Goal: Transaction & Acquisition: Purchase product/service

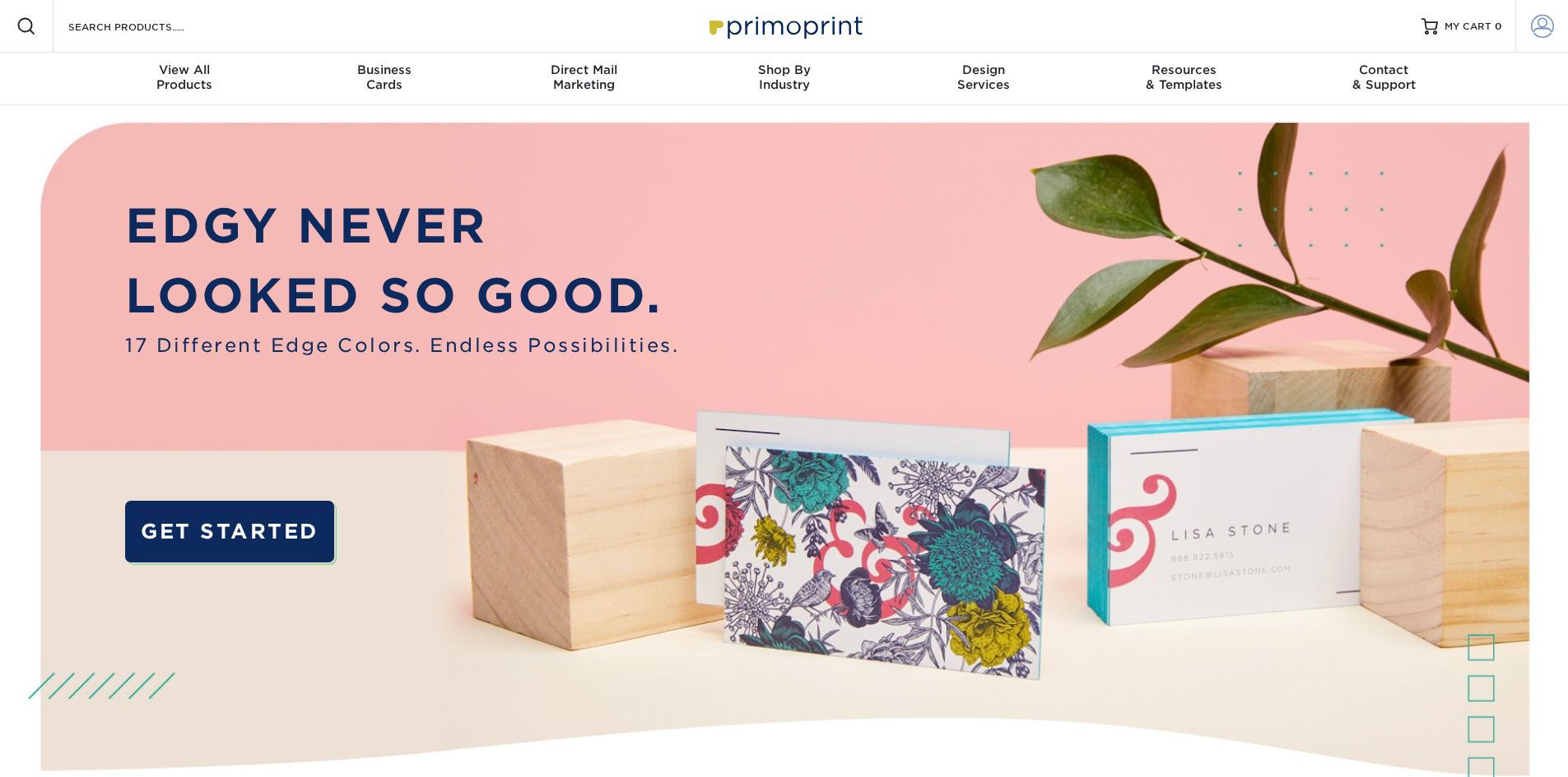
type input "[PERSON_NAME][EMAIL_ADDRESS][DOMAIN_NAME]"
click at [1547, 27] on span at bounding box center [1542, 27] width 23 height 23
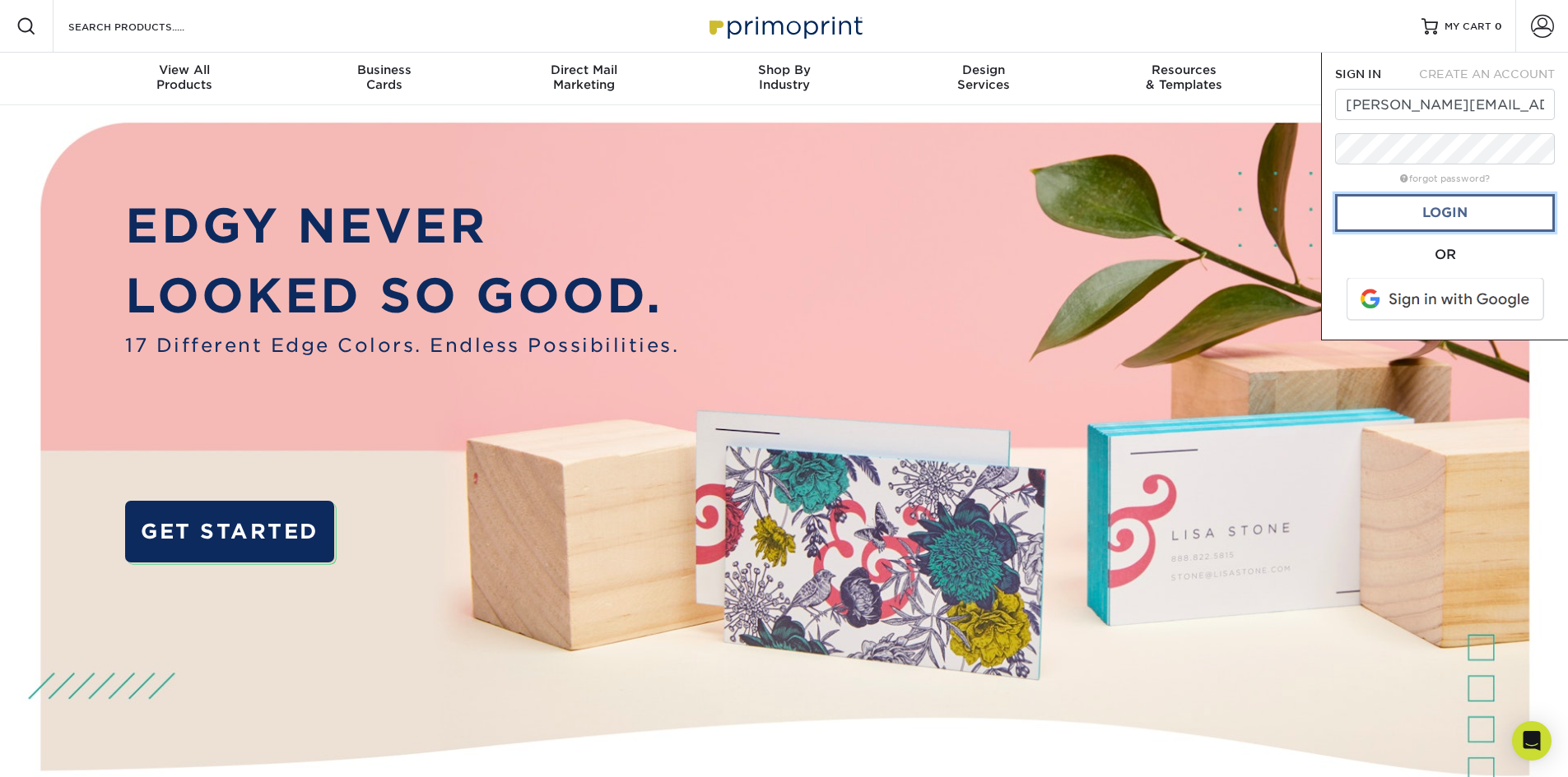
click at [1477, 225] on link "Login" at bounding box center [1444, 213] width 220 height 37
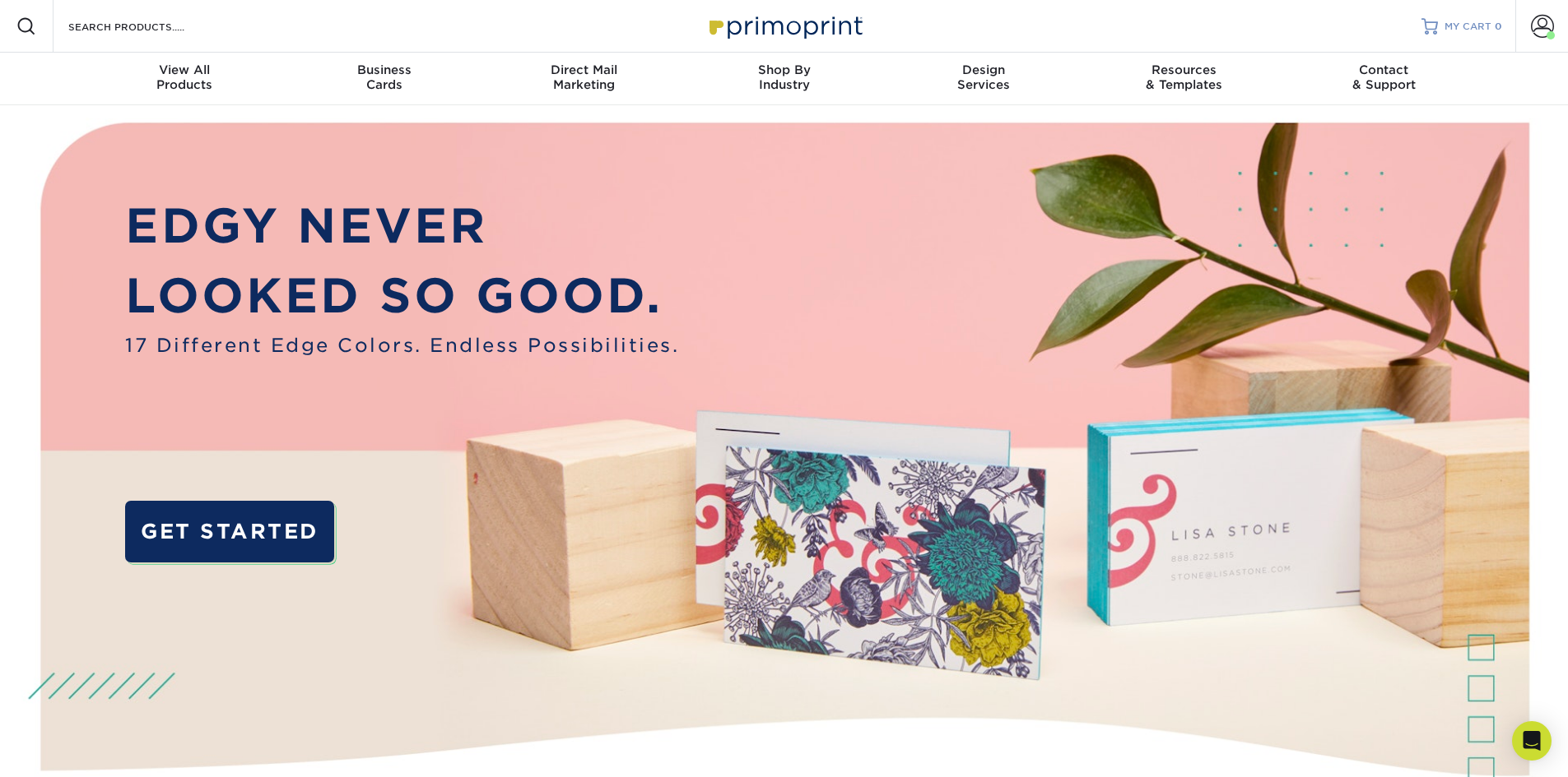
click at [1459, 23] on span "MY CART" at bounding box center [1467, 27] width 47 height 14
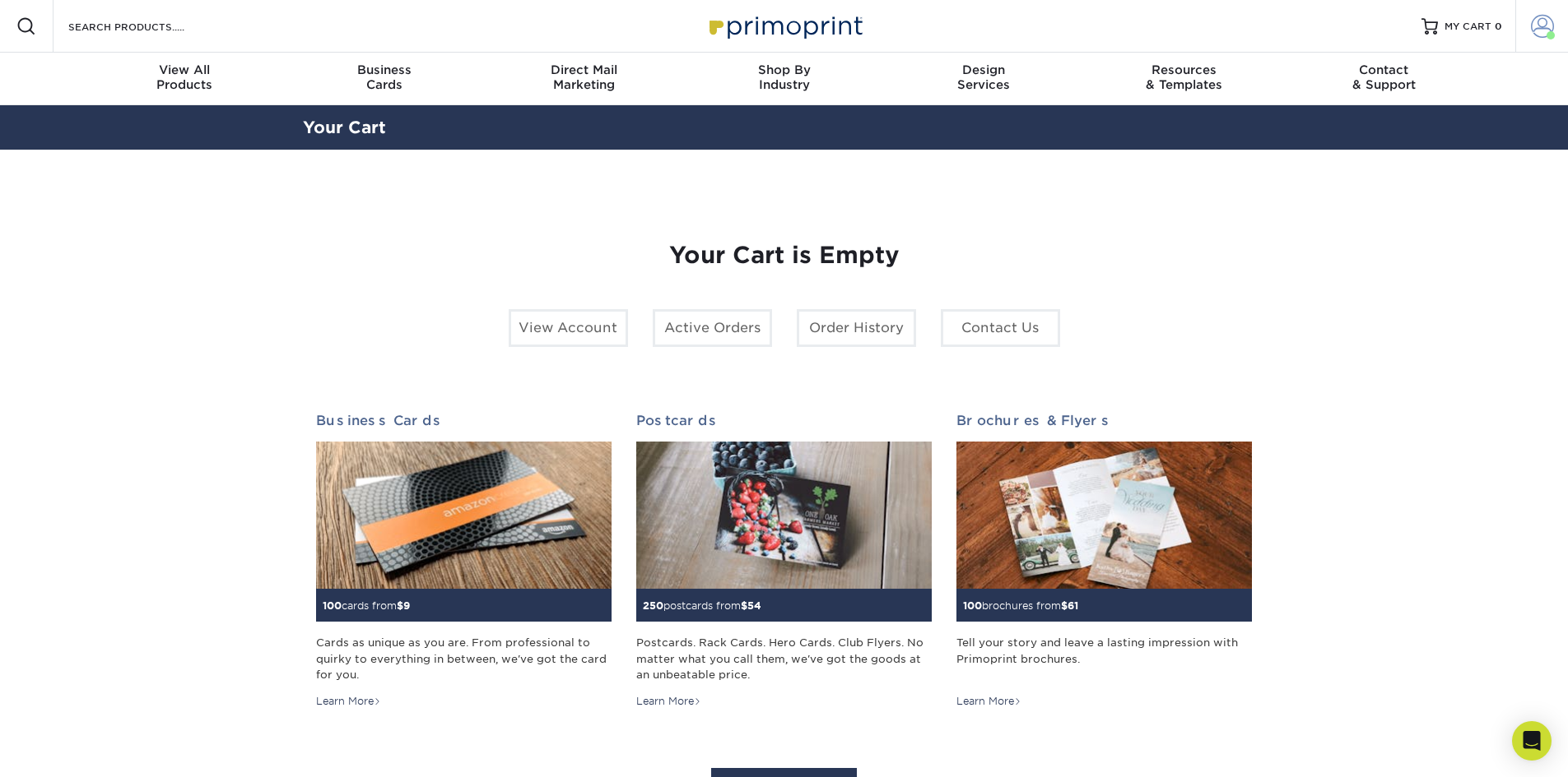
click at [1545, 20] on span at bounding box center [1542, 27] width 23 height 23
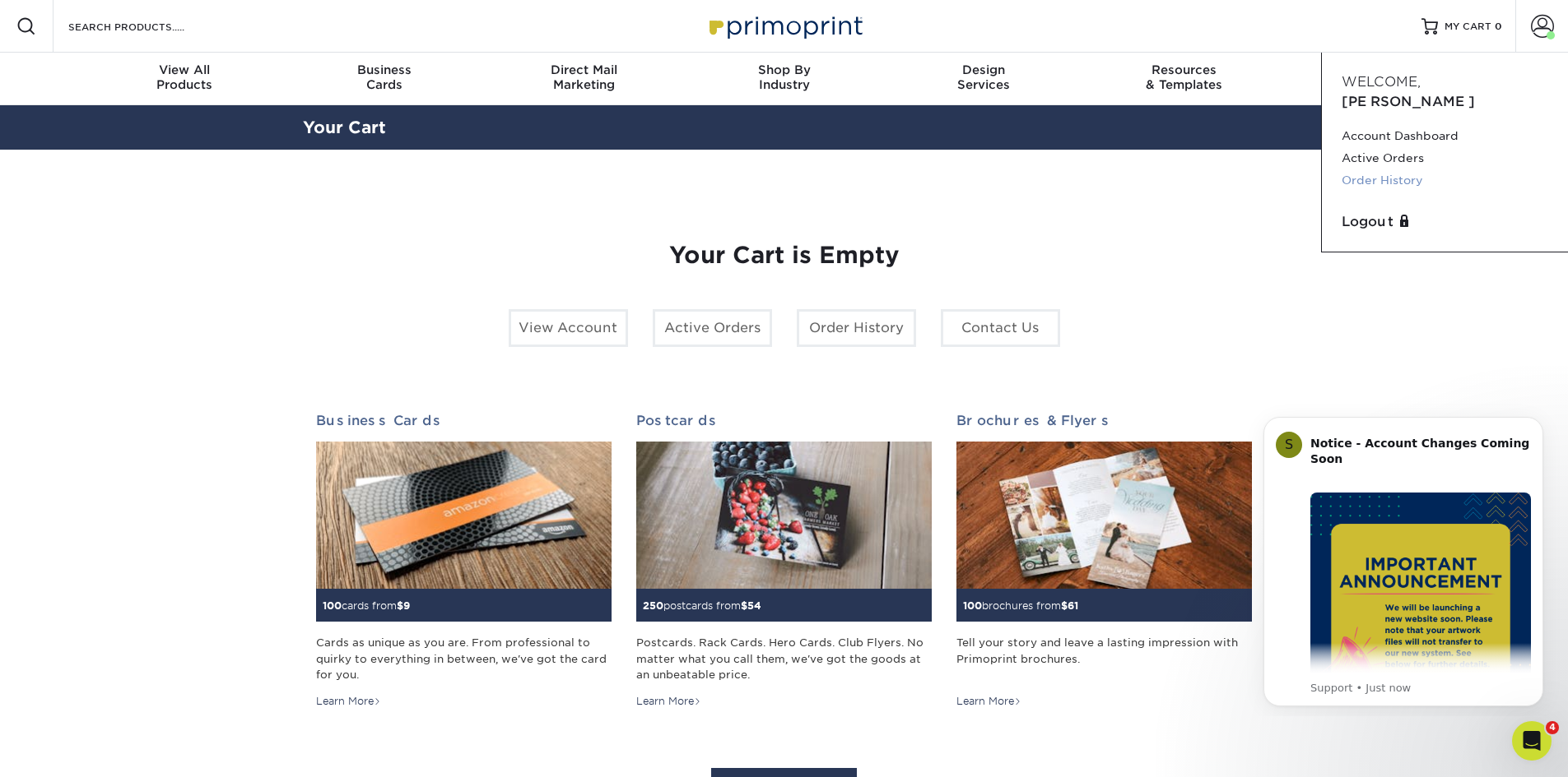
click at [1410, 169] on link "Order History" at bounding box center [1445, 180] width 207 height 22
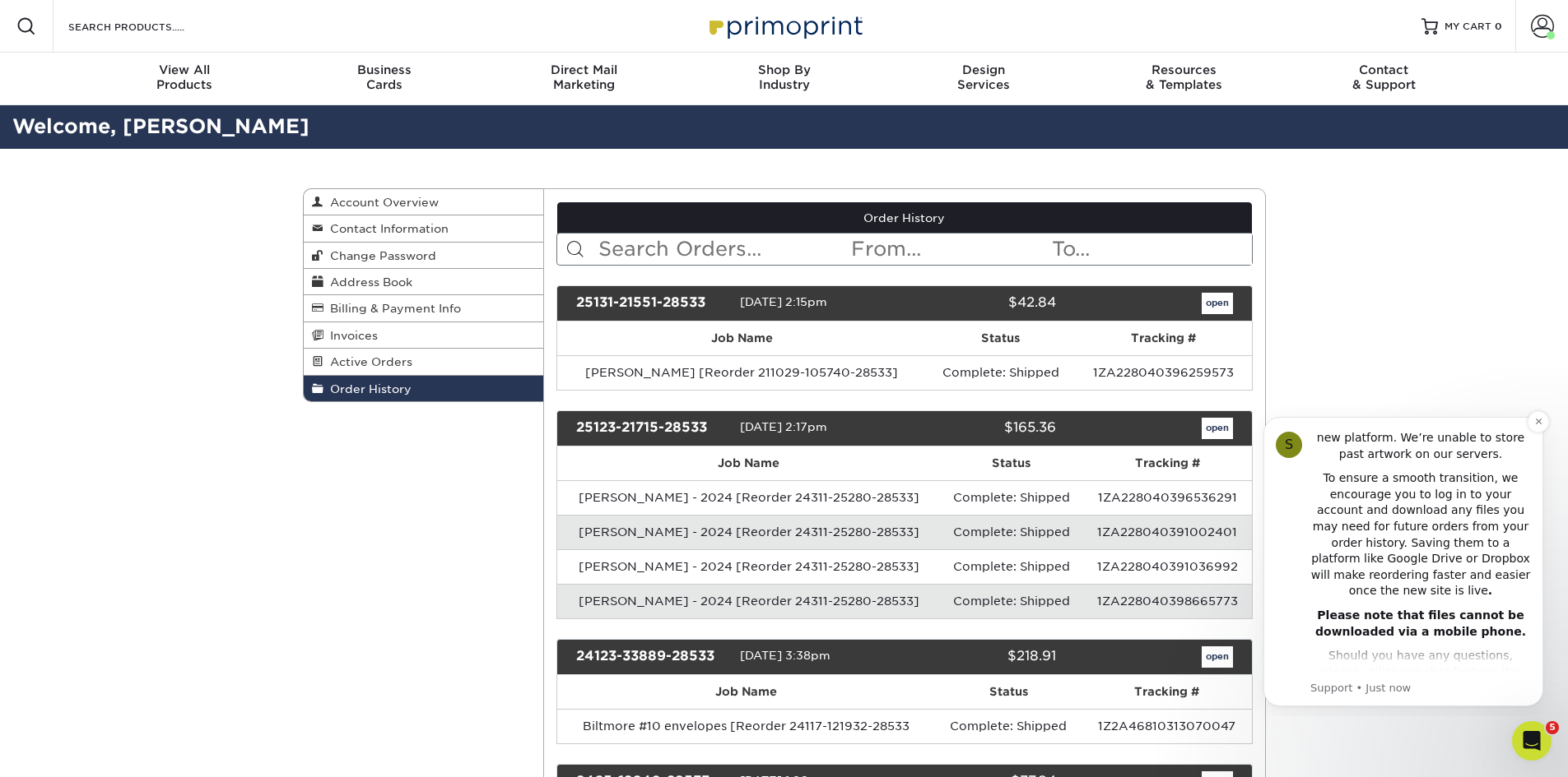
scroll to position [370, 0]
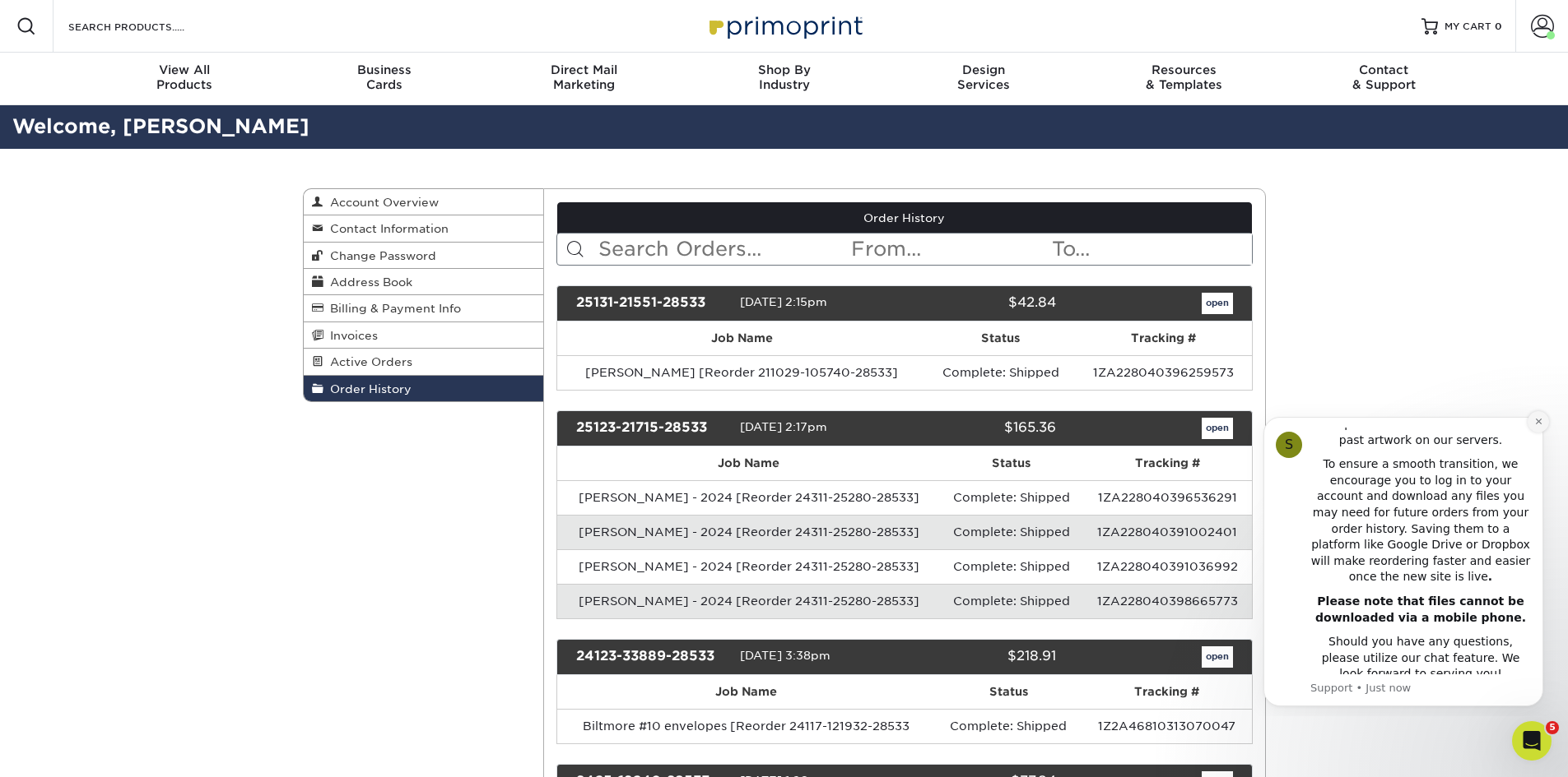
click at [1535, 421] on icon "Dismiss notification" at bounding box center [1539, 421] width 9 height 9
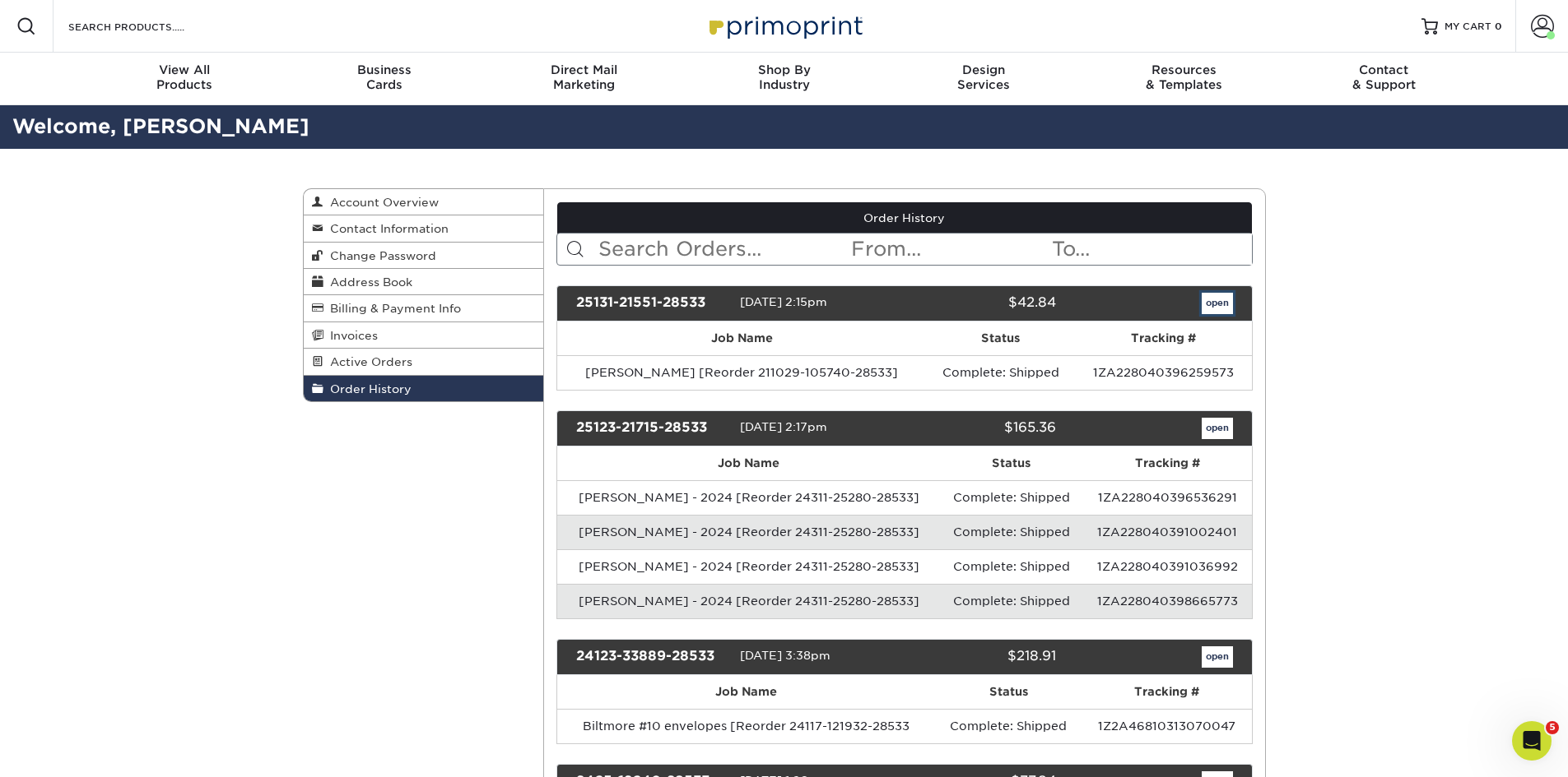
click at [1212, 299] on link "open" at bounding box center [1217, 304] width 31 height 21
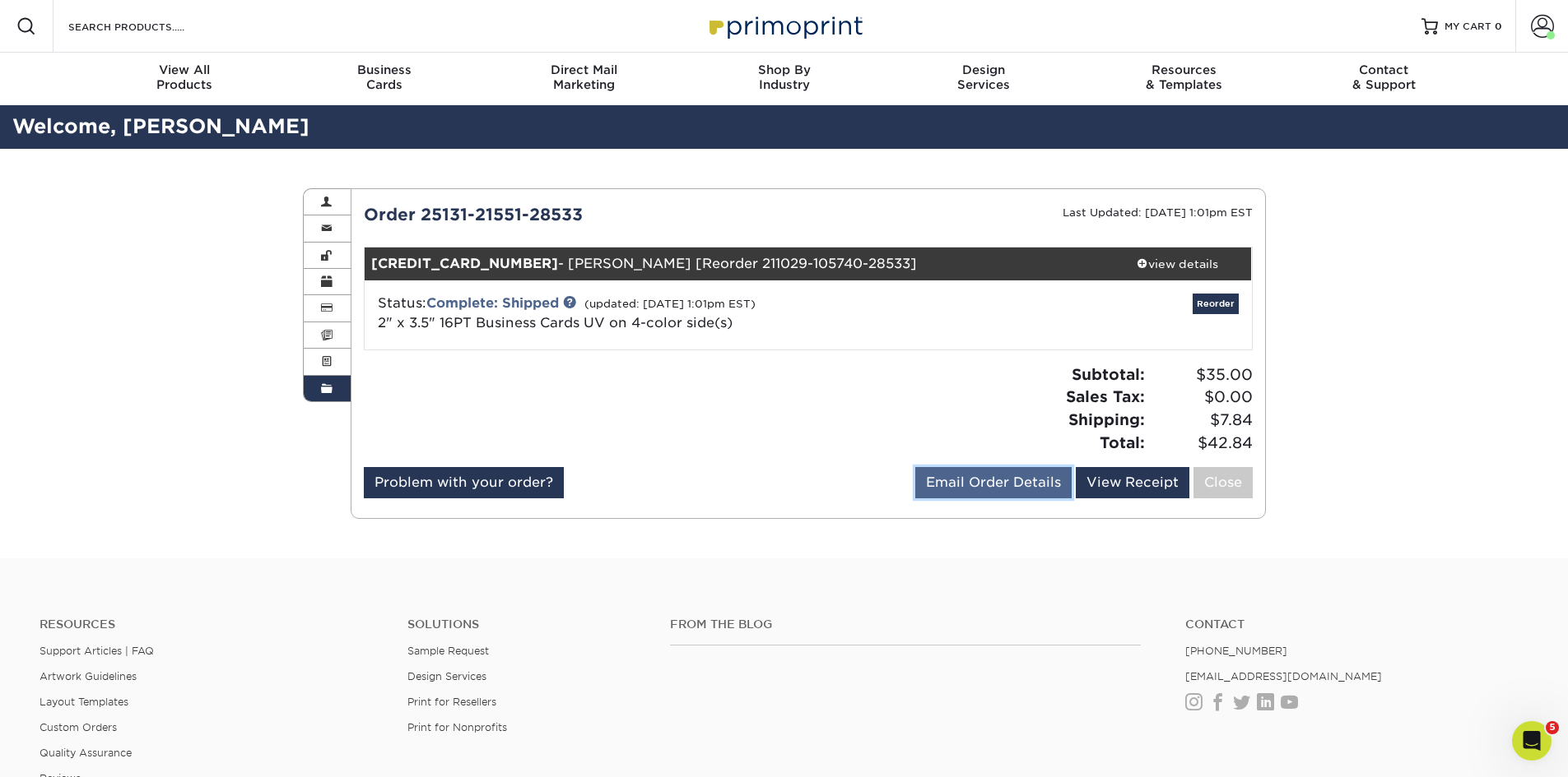
click at [974, 479] on link "Email Order Details" at bounding box center [993, 482] width 156 height 31
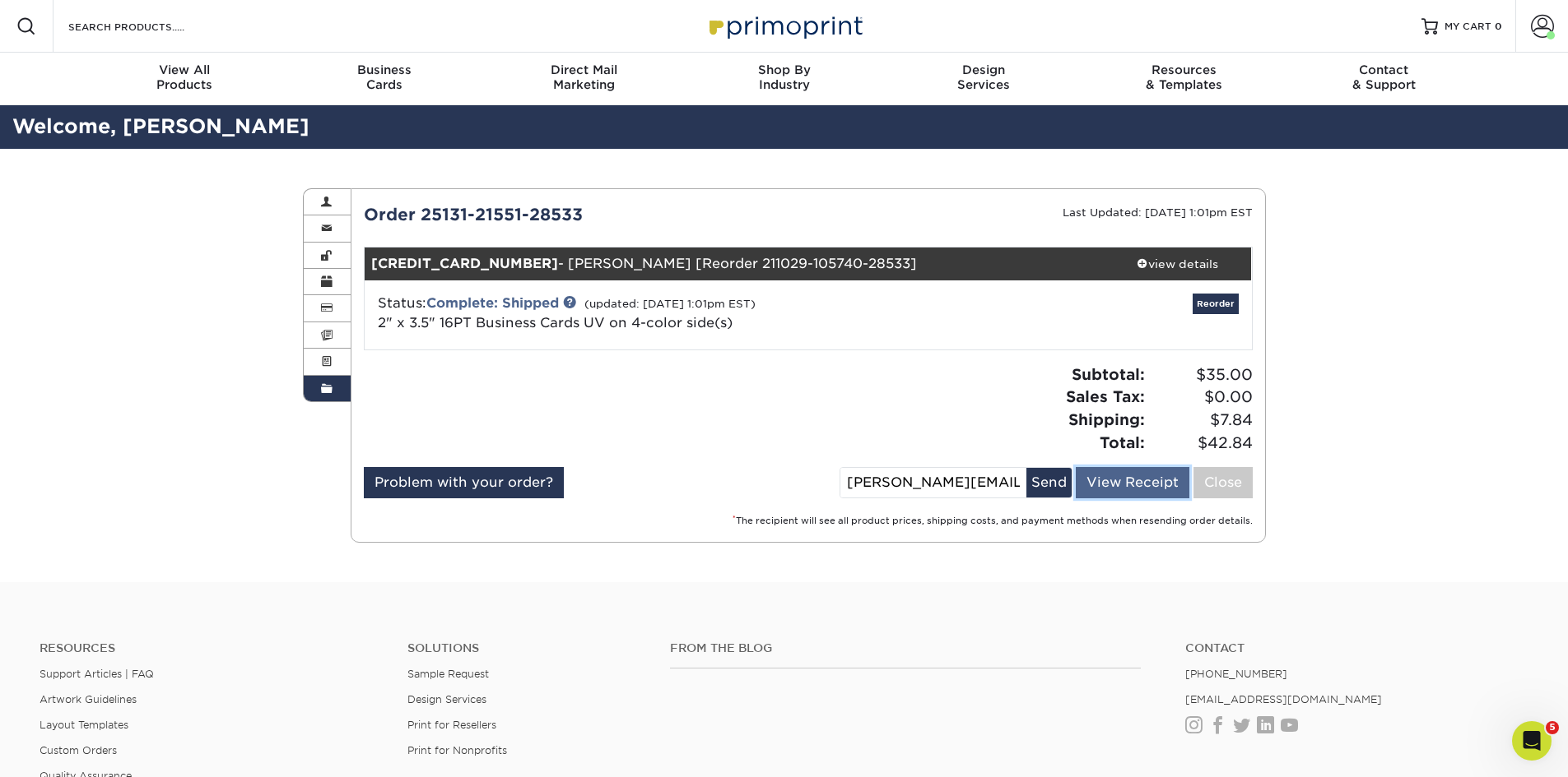
click at [1101, 479] on link "View Receipt" at bounding box center [1132, 482] width 113 height 31
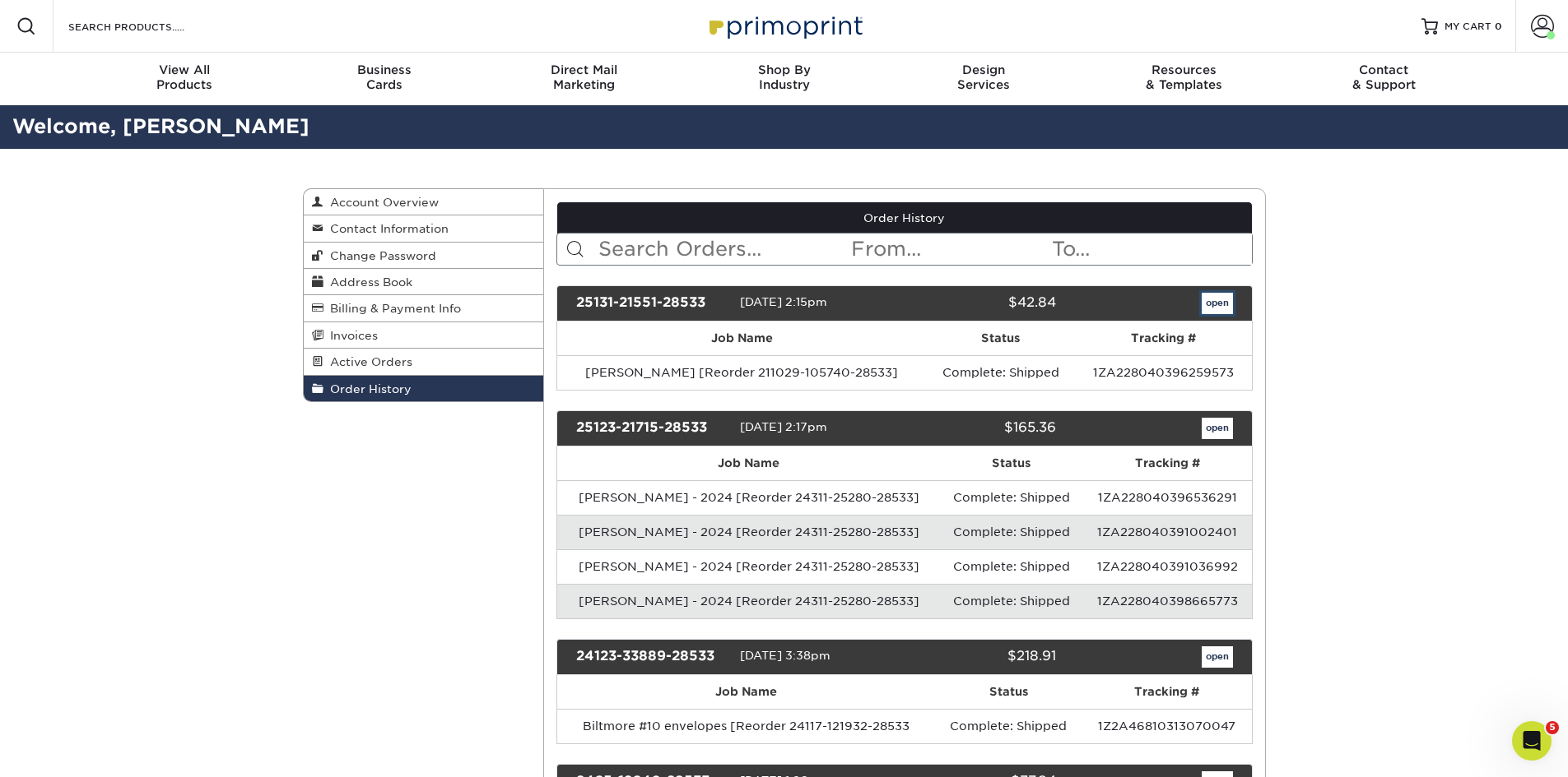
click at [1217, 304] on link "open" at bounding box center [1217, 304] width 31 height 21
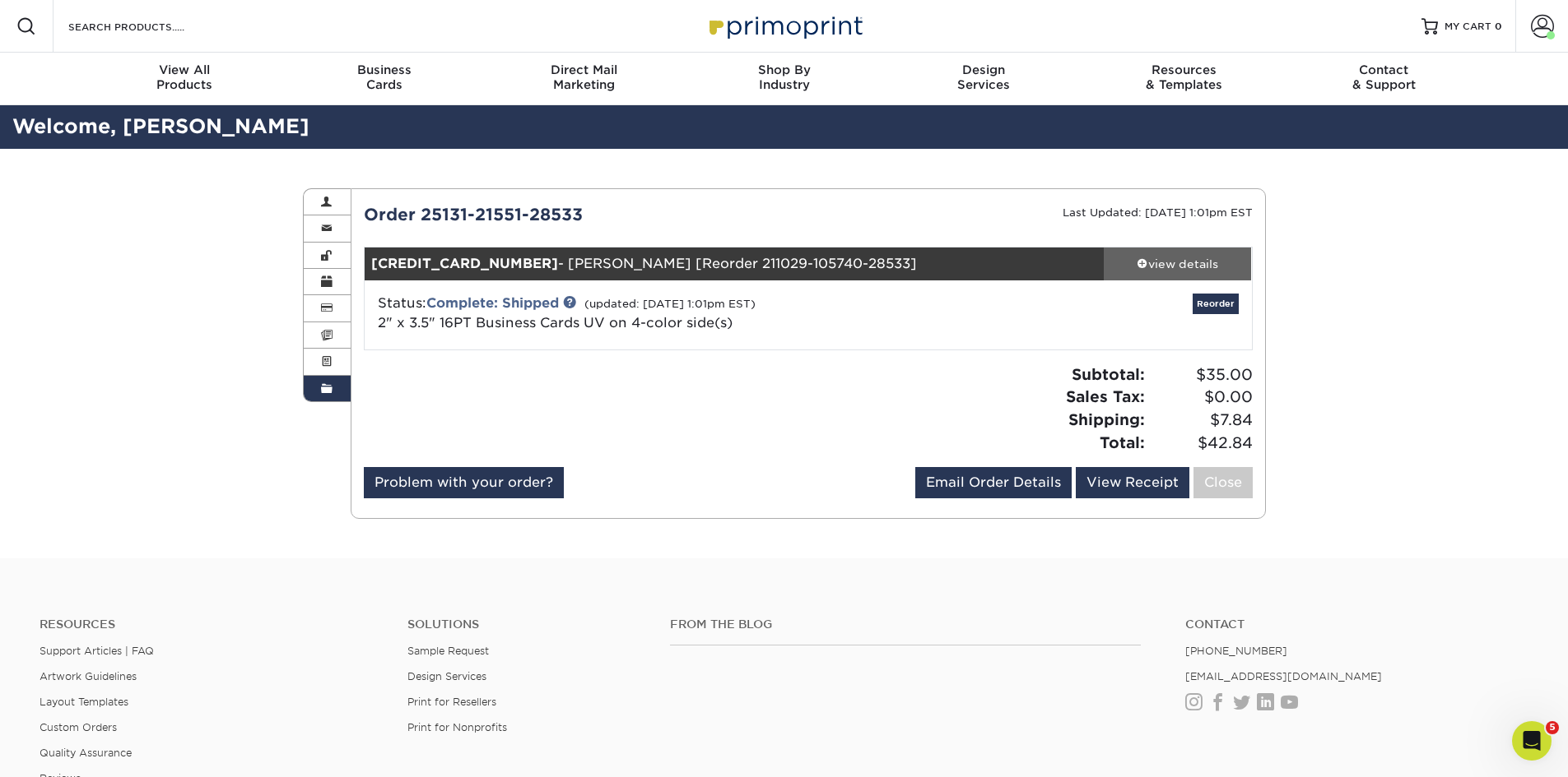
click at [1140, 261] on span at bounding box center [1142, 263] width 12 height 12
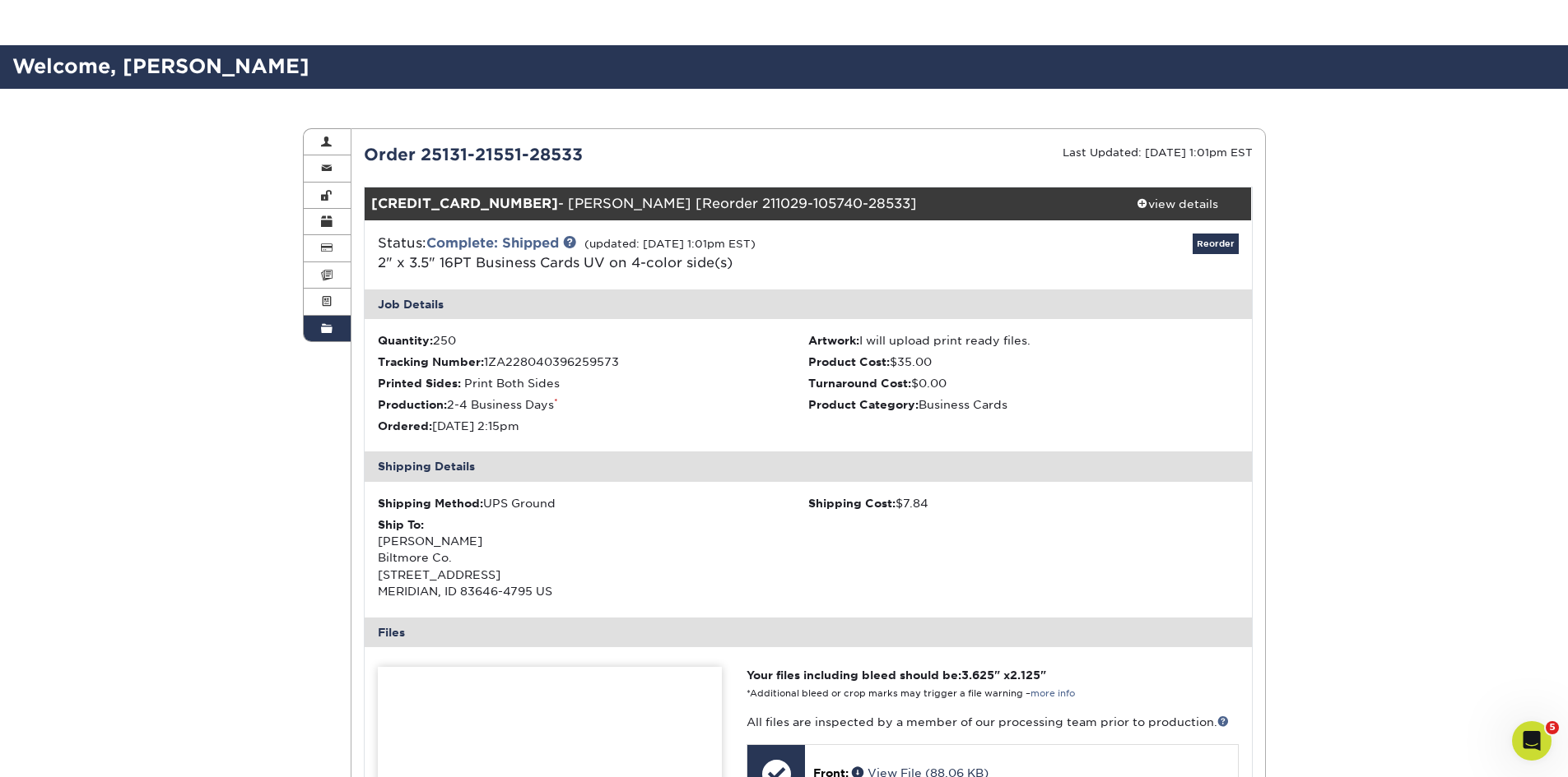
scroll to position [247, 0]
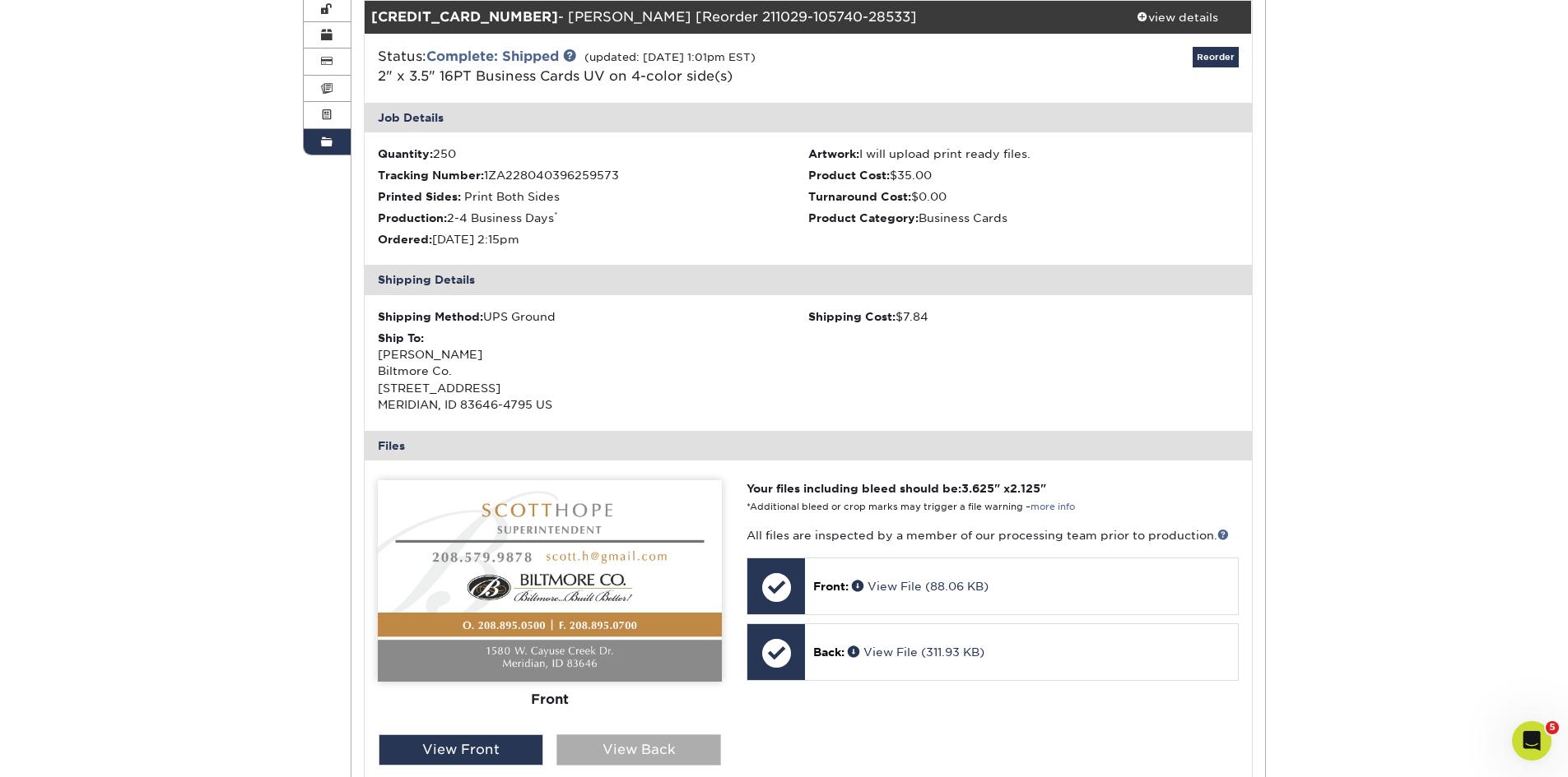
click at [664, 753] on div "View Back" at bounding box center [638, 749] width 165 height 31
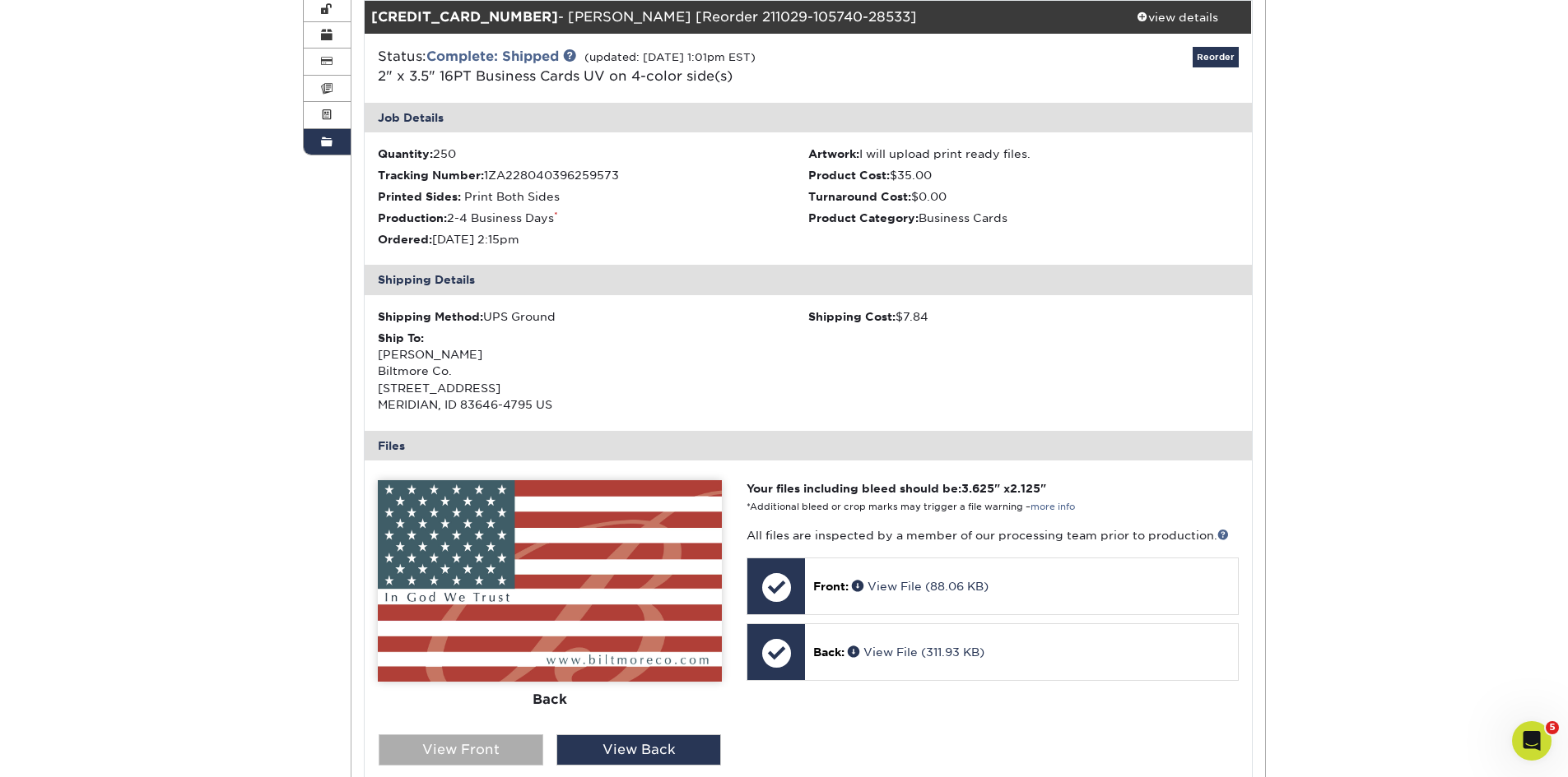
click at [480, 756] on div "View Front" at bounding box center [461, 749] width 165 height 31
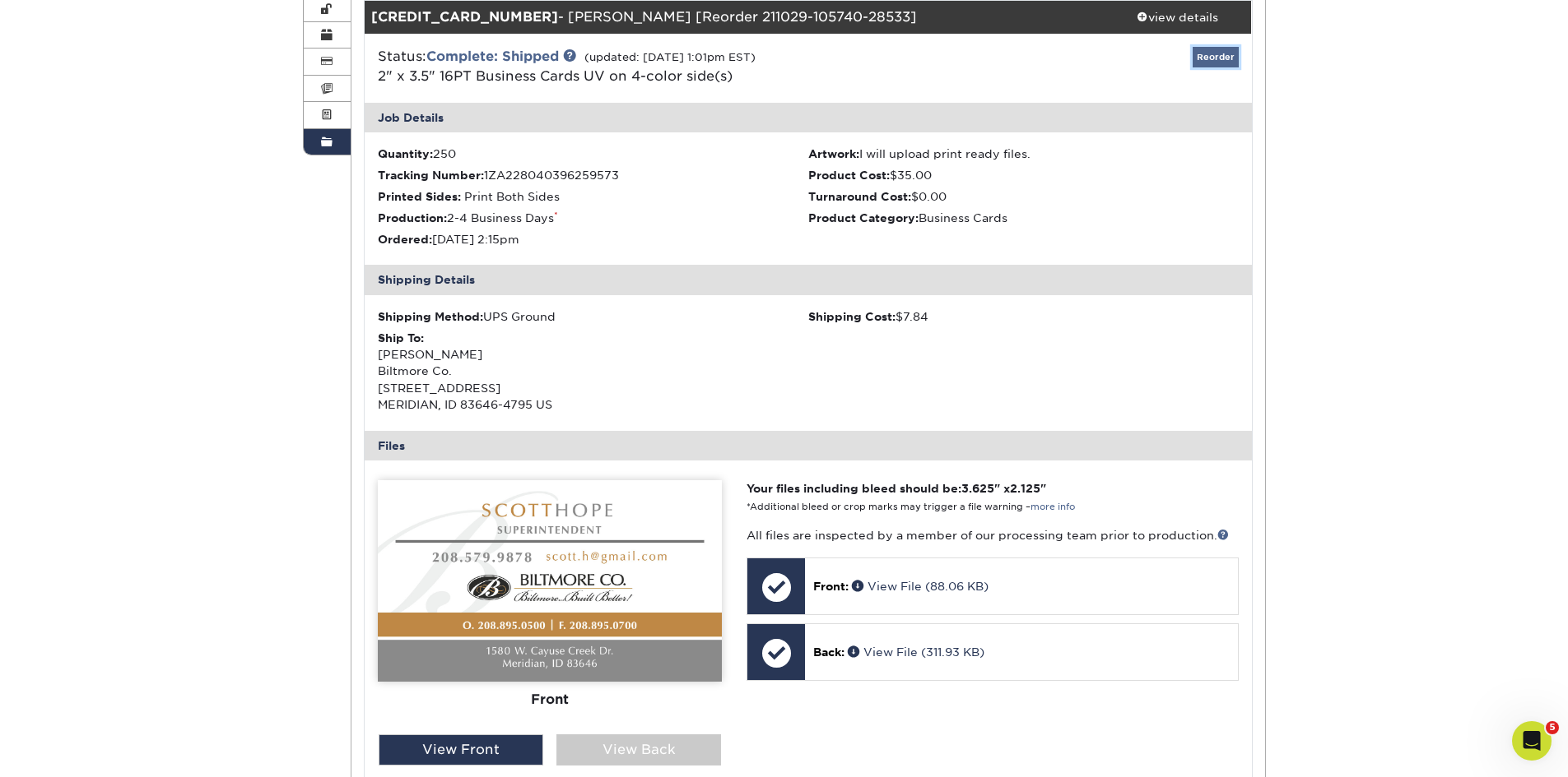
click at [1219, 49] on link "Reorder" at bounding box center [1216, 57] width 46 height 20
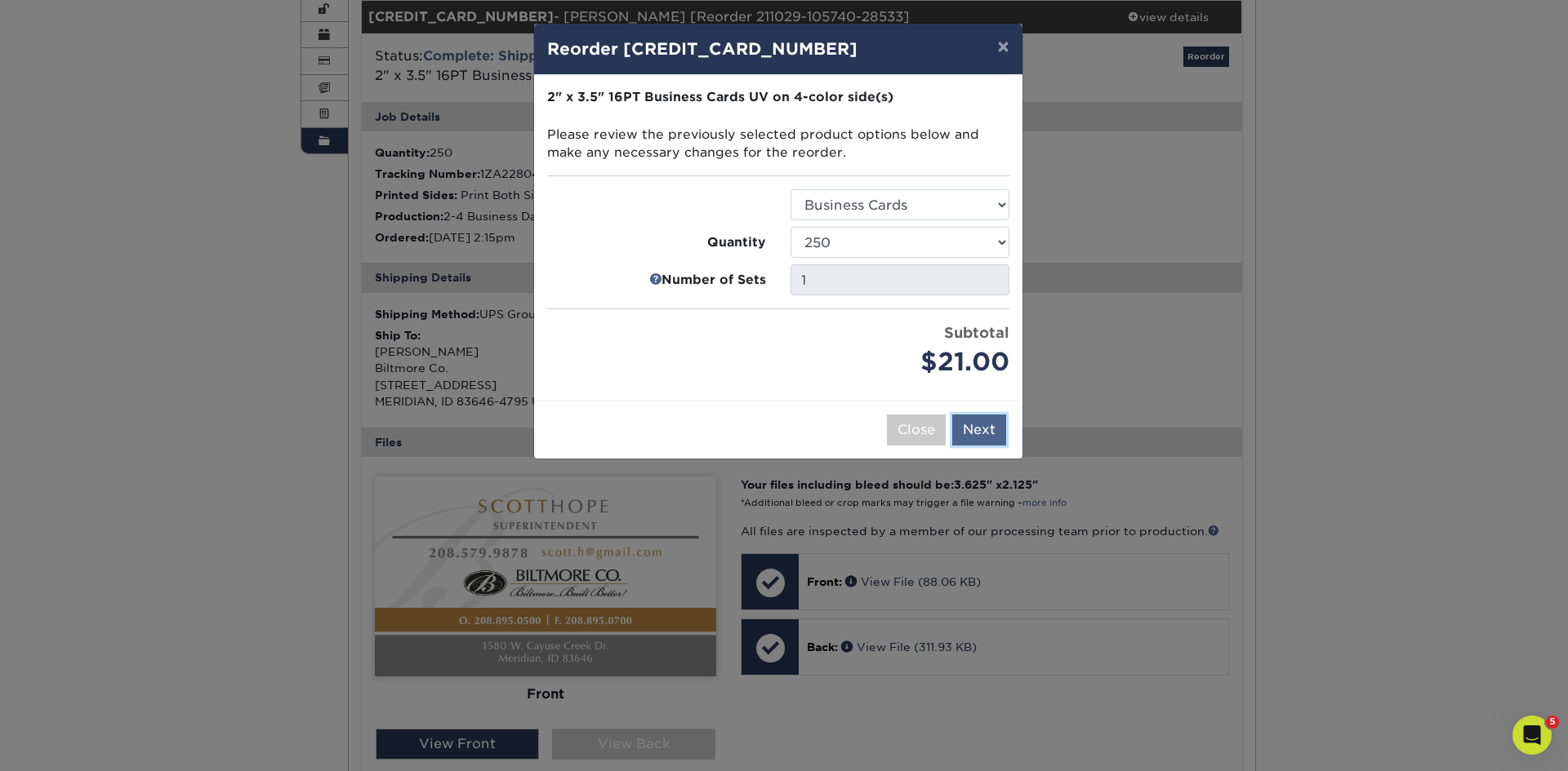
click at [977, 432] on button "Next" at bounding box center [978, 430] width 54 height 31
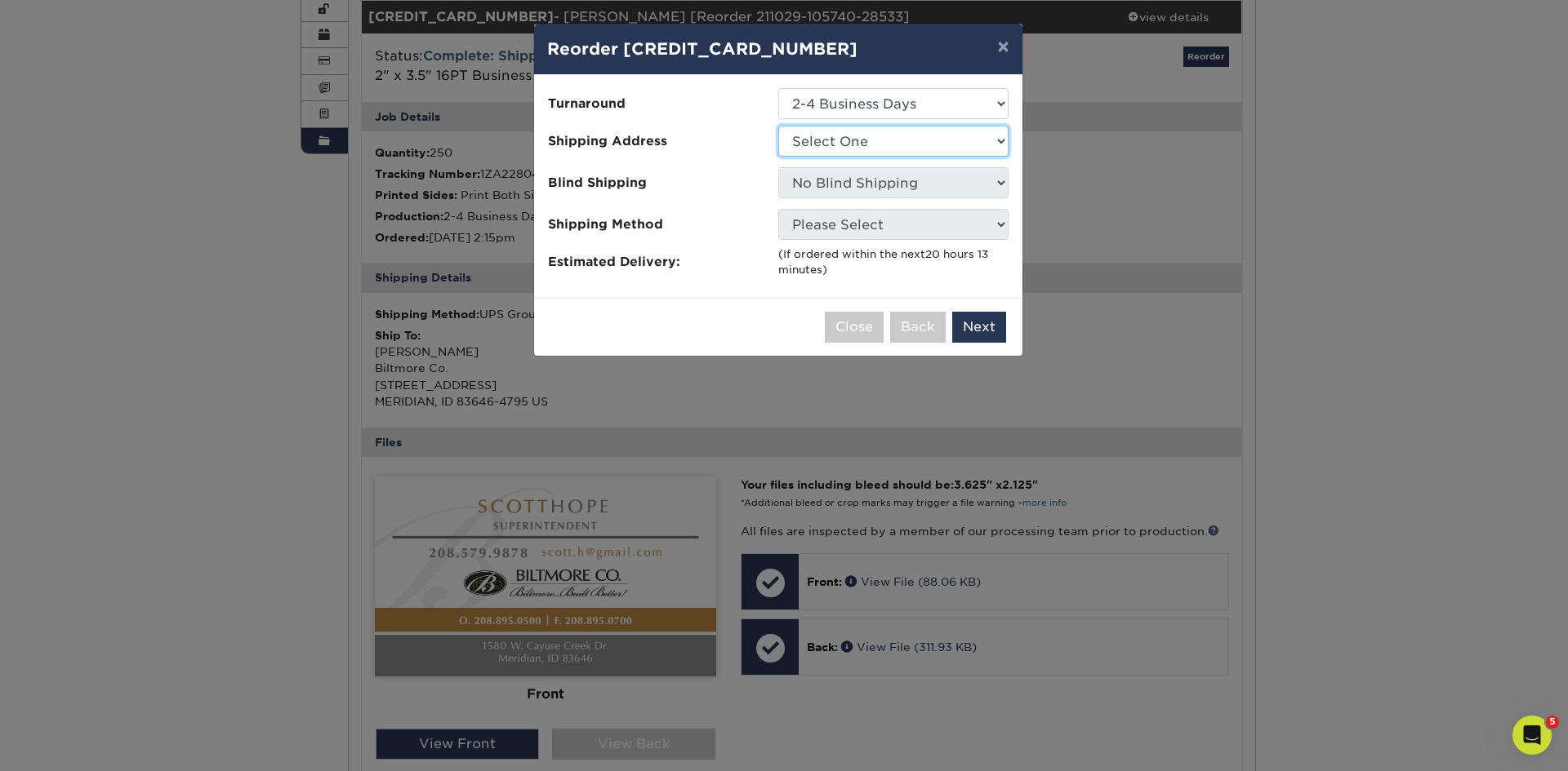
click at [930, 147] on select "Select One Biltmore Co." at bounding box center [893, 141] width 230 height 31
select select "177380"
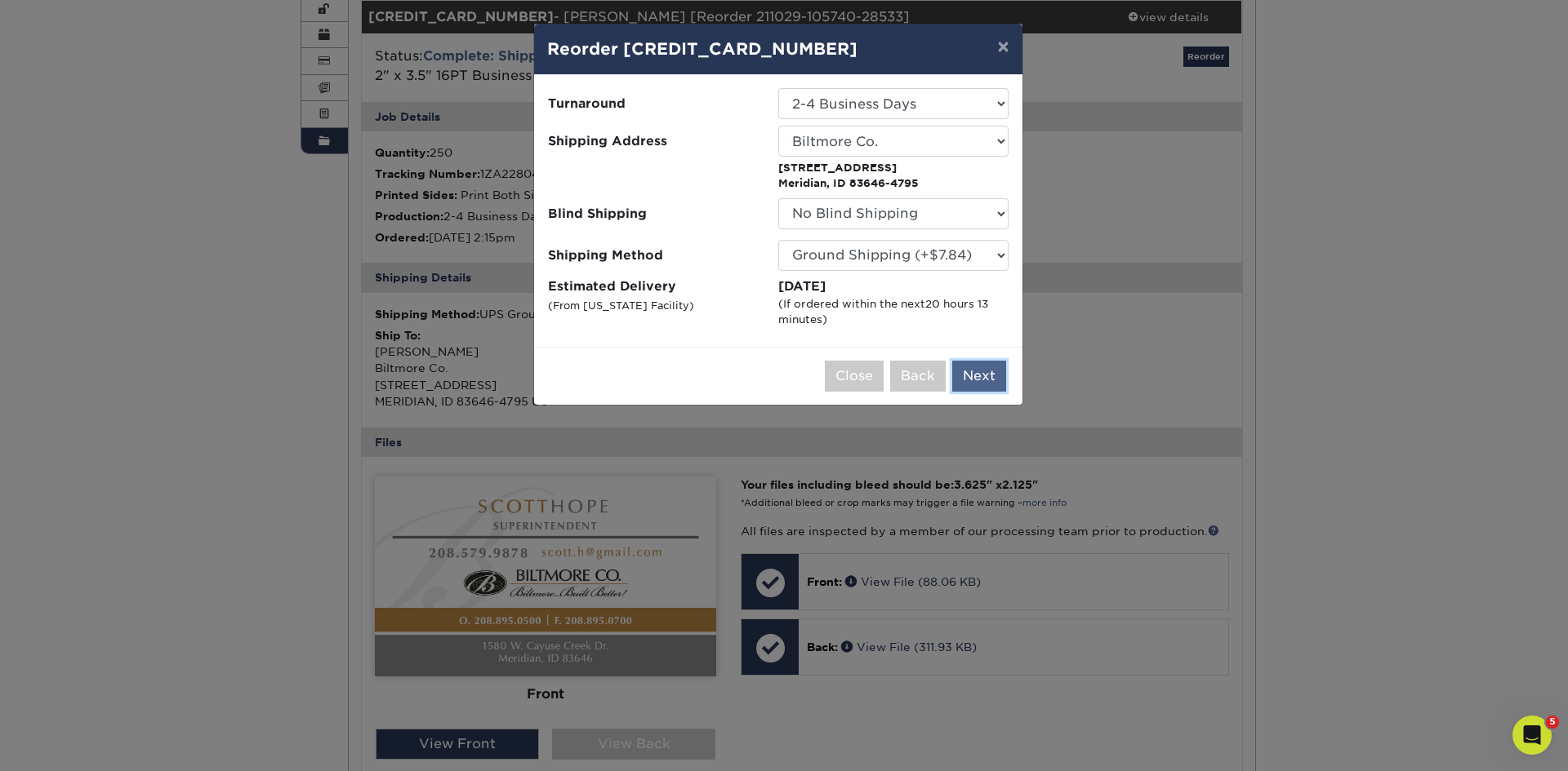
click at [991, 362] on button "Next" at bounding box center [978, 376] width 54 height 31
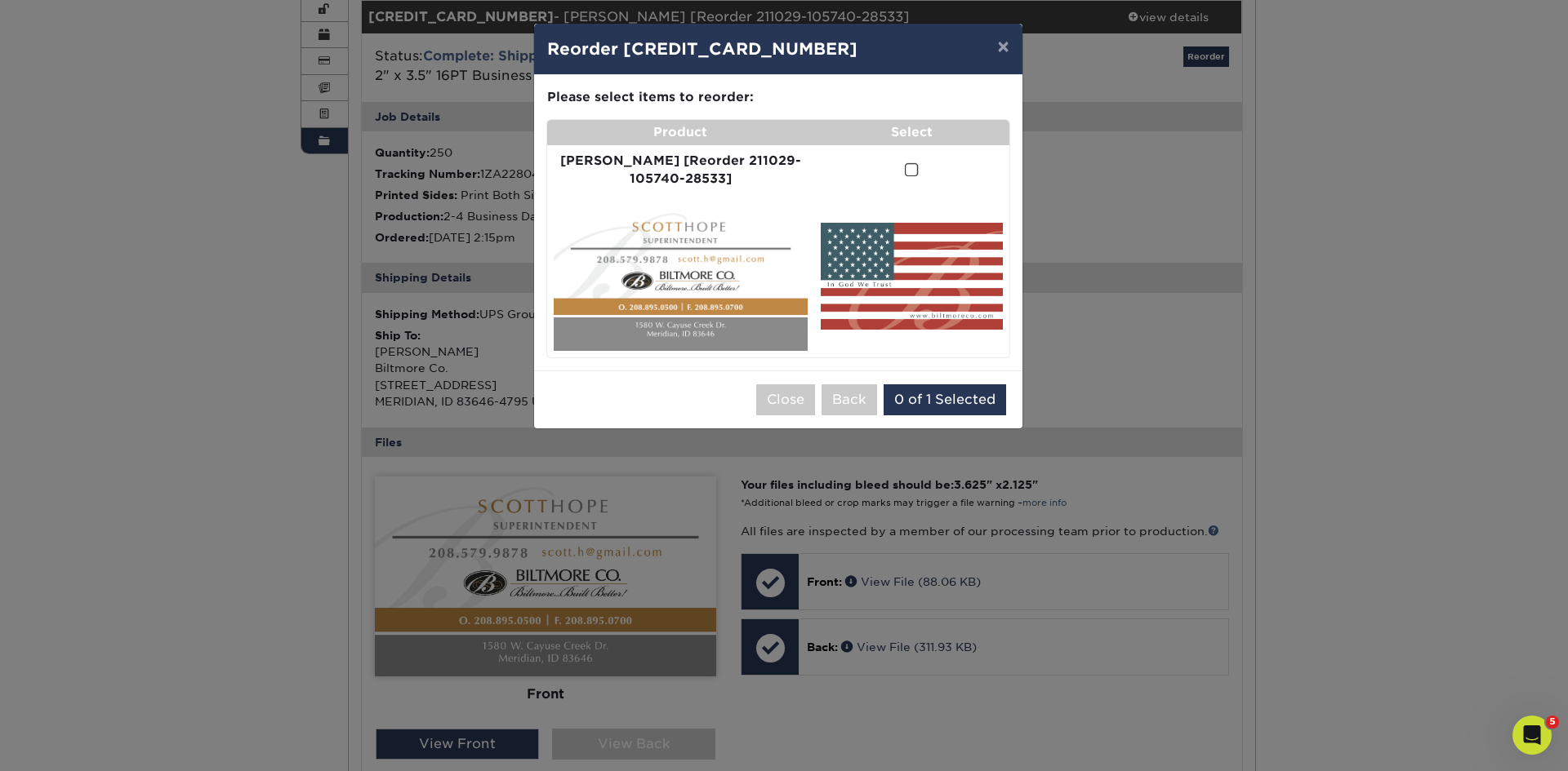
click at [905, 167] on span at bounding box center [912, 171] width 14 height 16
click at [0, 0] on input "checkbox" at bounding box center [0, 0] width 0 height 0
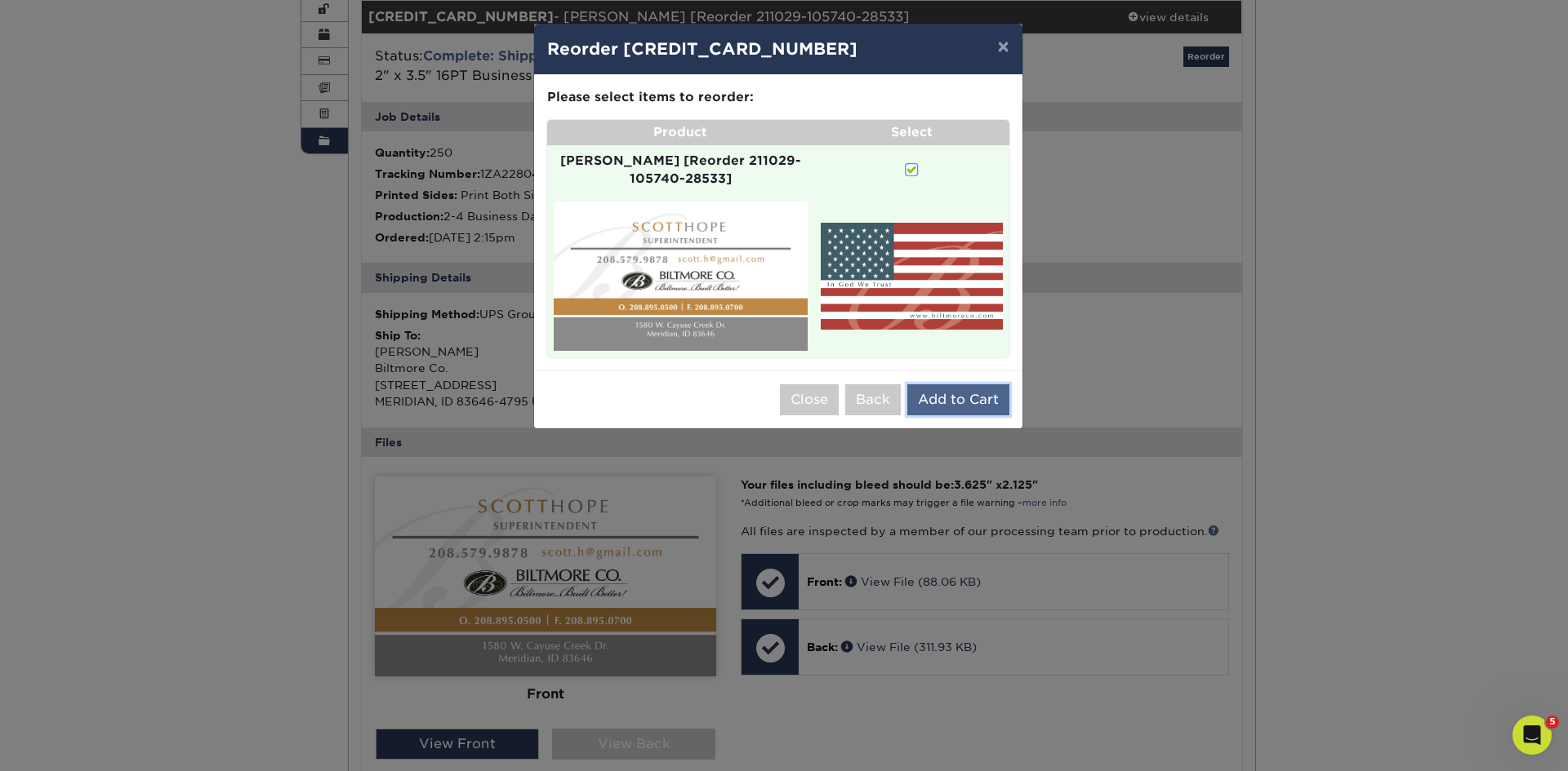
click at [981, 385] on button "Add to Cart" at bounding box center [958, 400] width 102 height 31
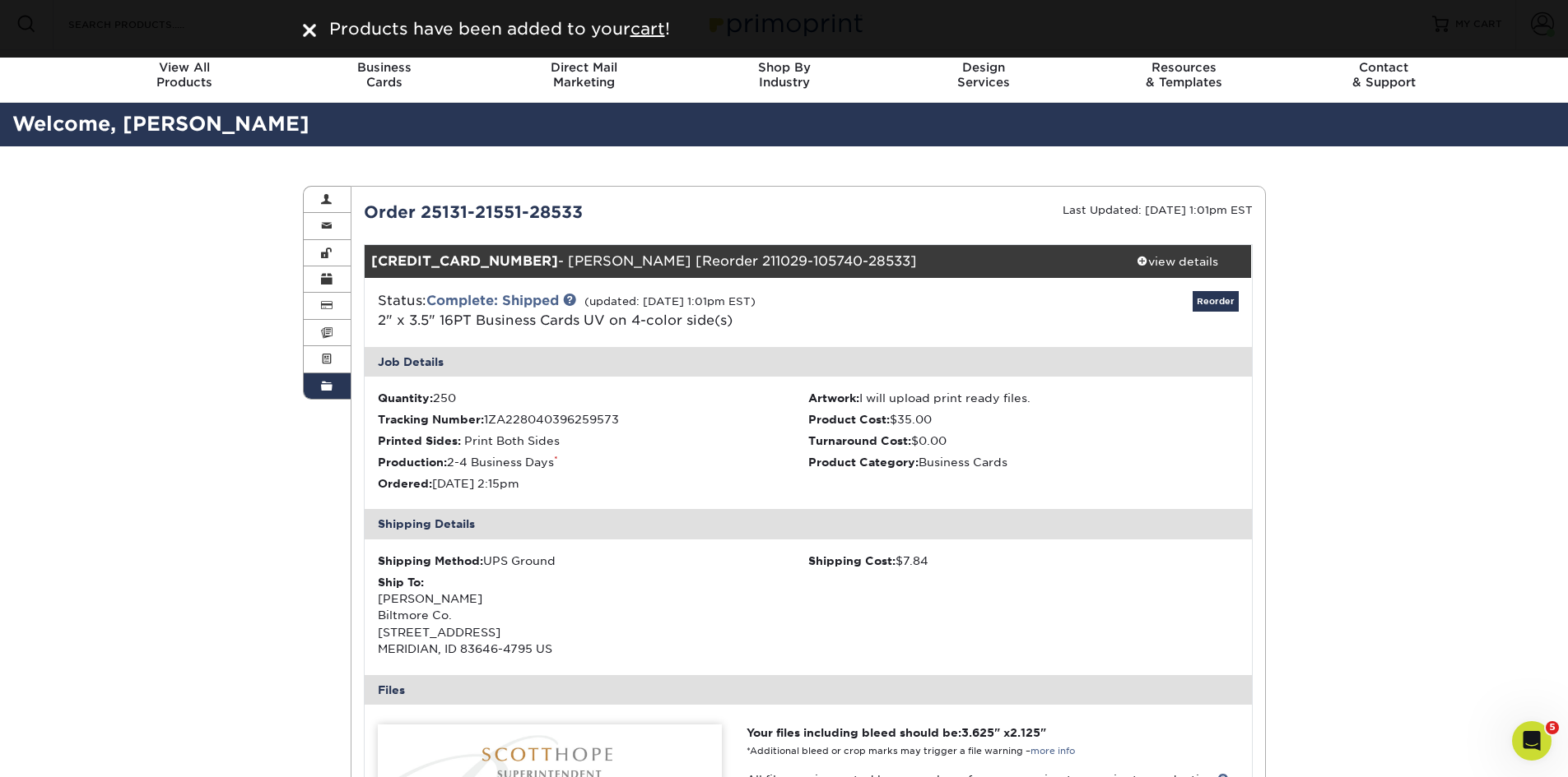
scroll to position [0, 0]
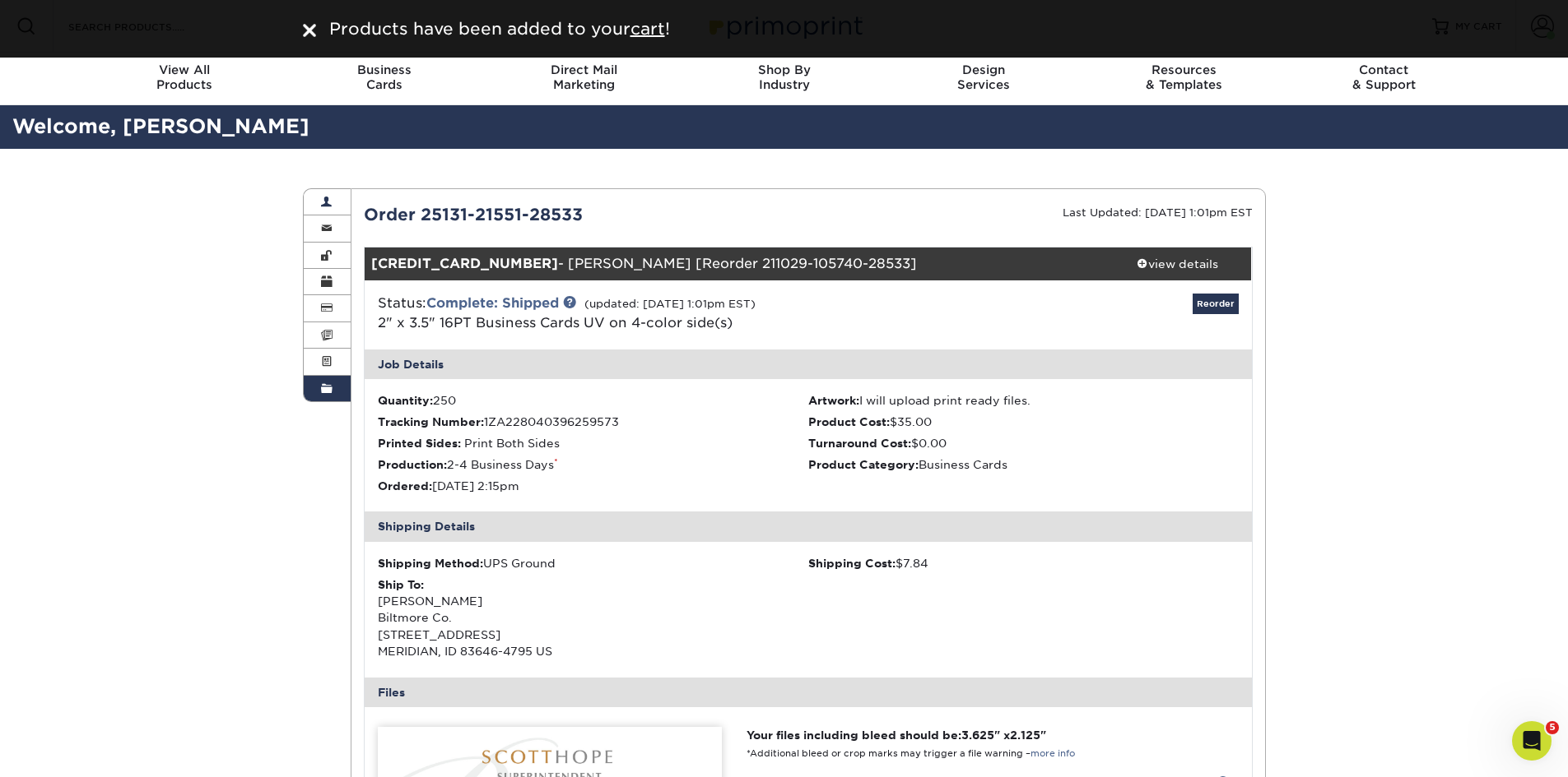
click at [320, 200] on link "Account Overview" at bounding box center [328, 202] width 48 height 27
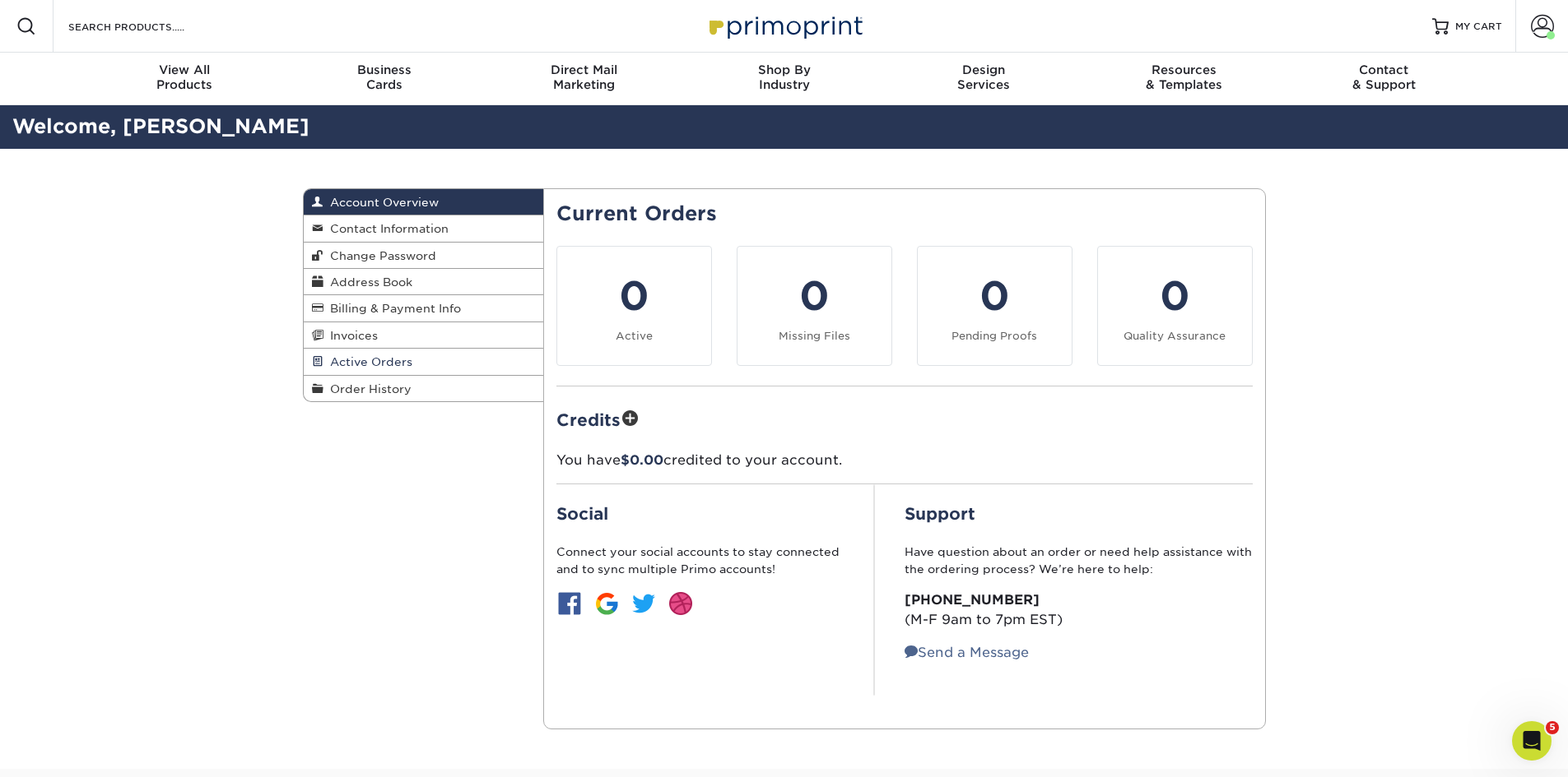
click at [402, 356] on span "Active Orders" at bounding box center [368, 362] width 89 height 13
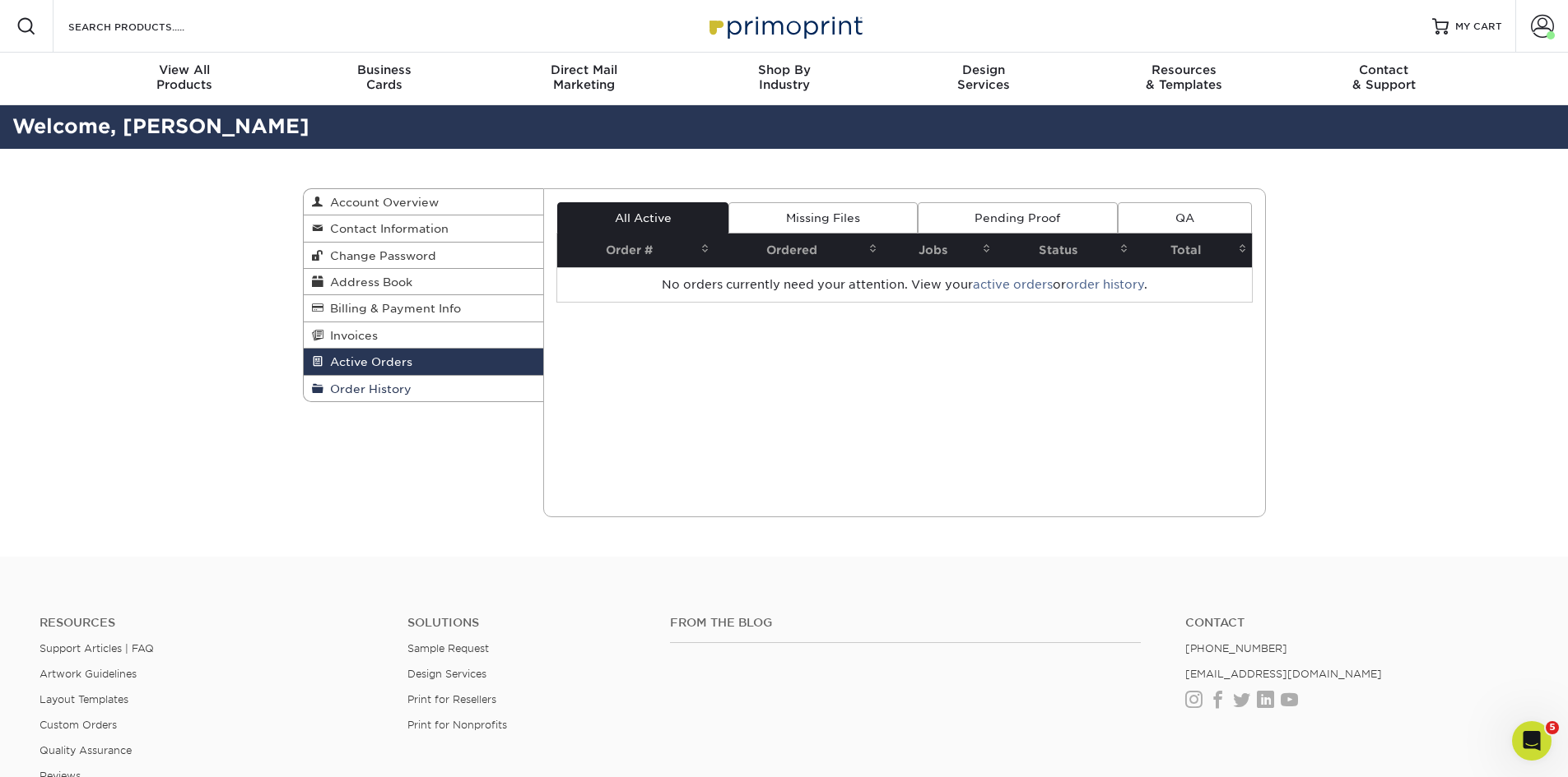
click at [379, 387] on span "Order History" at bounding box center [367, 388] width 88 height 13
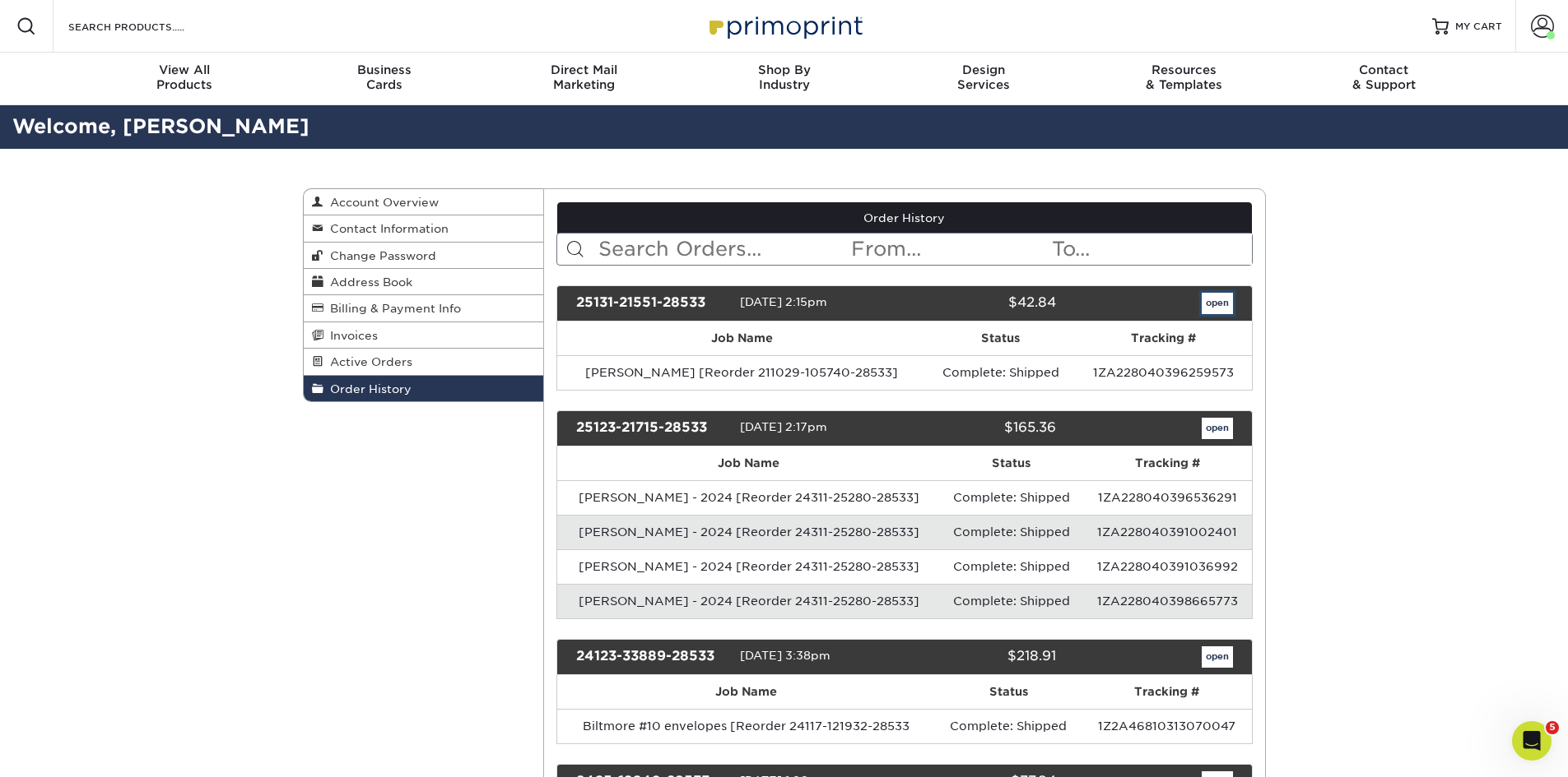
click at [1224, 300] on link "open" at bounding box center [1217, 304] width 31 height 21
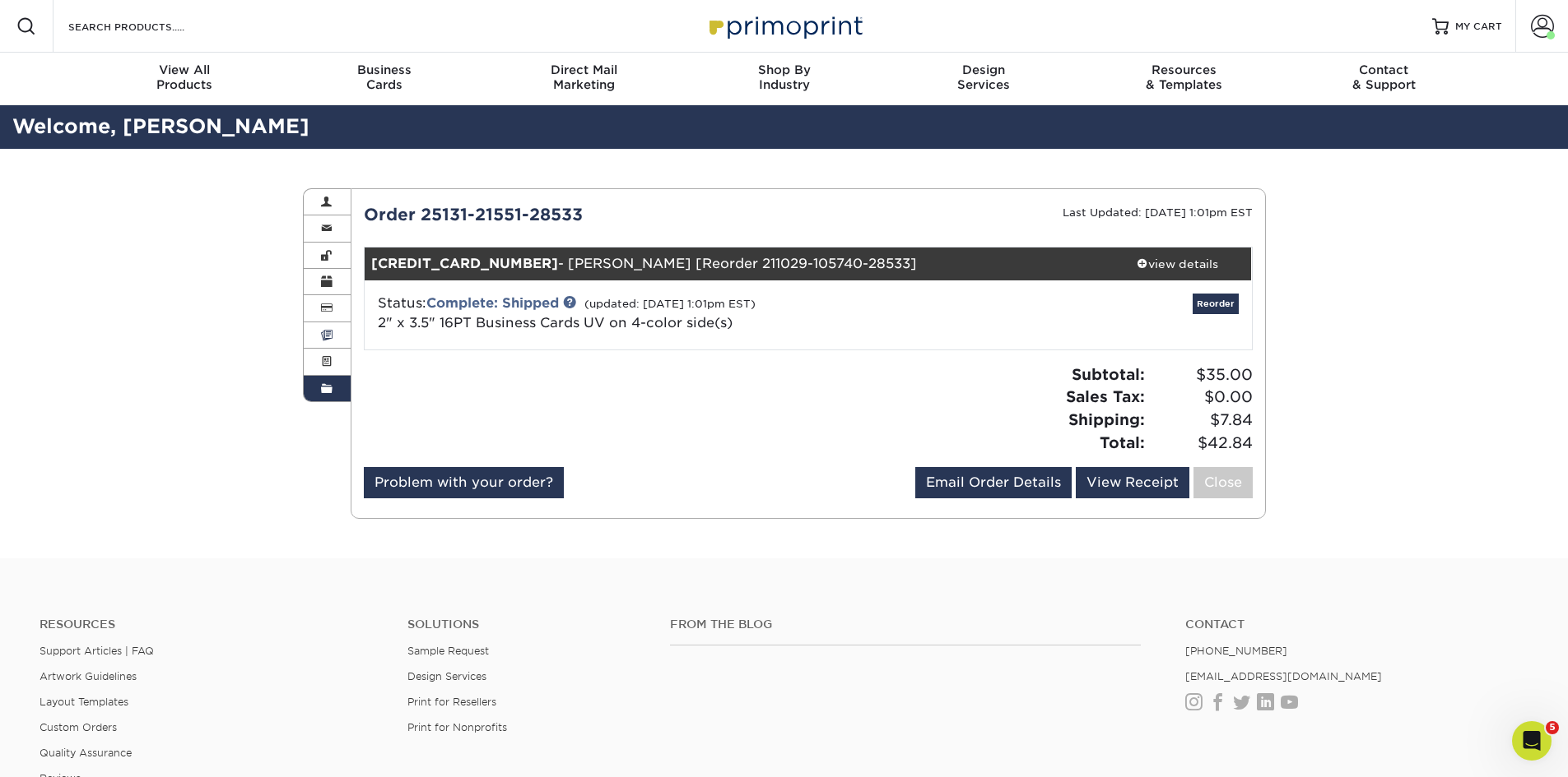
click at [333, 338] on link "Invoices" at bounding box center [328, 336] width 48 height 27
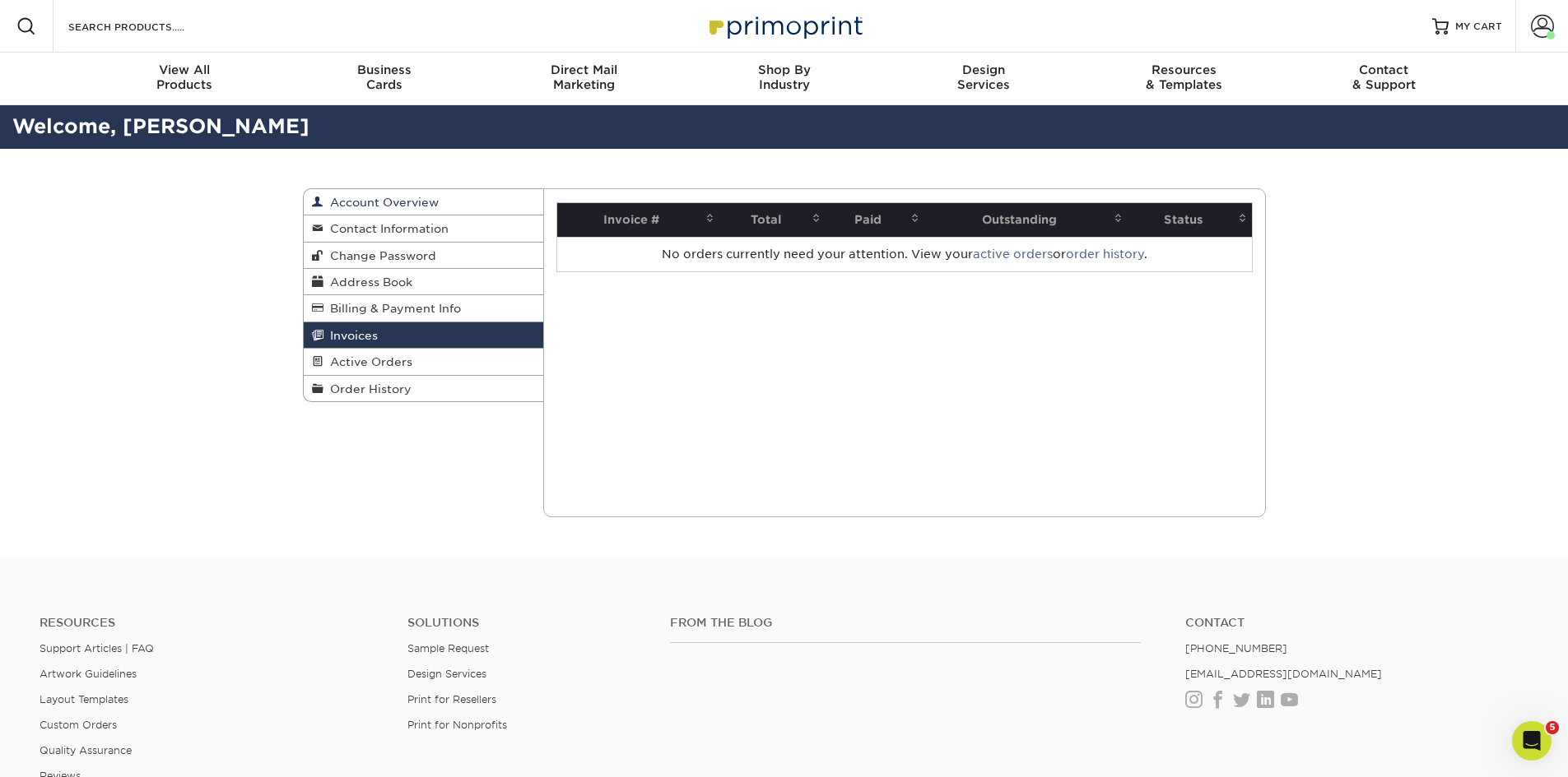
click at [360, 203] on span "Account Overview" at bounding box center [381, 202] width 115 height 13
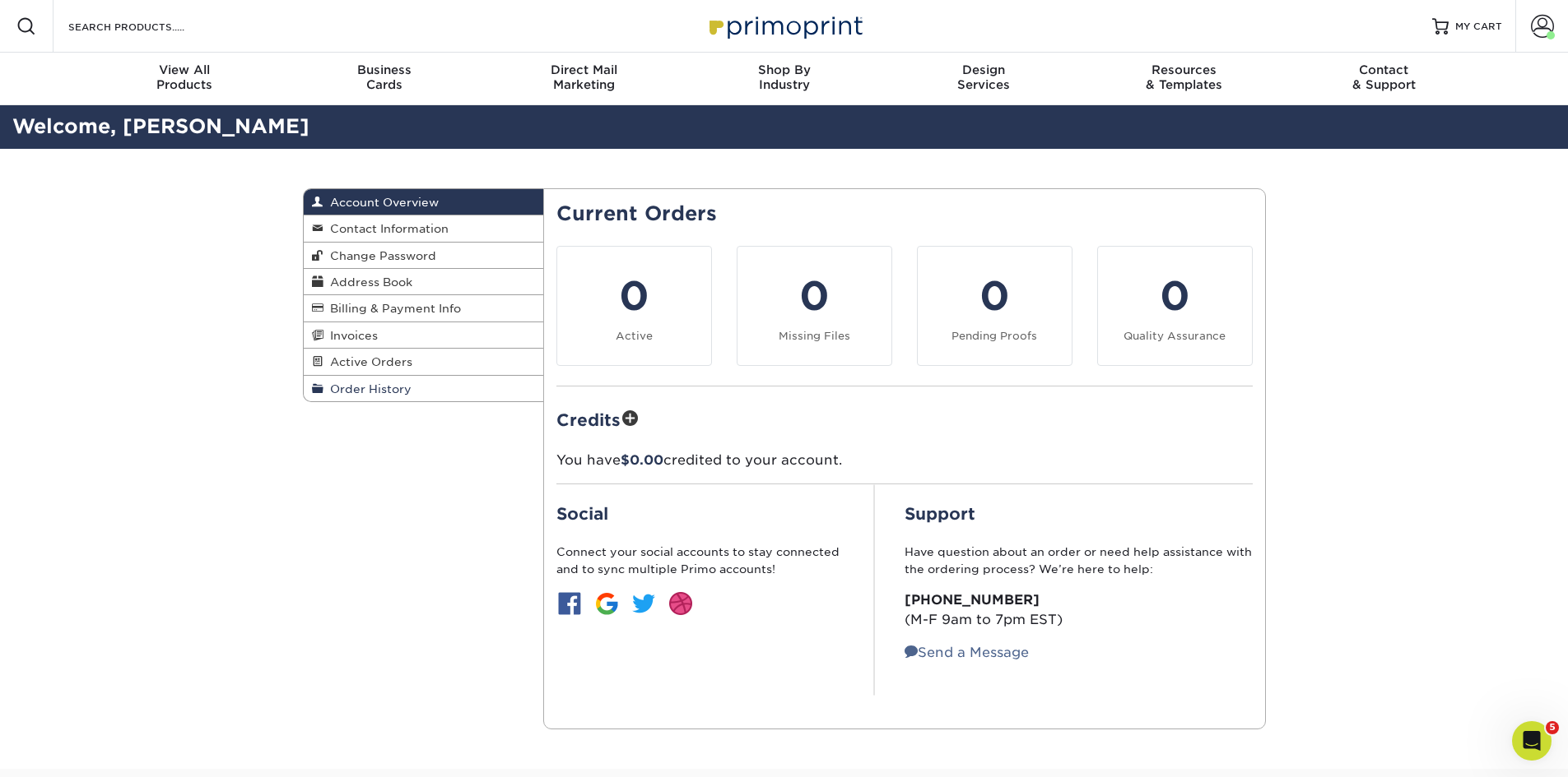
click at [374, 387] on span "Order History" at bounding box center [367, 388] width 88 height 13
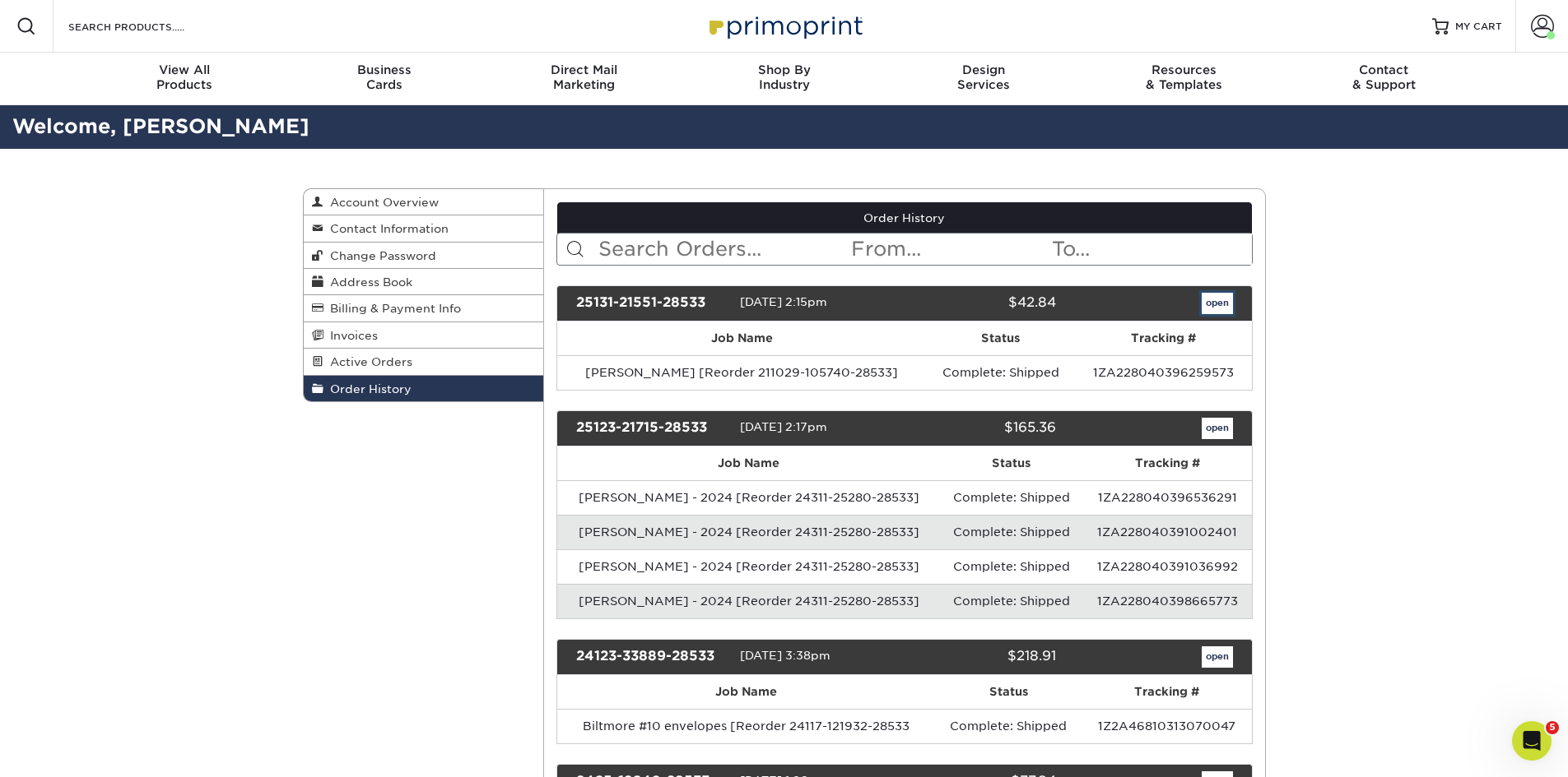
click at [1217, 304] on link "open" at bounding box center [1217, 304] width 31 height 21
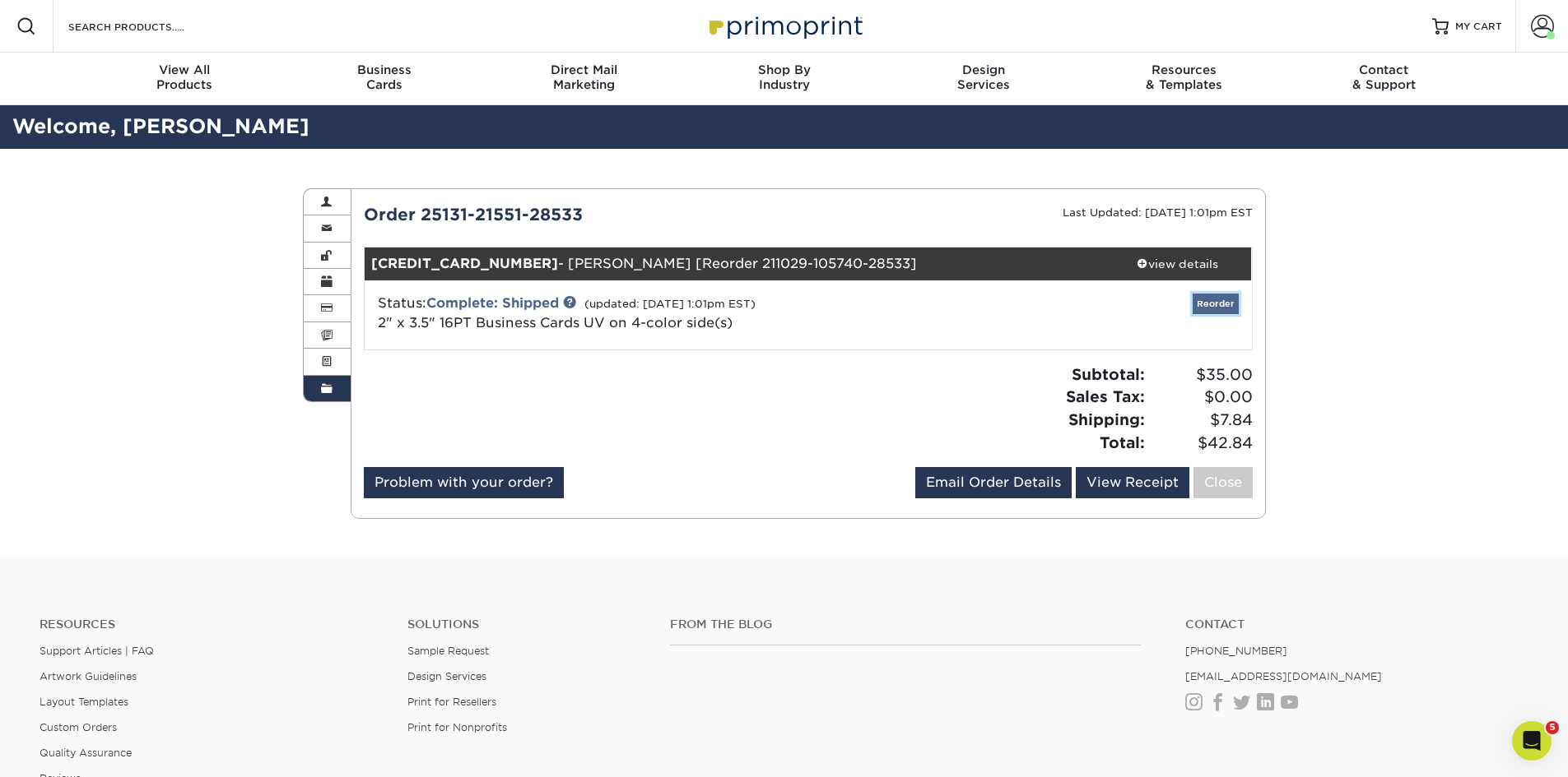
click at [1224, 298] on link "Reorder" at bounding box center [1216, 304] width 46 height 20
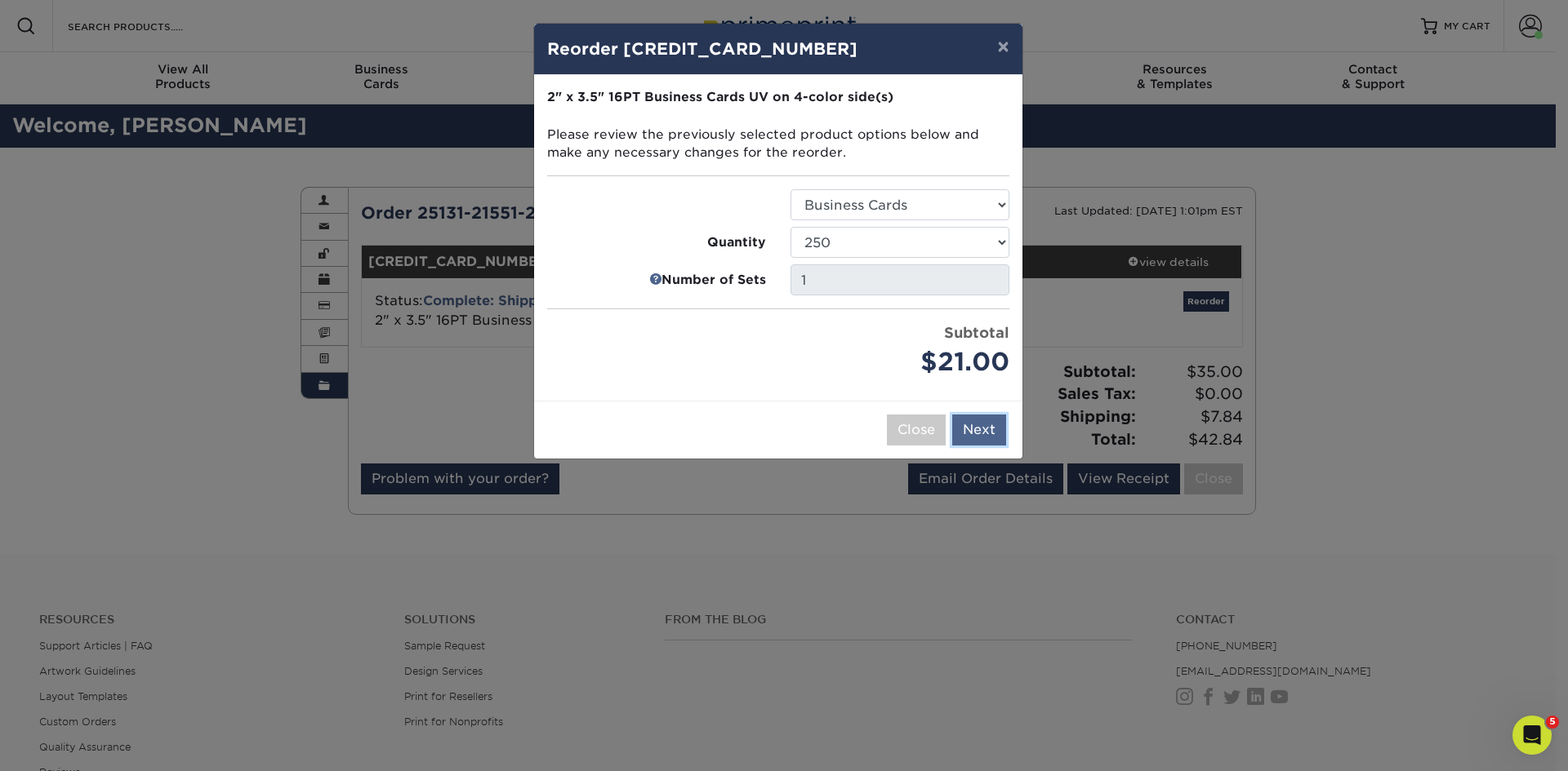
click at [971, 429] on button "Next" at bounding box center [978, 430] width 54 height 31
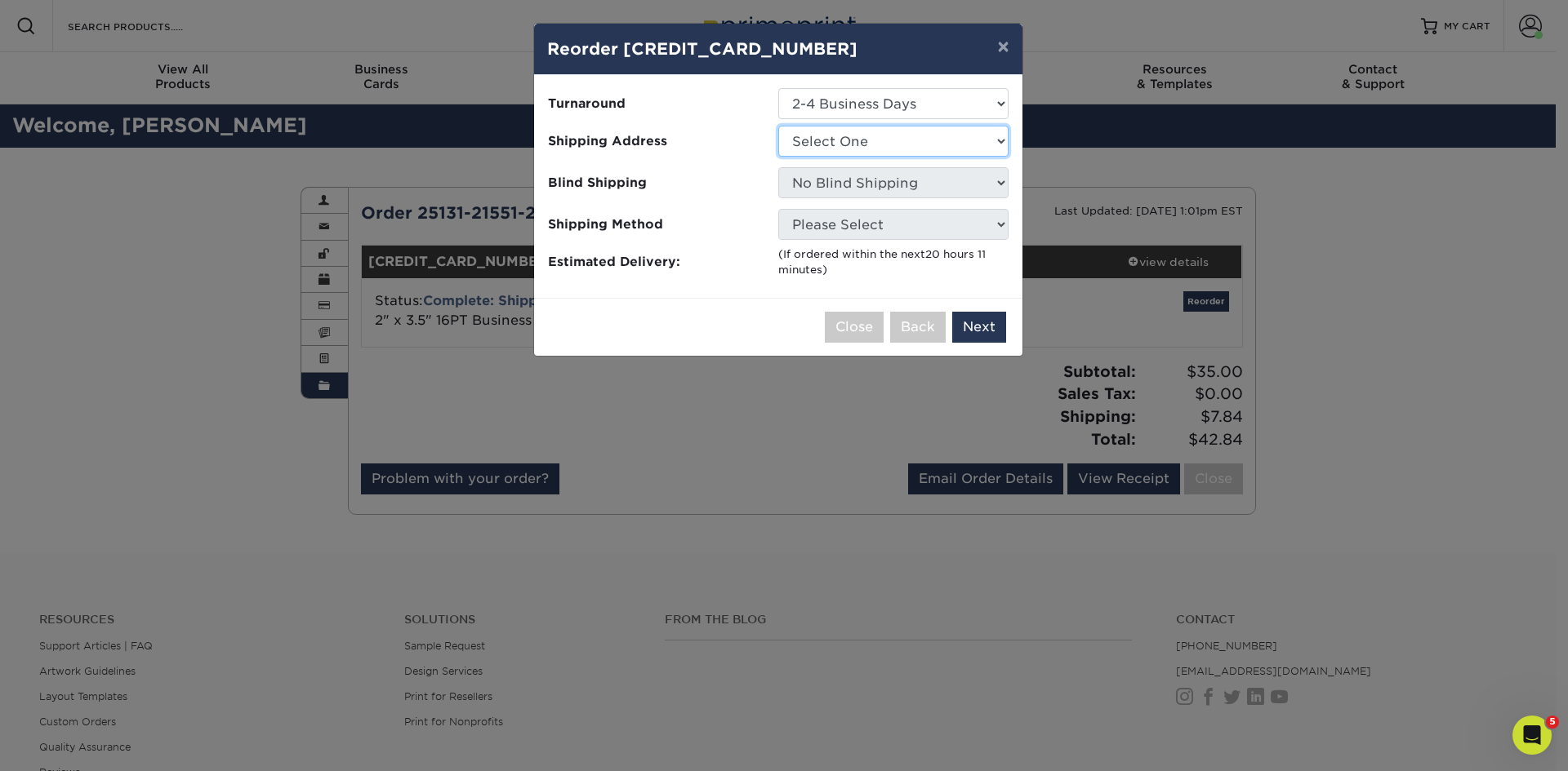
click at [893, 145] on select "Select One Biltmore Co." at bounding box center [893, 141] width 230 height 31
select select "177380"
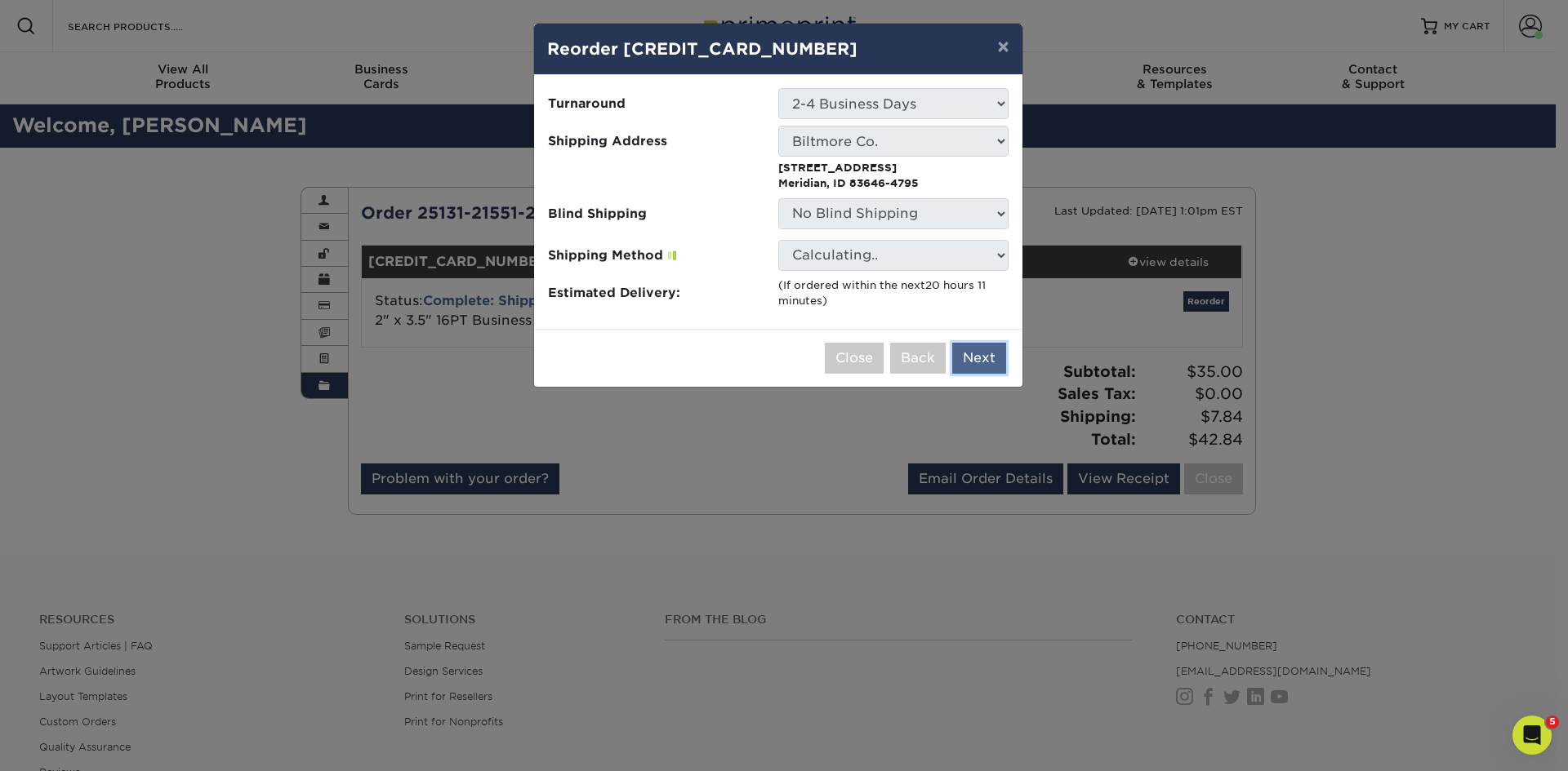
click at [965, 357] on button "Next" at bounding box center [978, 358] width 54 height 31
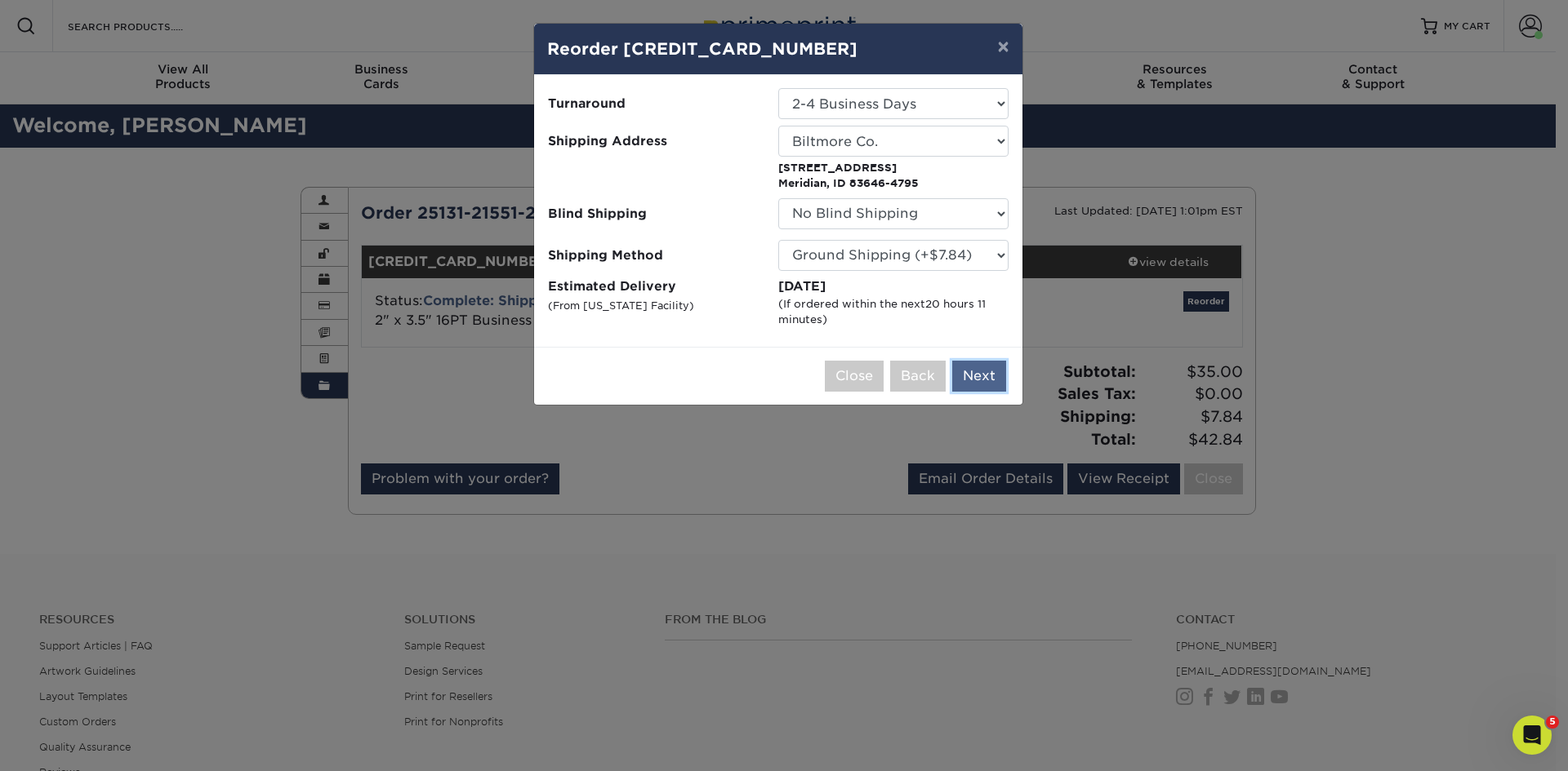
click at [982, 374] on button "Next" at bounding box center [978, 376] width 54 height 31
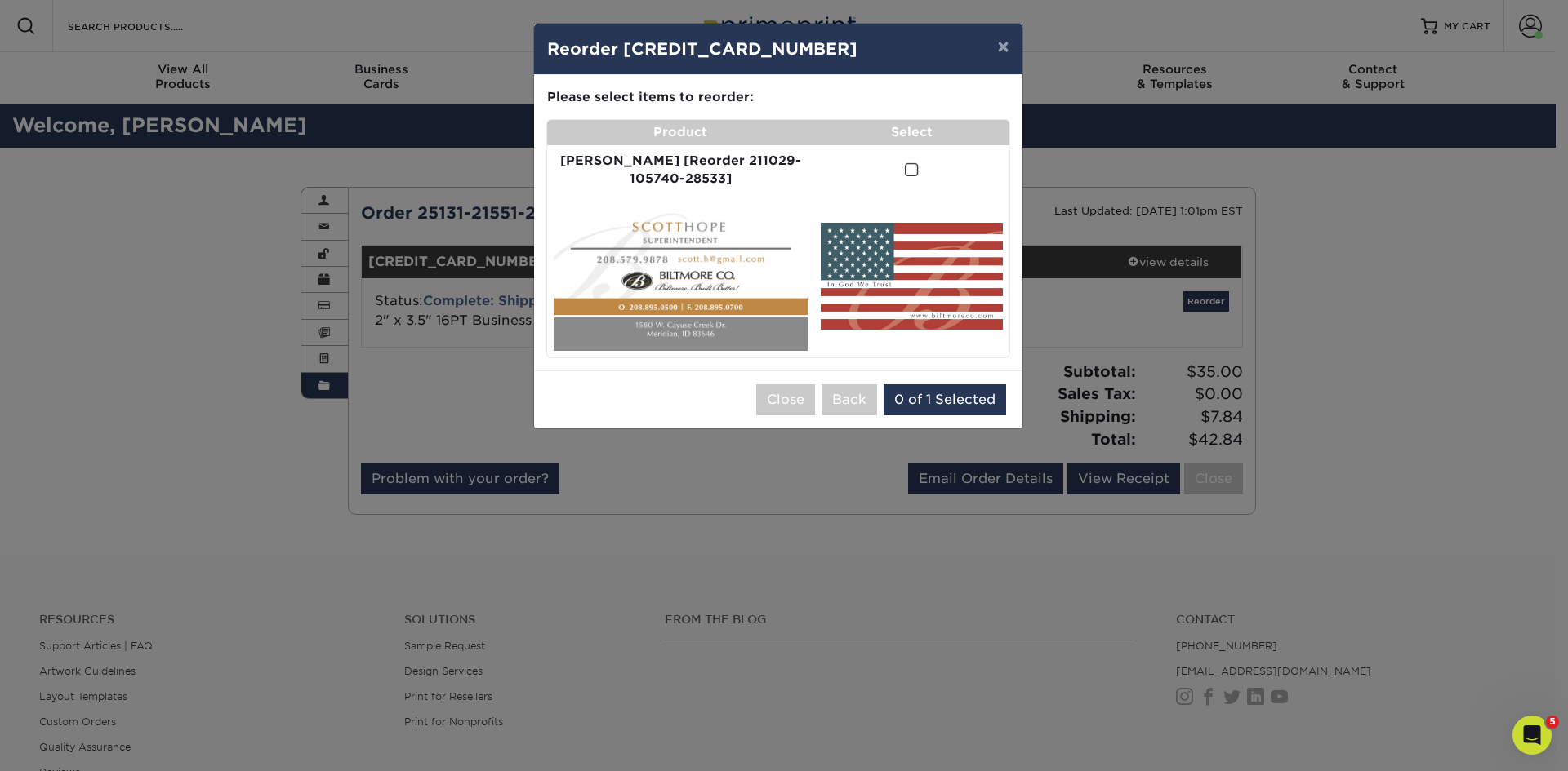
click at [905, 166] on span at bounding box center [912, 171] width 14 height 16
click at [0, 0] on input "checkbox" at bounding box center [0, 0] width 0 height 0
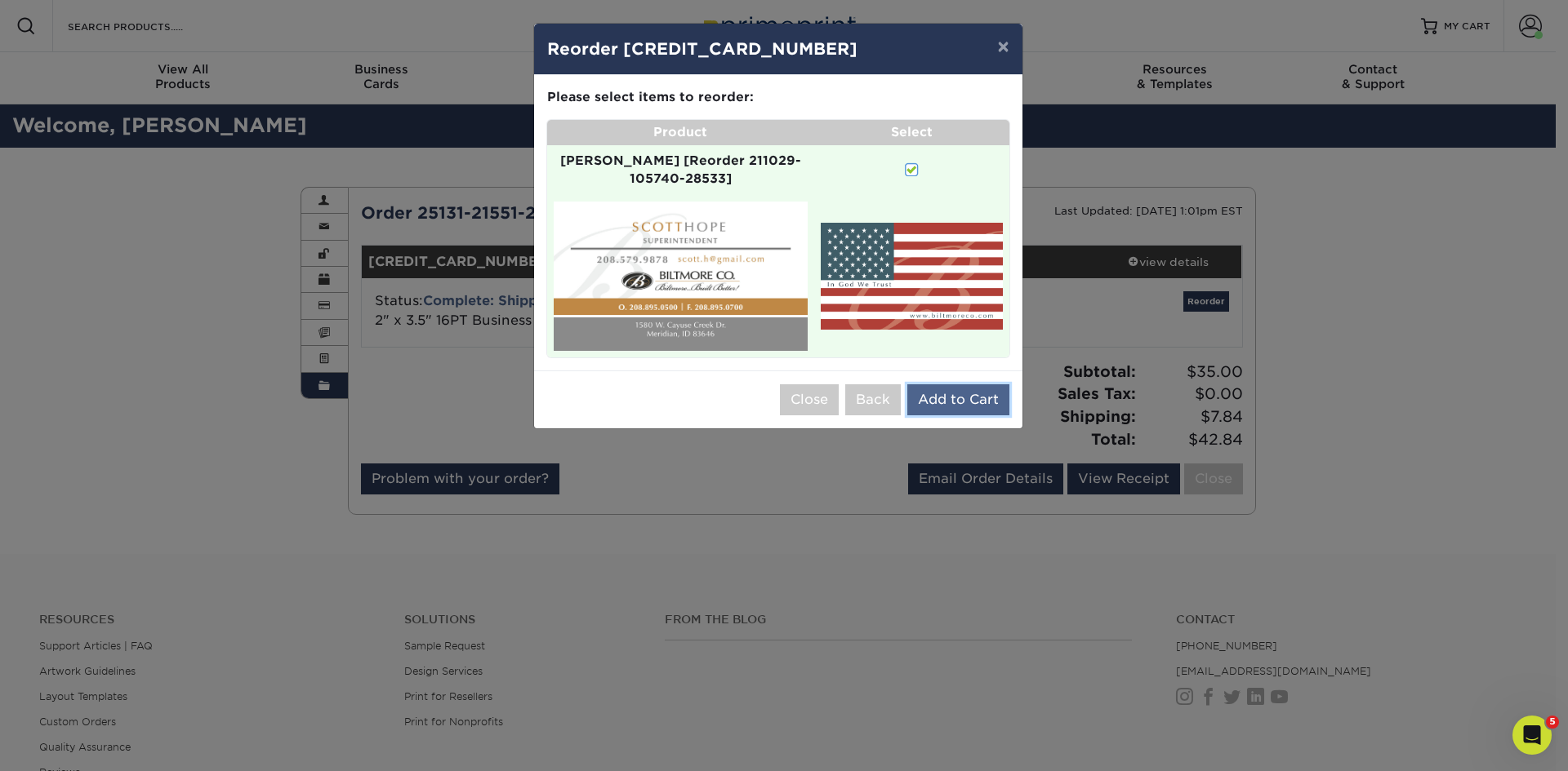
click at [965, 385] on button "Add to Cart" at bounding box center [958, 400] width 102 height 31
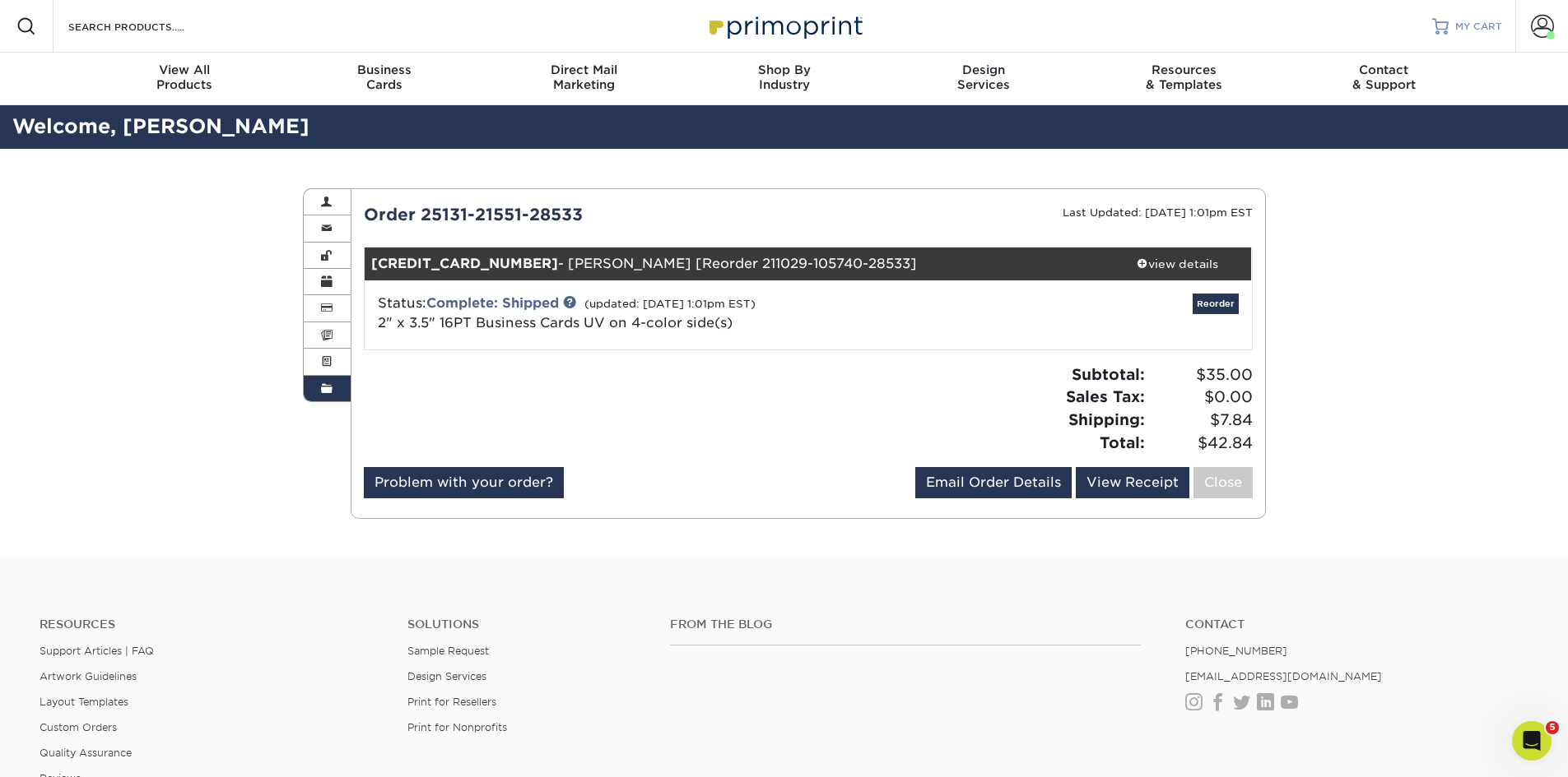
click at [1479, 27] on span "MY CART" at bounding box center [1478, 27] width 47 height 14
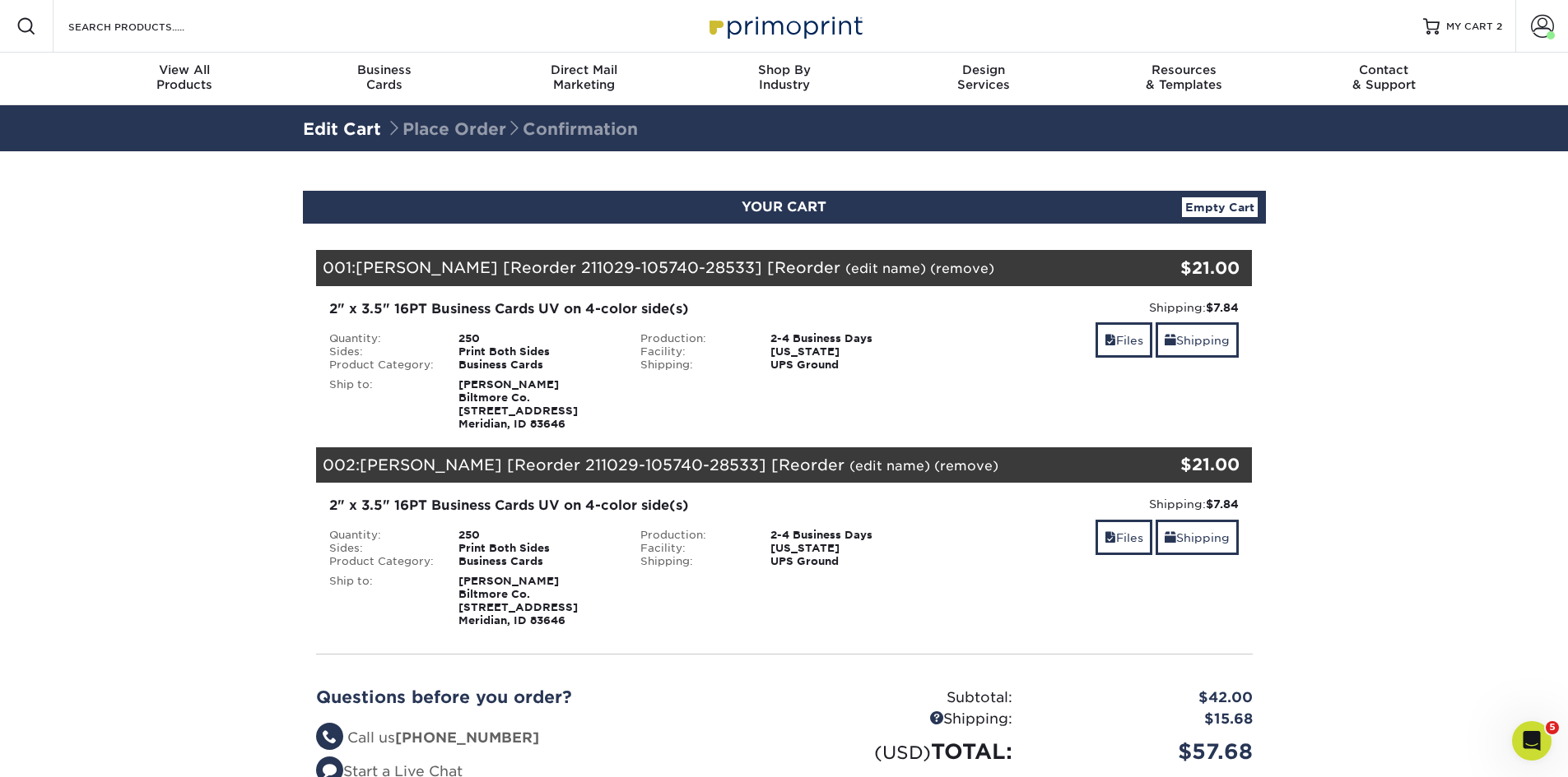
click at [846, 266] on link "(edit name)" at bounding box center [885, 269] width 80 height 16
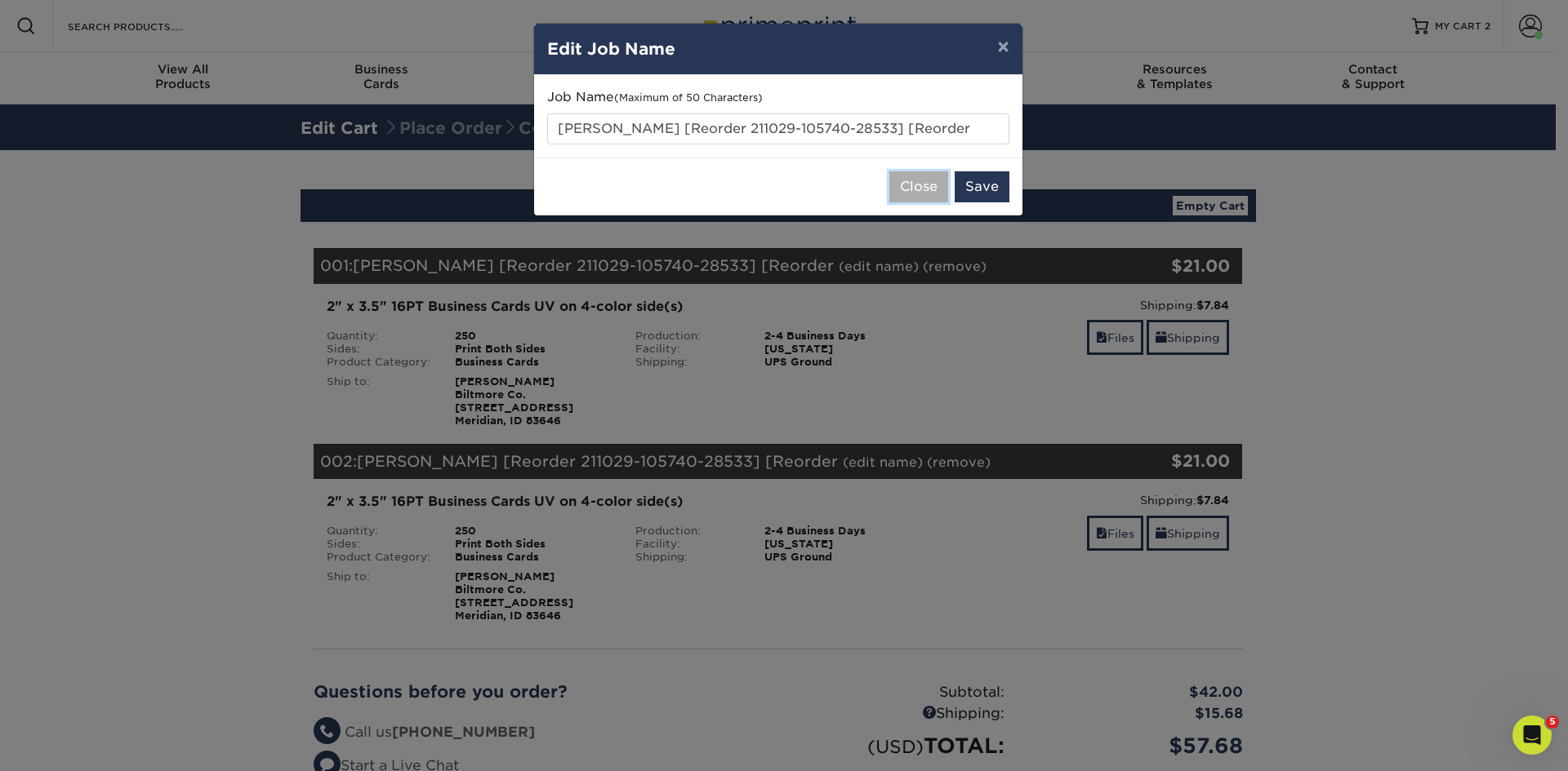
click at [931, 187] on button "Close" at bounding box center [918, 187] width 58 height 31
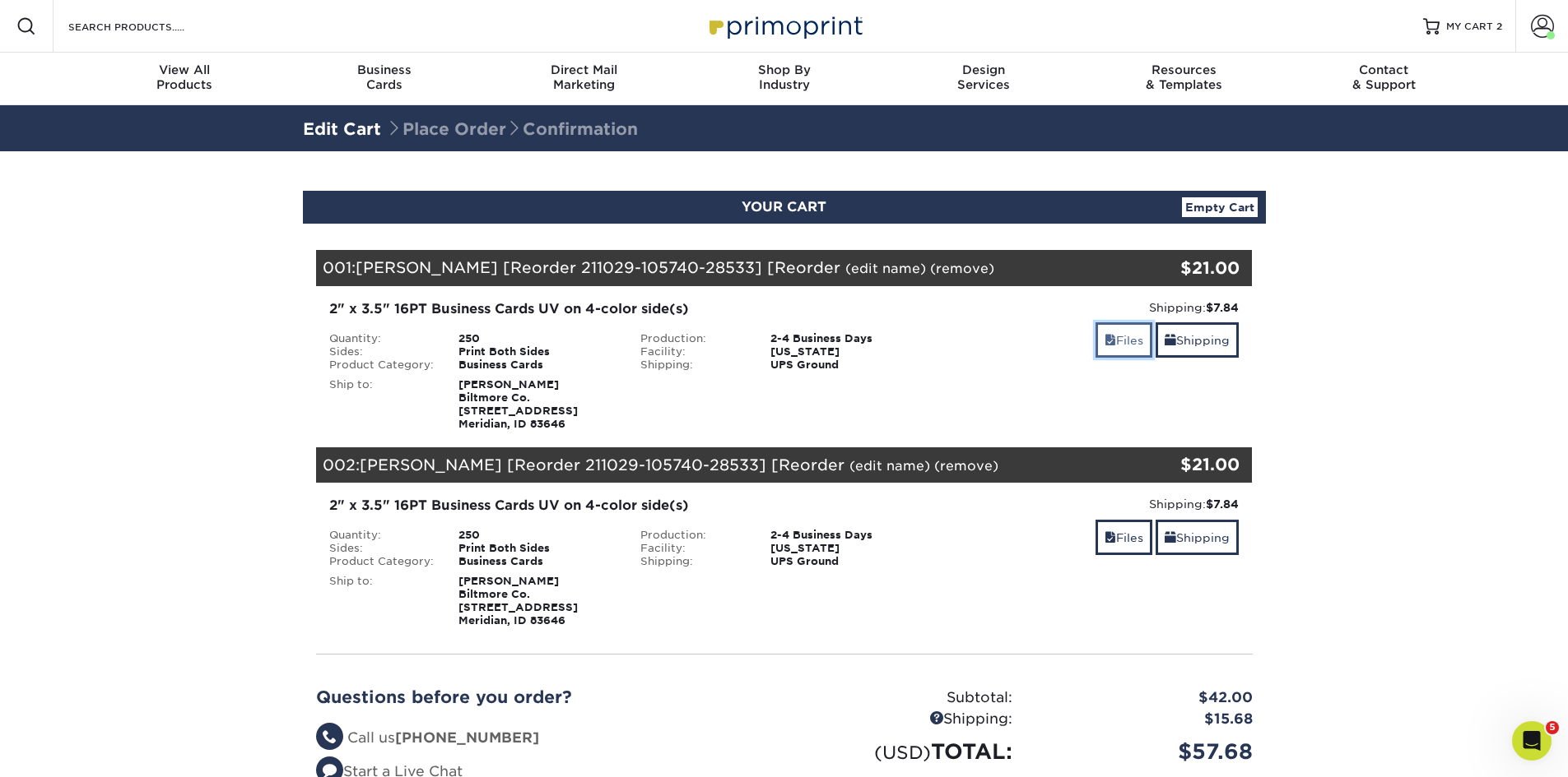
click at [1114, 342] on link "Files" at bounding box center [1124, 340] width 57 height 36
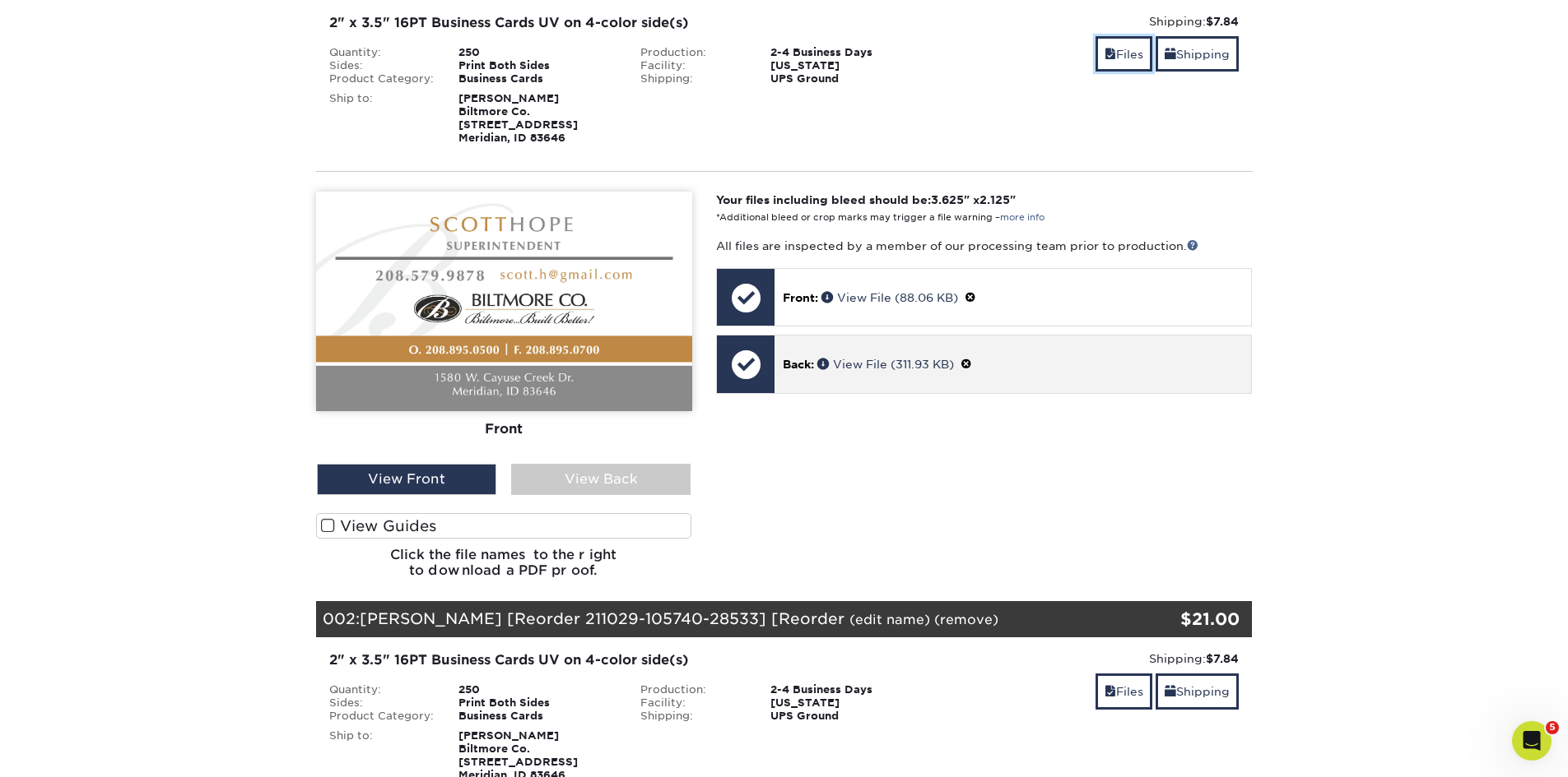
scroll to position [247, 0]
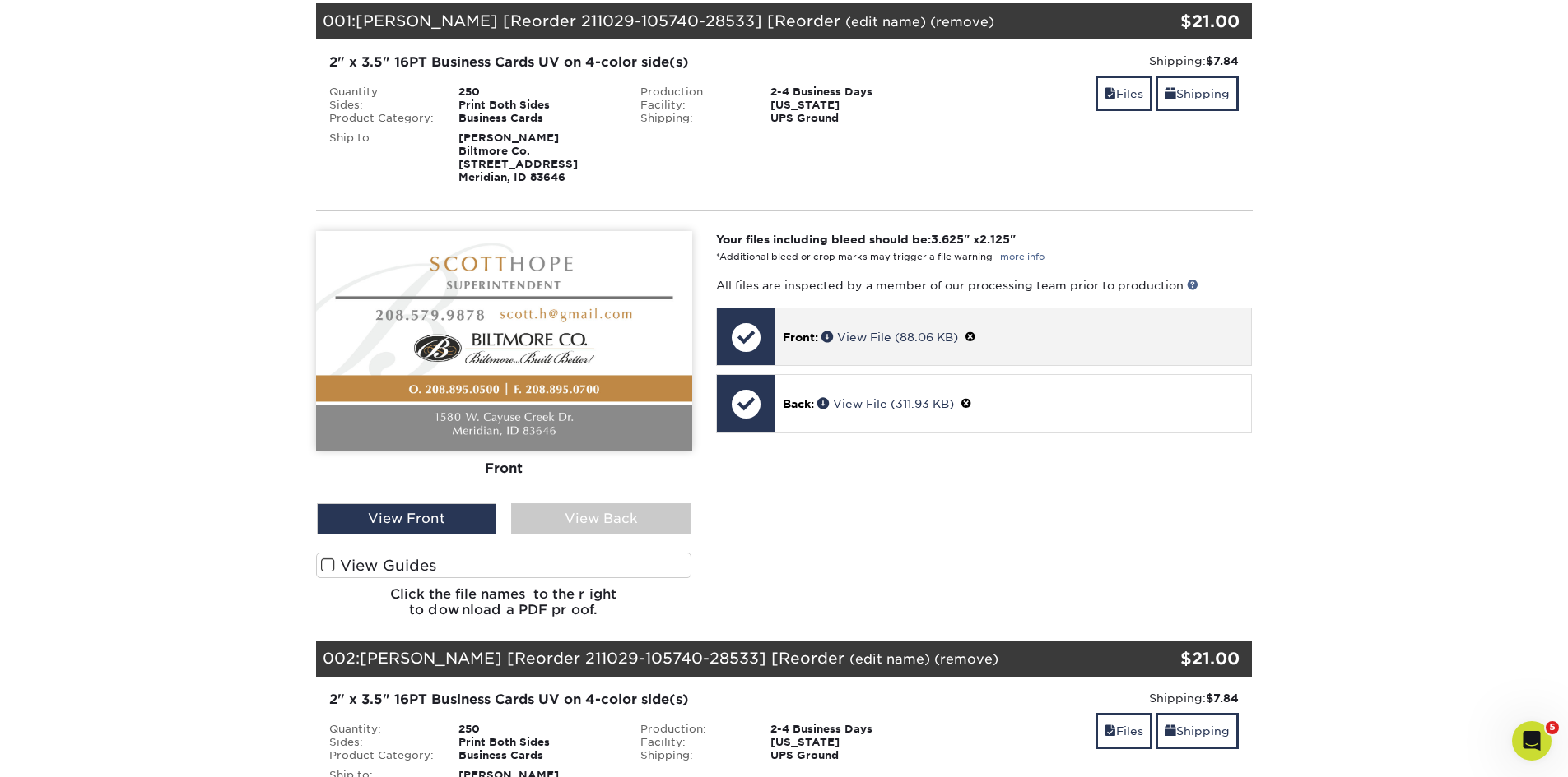
click at [736, 338] on div at bounding box center [745, 337] width 58 height 58
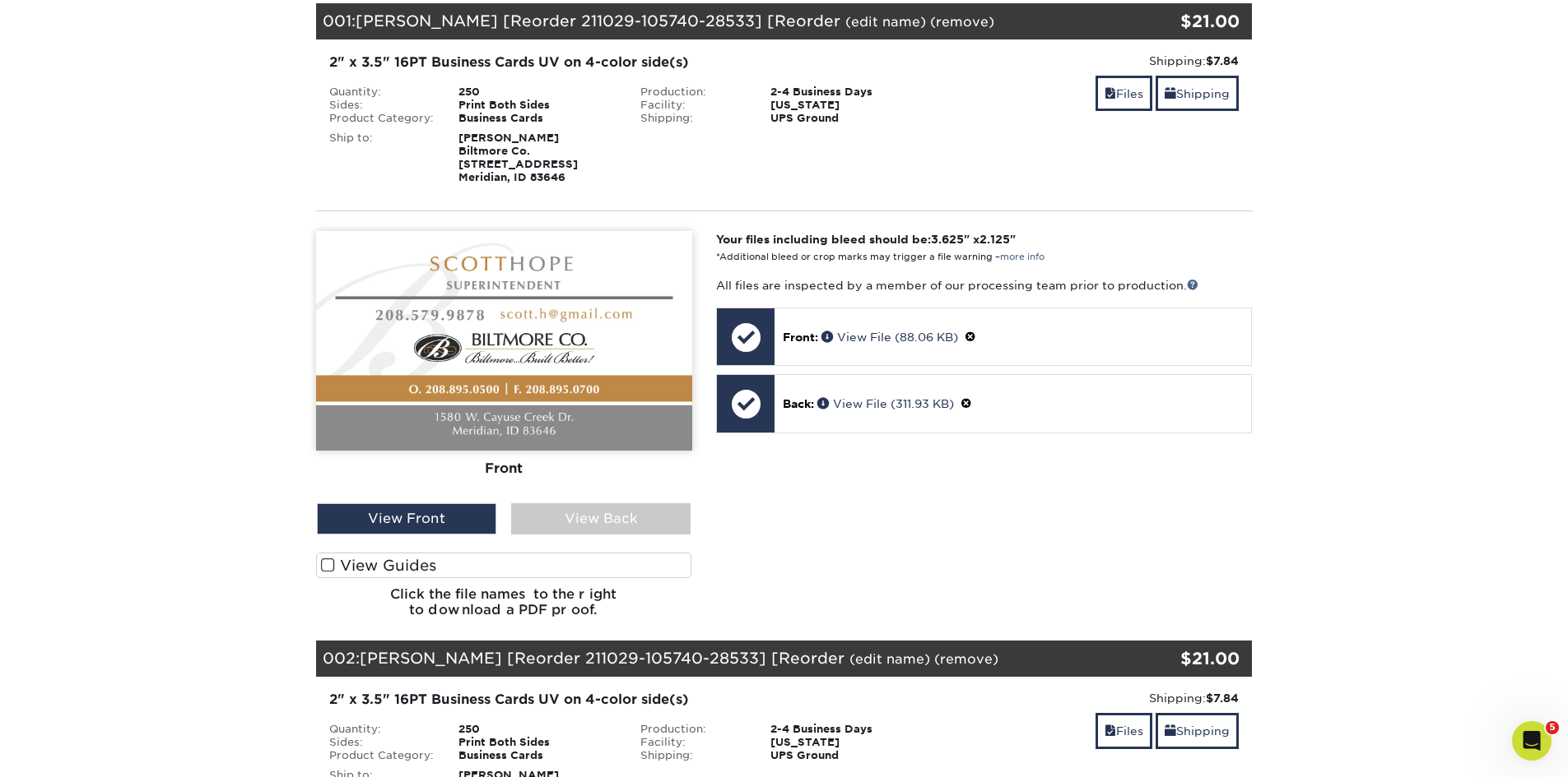
click at [845, 26] on link "(edit name)" at bounding box center [885, 22] width 80 height 16
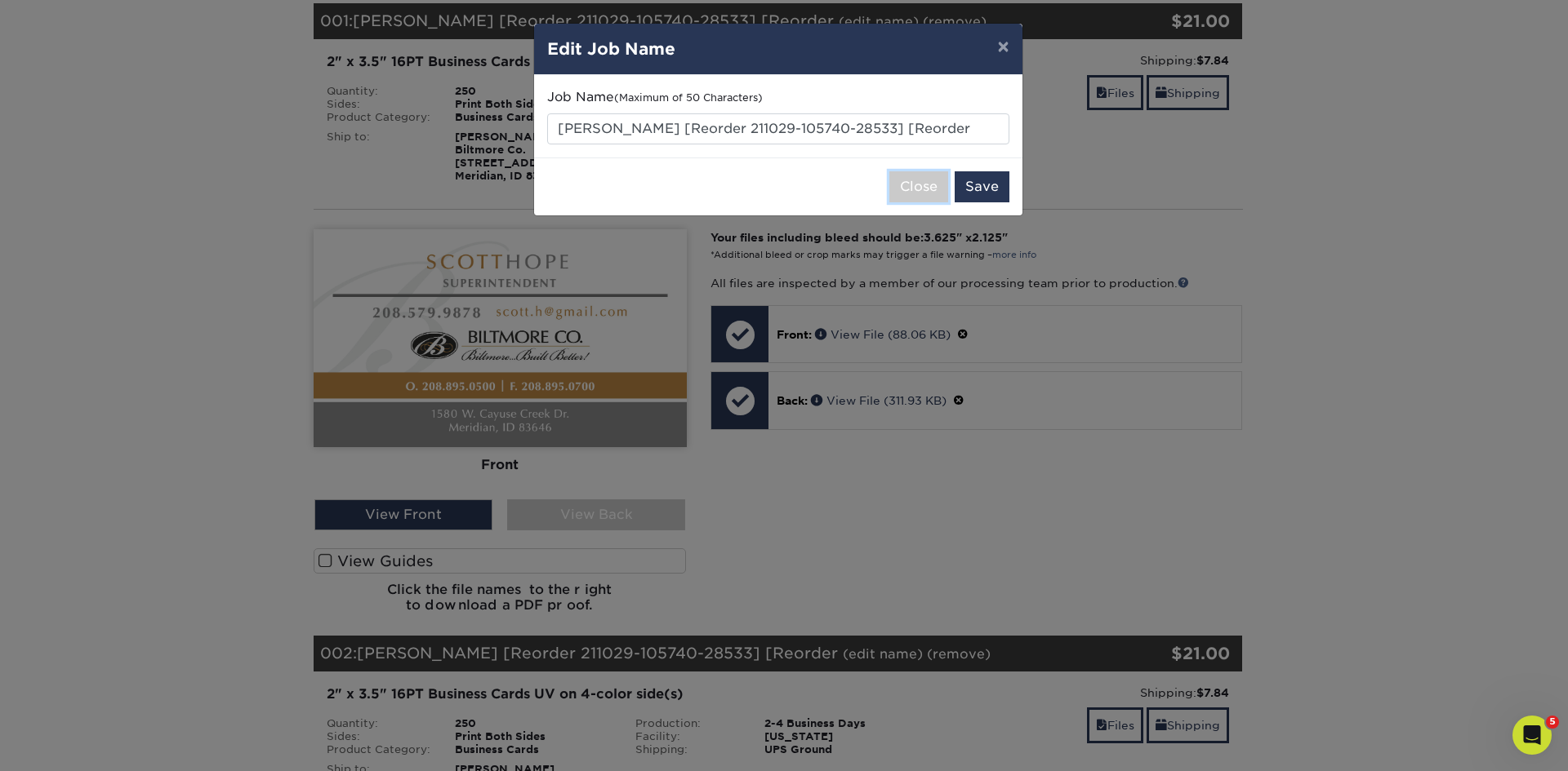
click at [934, 181] on button "Close" at bounding box center [918, 187] width 58 height 31
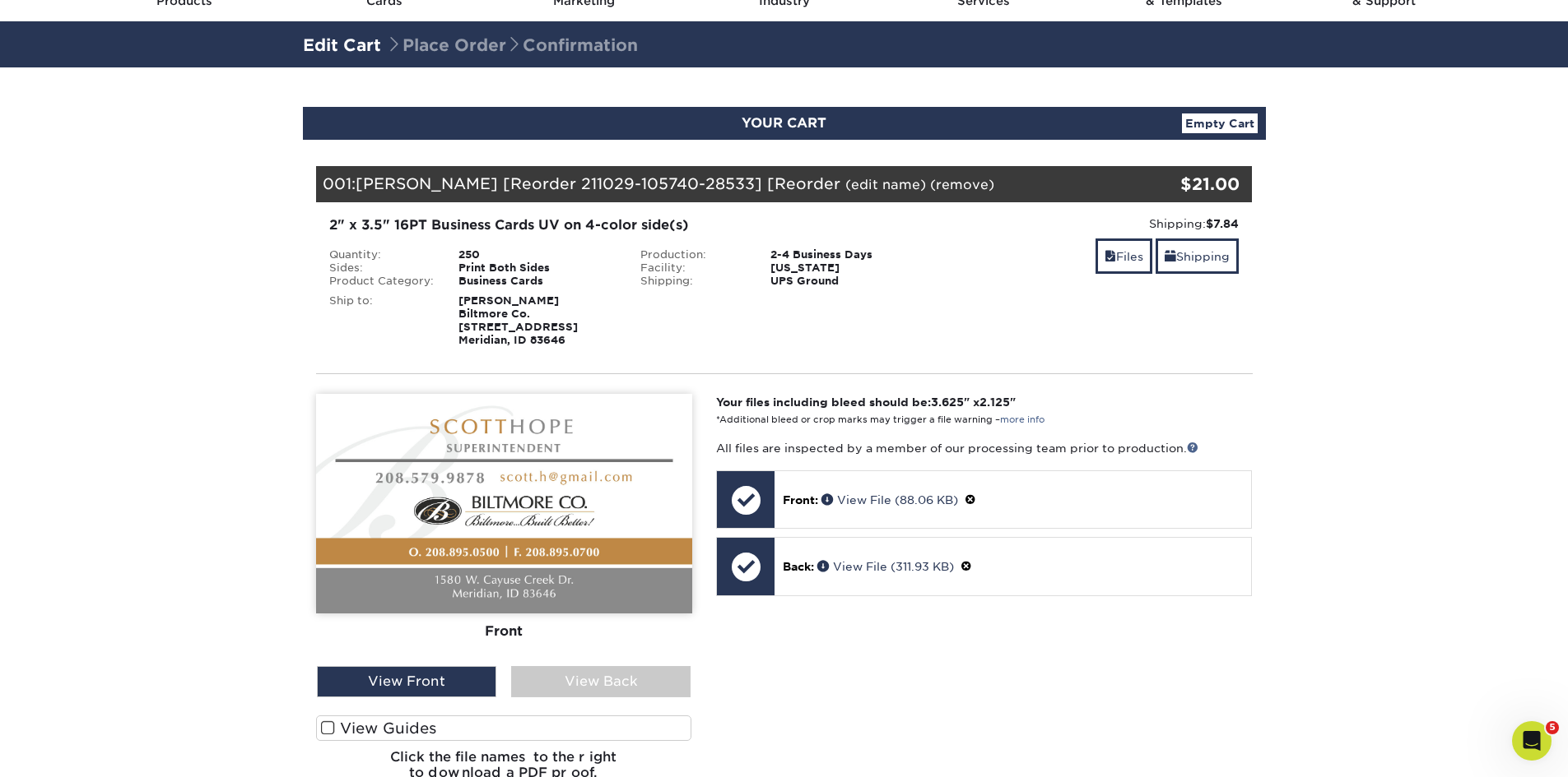
scroll to position [82, 0]
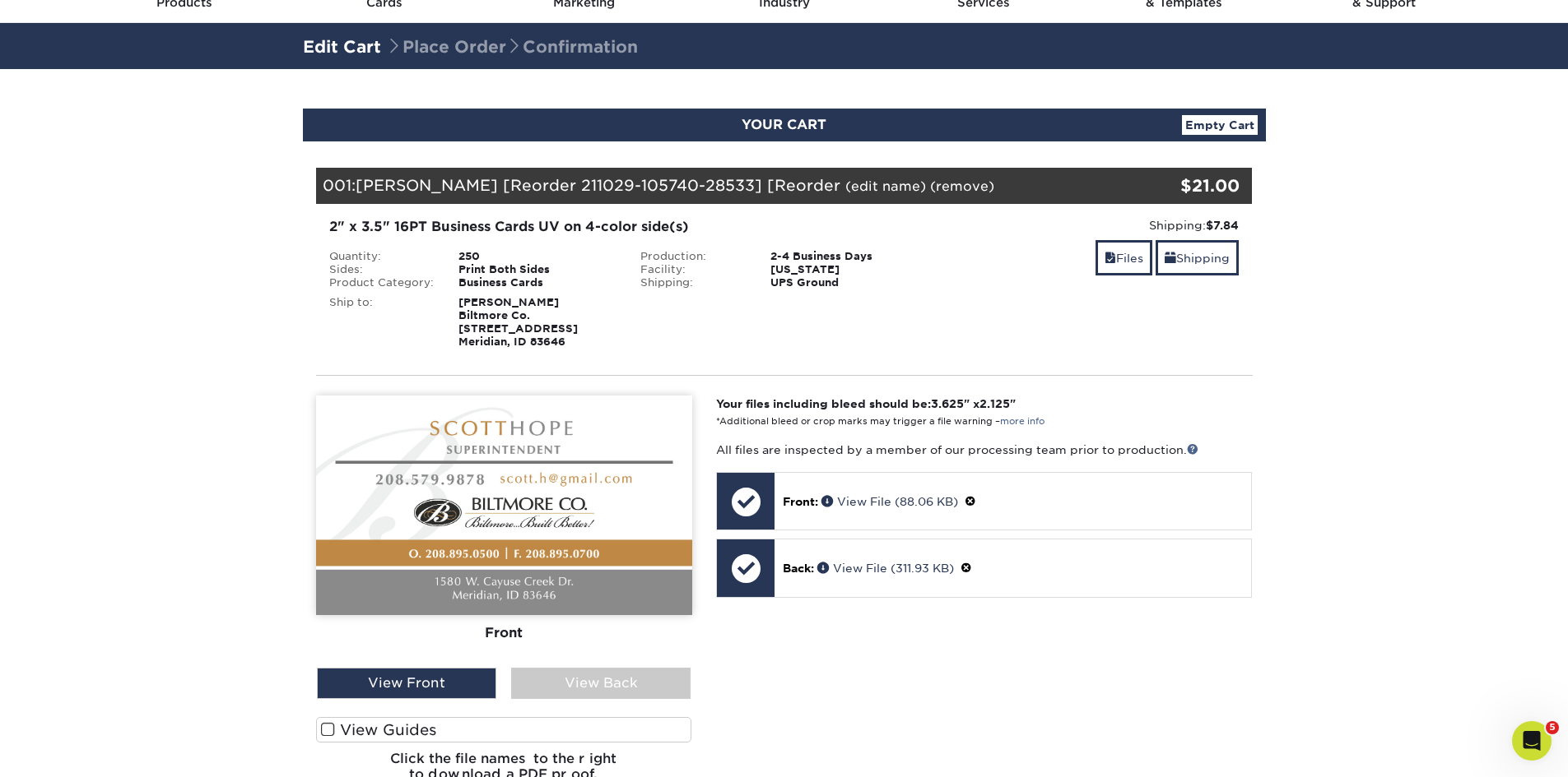
click at [1214, 123] on link "Empty Cart" at bounding box center [1219, 125] width 76 height 20
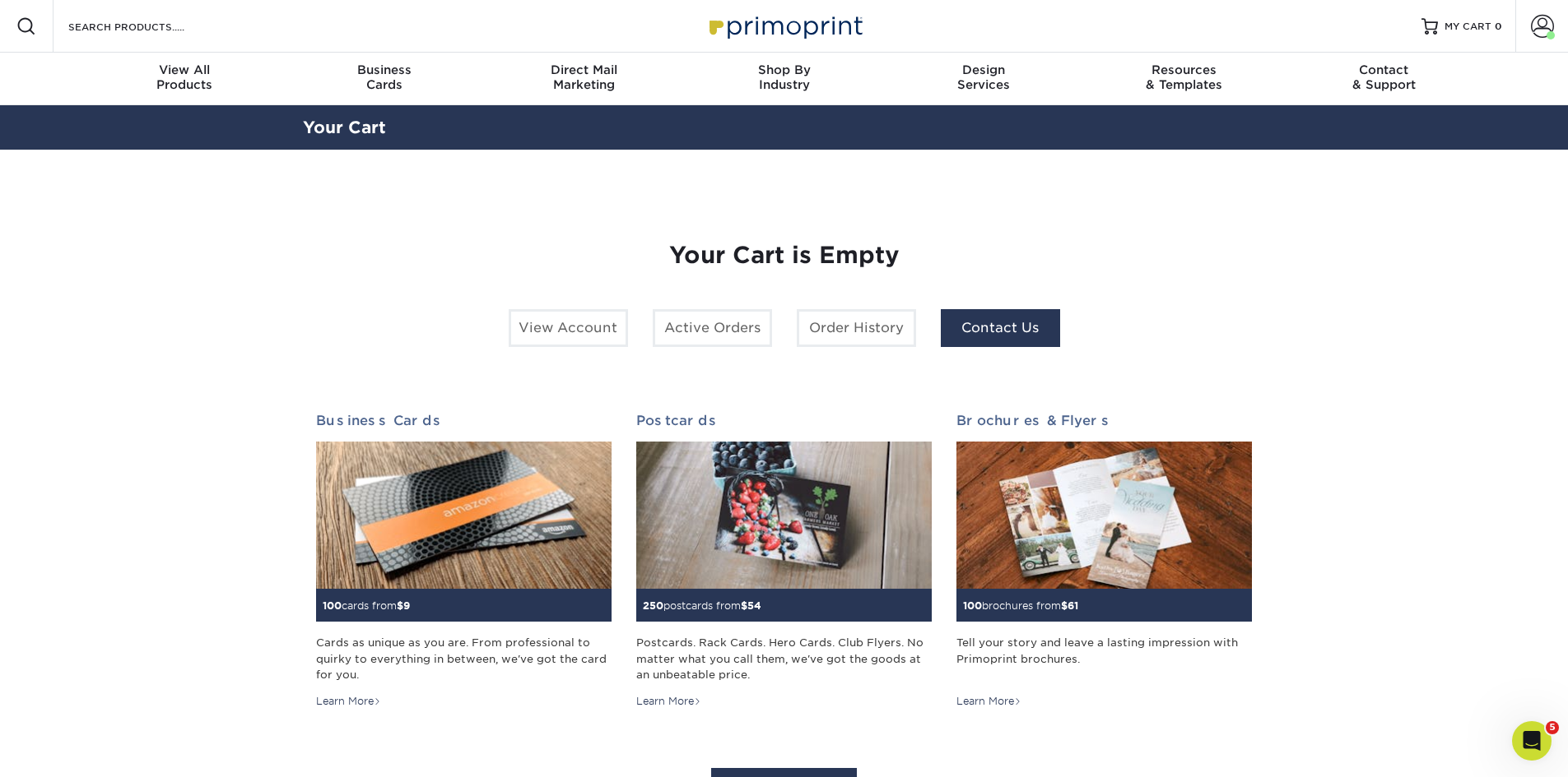
click at [1013, 338] on link "Contact Us" at bounding box center [1000, 328] width 119 height 37
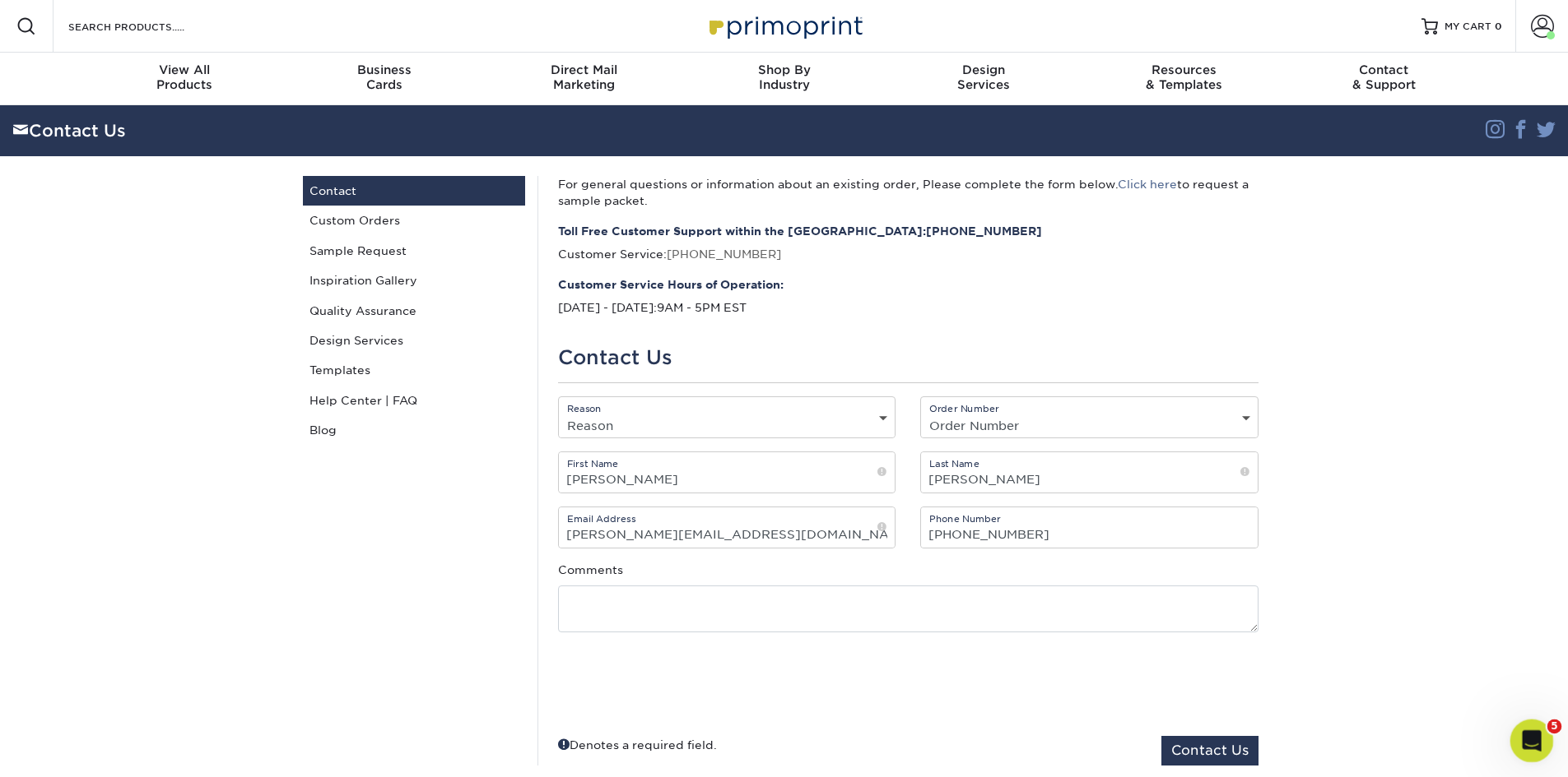
click at [1533, 746] on icon "Open Intercom Messenger" at bounding box center [1530, 739] width 27 height 27
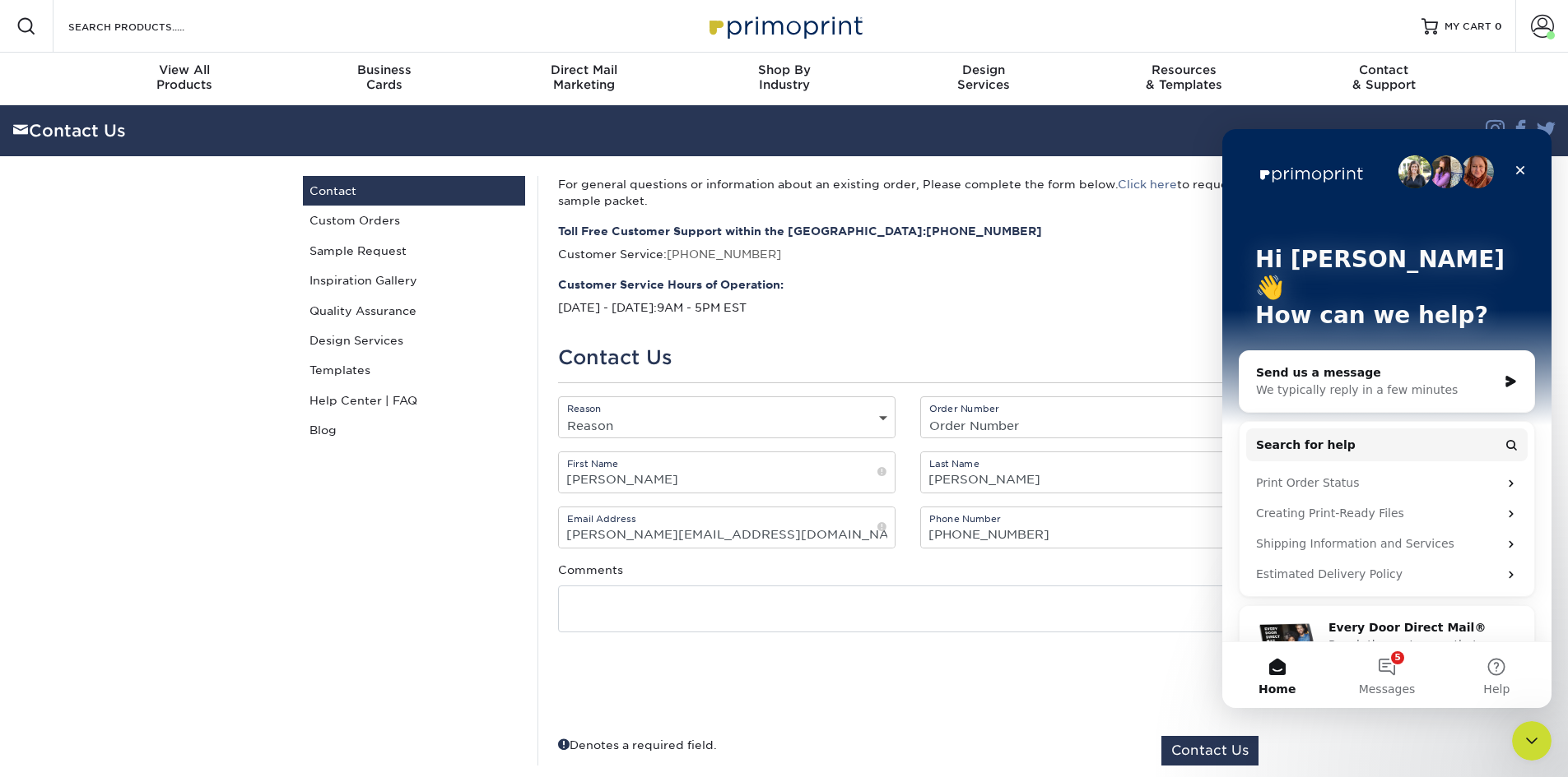
click at [1483, 364] on div "Send us a message" at bounding box center [1376, 372] width 242 height 17
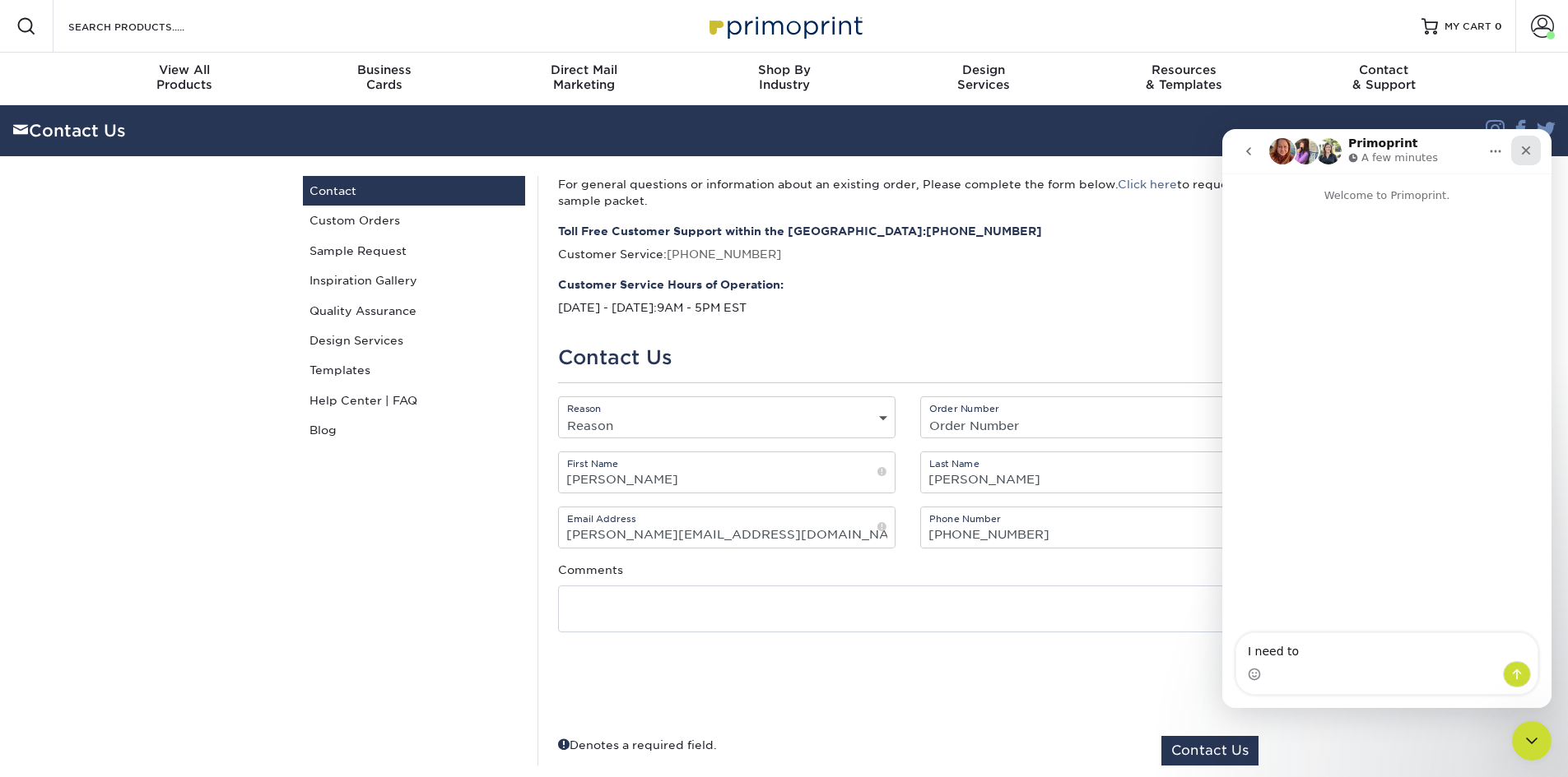
type textarea "I need to"
click at [1523, 144] on icon "Close" at bounding box center [1525, 151] width 13 height 13
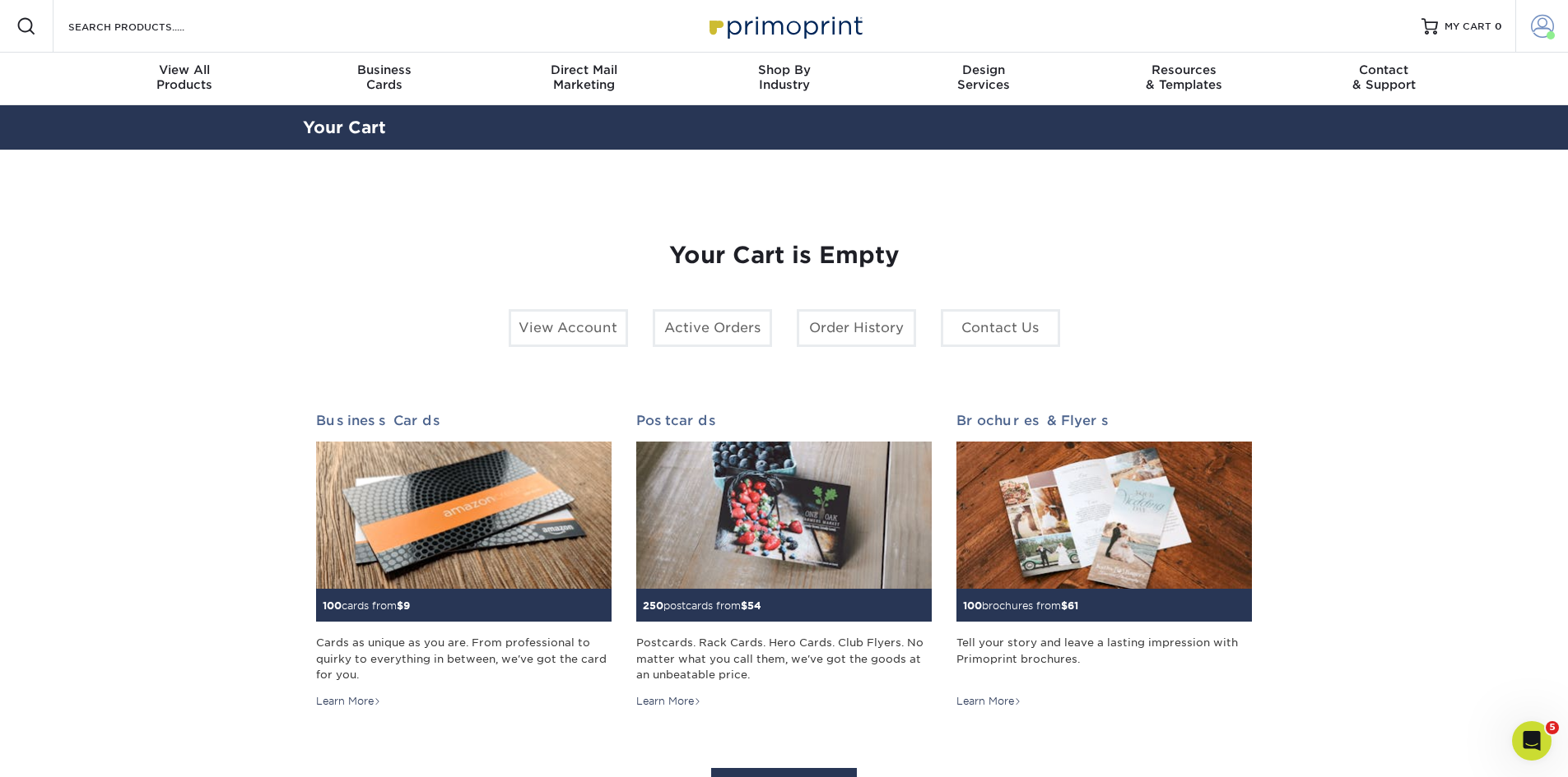
click at [1538, 29] on span at bounding box center [1542, 27] width 23 height 23
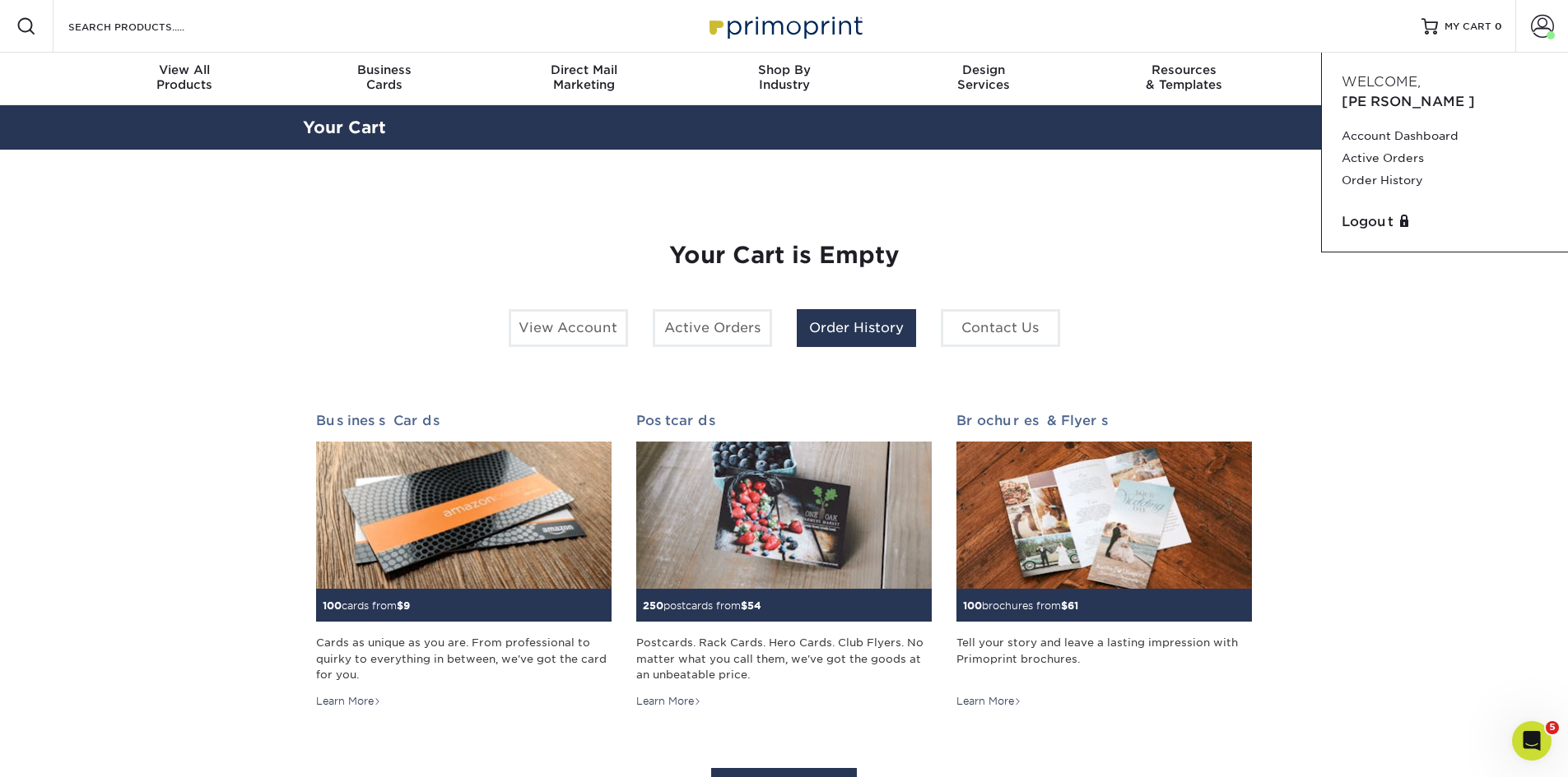
click at [883, 327] on link "Order History" at bounding box center [857, 328] width 119 height 37
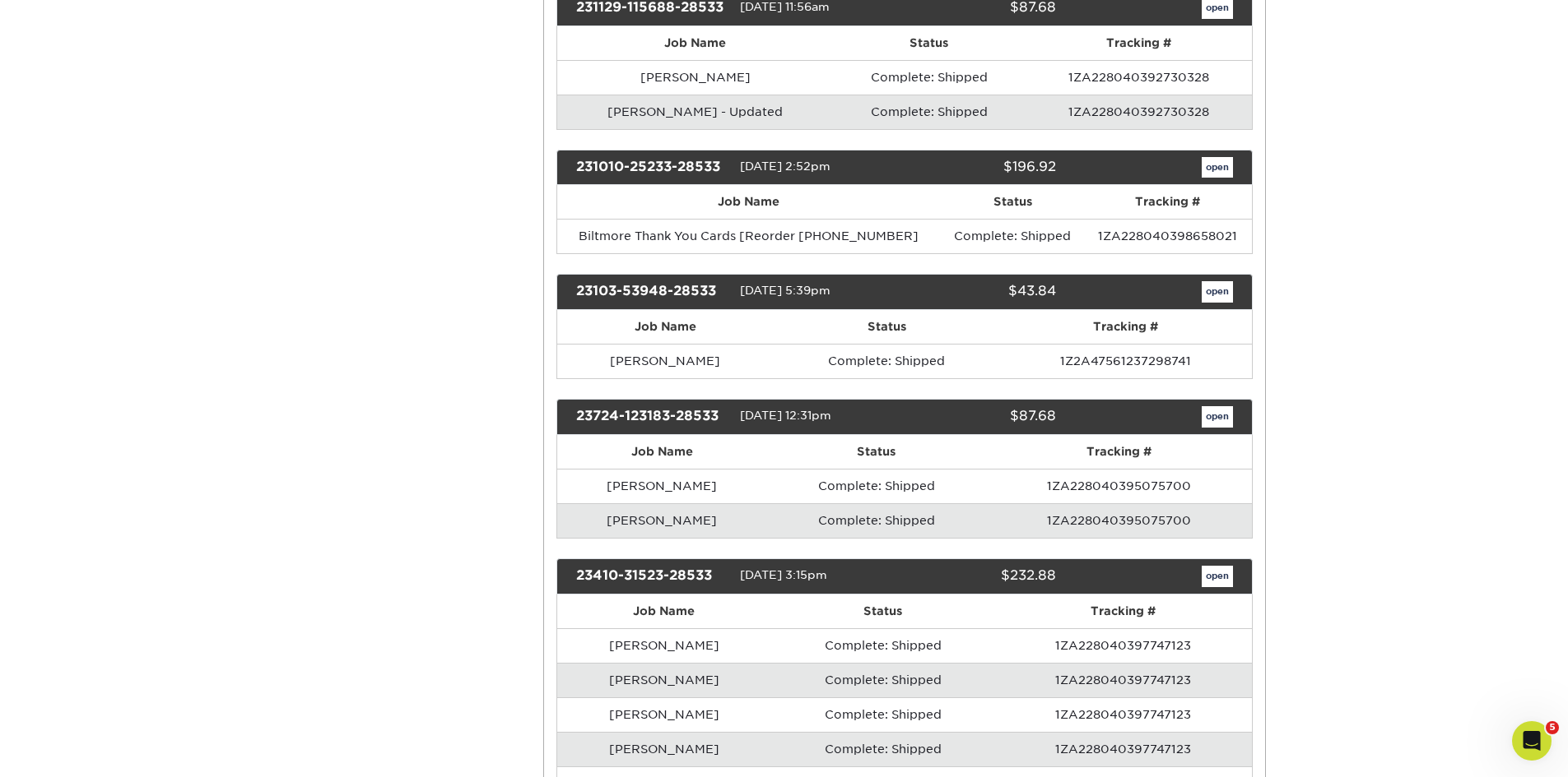
scroll to position [1631, 0]
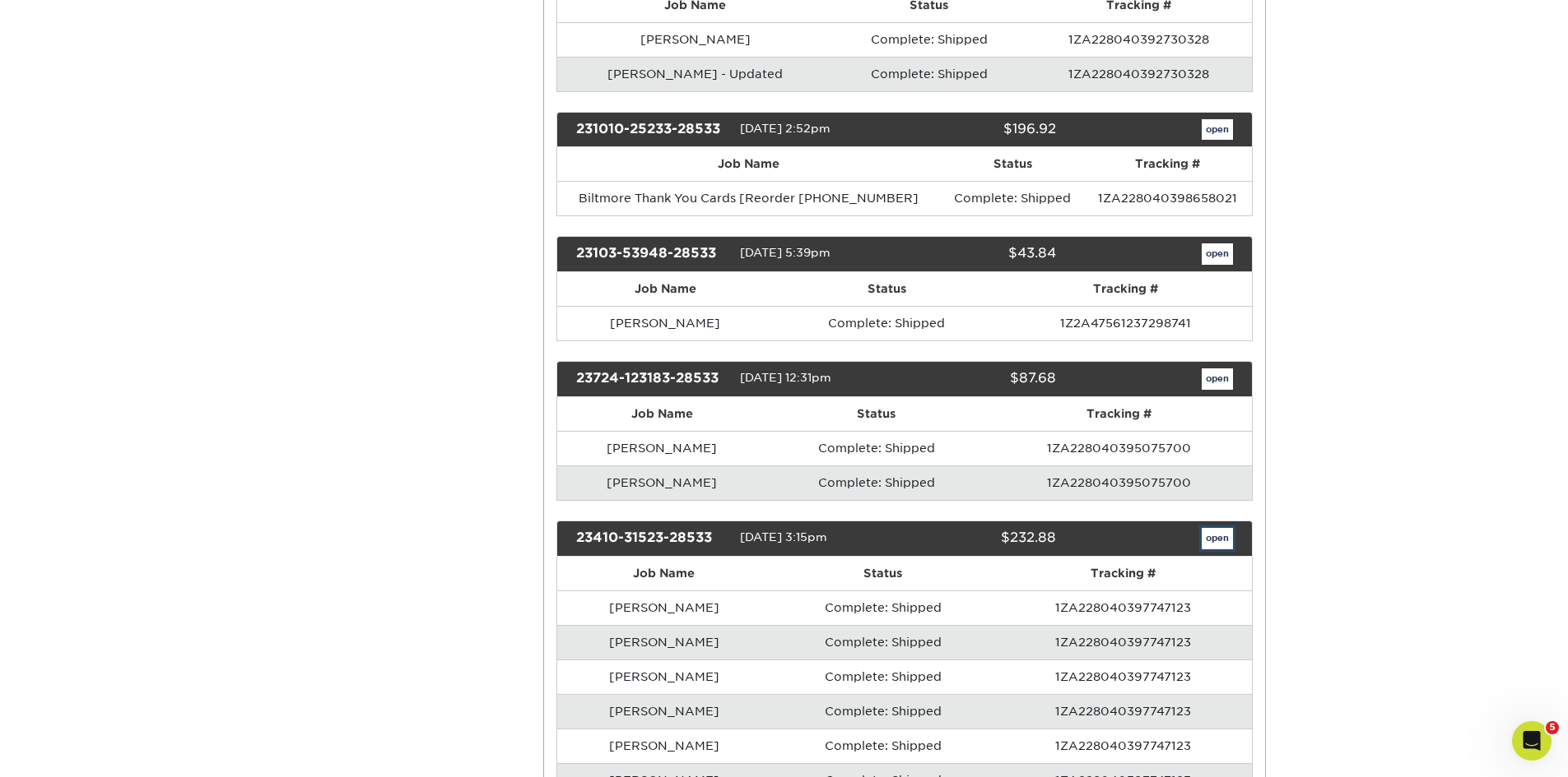
click at [1221, 537] on link "open" at bounding box center [1217, 539] width 31 height 21
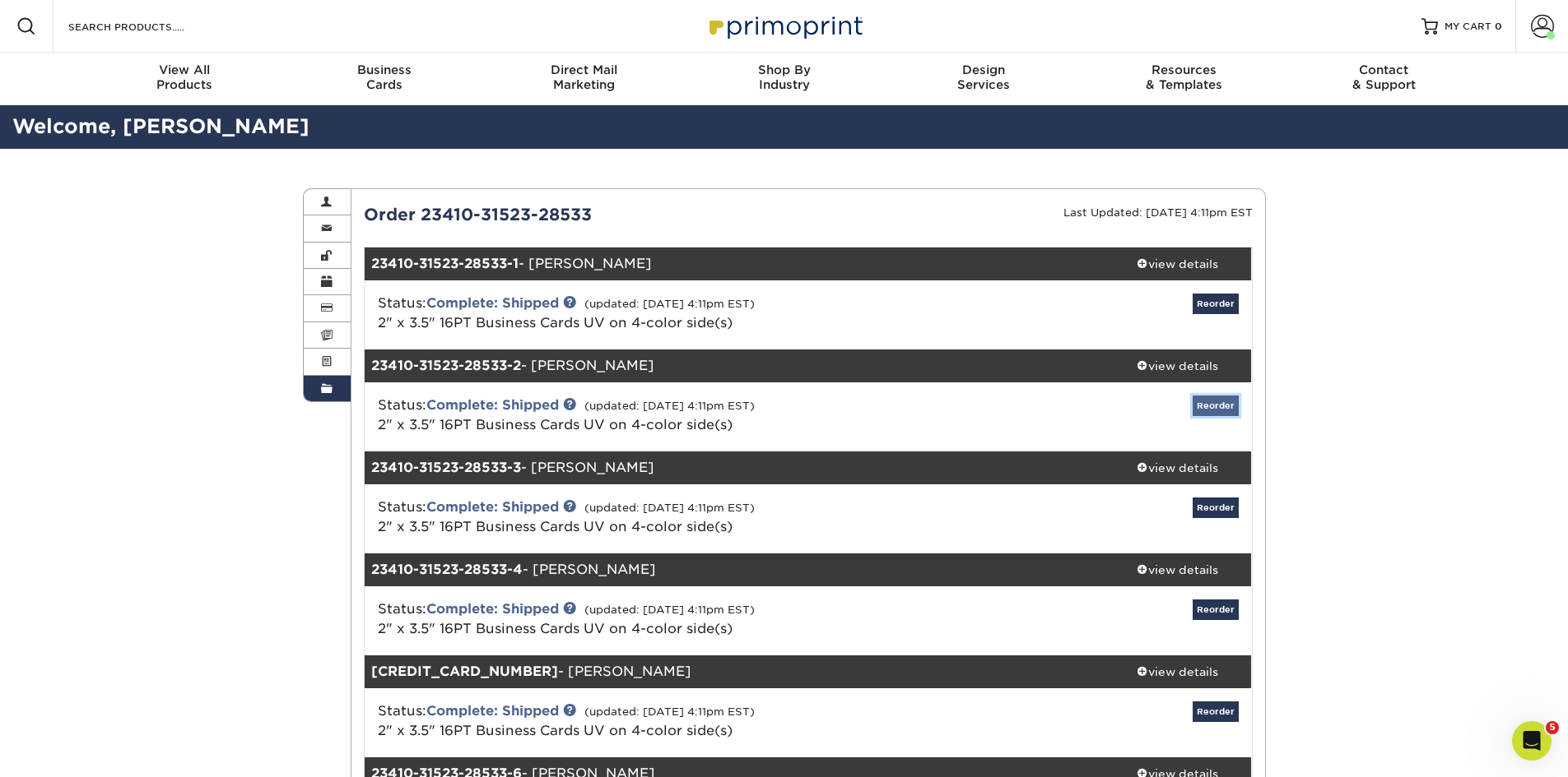
click at [1205, 404] on link "Reorder" at bounding box center [1216, 405] width 46 height 20
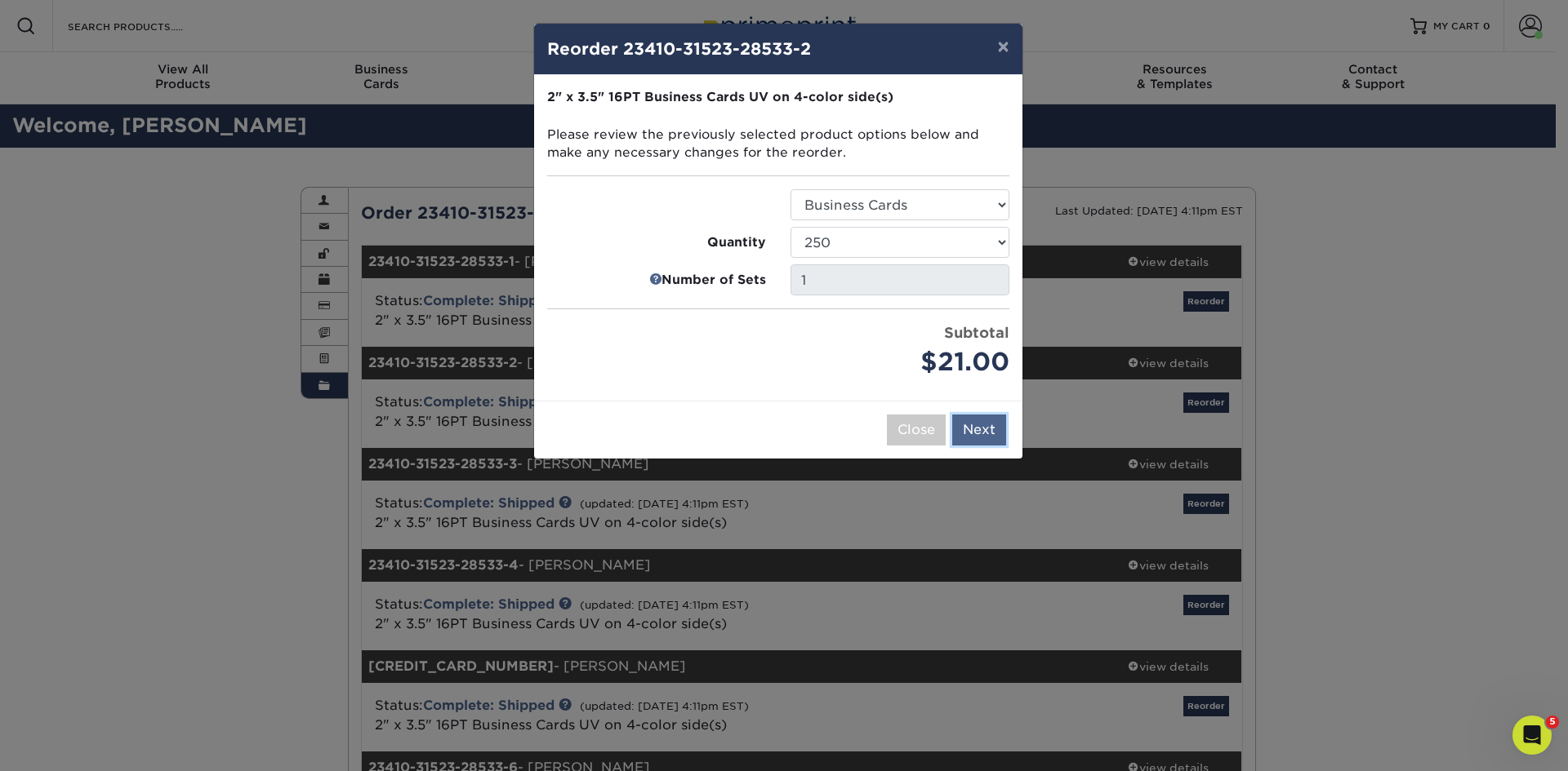
click at [987, 428] on button "Next" at bounding box center [978, 430] width 54 height 31
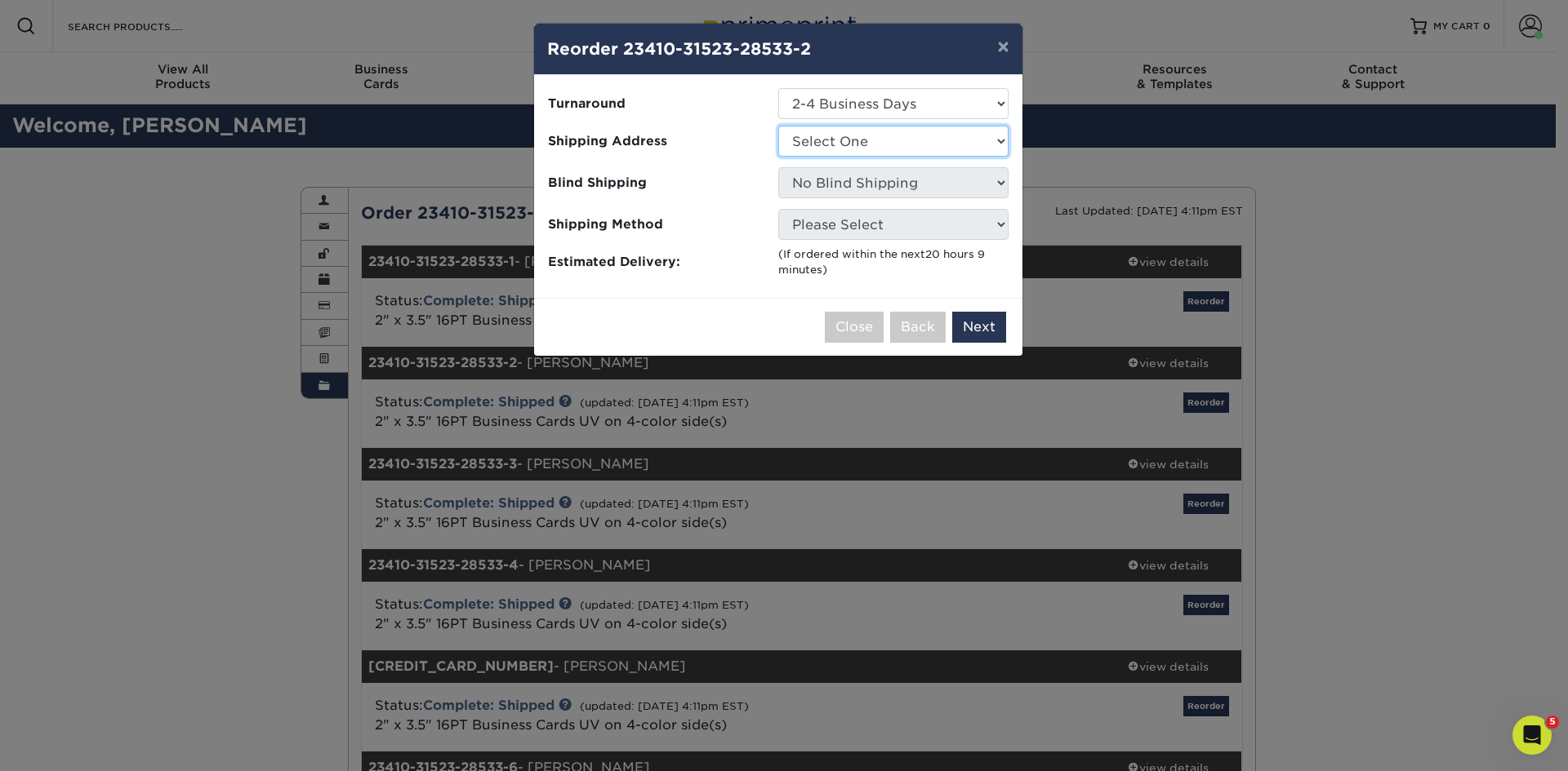
click at [865, 144] on select "Select One Biltmore Co." at bounding box center [893, 141] width 230 height 31
select select "177380"
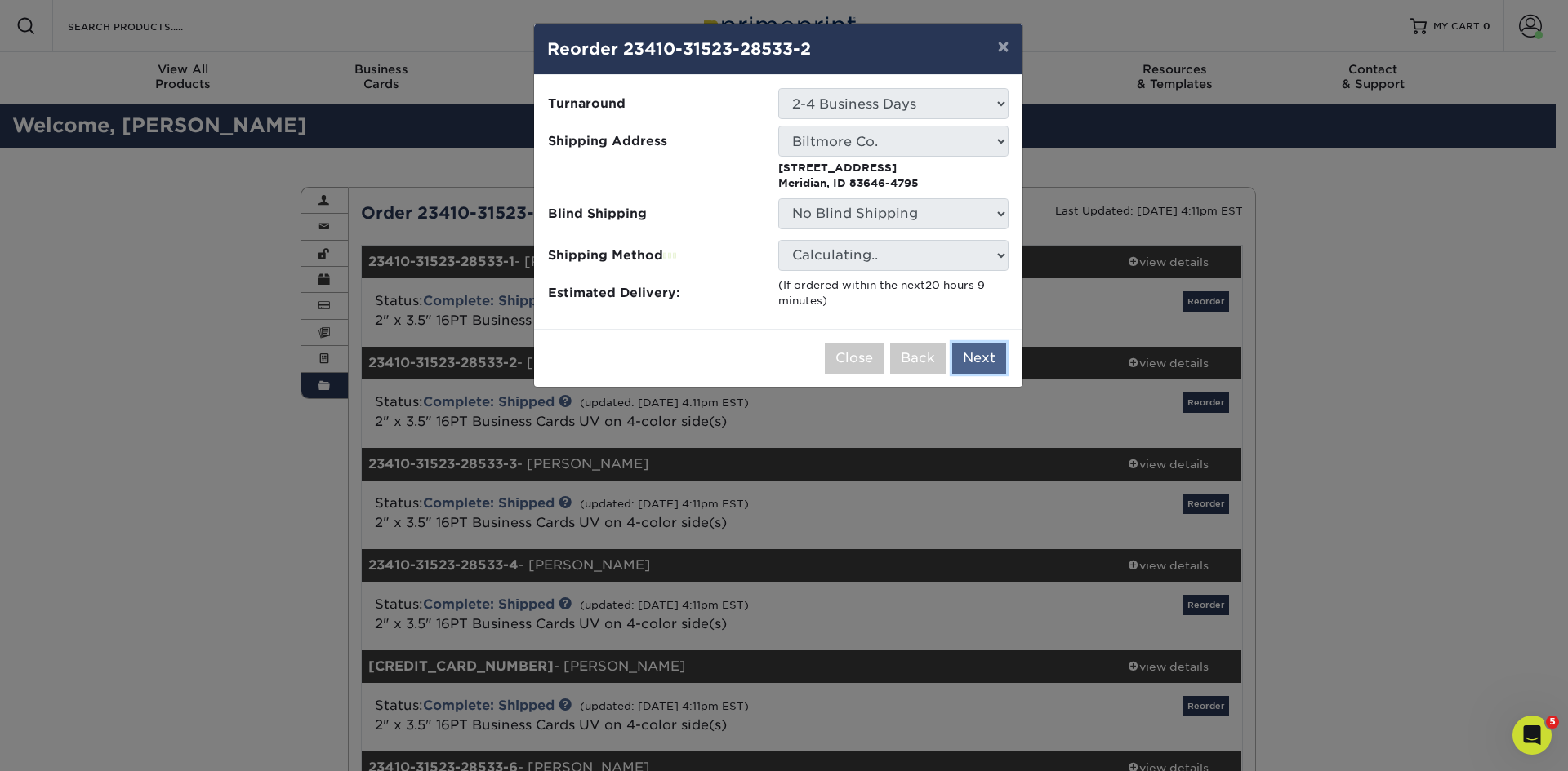
click at [987, 350] on button "Next" at bounding box center [978, 358] width 54 height 31
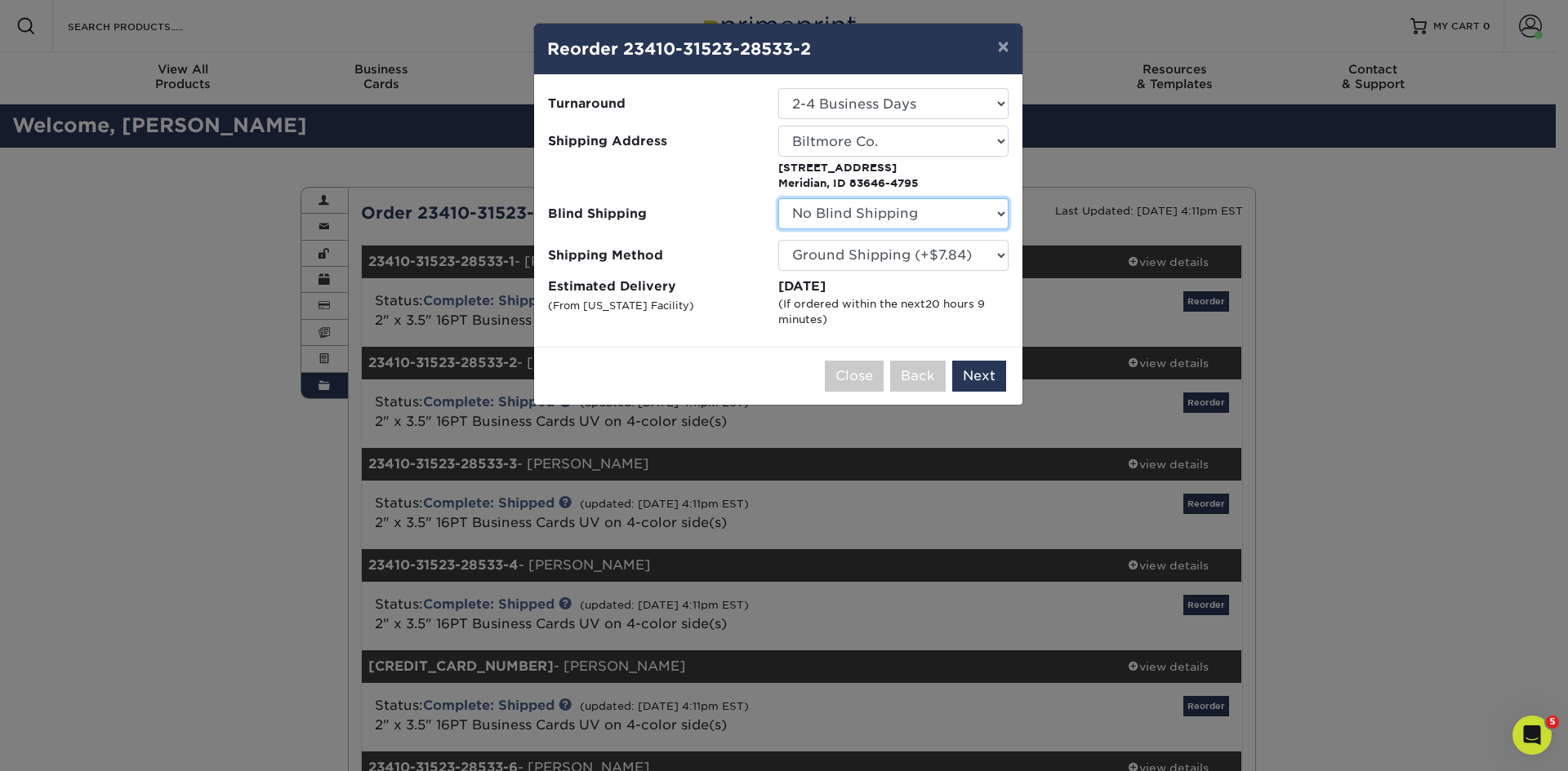
click at [876, 218] on select "No Blind Shipping Biltmore Co." at bounding box center [893, 213] width 230 height 31
select select "177380"
click at [778, 198] on select "No Blind Shipping Biltmore Co." at bounding box center [893, 213] width 230 height 31
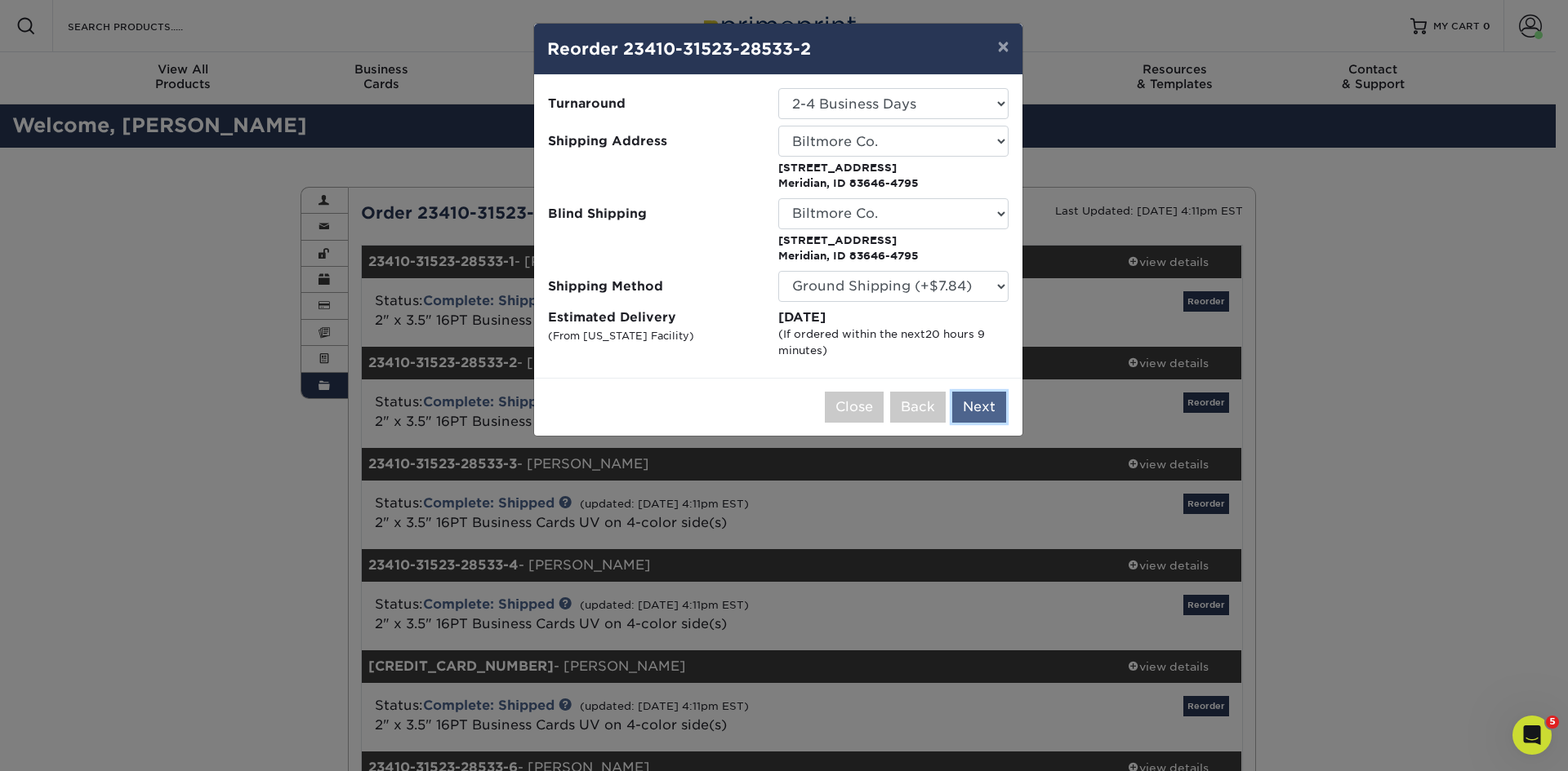
click at [991, 402] on button "Next" at bounding box center [978, 407] width 54 height 31
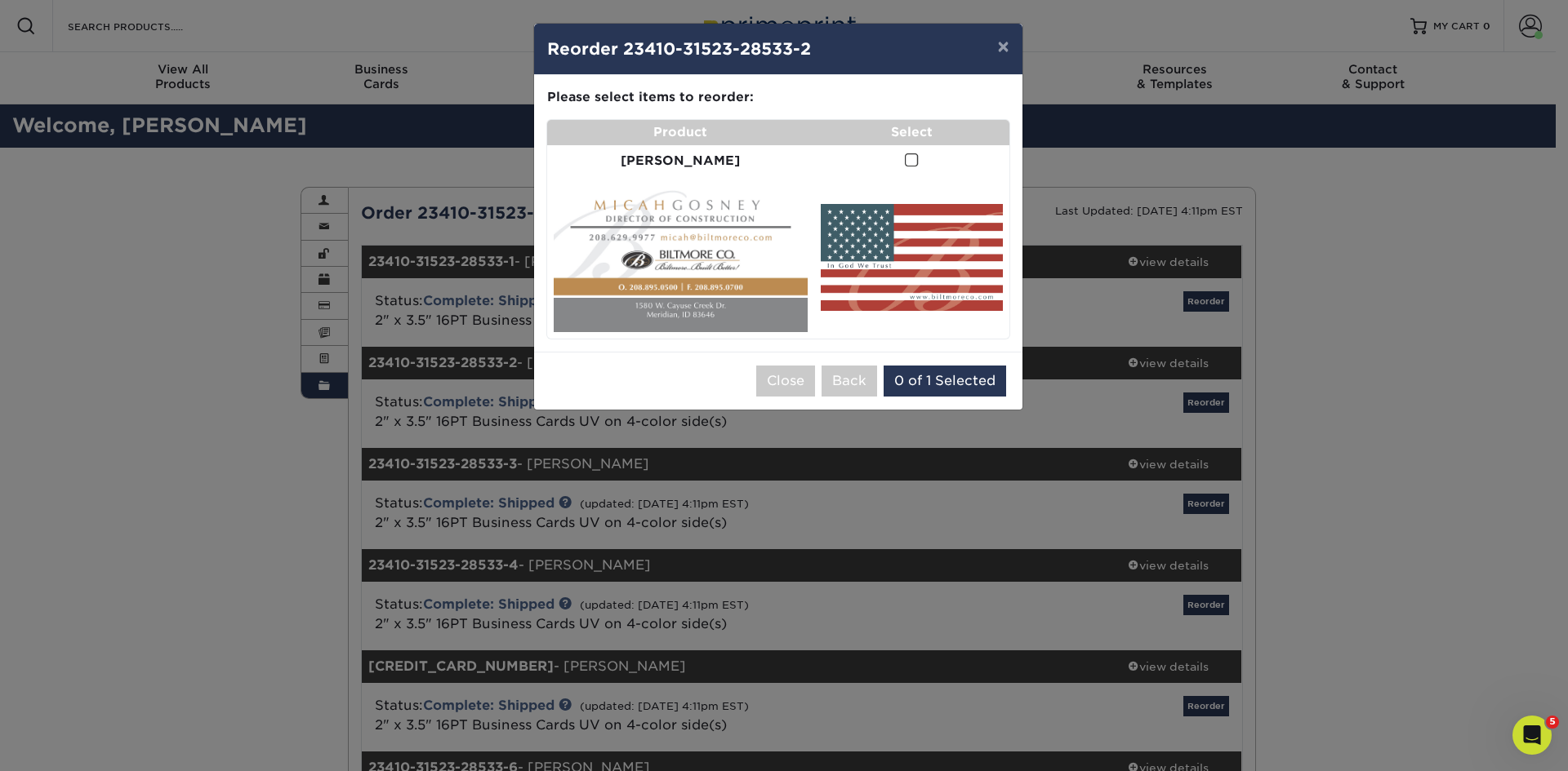
click at [905, 158] on span at bounding box center [912, 161] width 14 height 16
click at [0, 0] on input "checkbox" at bounding box center [0, 0] width 0 height 0
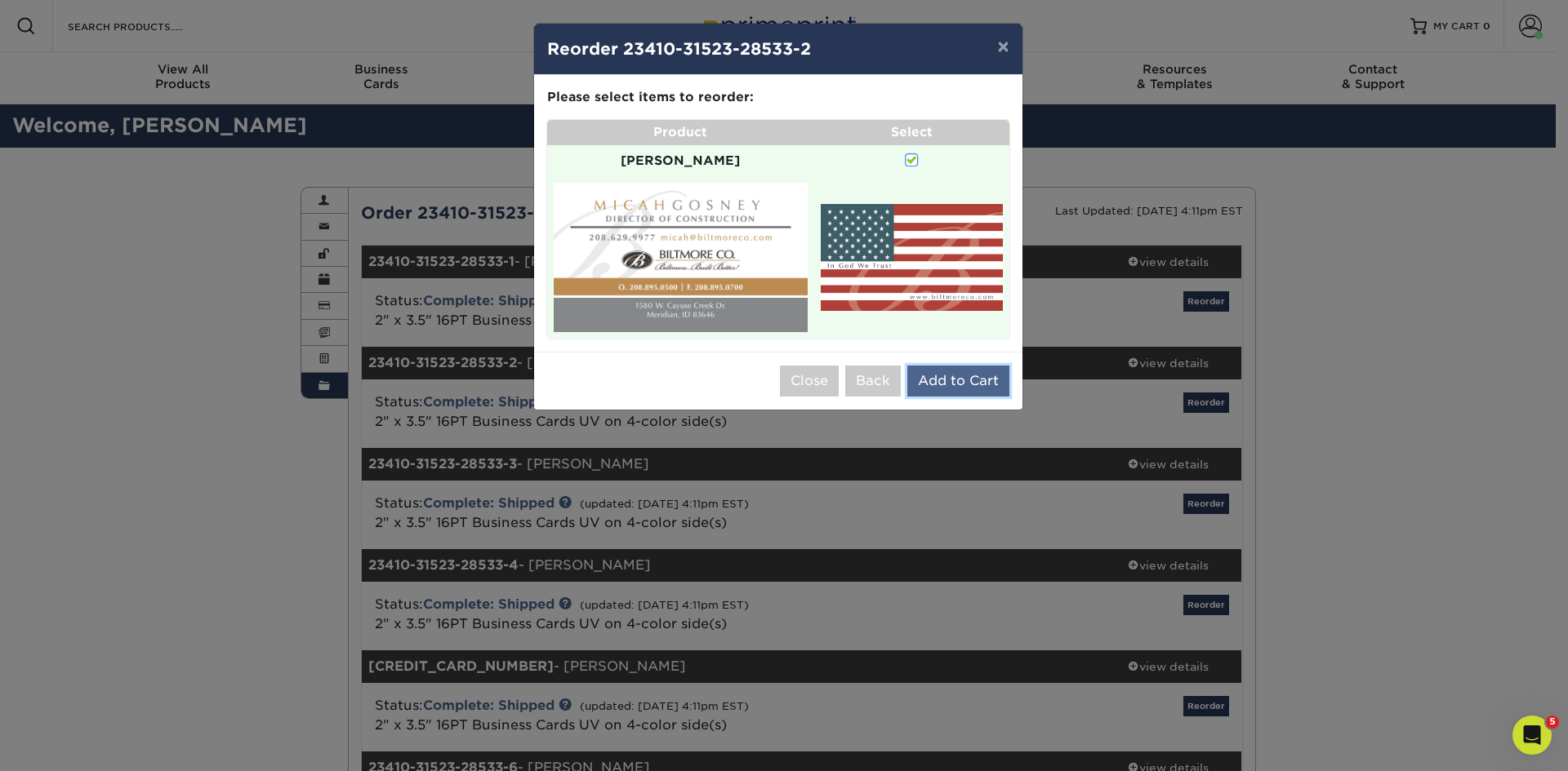
click at [948, 366] on button "Add to Cart" at bounding box center [958, 381] width 102 height 31
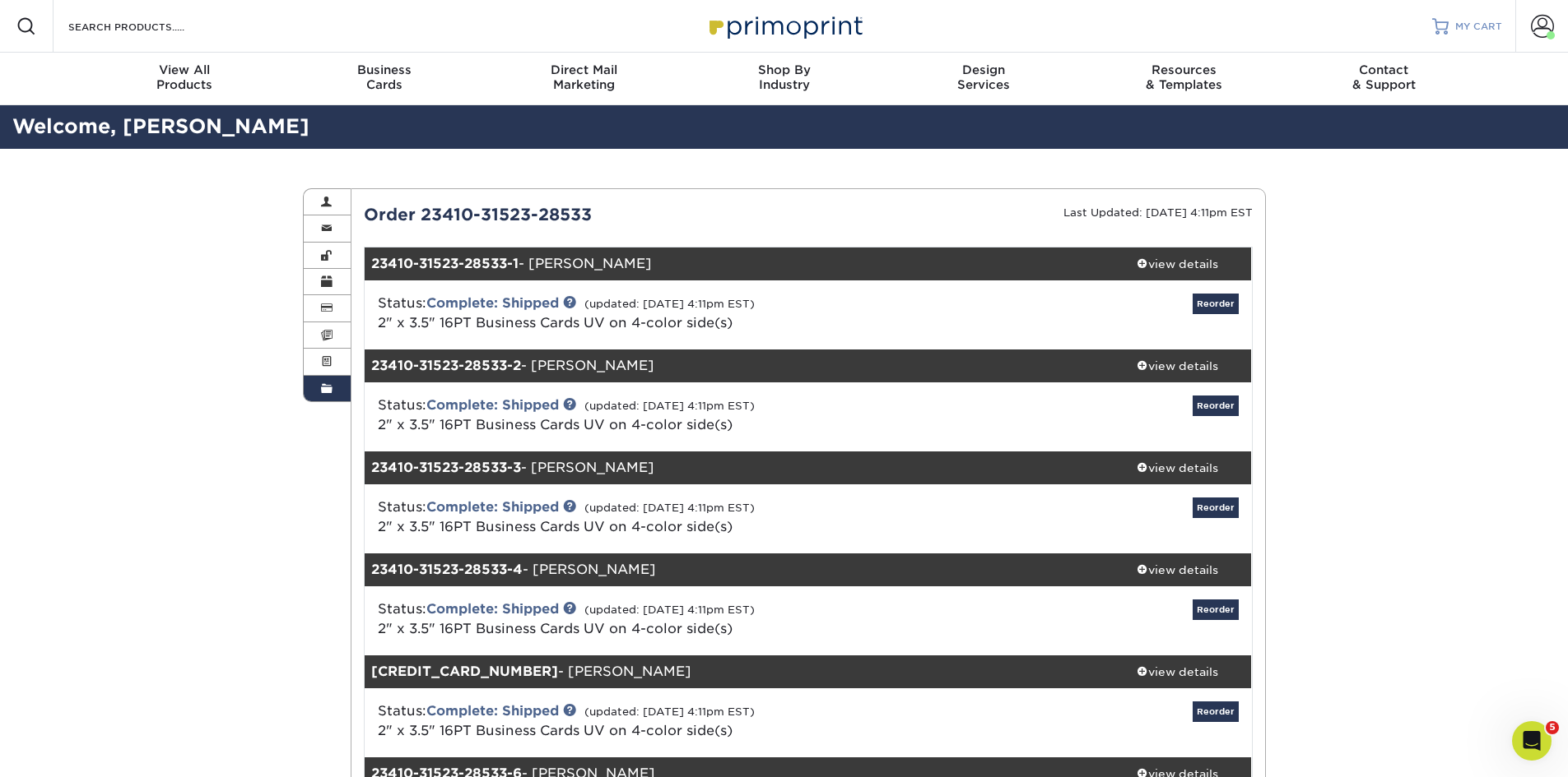
click at [1457, 25] on span "MY CART" at bounding box center [1478, 27] width 47 height 14
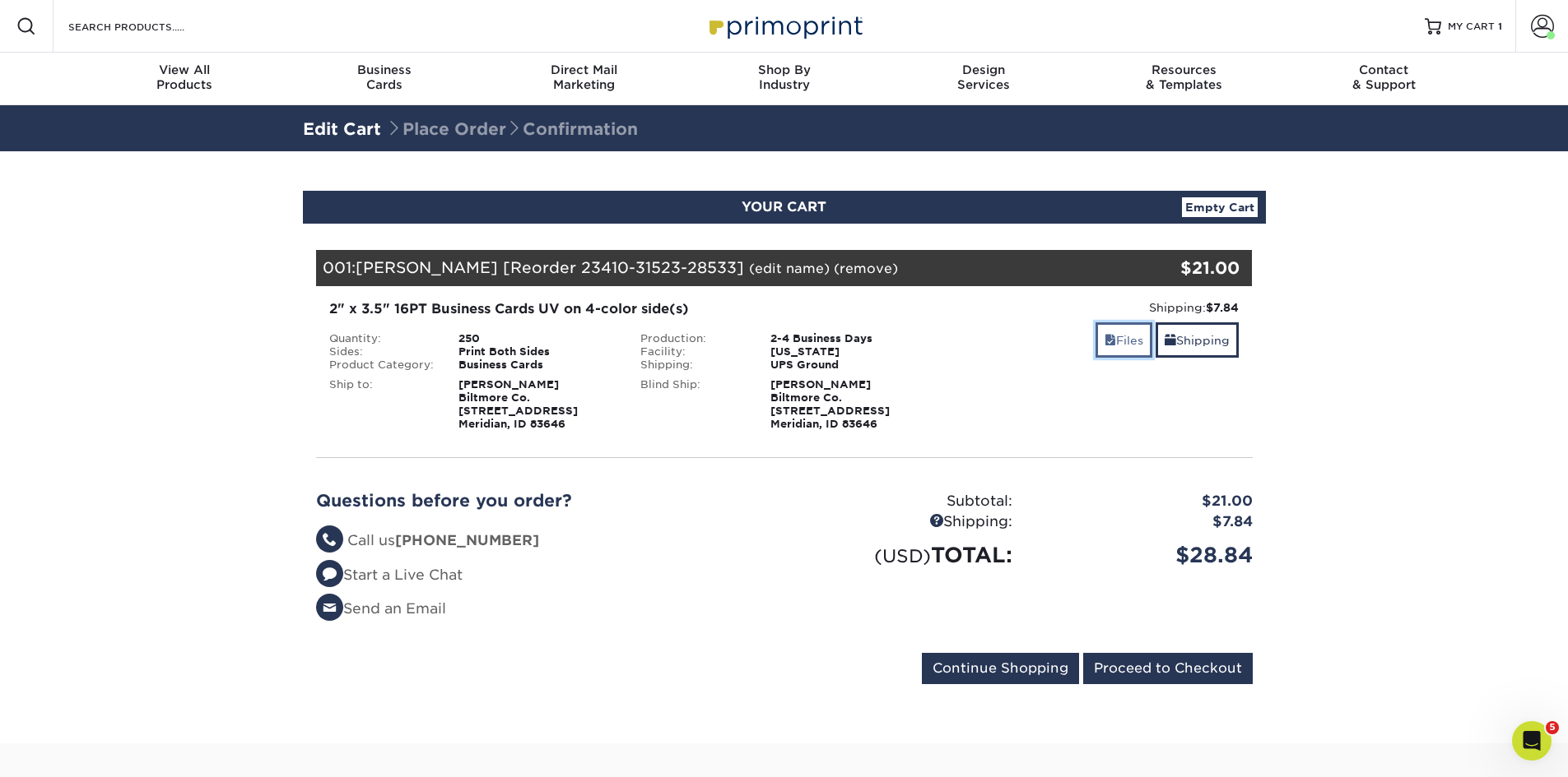
drag, startPoint x: 1129, startPoint y: 338, endPoint x: 1120, endPoint y: 339, distance: 9.1
click at [1129, 339] on link "Files" at bounding box center [1124, 340] width 57 height 36
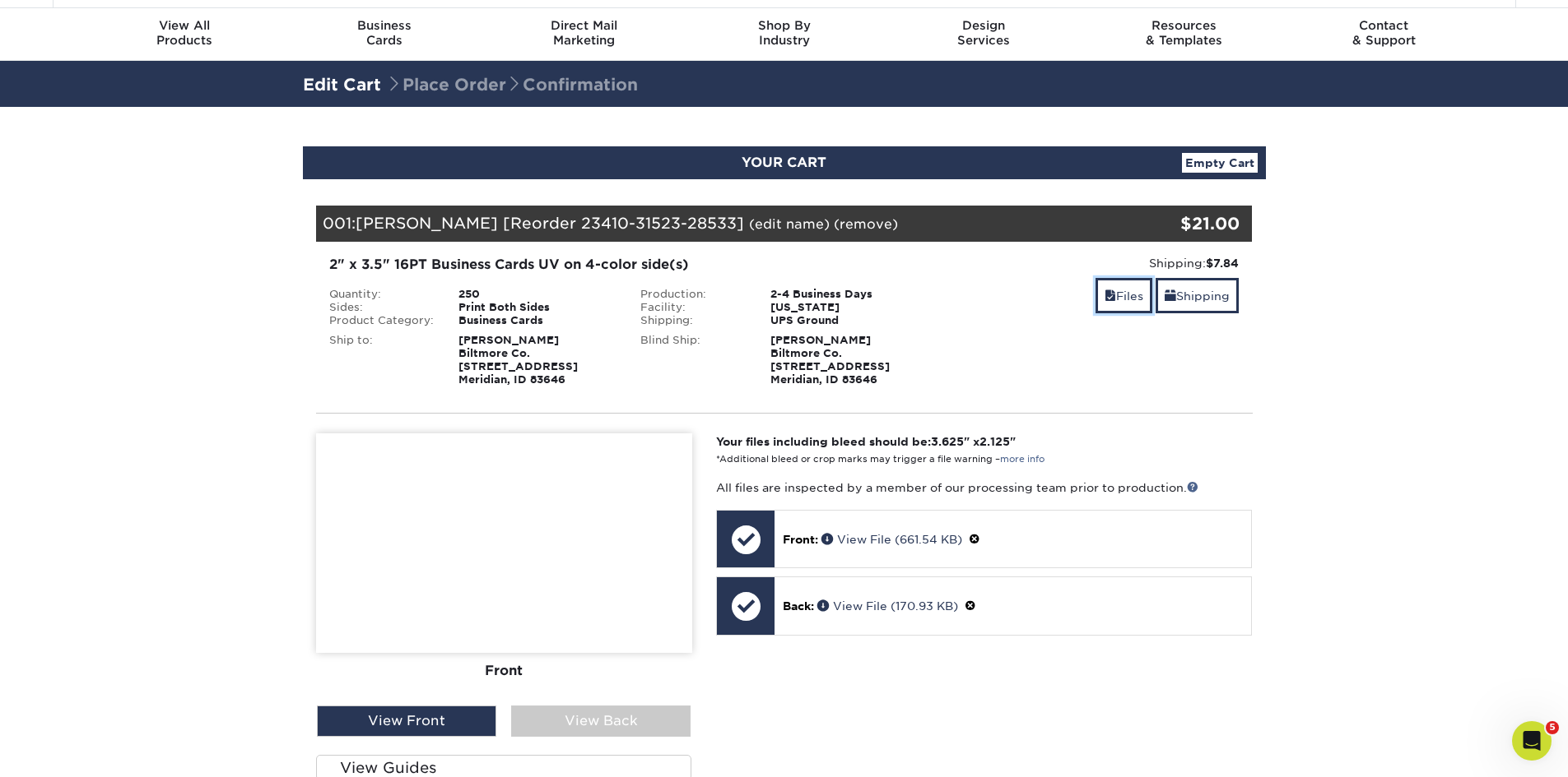
scroll to position [82, 0]
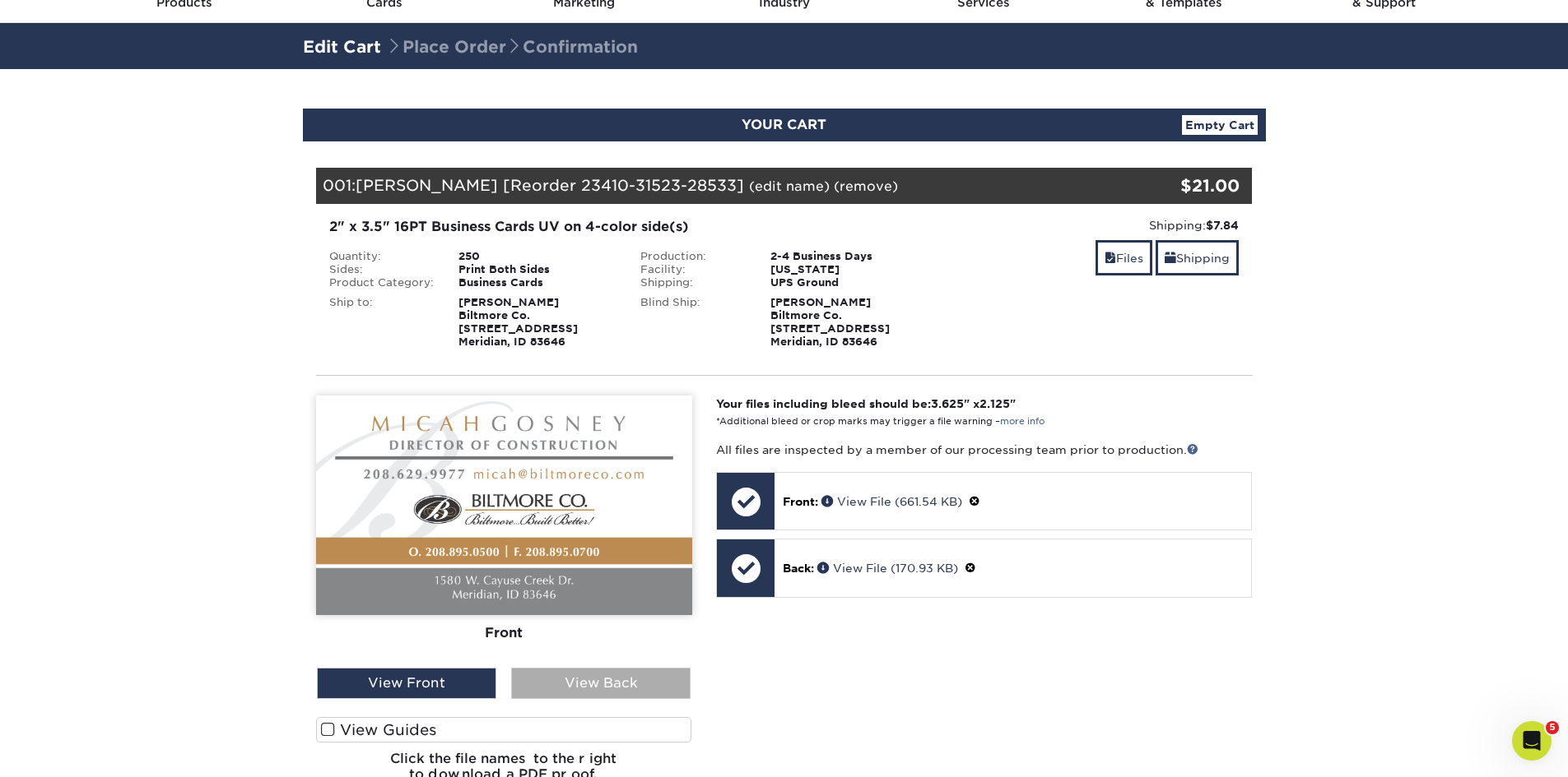
click at [583, 679] on div "View Back" at bounding box center [600, 683] width 179 height 31
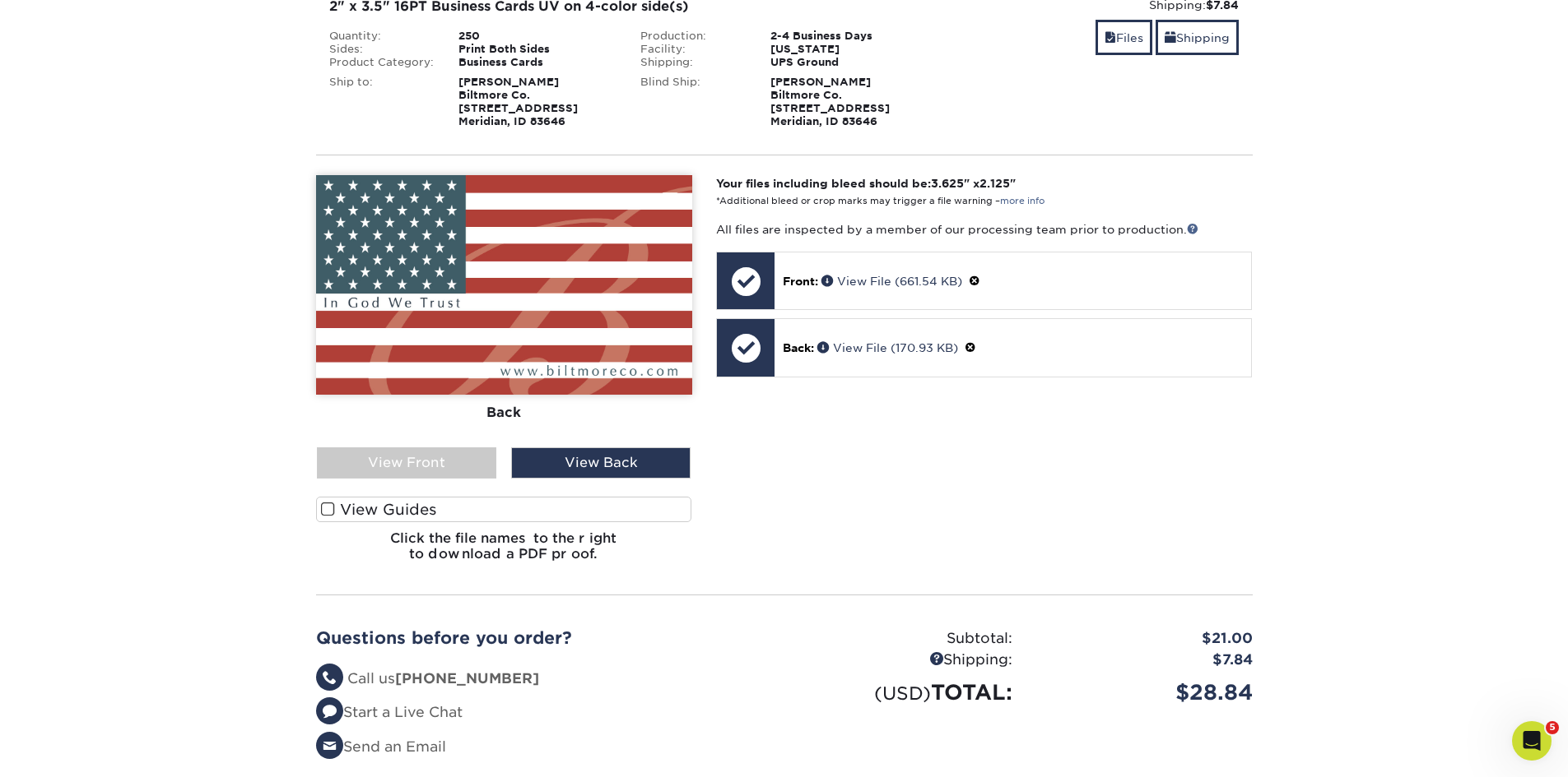
scroll to position [412, 0]
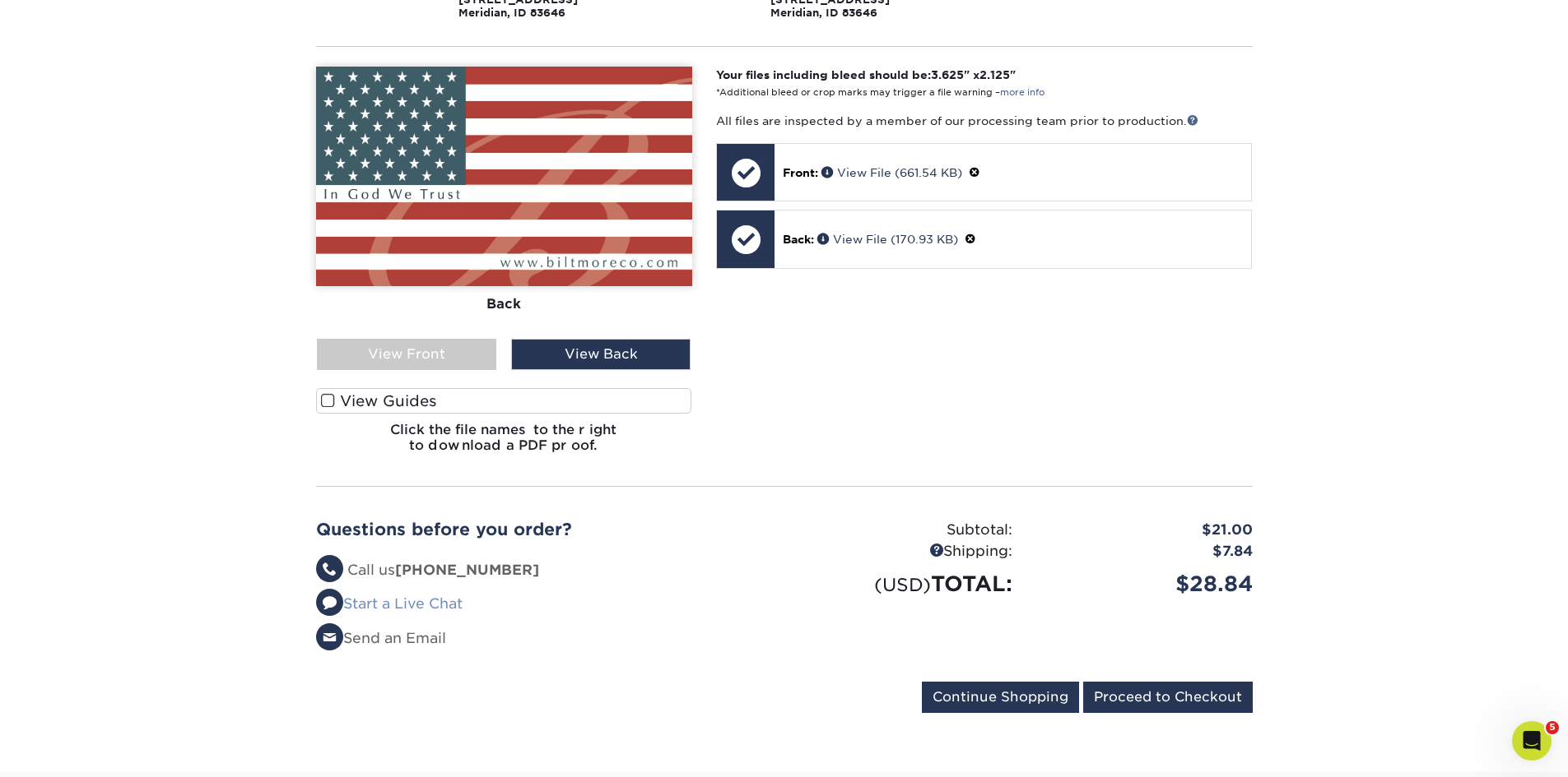
click at [384, 602] on link "Start a Live Chat" at bounding box center [390, 603] width 146 height 16
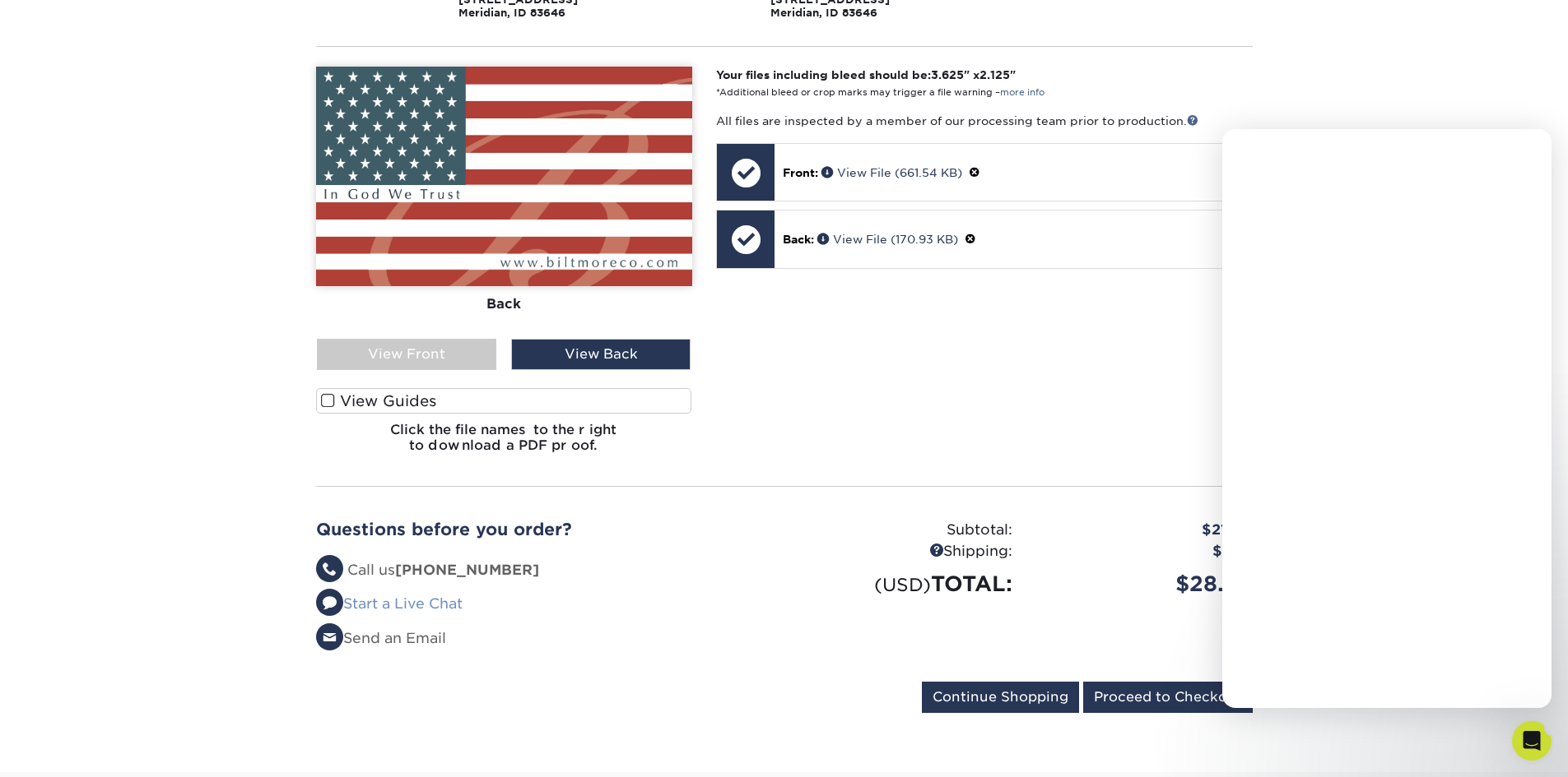
scroll to position [0, 0]
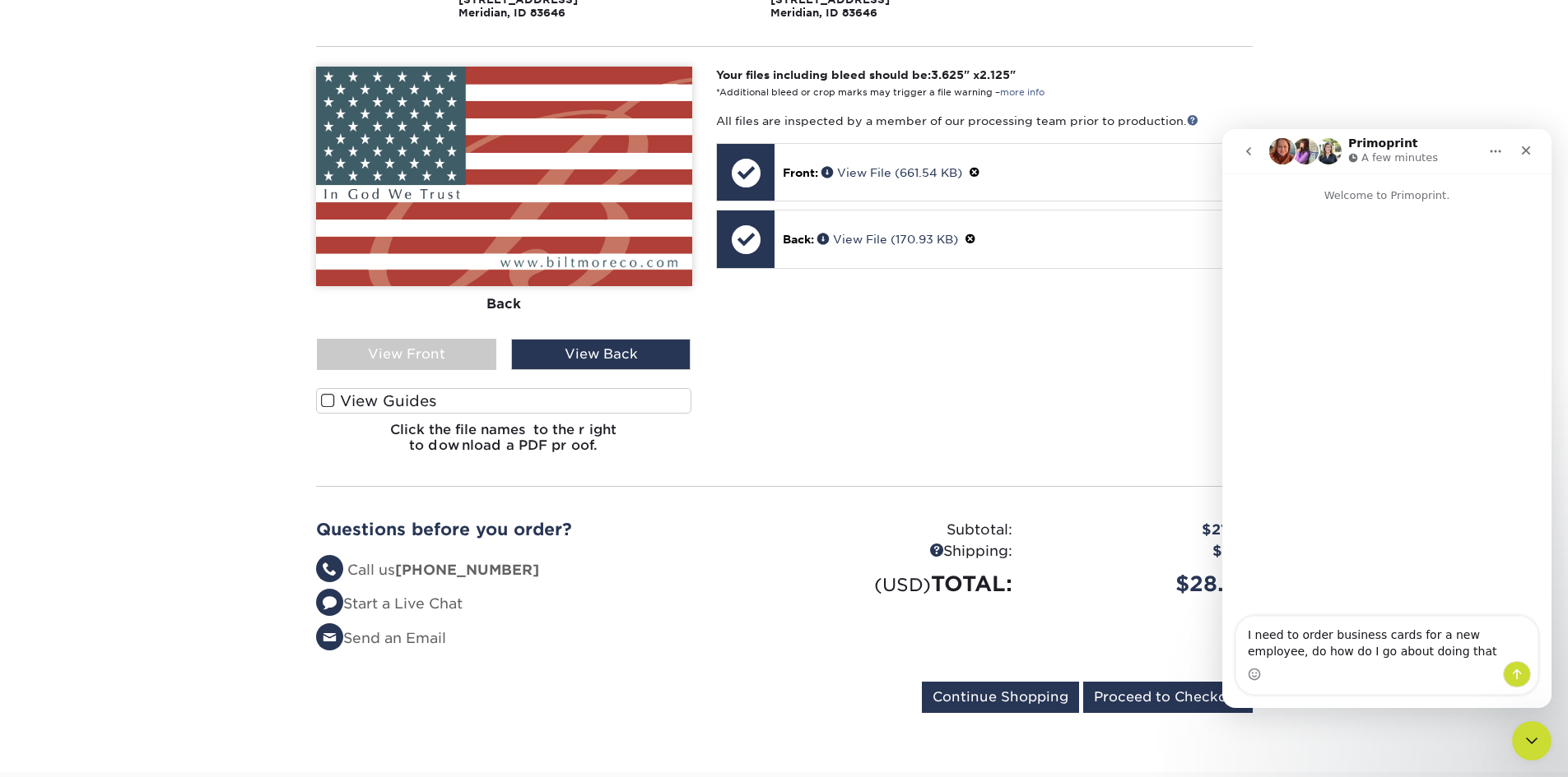
type textarea "I need to order business cards for a new employee, do how do I go about doing t…"
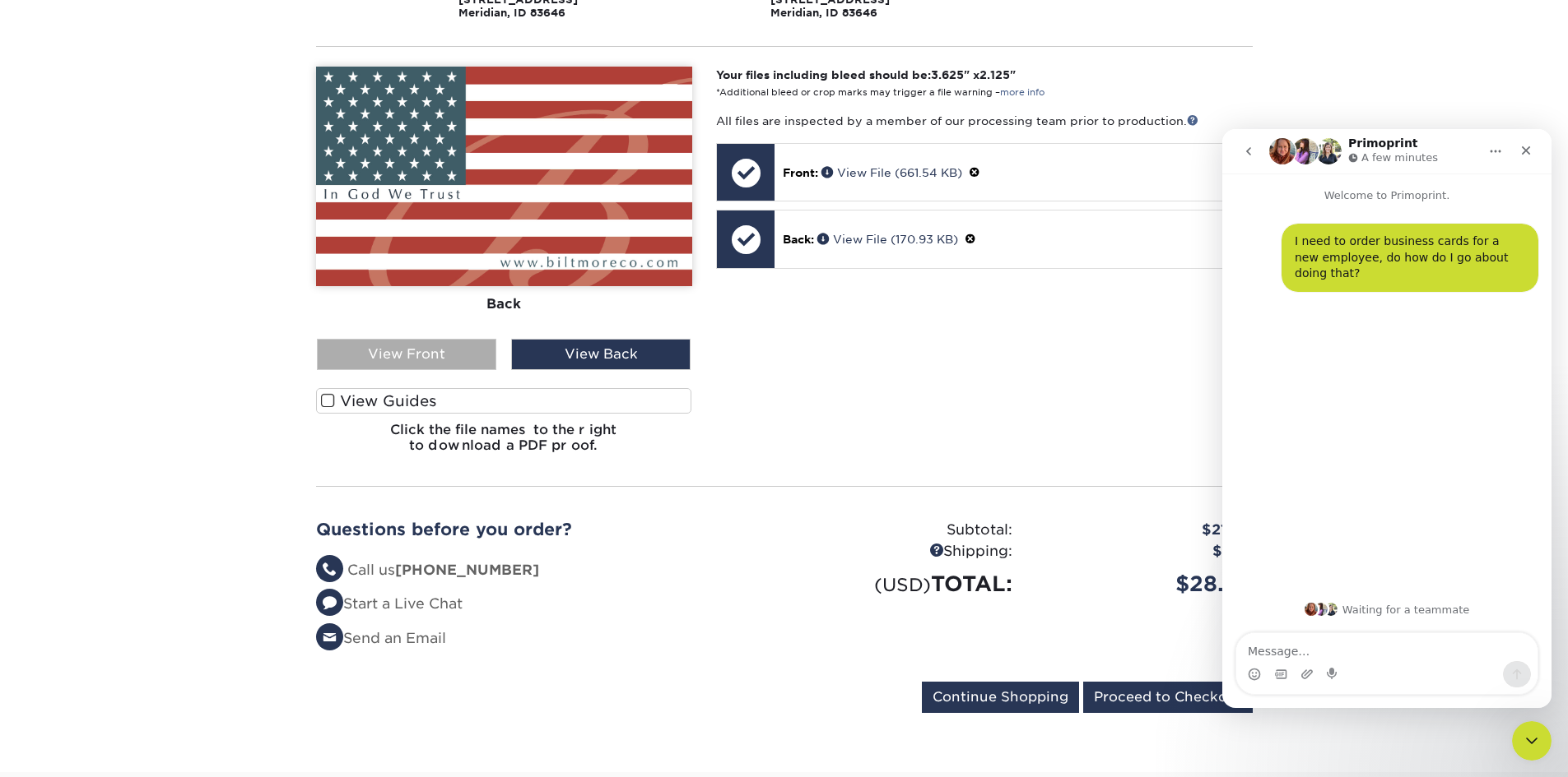
click at [435, 356] on div "View Front" at bounding box center [406, 354] width 179 height 31
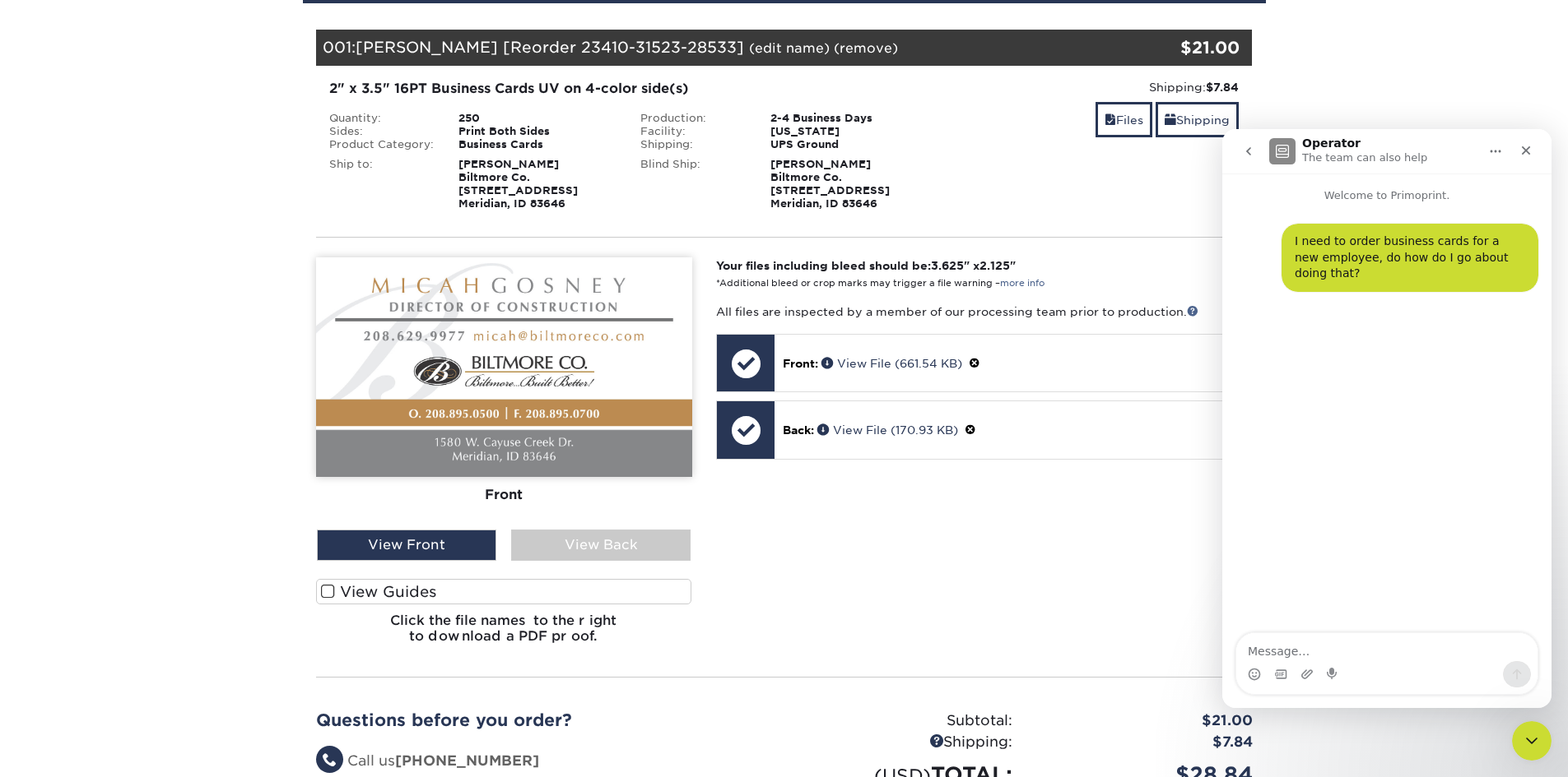
scroll to position [165, 0]
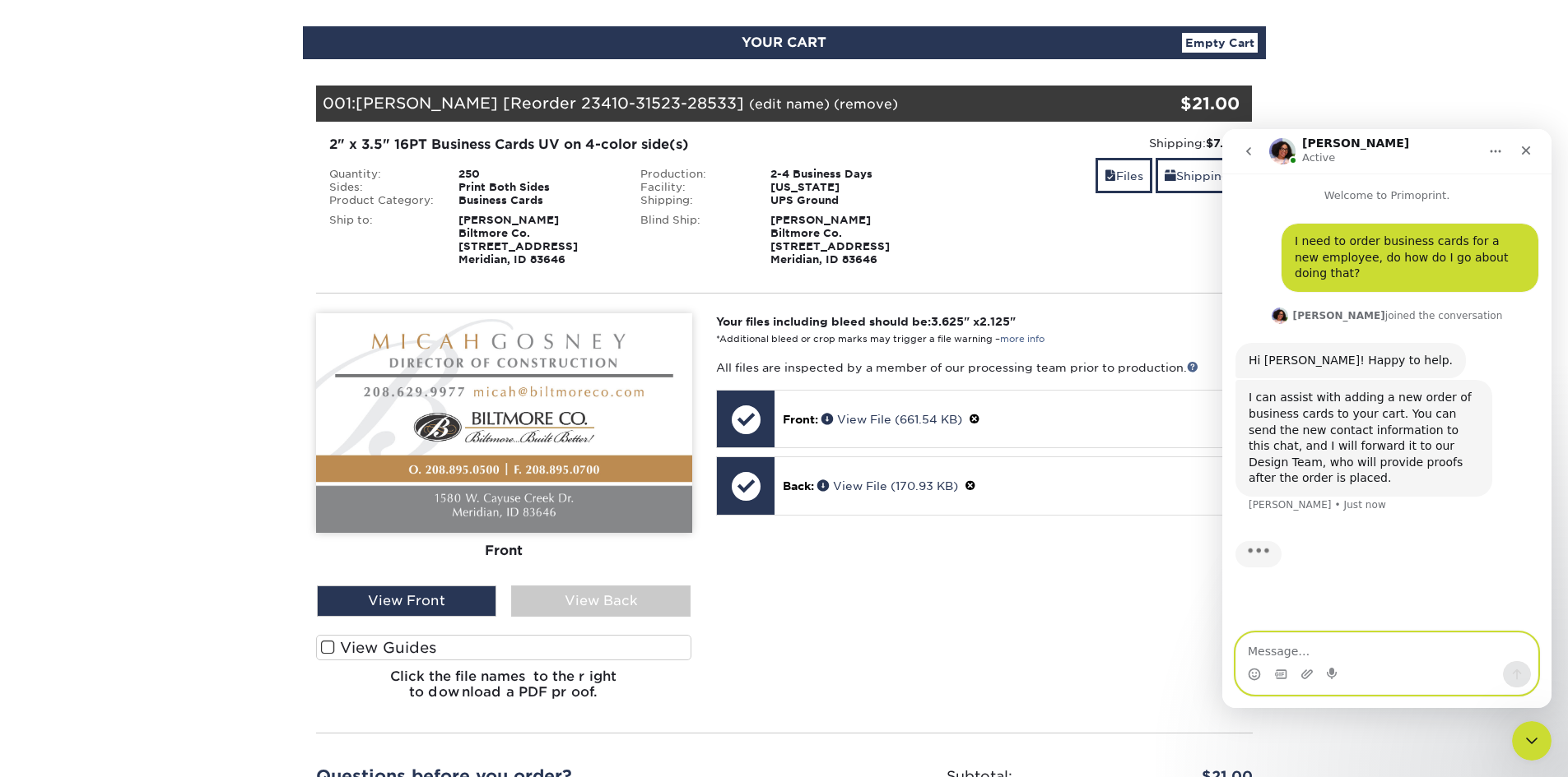
click at [1319, 651] on textarea "Message…" at bounding box center [1387, 647] width 301 height 28
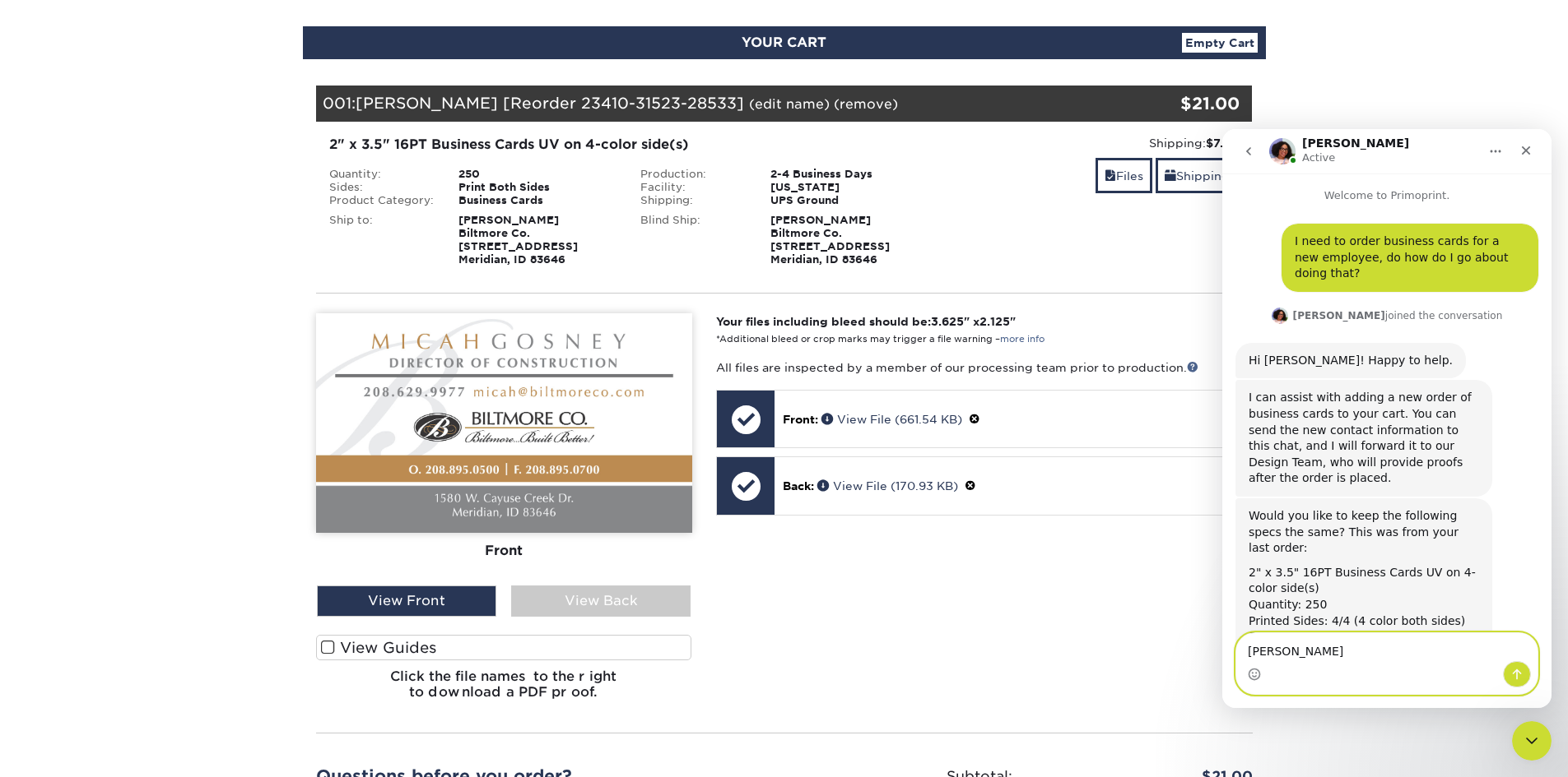
scroll to position [112, 0]
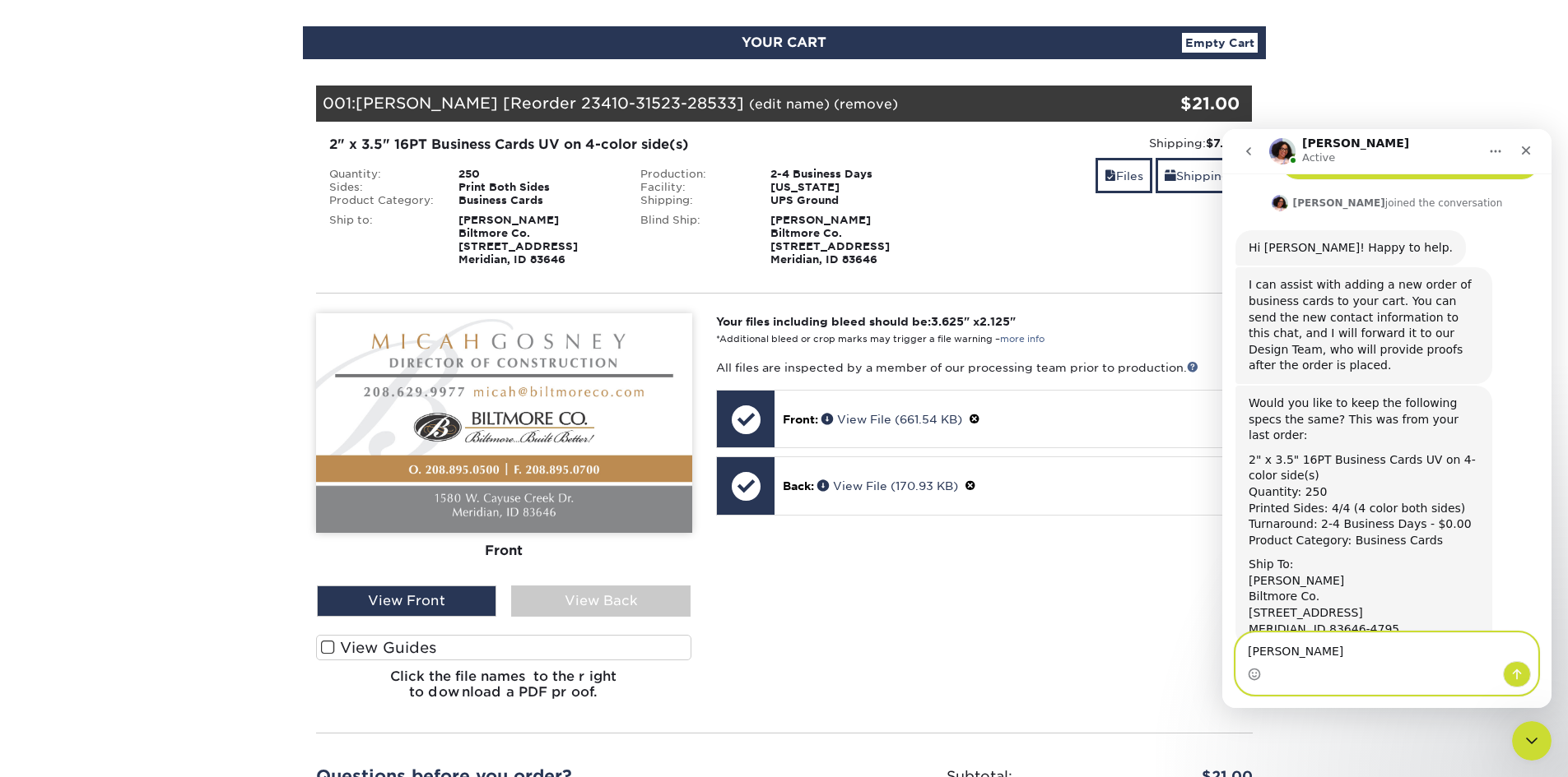
drag, startPoint x: 1334, startPoint y: 642, endPoint x: 1246, endPoint y: 671, distance: 92.7
click at [1246, 671] on div "Chris Hayes Chris Hayes" at bounding box center [1387, 664] width 301 height 61
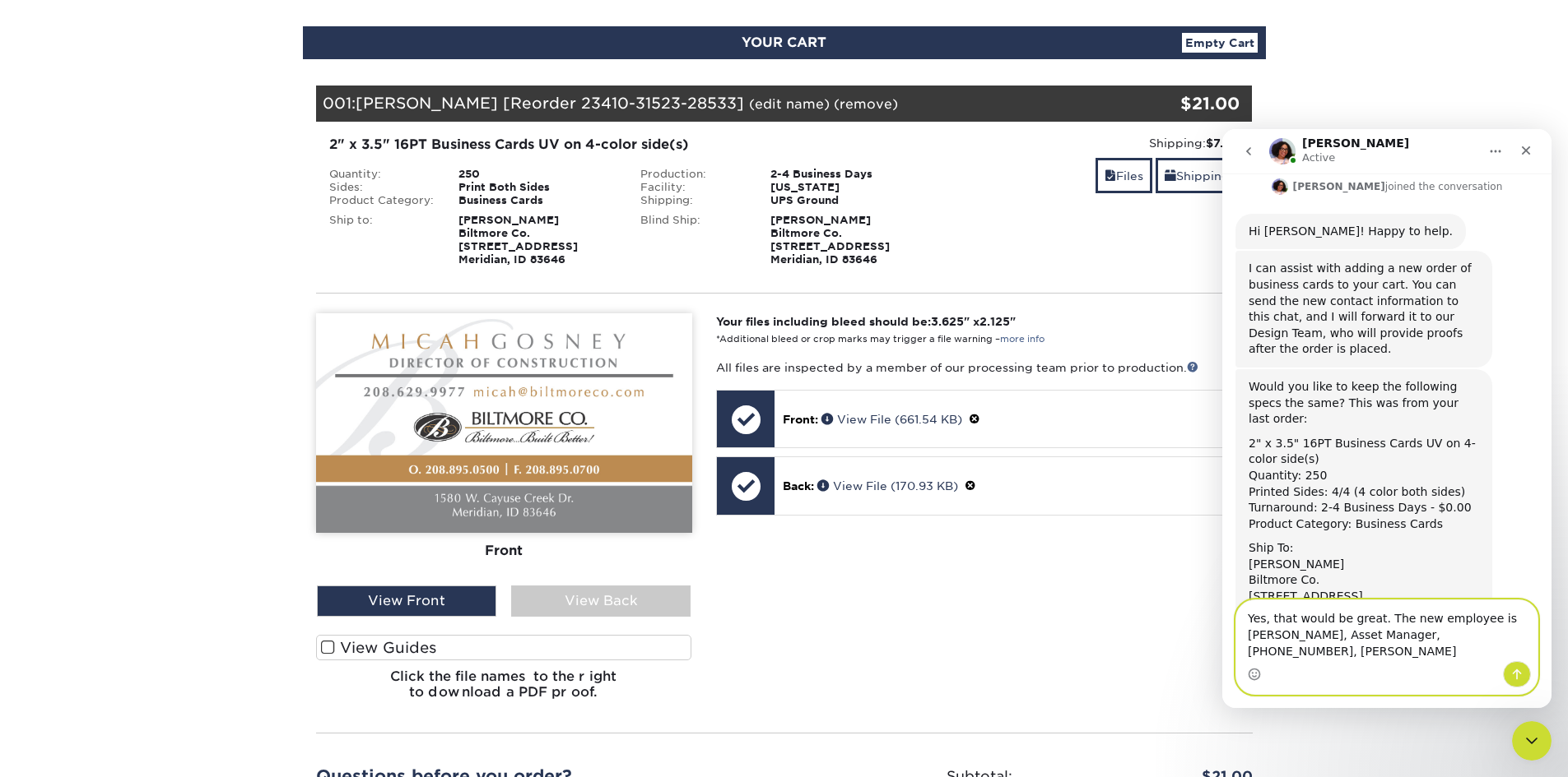
scroll to position [145, 0]
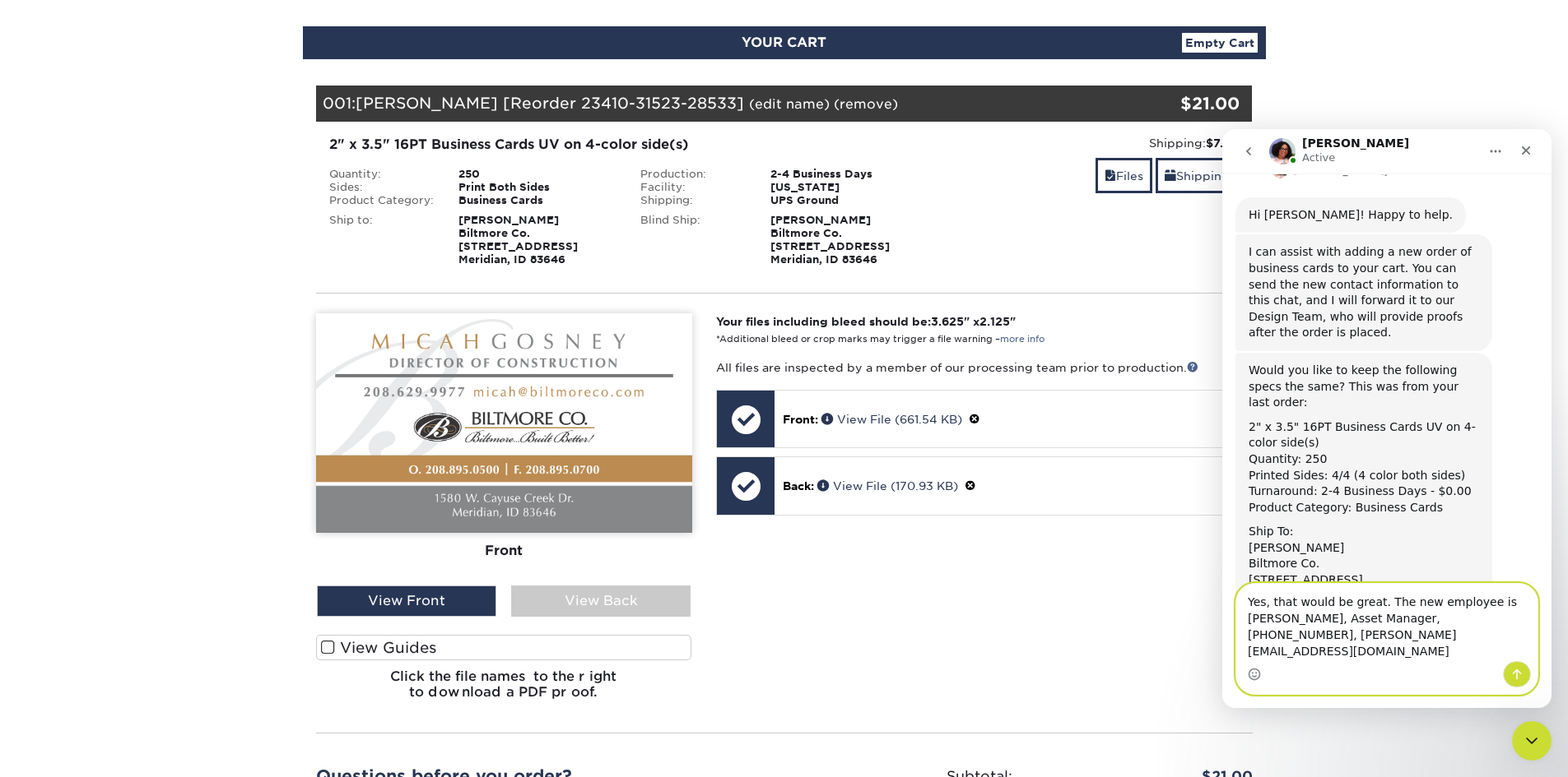
type textarea "Yes, that would be great. The new employee is Chris Hayes, Asset Manager, 208-9…"
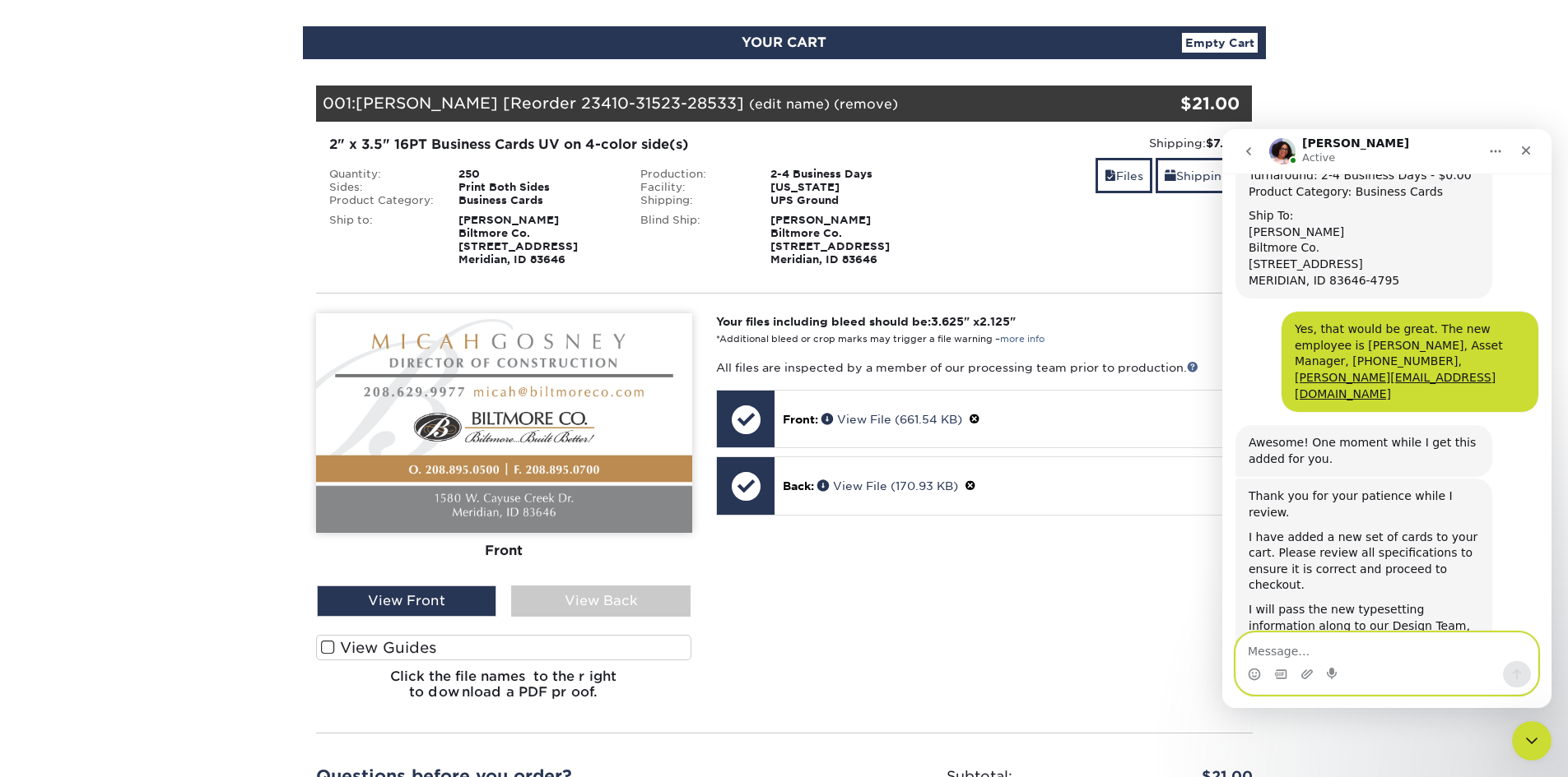
scroll to position [542, 0]
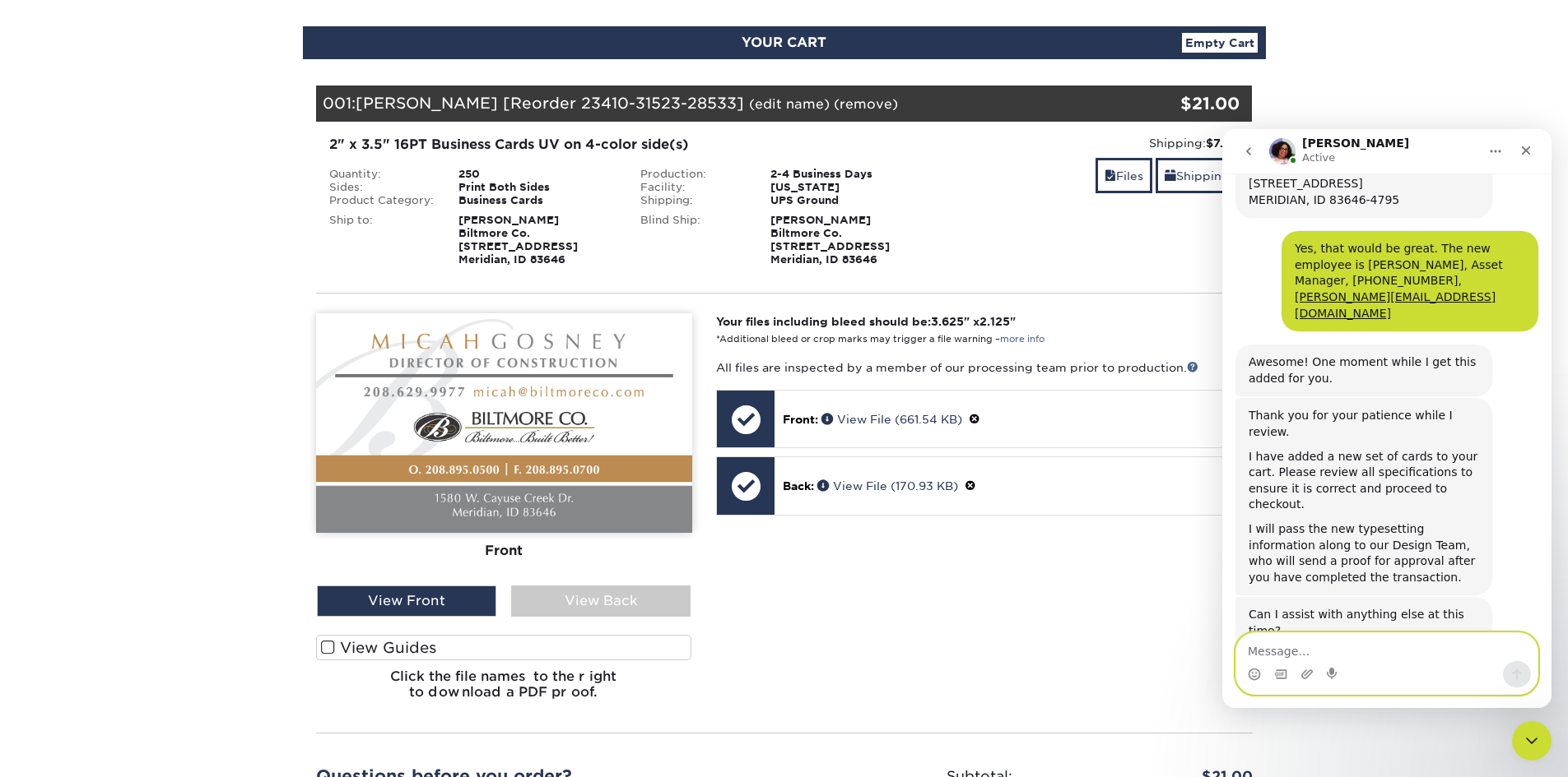
click at [1348, 644] on textarea "Message…" at bounding box center [1387, 647] width 301 height 28
type textarea "Sorry, It needs to say Asset Manager"
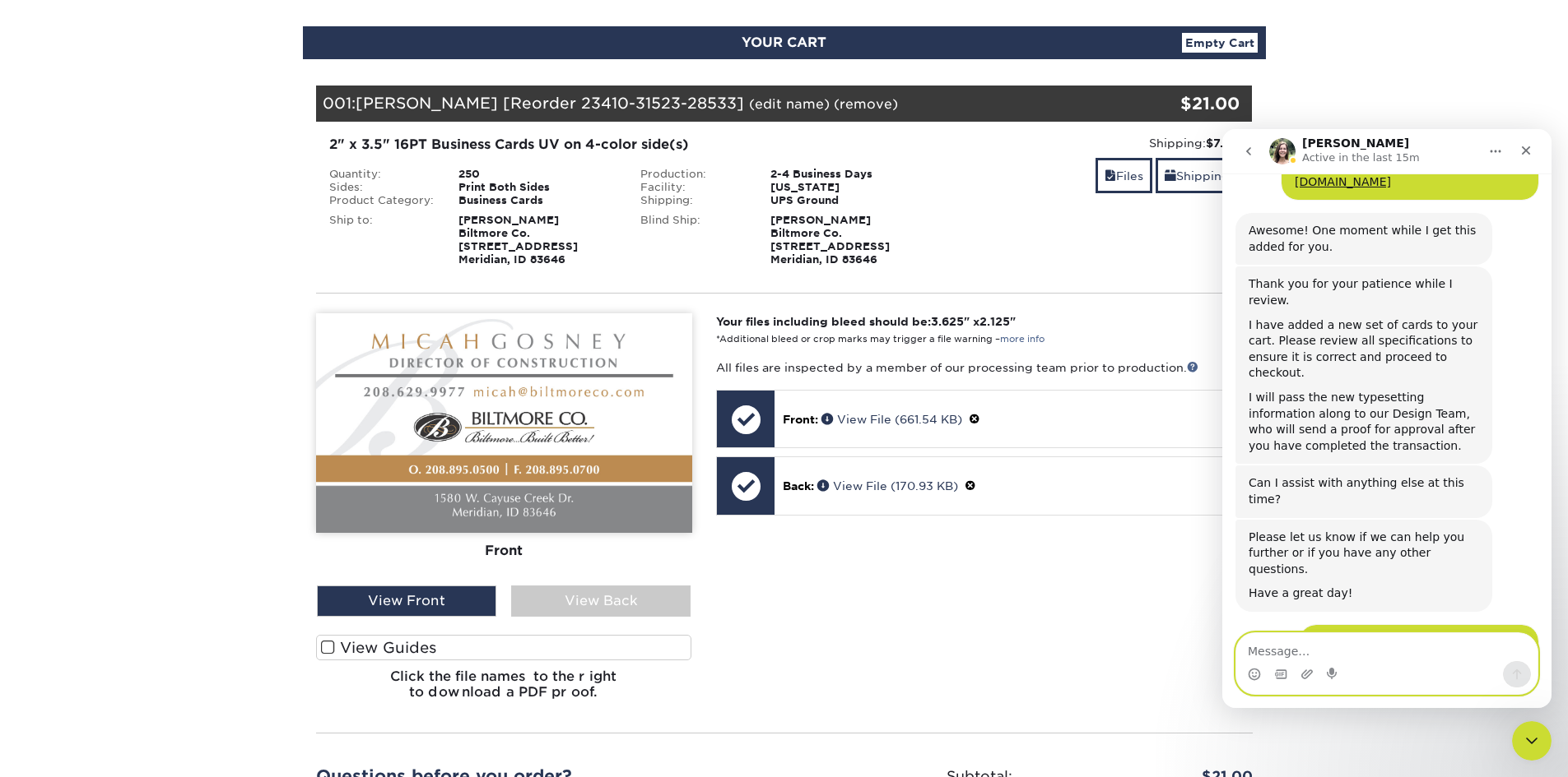
scroll to position [678, 0]
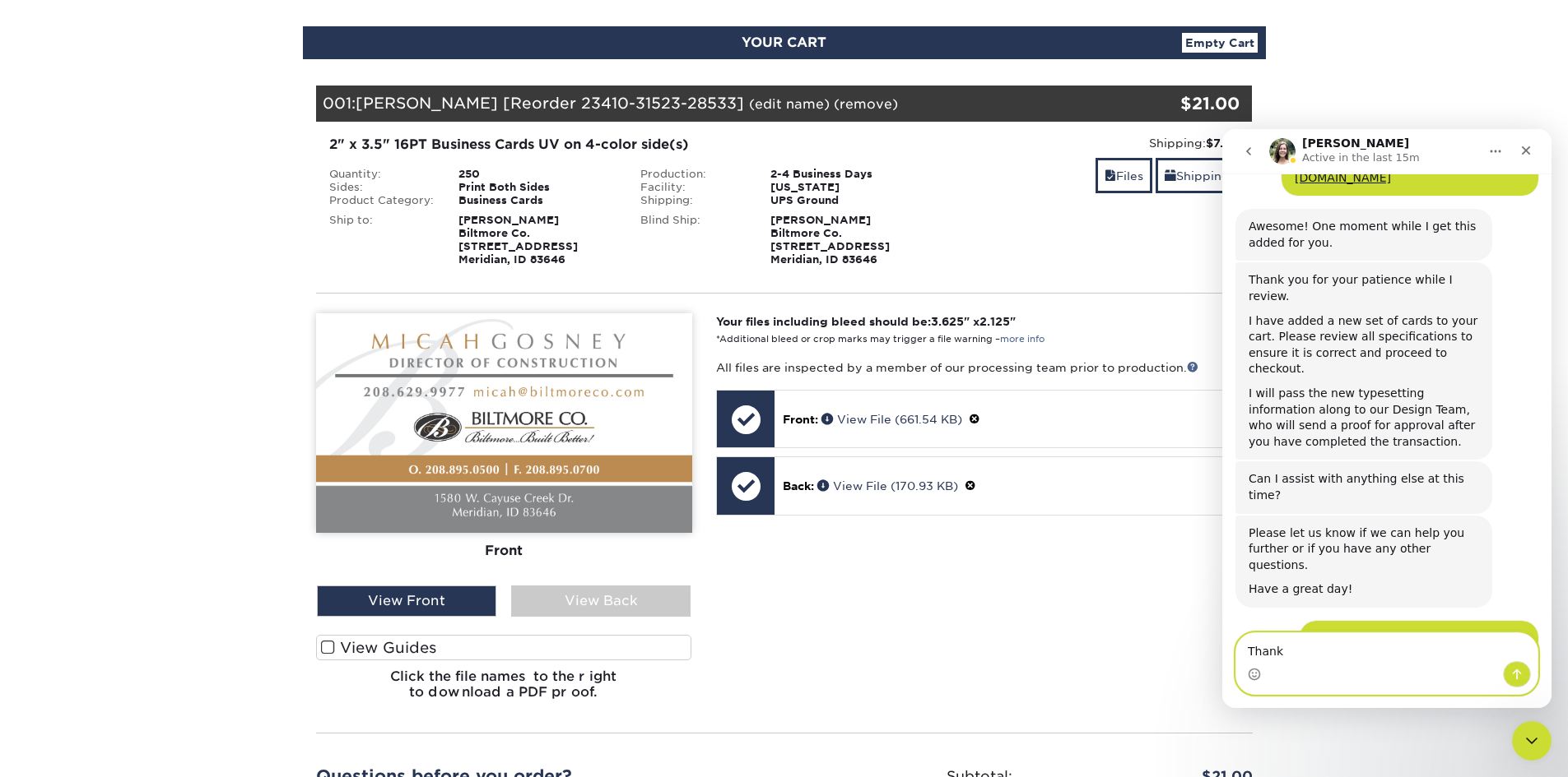
type textarea "Thanks"
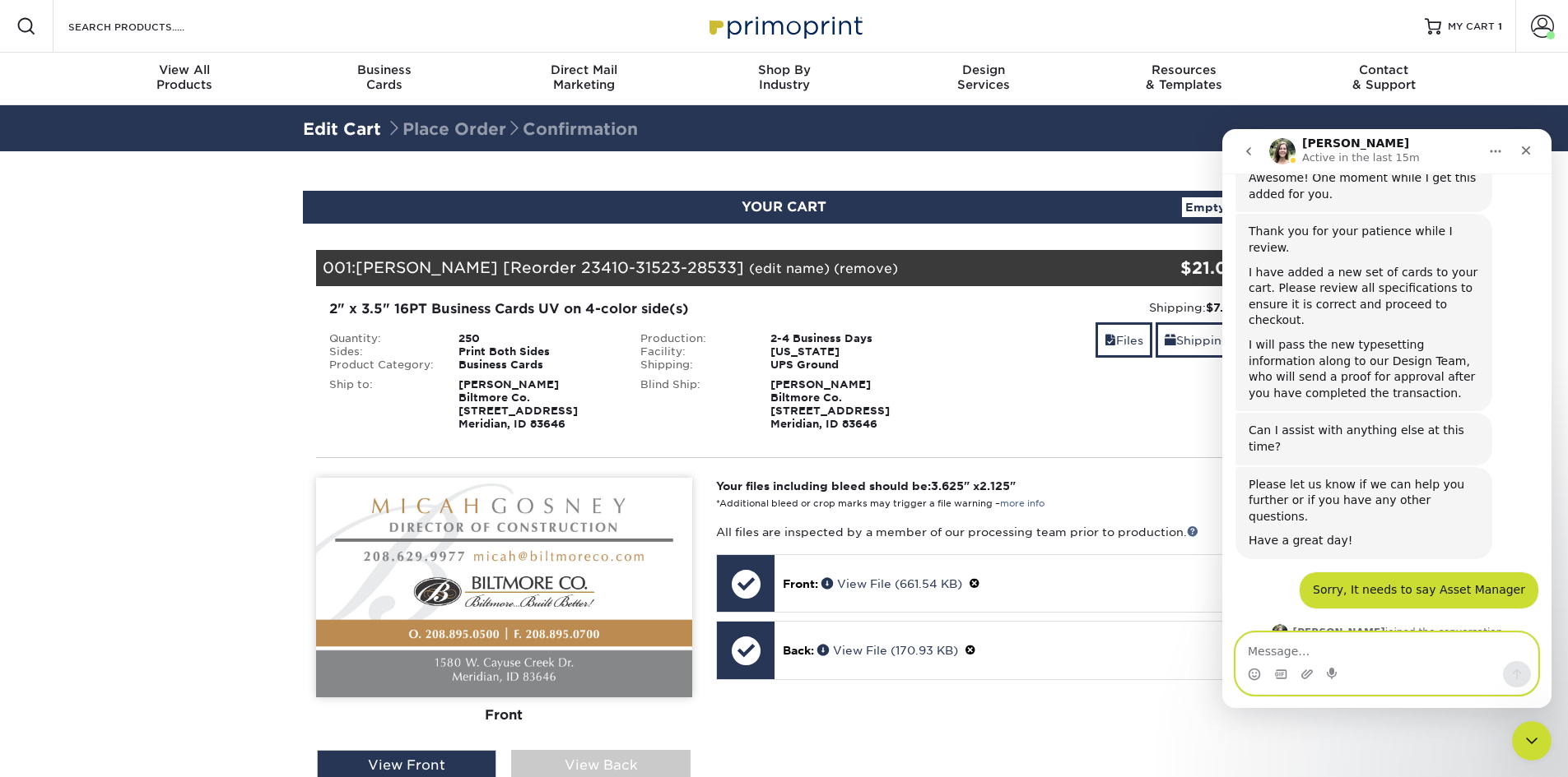
scroll to position [792, 0]
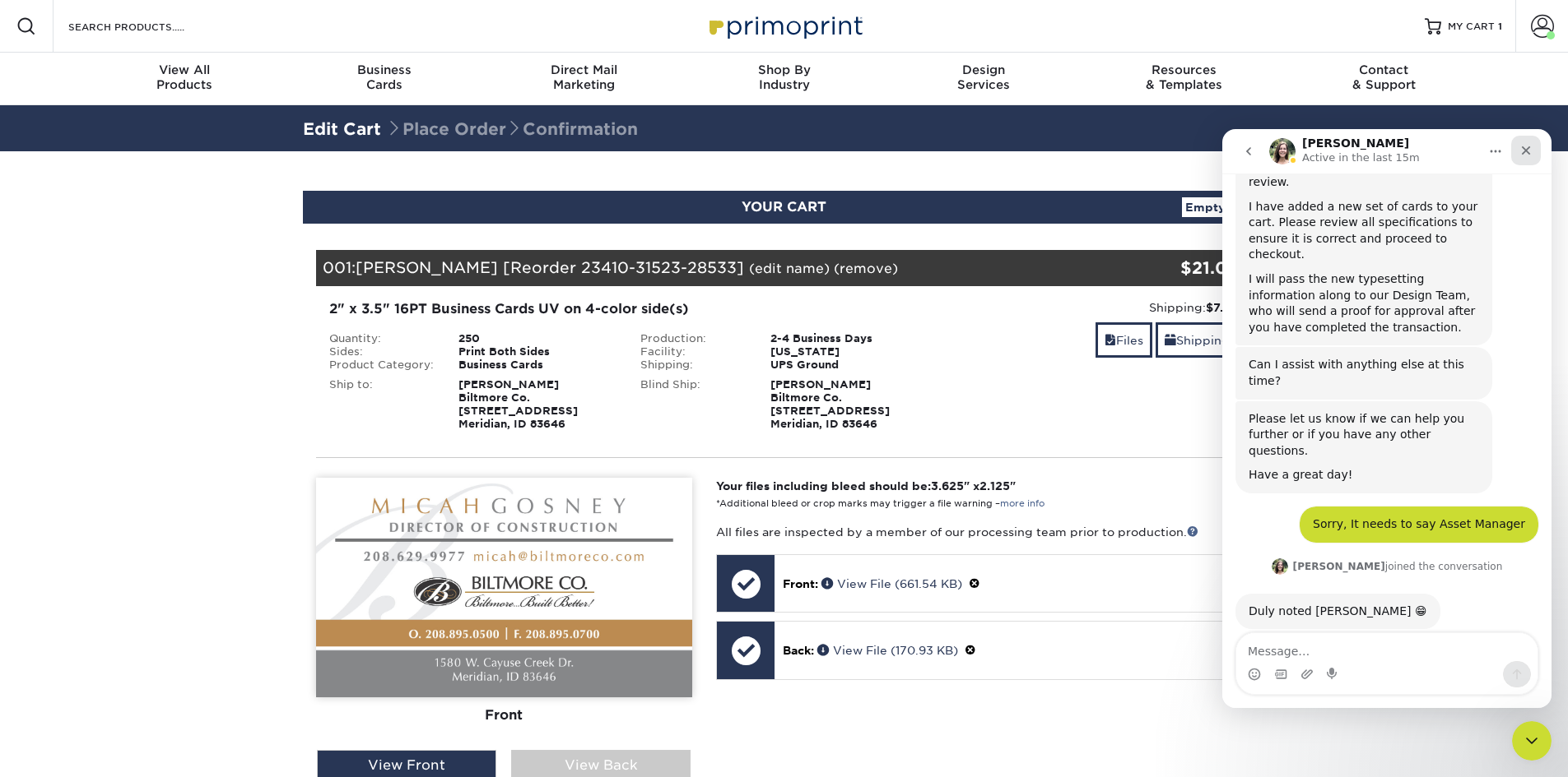
click at [1527, 158] on div "Close" at bounding box center [1525, 150] width 29 height 29
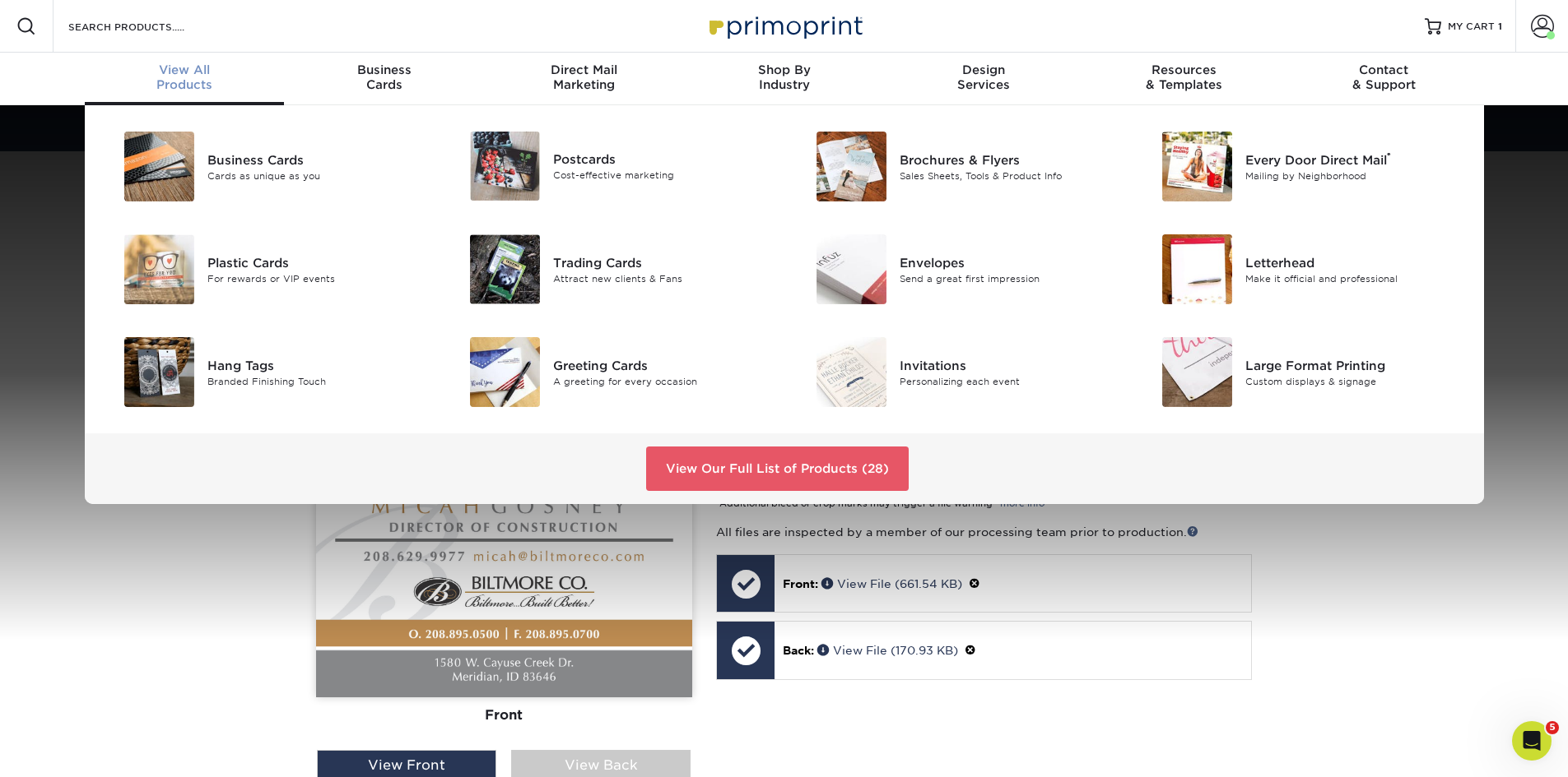
click at [180, 70] on span "View All" at bounding box center [185, 70] width 200 height 15
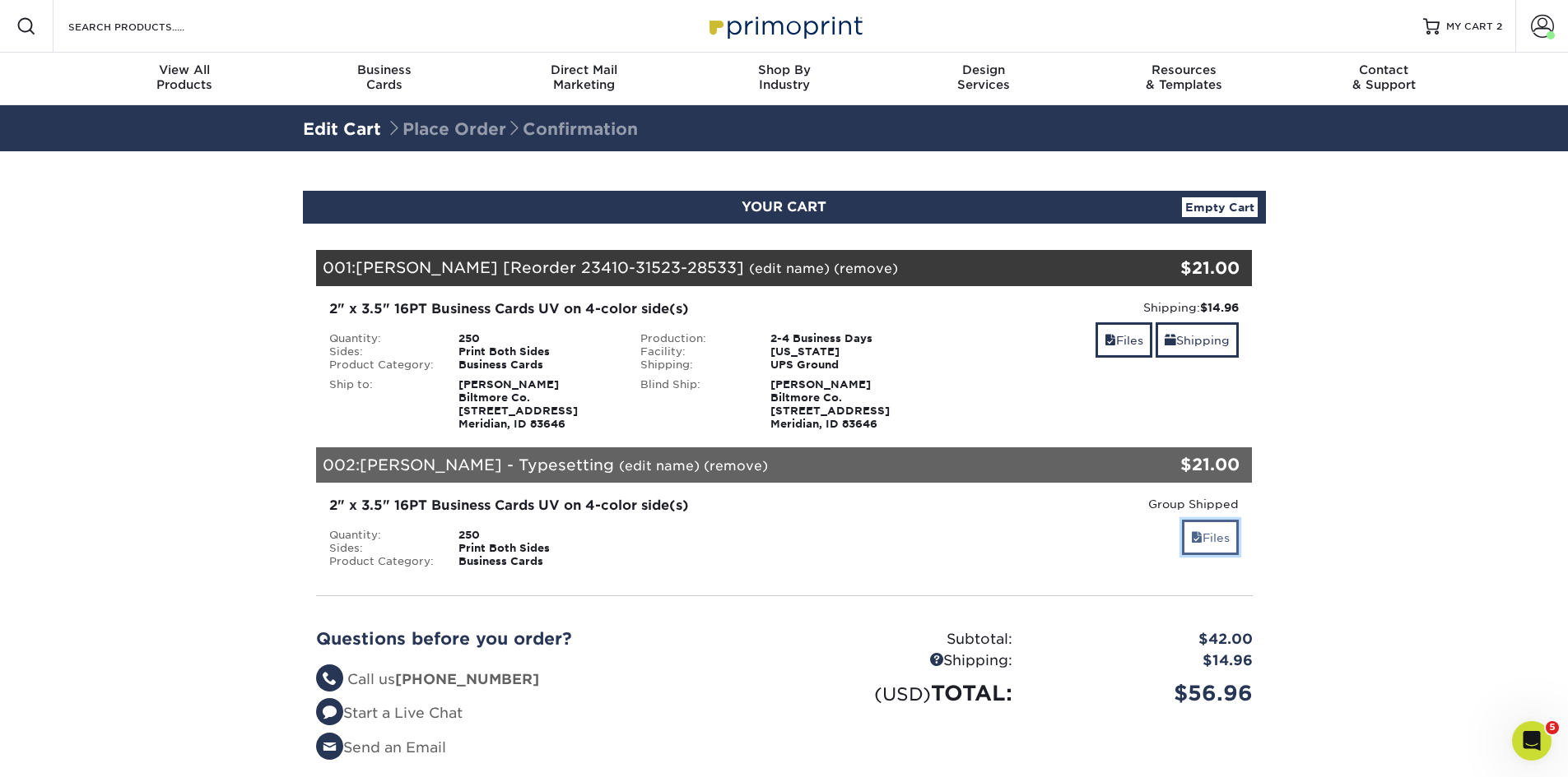
click at [1196, 539] on span at bounding box center [1196, 537] width 12 height 13
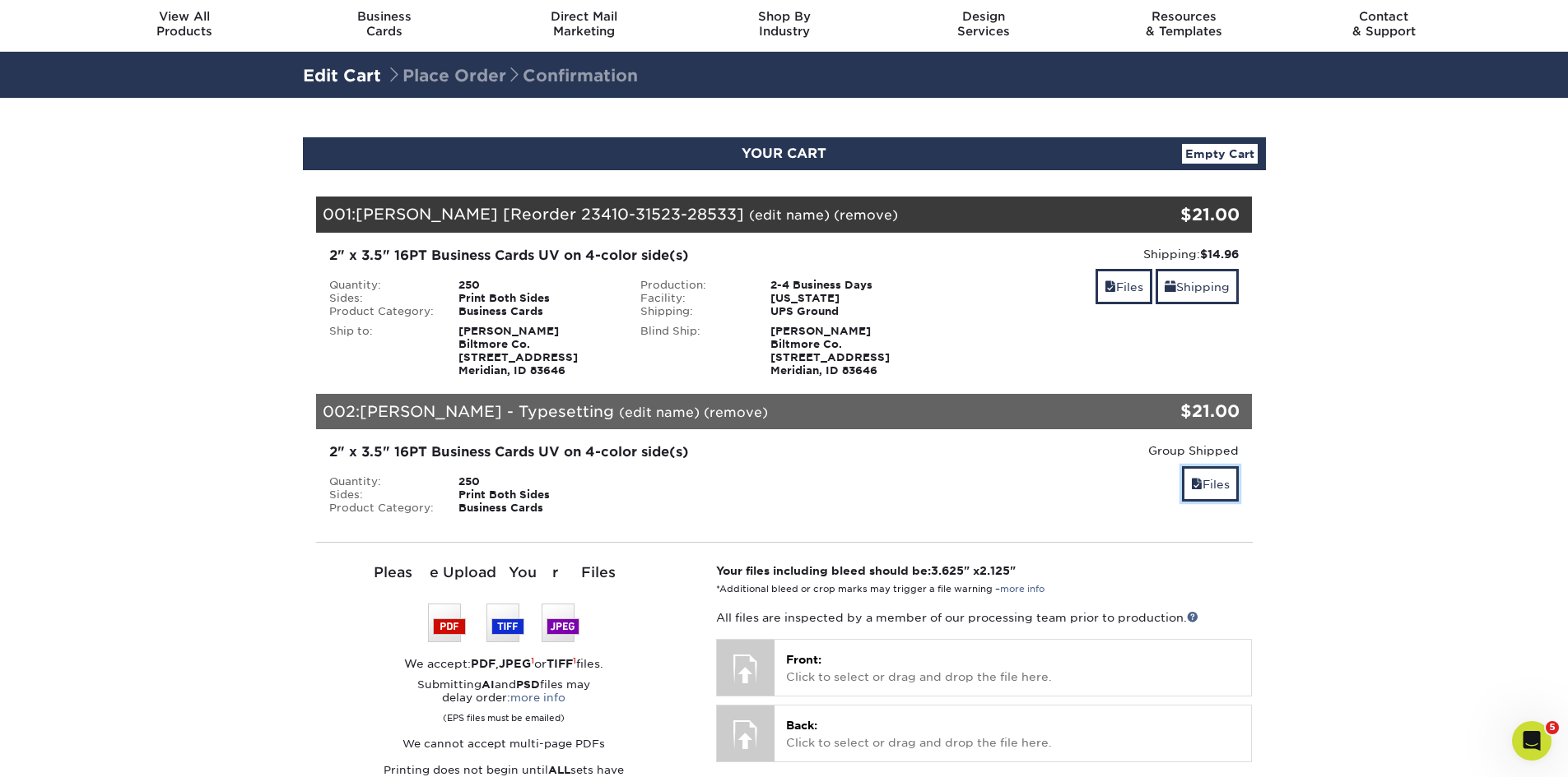
scroll to position [82, 0]
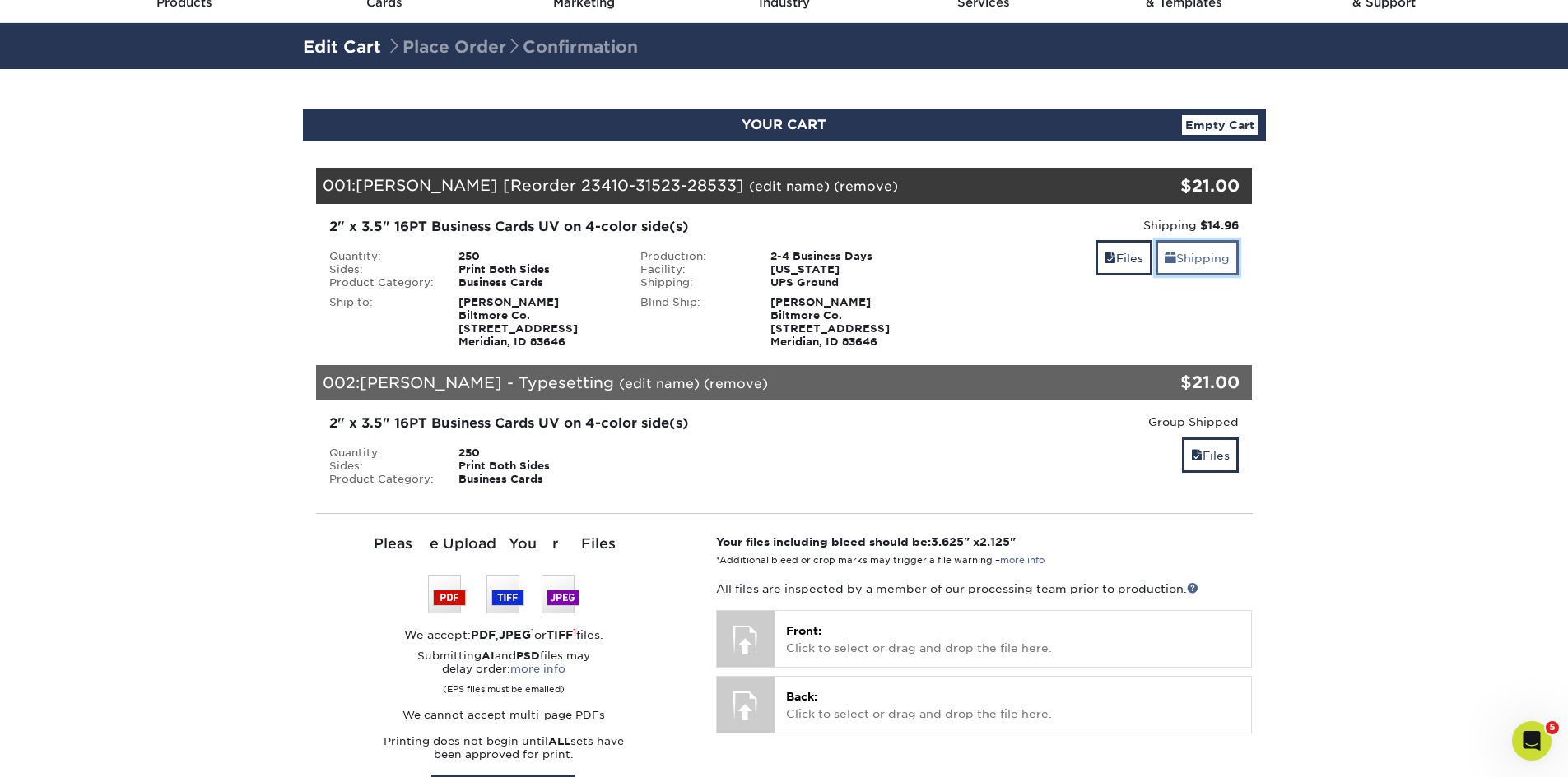
click at [1191, 254] on link "Shipping" at bounding box center [1196, 258] width 83 height 36
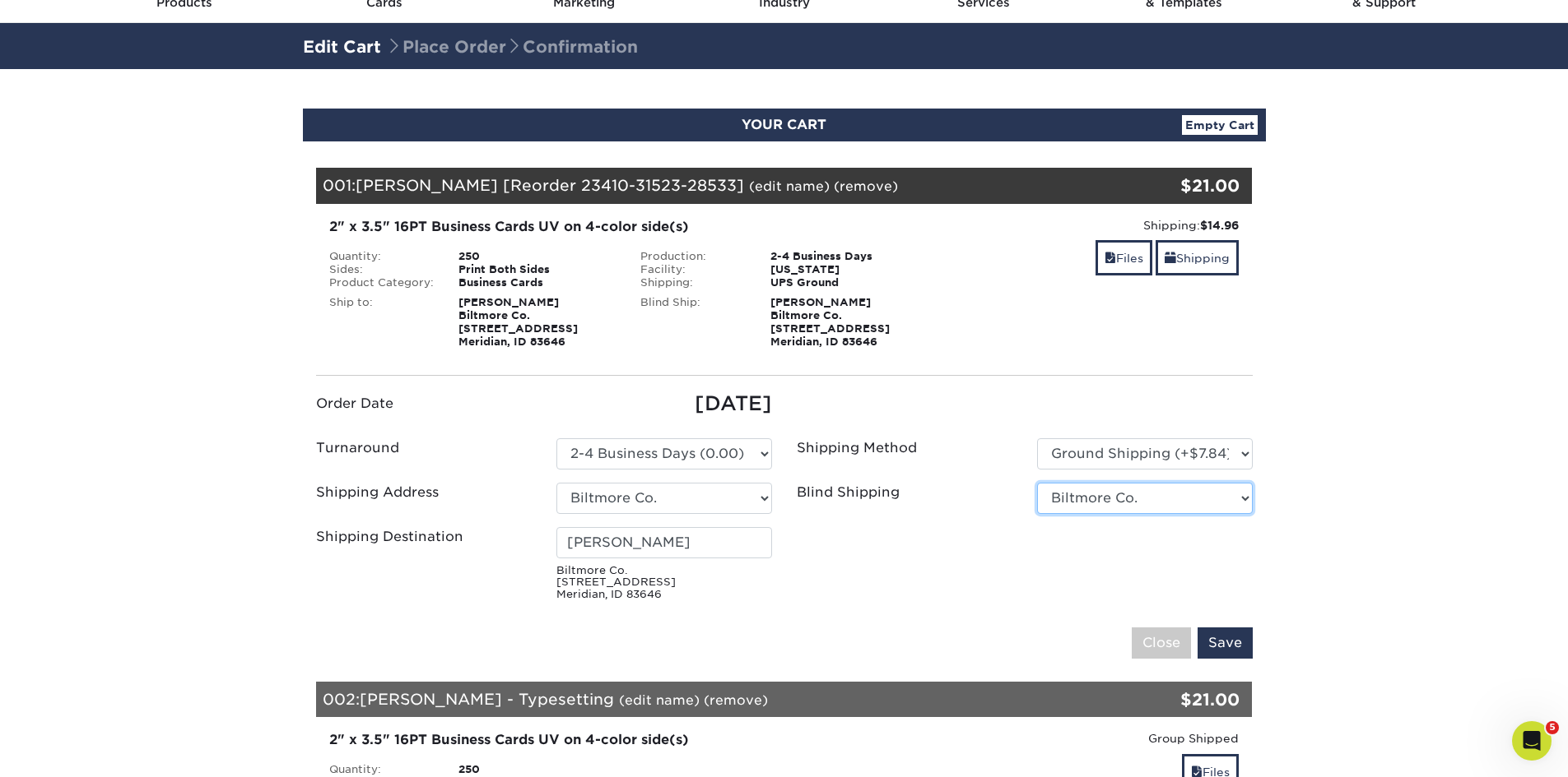
click at [1194, 498] on select "No Blind Shipping Biltmore Co. + Add New Address" at bounding box center [1145, 498] width 216 height 31
select select "-1"
click at [1037, 483] on select "No Blind Shipping Biltmore Co. + Add New Address" at bounding box center [1145, 498] width 216 height 31
drag, startPoint x: 1227, startPoint y: 643, endPoint x: 1244, endPoint y: 624, distance: 25.5
click at [1228, 643] on input "Save" at bounding box center [1225, 642] width 55 height 31
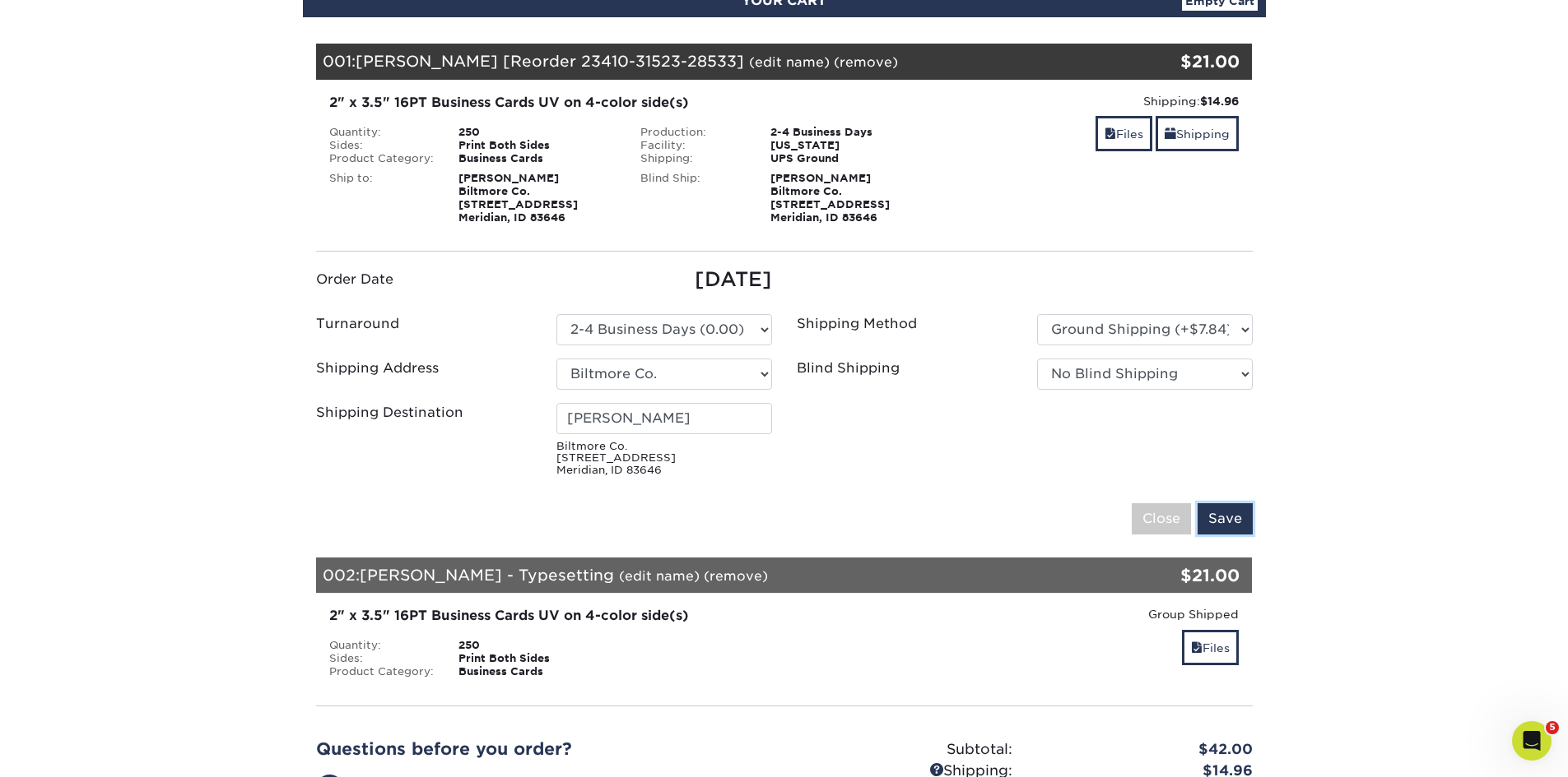
scroll to position [247, 0]
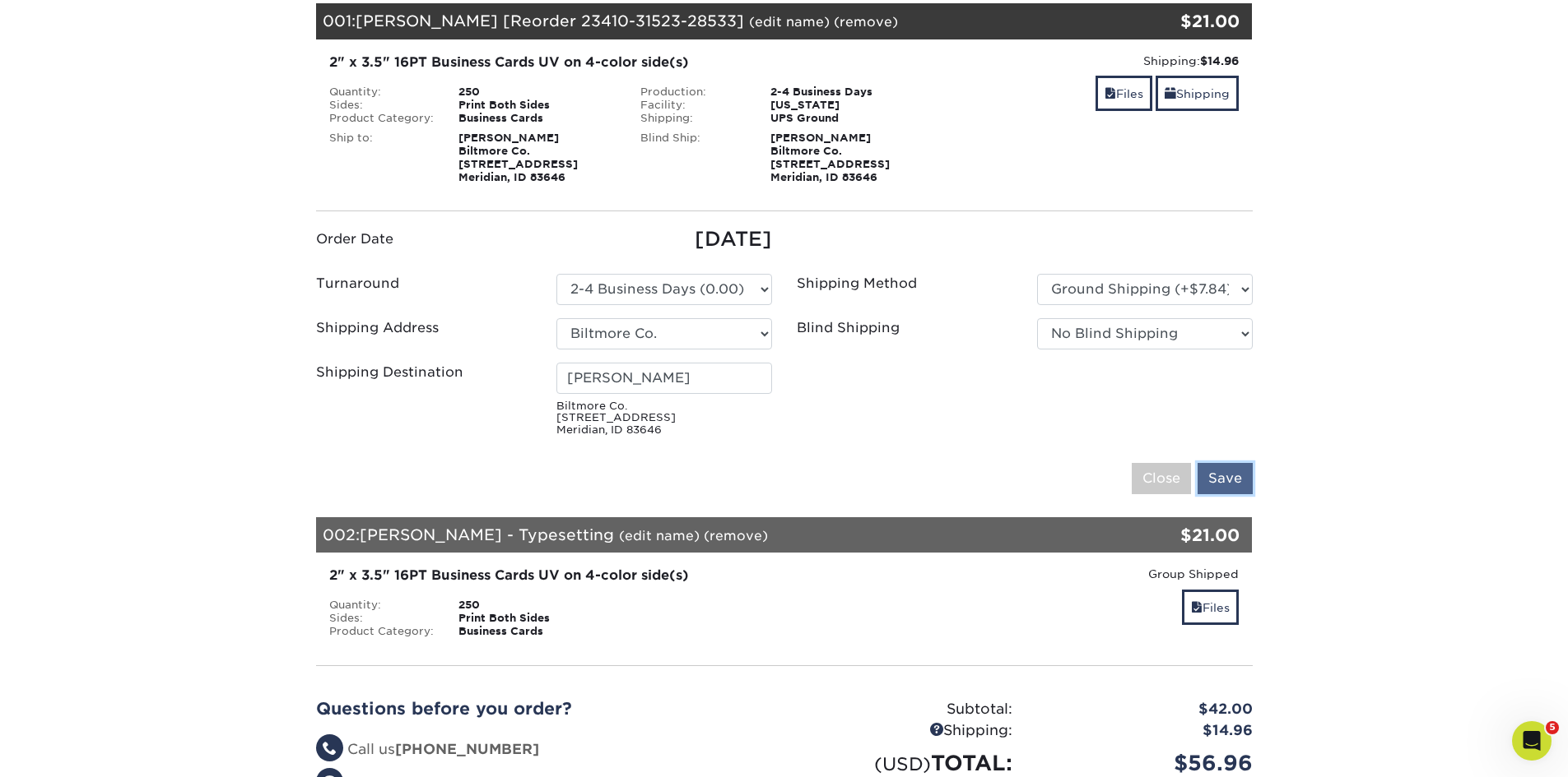
click at [1217, 478] on input "Save" at bounding box center [1225, 478] width 55 height 31
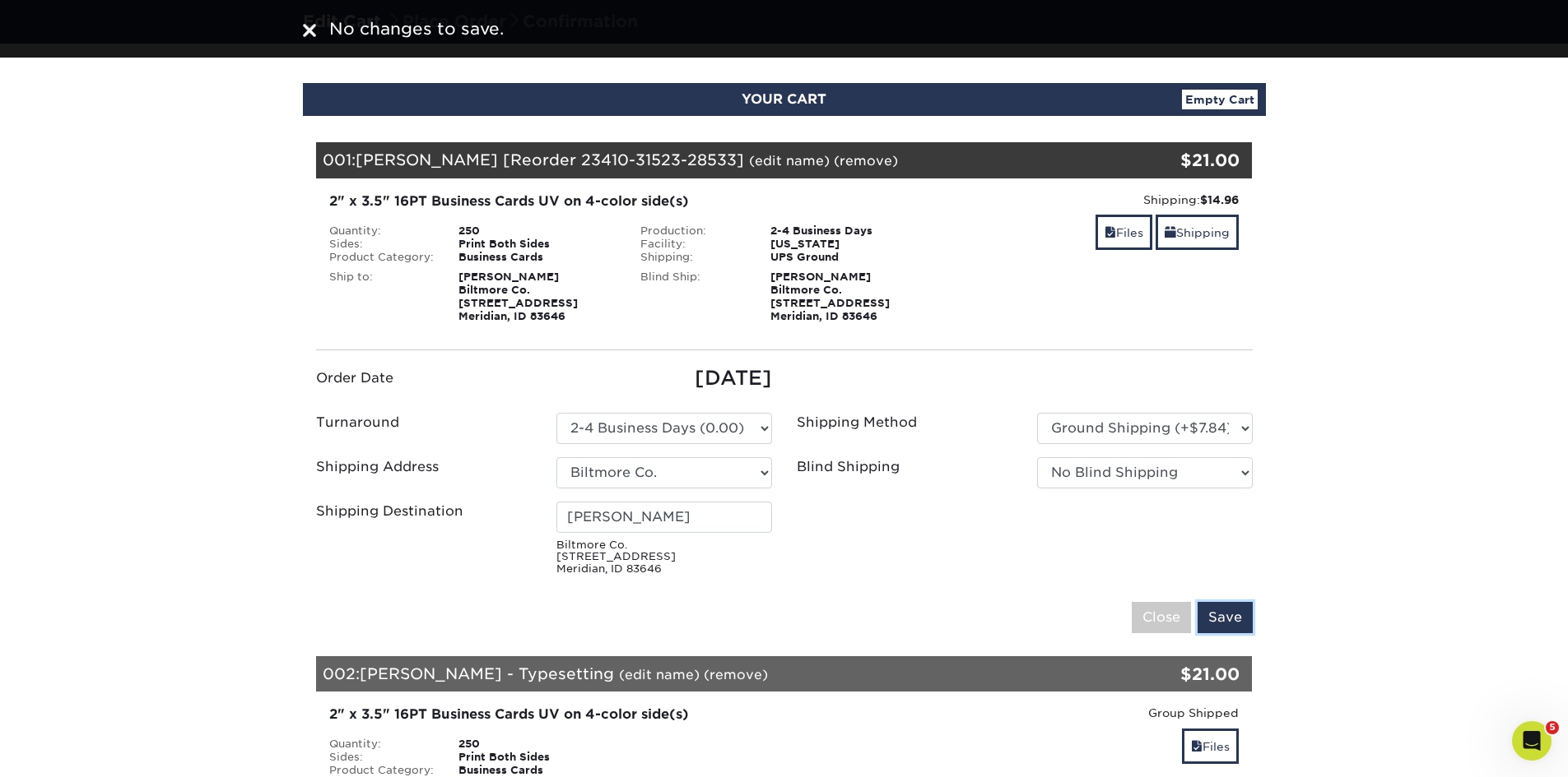
scroll to position [82, 0]
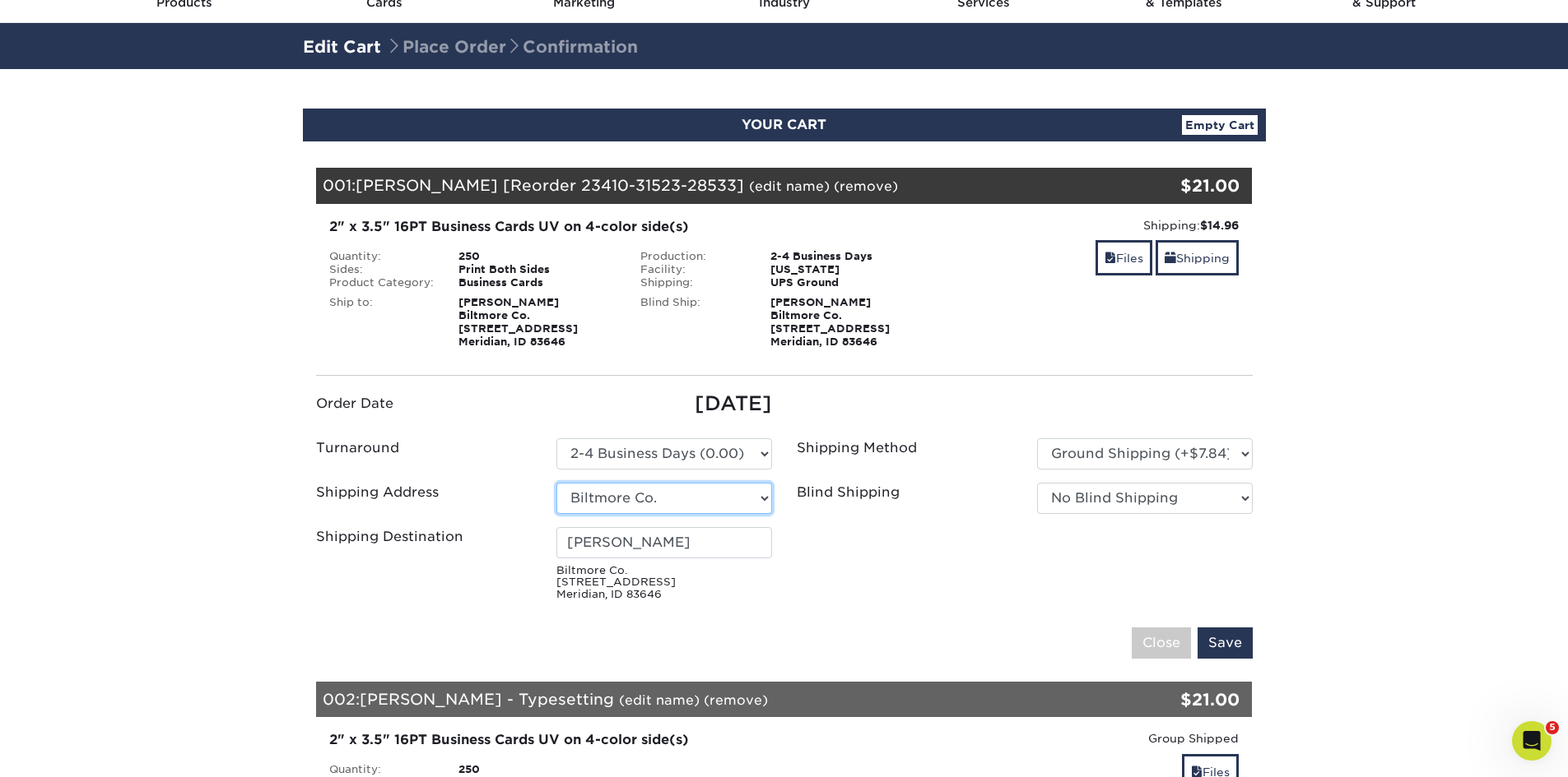
click at [722, 498] on select "Select One Biltmore Co. + Add New Address" at bounding box center [664, 498] width 216 height 31
click at [725, 495] on select "Select One Biltmore Co. + Add New Address" at bounding box center [664, 498] width 216 height 31
click at [753, 455] on select "Please Select 2 Business Days (0.00) 2-4 Business Days (0.00) Next Business Day…" at bounding box center [664, 454] width 216 height 31
click at [754, 453] on select "Please Select 2 Business Days (0.00) 2-4 Business Days (0.00) Next Business Day…" at bounding box center [664, 454] width 216 height 31
click at [1123, 448] on select "Please Select Ground Shipping (+$7.84) 3 Day Shipping Service (+$15.34) 2 Day A…" at bounding box center [1145, 454] width 216 height 31
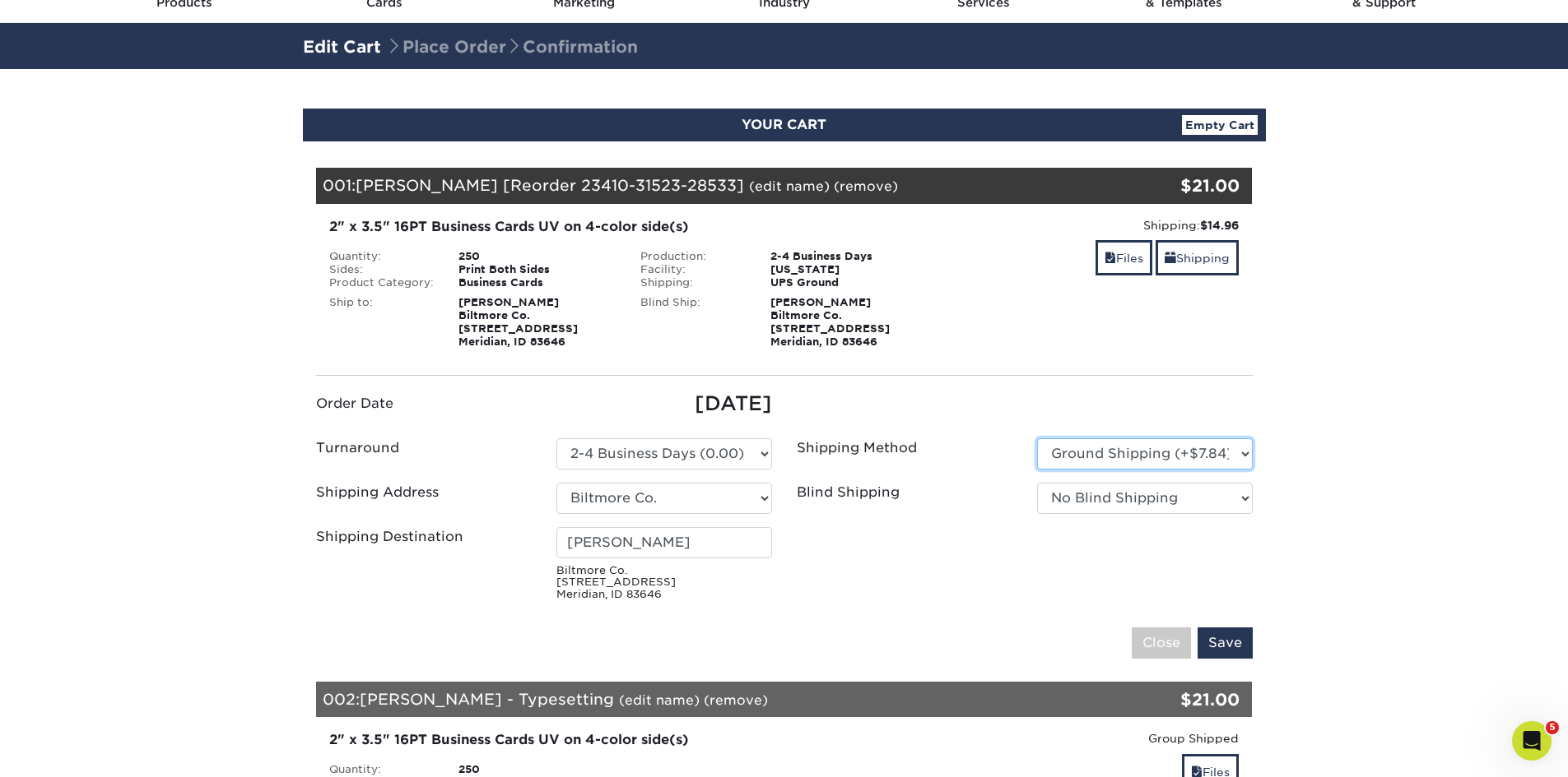
click at [1037, 438] on select "Please Select Ground Shipping (+$7.84) 3 Day Shipping Service (+$15.34) 2 Day A…" at bounding box center [1145, 454] width 216 height 31
click at [1132, 498] on select "No Blind Shipping Biltmore Co. + Add New Address" at bounding box center [1145, 498] width 216 height 31
drag, startPoint x: 1132, startPoint y: 498, endPoint x: 1153, endPoint y: 504, distance: 21.8
click at [1132, 499] on select "No Blind Shipping Biltmore Co. + Add New Address" at bounding box center [1145, 498] width 216 height 31
click at [1236, 645] on input "Save" at bounding box center [1225, 642] width 55 height 31
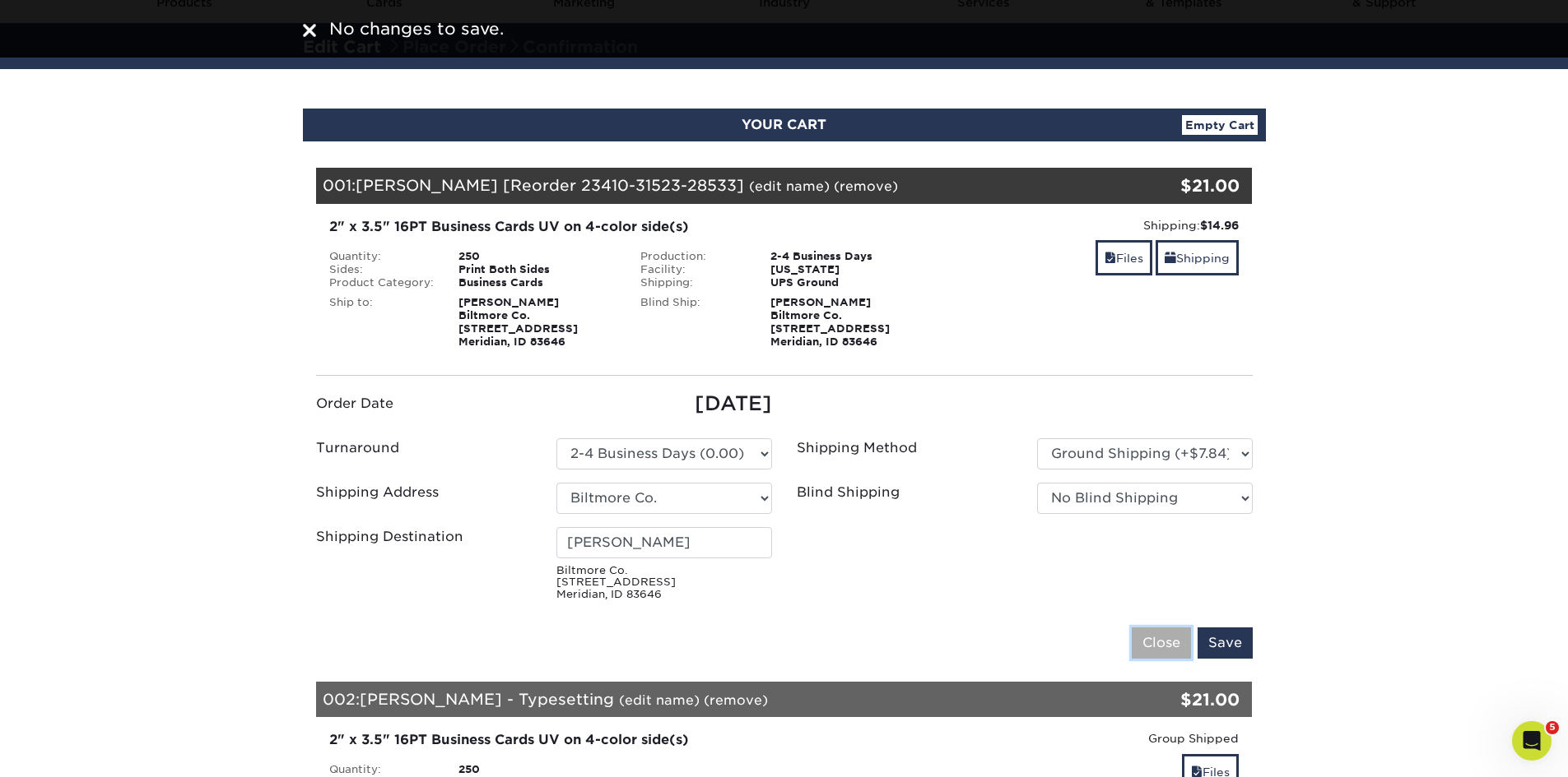
click at [1170, 638] on input "Close" at bounding box center [1161, 642] width 59 height 31
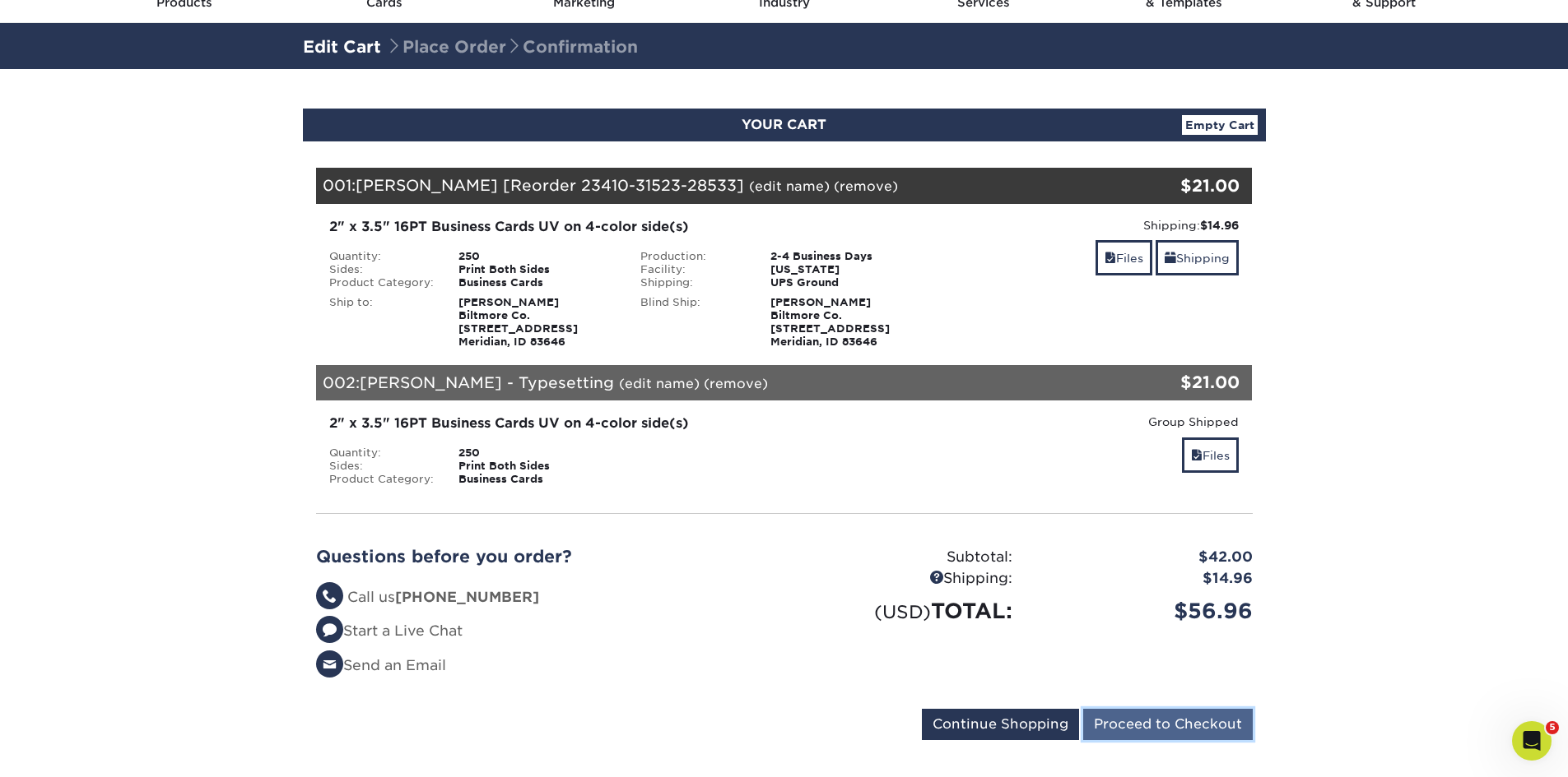
click at [1137, 723] on input "Proceed to Checkout" at bounding box center [1168, 724] width 169 height 31
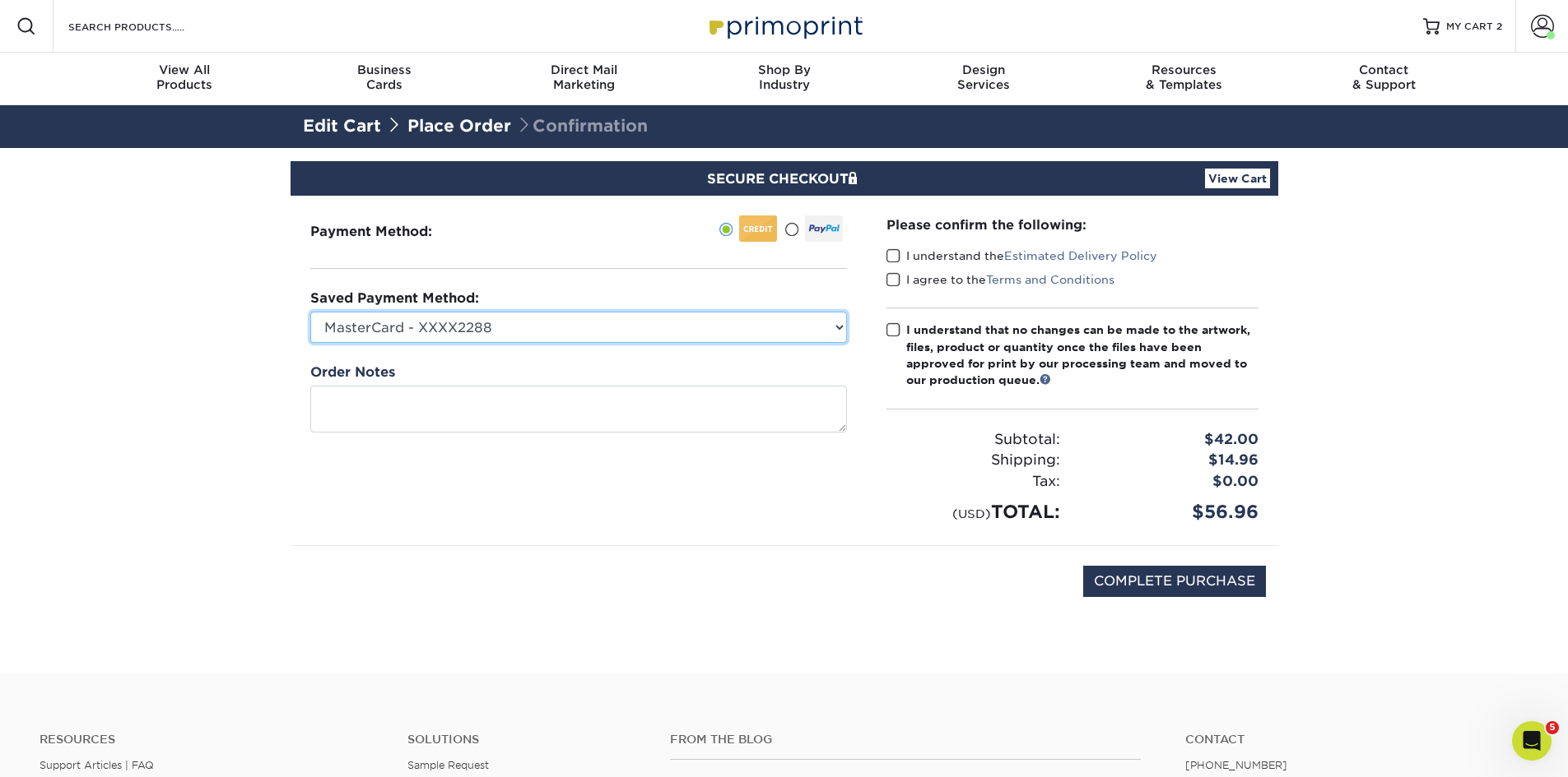
click at [833, 325] on select "MasterCard - XXXX2288 MasterCard - XXXX0503 New Credit Card" at bounding box center [579, 327] width 537 height 31
select select "72568"
click at [310, 312] on select "MasterCard - XXXX2288 MasterCard - XXXX0503 New Credit Card" at bounding box center [579, 327] width 537 height 31
click at [895, 255] on span at bounding box center [893, 257] width 14 height 16
click at [0, 0] on input "I understand the Estimated Delivery Policy" at bounding box center [0, 0] width 0 height 0
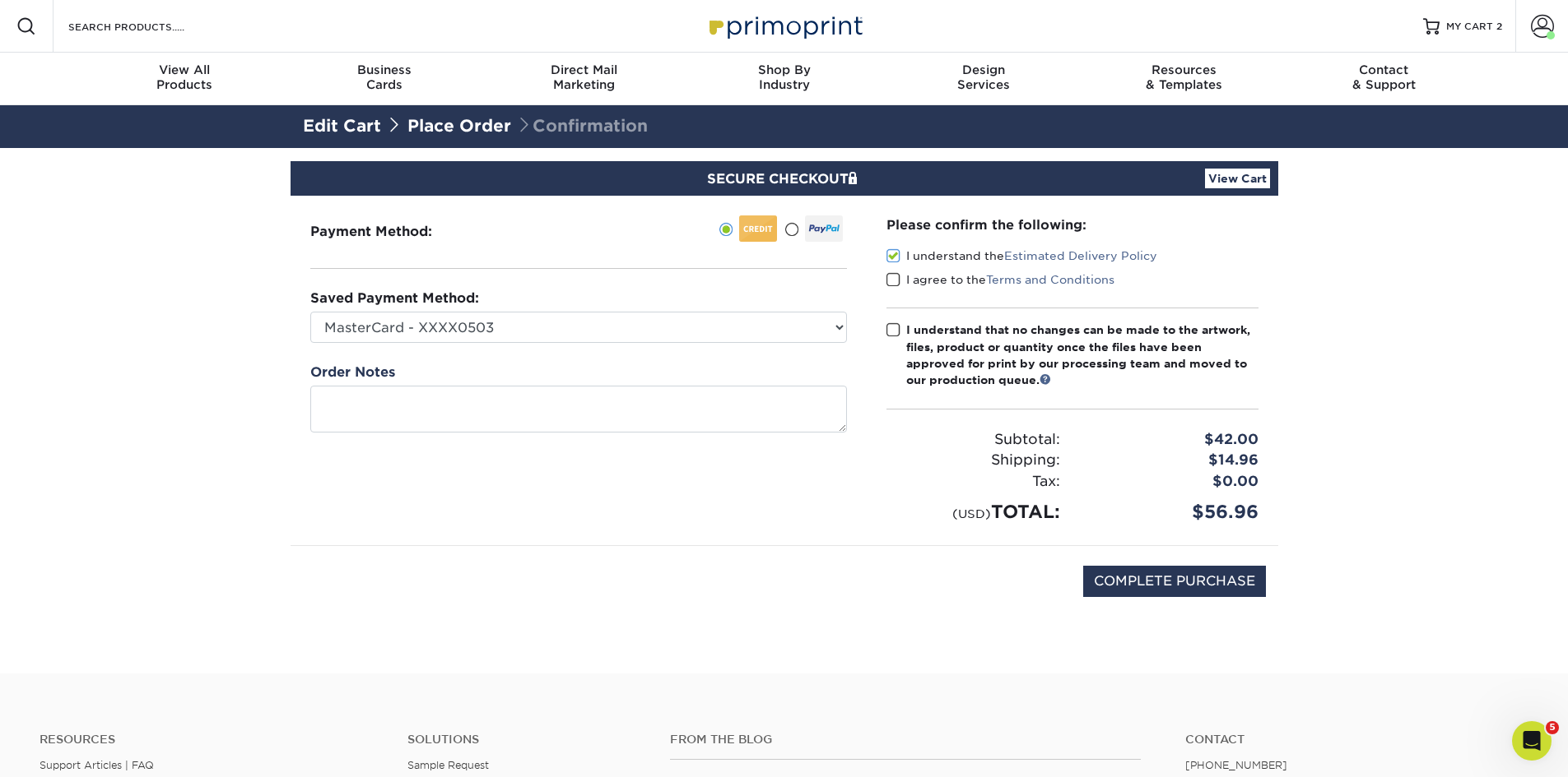
click at [895, 276] on span at bounding box center [893, 281] width 14 height 16
click at [0, 0] on input "I agree to the Terms and Conditions" at bounding box center [0, 0] width 0 height 0
click at [897, 330] on span at bounding box center [893, 331] width 14 height 16
click at [0, 0] on input "I understand that no changes can be made to the artwork, files, product or quan…" at bounding box center [0, 0] width 0 height 0
click at [1206, 581] on input "COMPLETE PURCHASE" at bounding box center [1174, 581] width 183 height 31
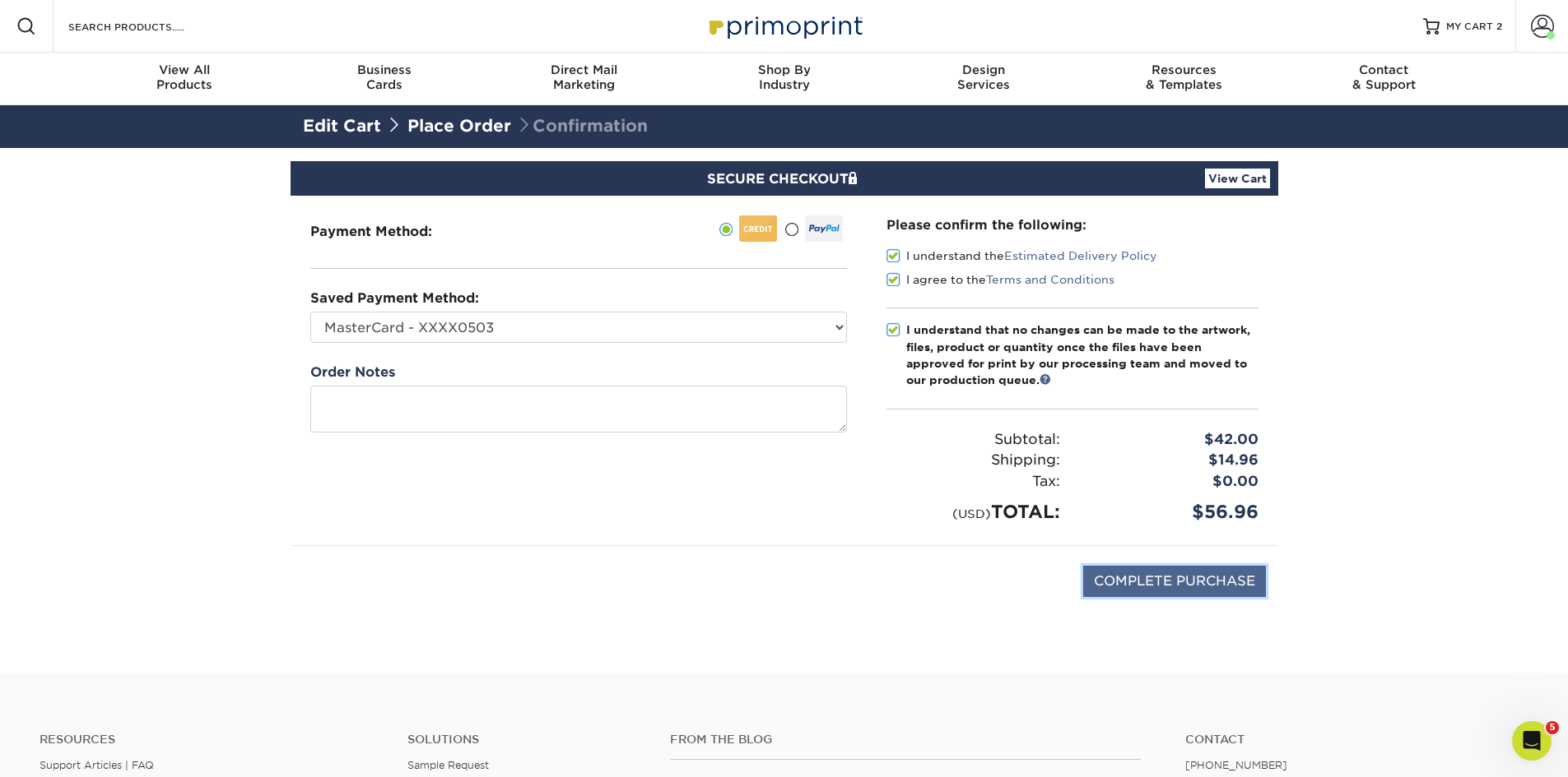
type input "PROCESSING, PLEASE WAIT..."
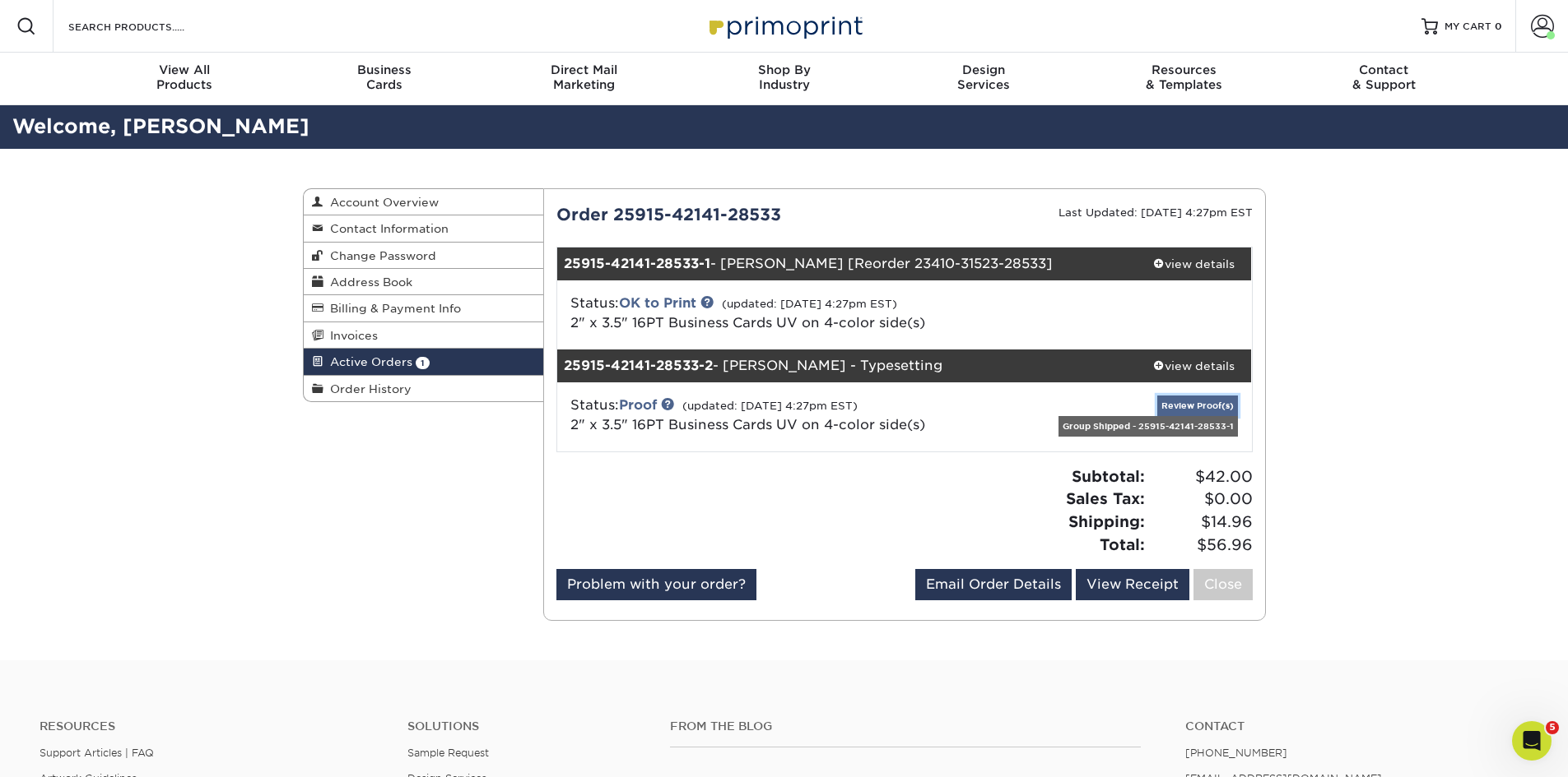
click at [1188, 405] on link "Review Proof(s)" at bounding box center [1197, 405] width 80 height 20
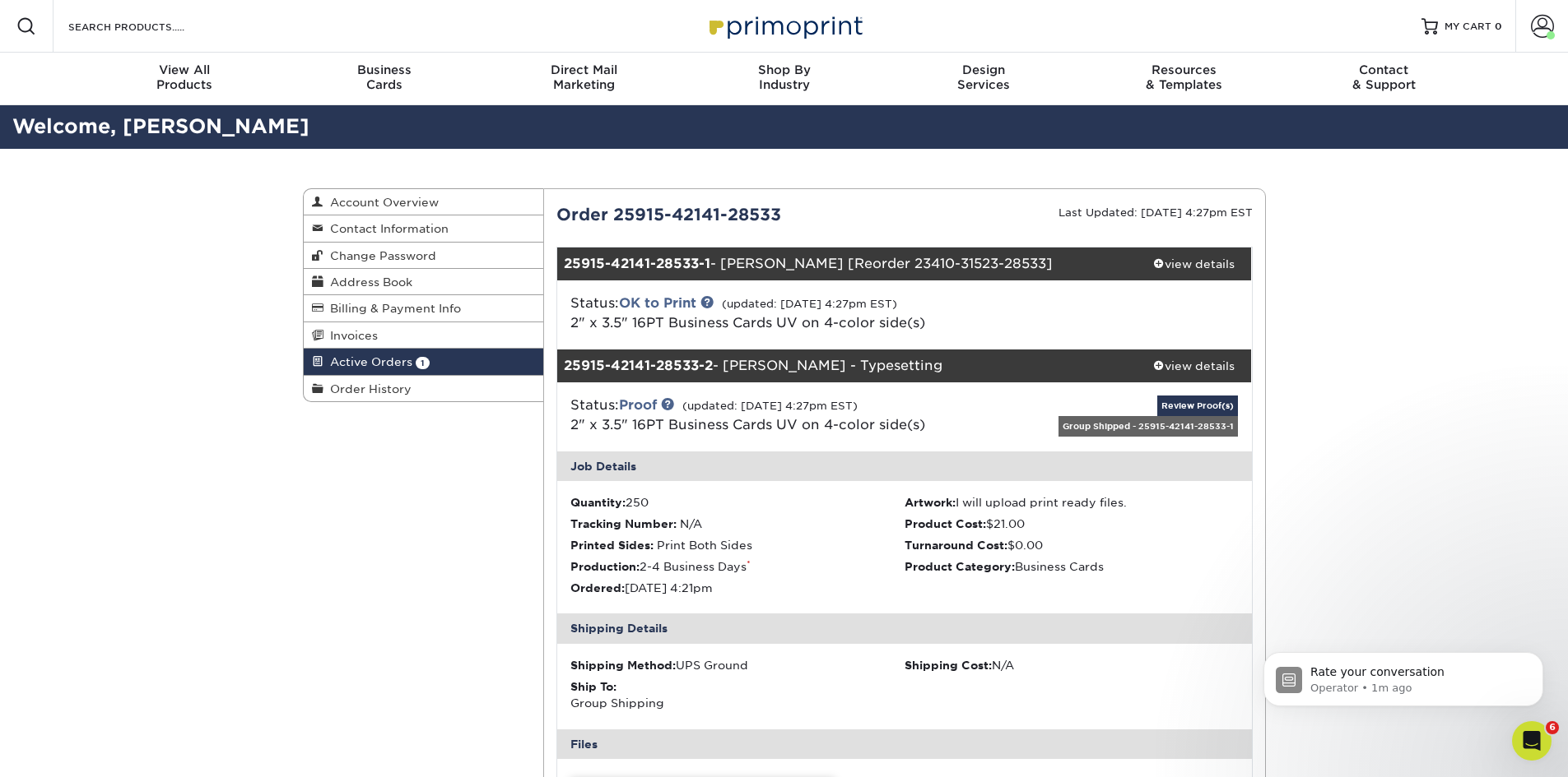
click at [982, 314] on div "Status: OK to Print (updated: 09/15/2025 4:27pm EST) 2" x 3.5" 16PT Business Ca…" at bounding box center [789, 314] width 462 height 39
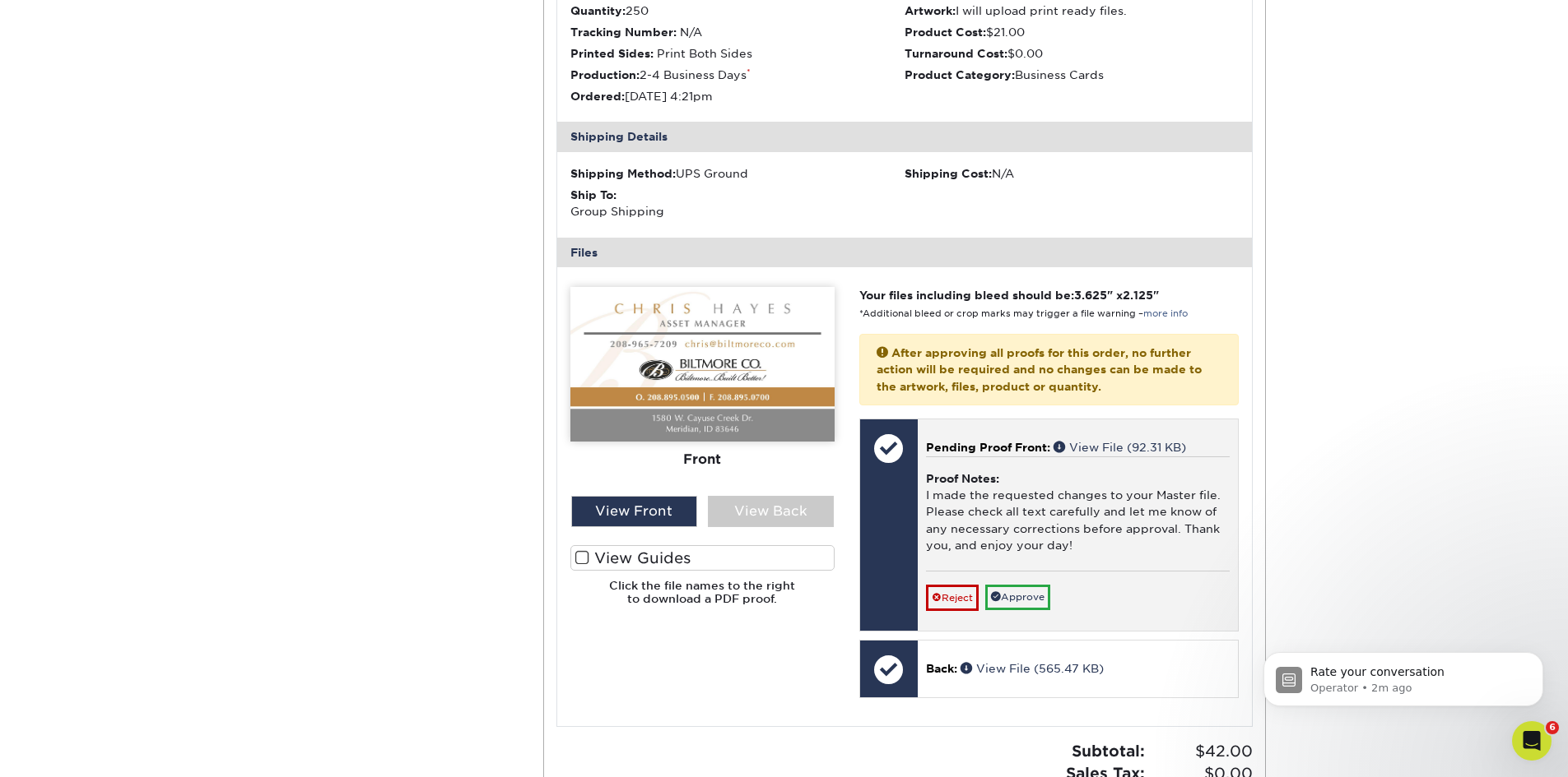
scroll to position [494, 0]
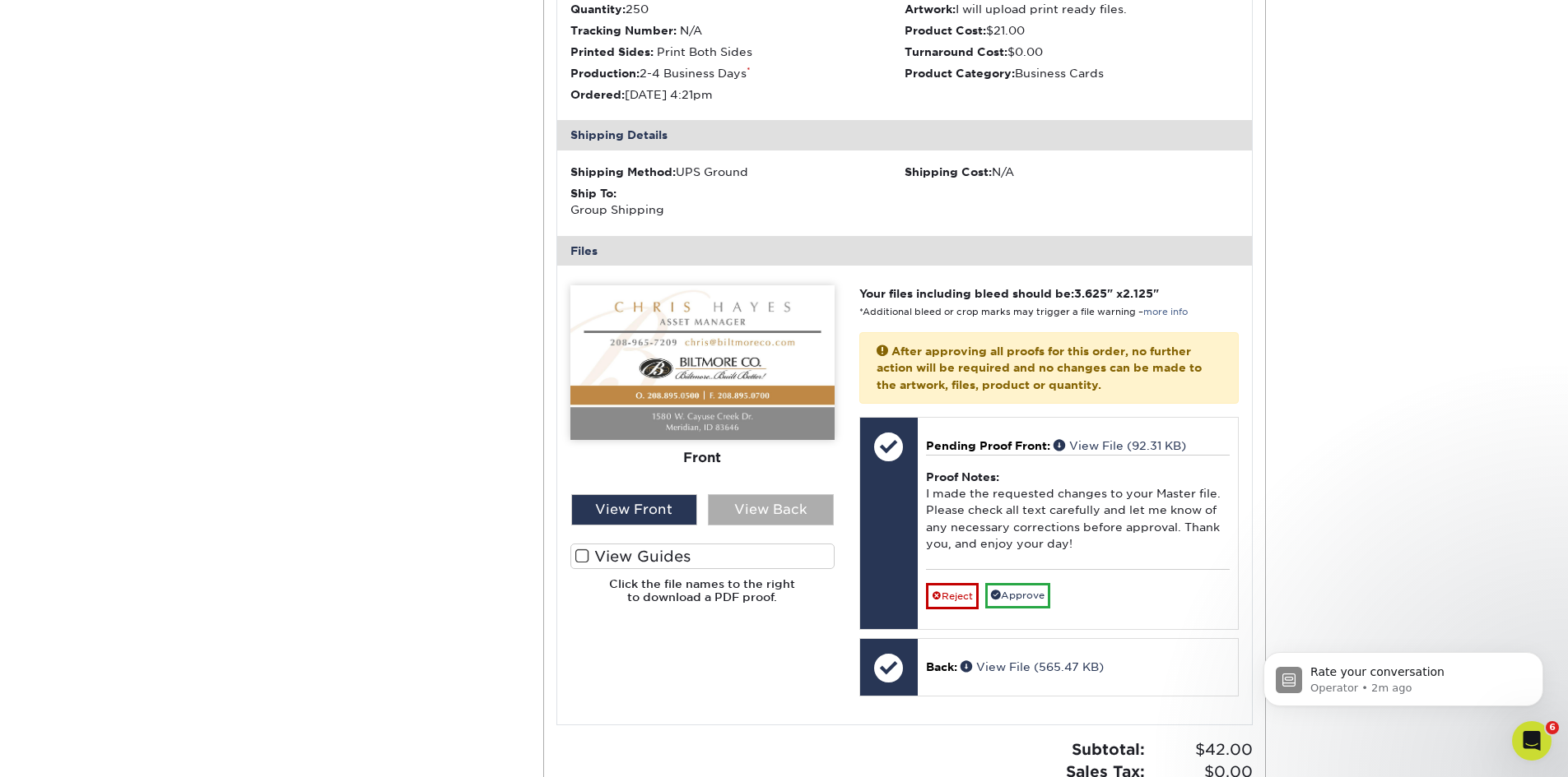
click at [755, 513] on div "View Back" at bounding box center [770, 510] width 126 height 31
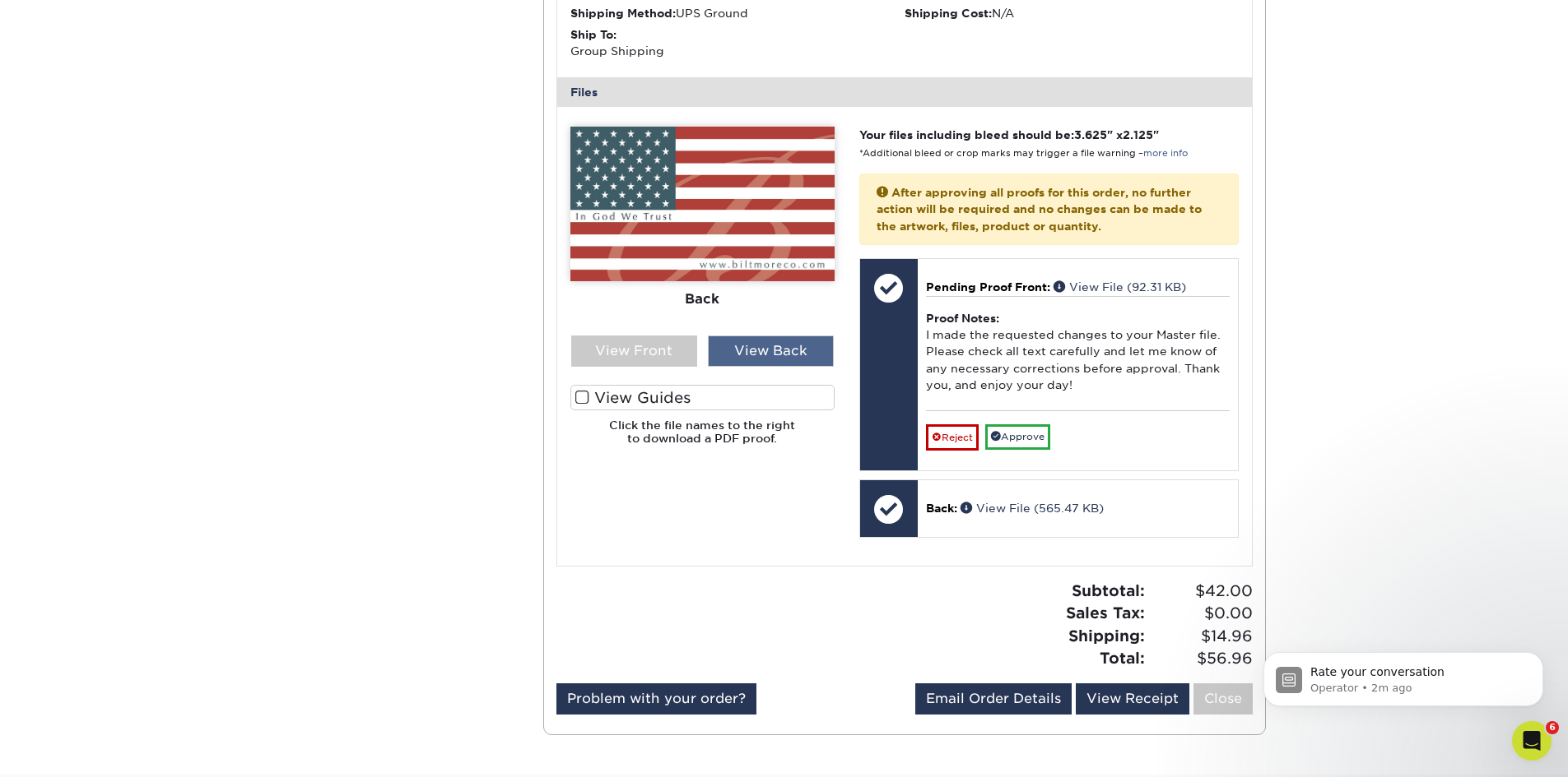
scroll to position [658, 0]
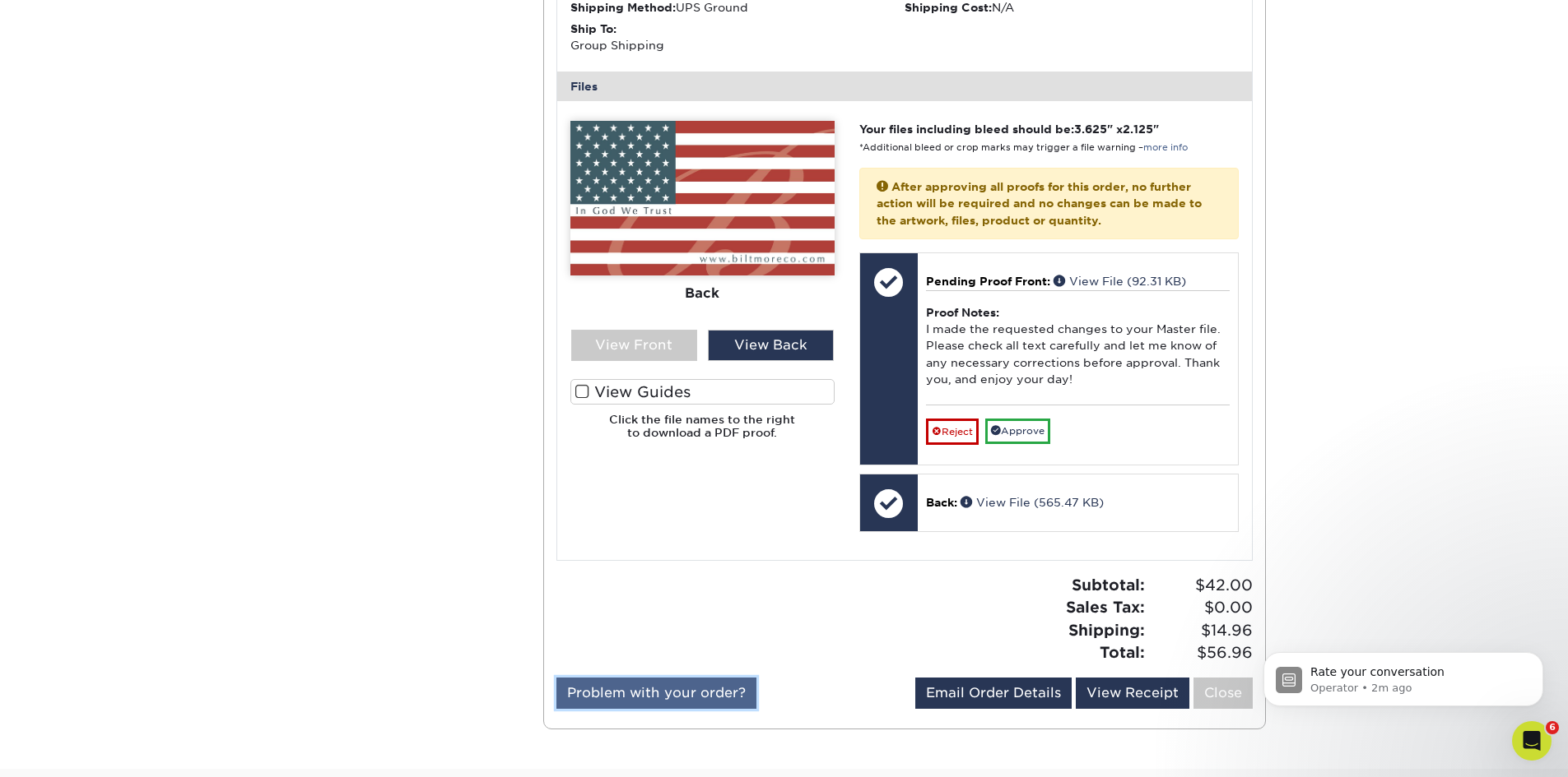
click at [705, 692] on link "Problem with your order?" at bounding box center [656, 693] width 200 height 31
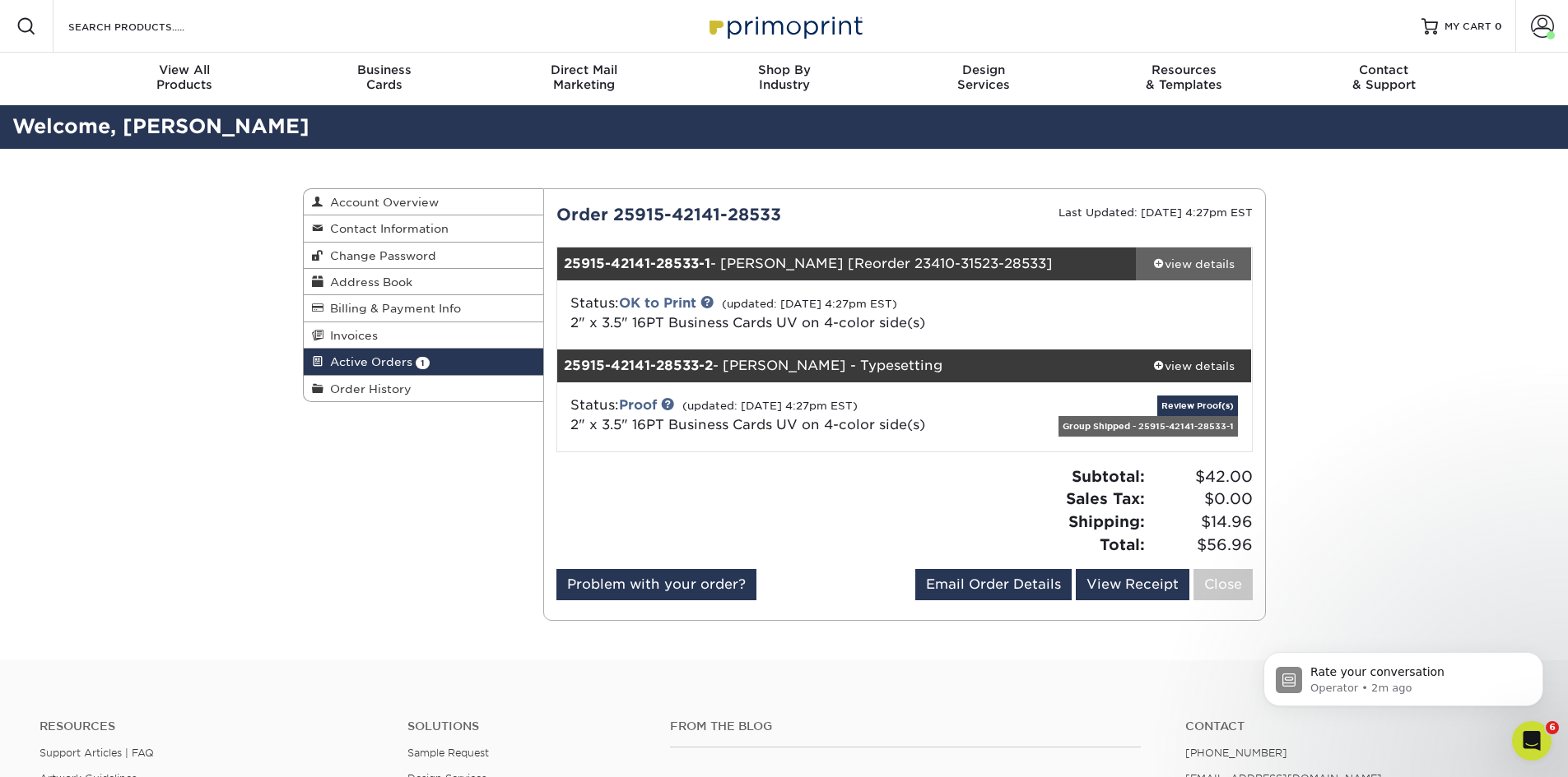
click at [1153, 259] on span at bounding box center [1158, 263] width 12 height 12
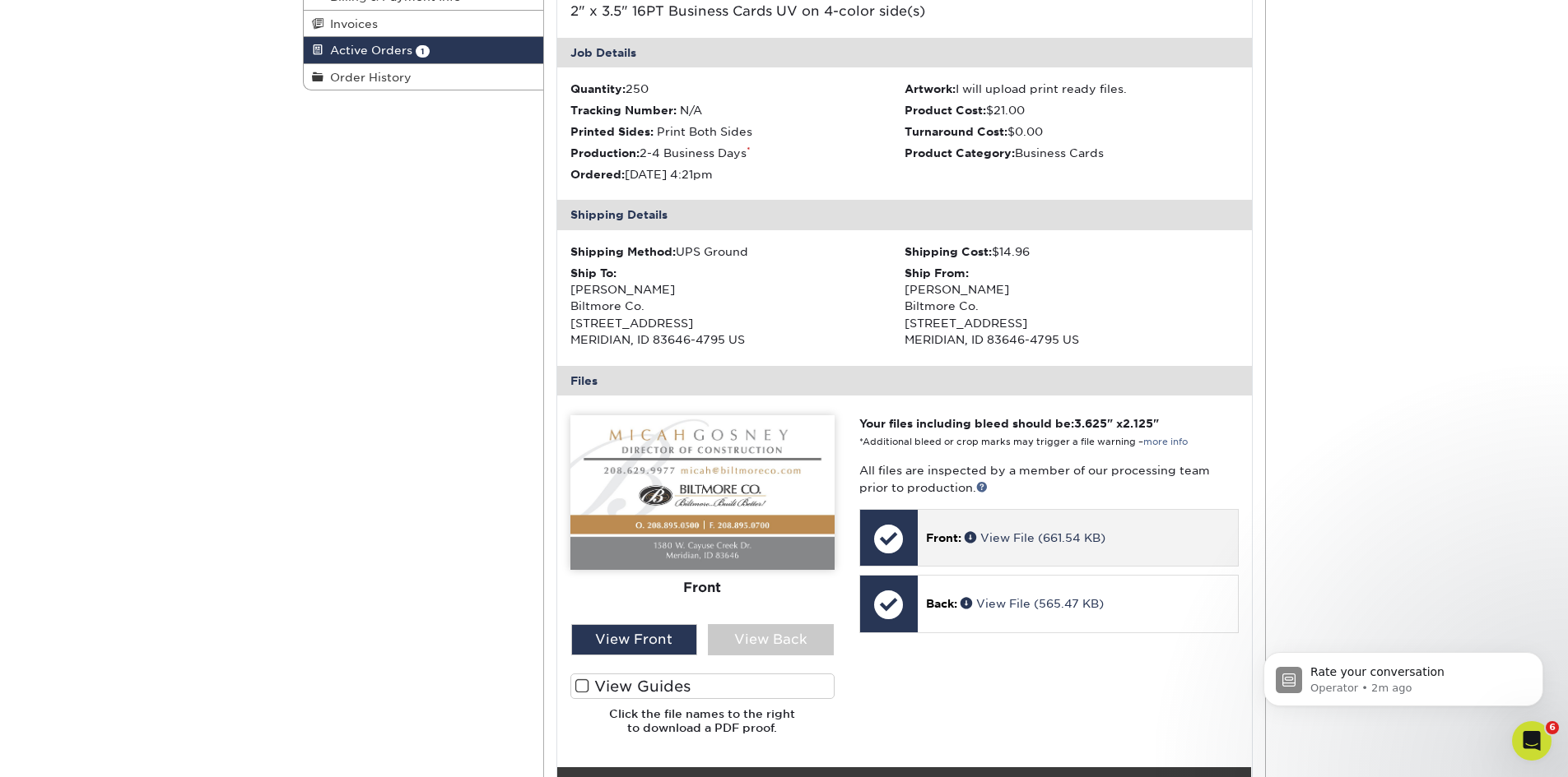
scroll to position [494, 0]
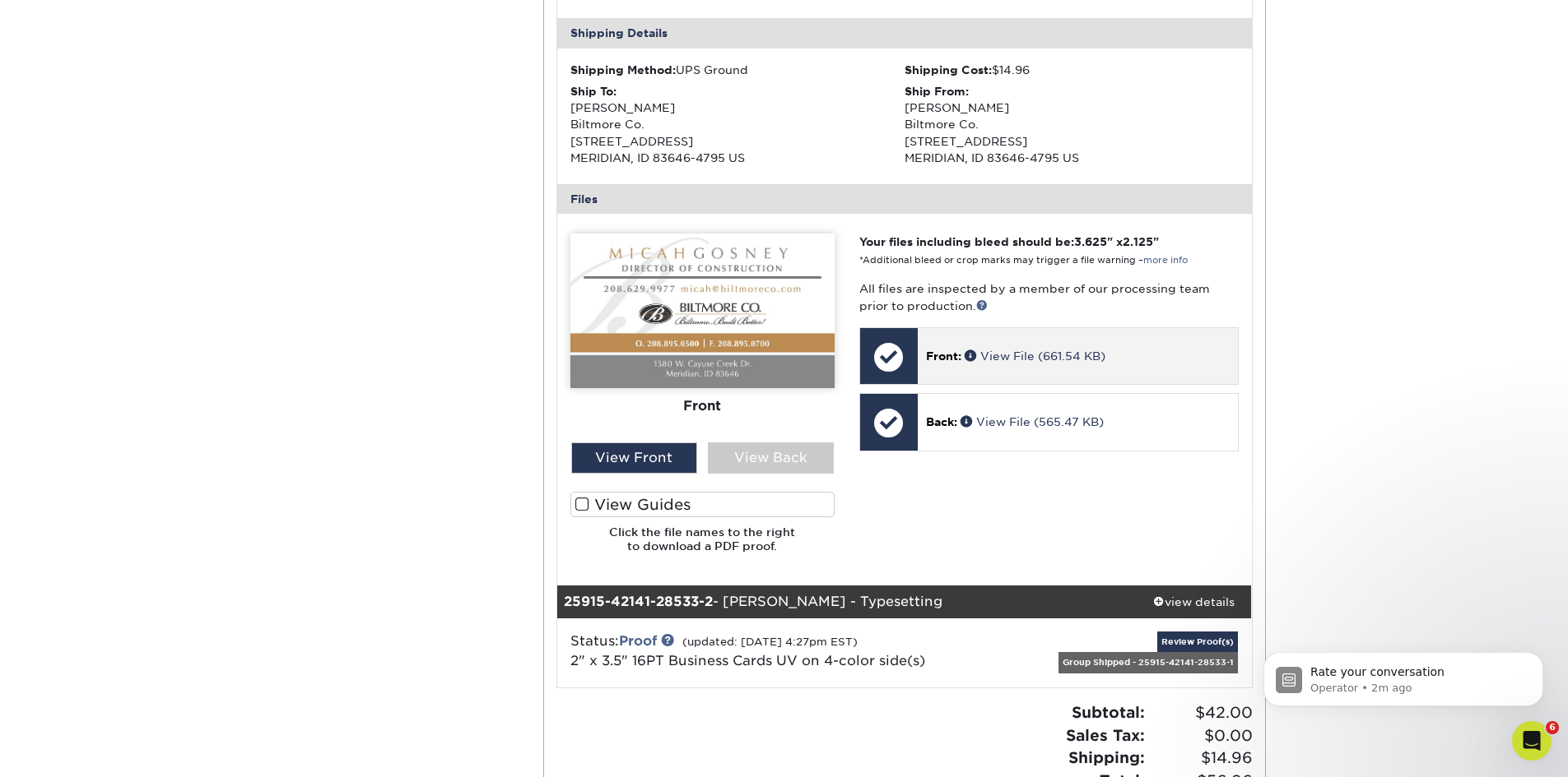
click at [883, 359] on div at bounding box center [889, 356] width 58 height 58
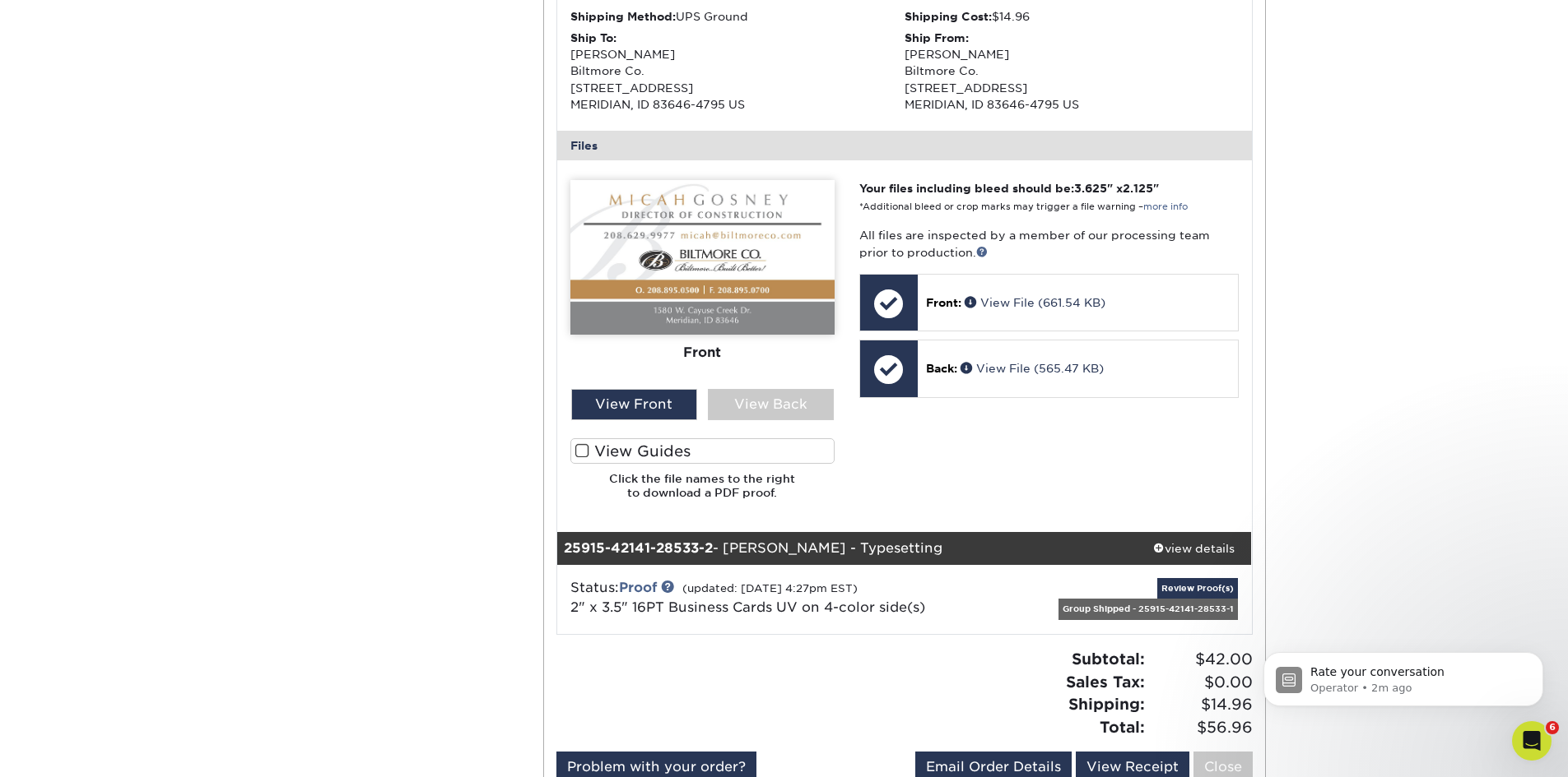
scroll to position [576, 0]
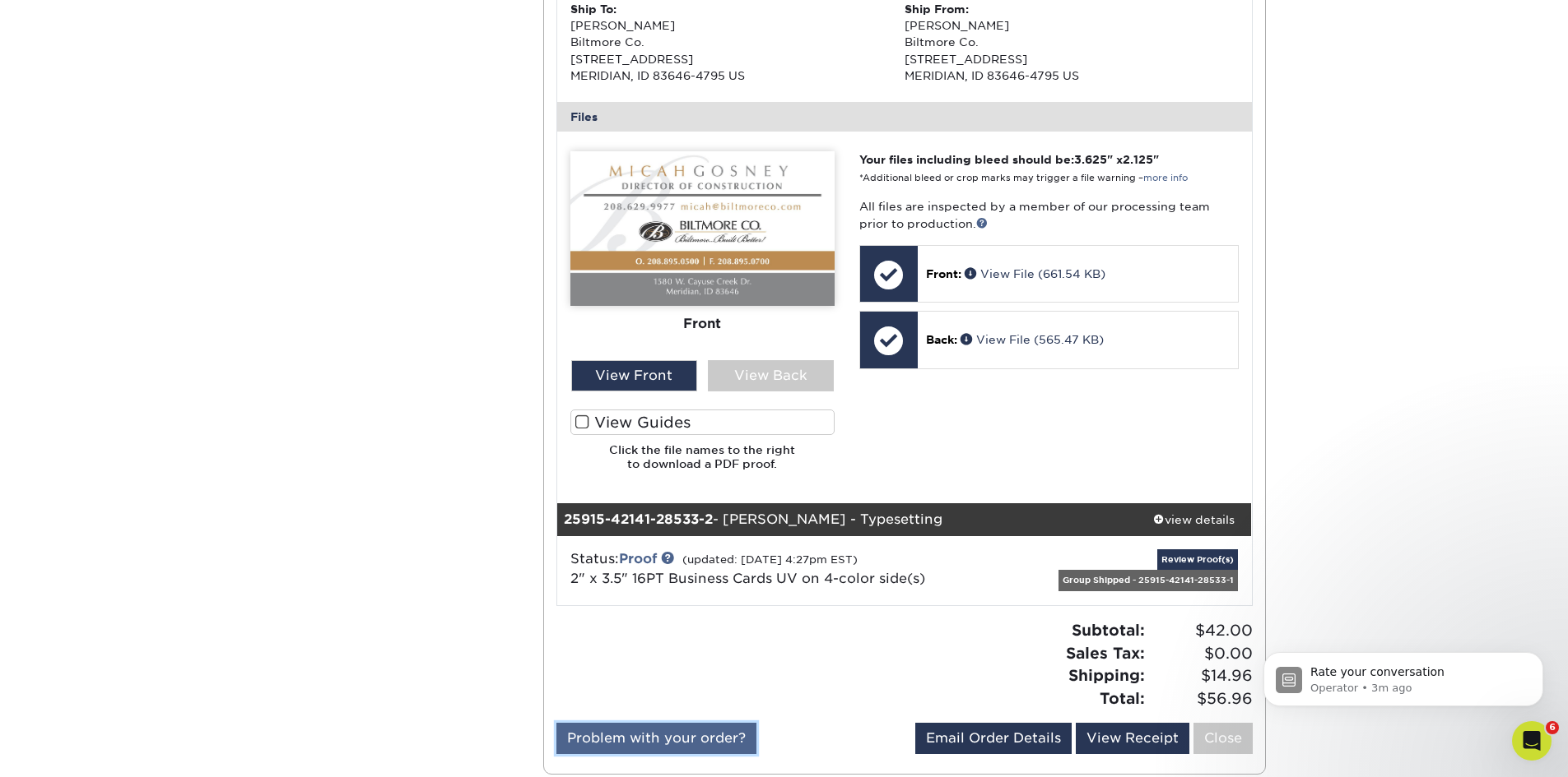
click at [721, 739] on link "Problem with your order?" at bounding box center [656, 739] width 200 height 31
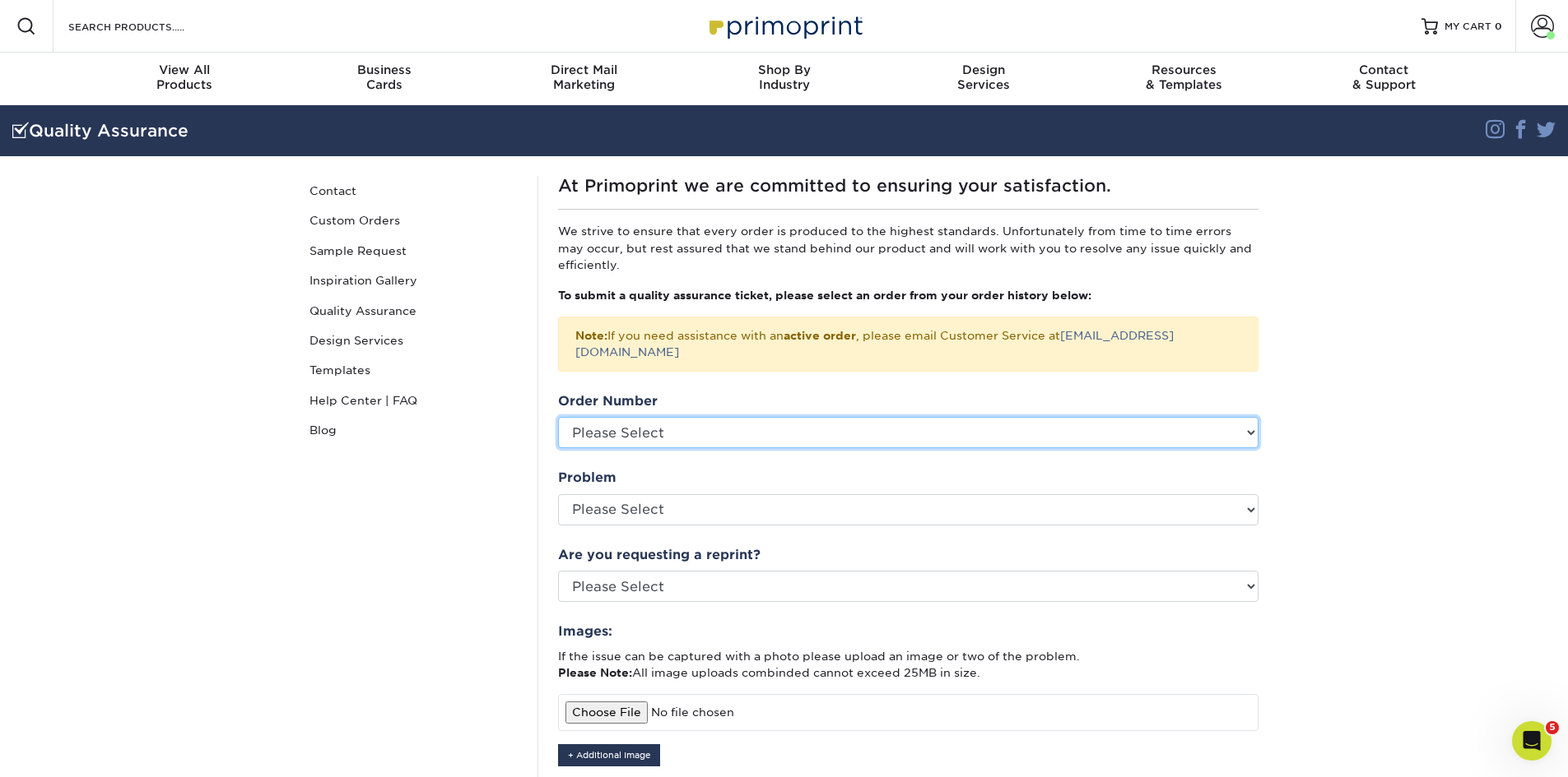
click at [720, 421] on select "Please Select P2171883 P2170250 P2162714 P2141009 P2138274 P2132024 P2123060 P2…" at bounding box center [908, 432] width 701 height 31
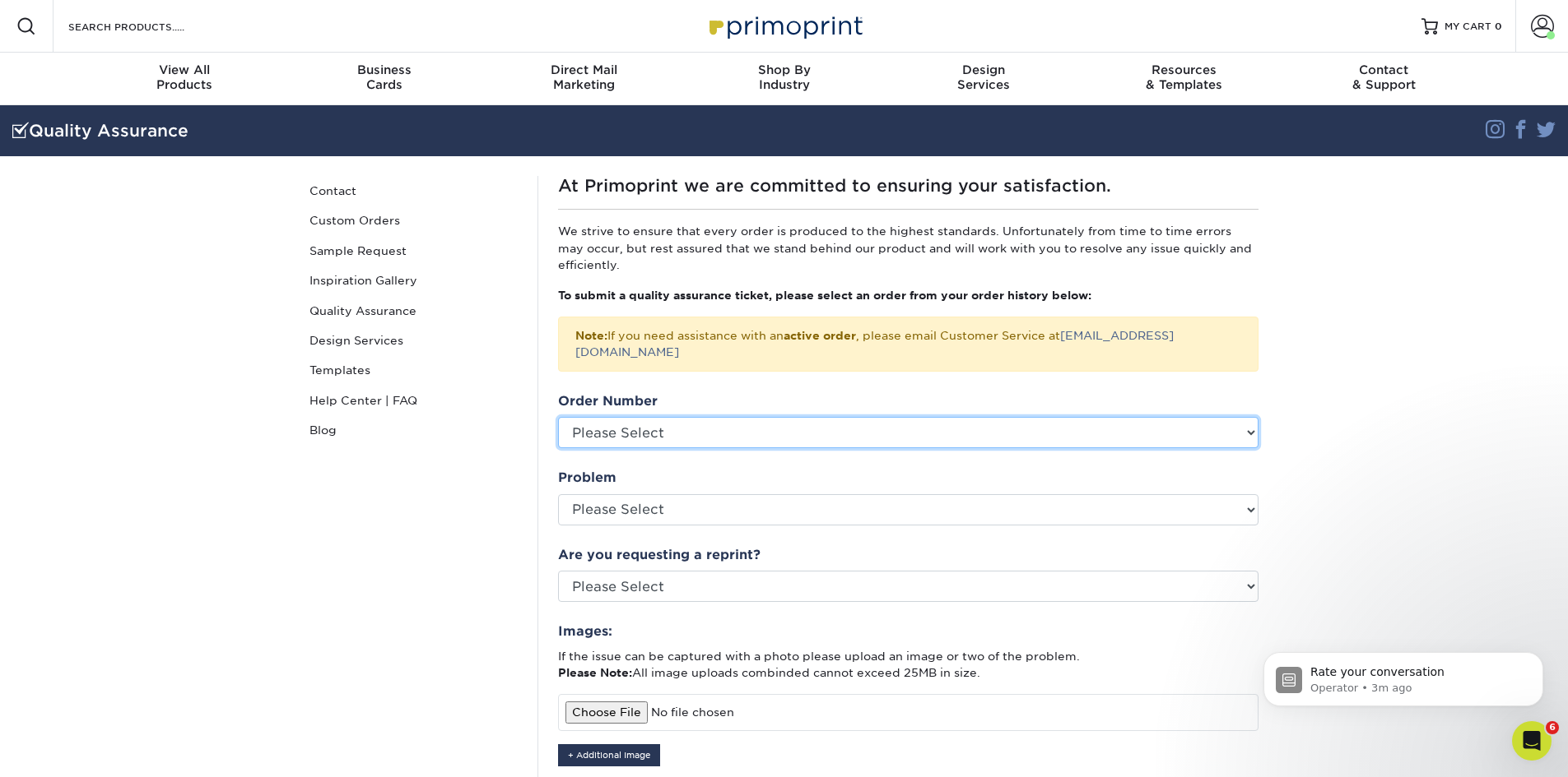
click at [743, 417] on select "Please Select P2171883 P2170250 P2162714 P2141009 P2138274 P2132024 P2123060 P2…" at bounding box center [908, 432] width 701 height 31
click at [756, 420] on select "Please Select P2171883 P2170250 P2162714 P2141009 P2138274 P2132024 P2123060 P2…" at bounding box center [908, 432] width 701 height 31
drag, startPoint x: 670, startPoint y: 422, endPoint x: 615, endPoint y: 411, distance: 56.1
drag, startPoint x: 615, startPoint y: 411, endPoint x: 887, endPoint y: 423, distance: 272.3
click at [887, 423] on select "Please Select P2171883 P2170250 P2162714 P2141009 P2138274 P2132024 P2123060 P2…" at bounding box center [908, 432] width 701 height 31
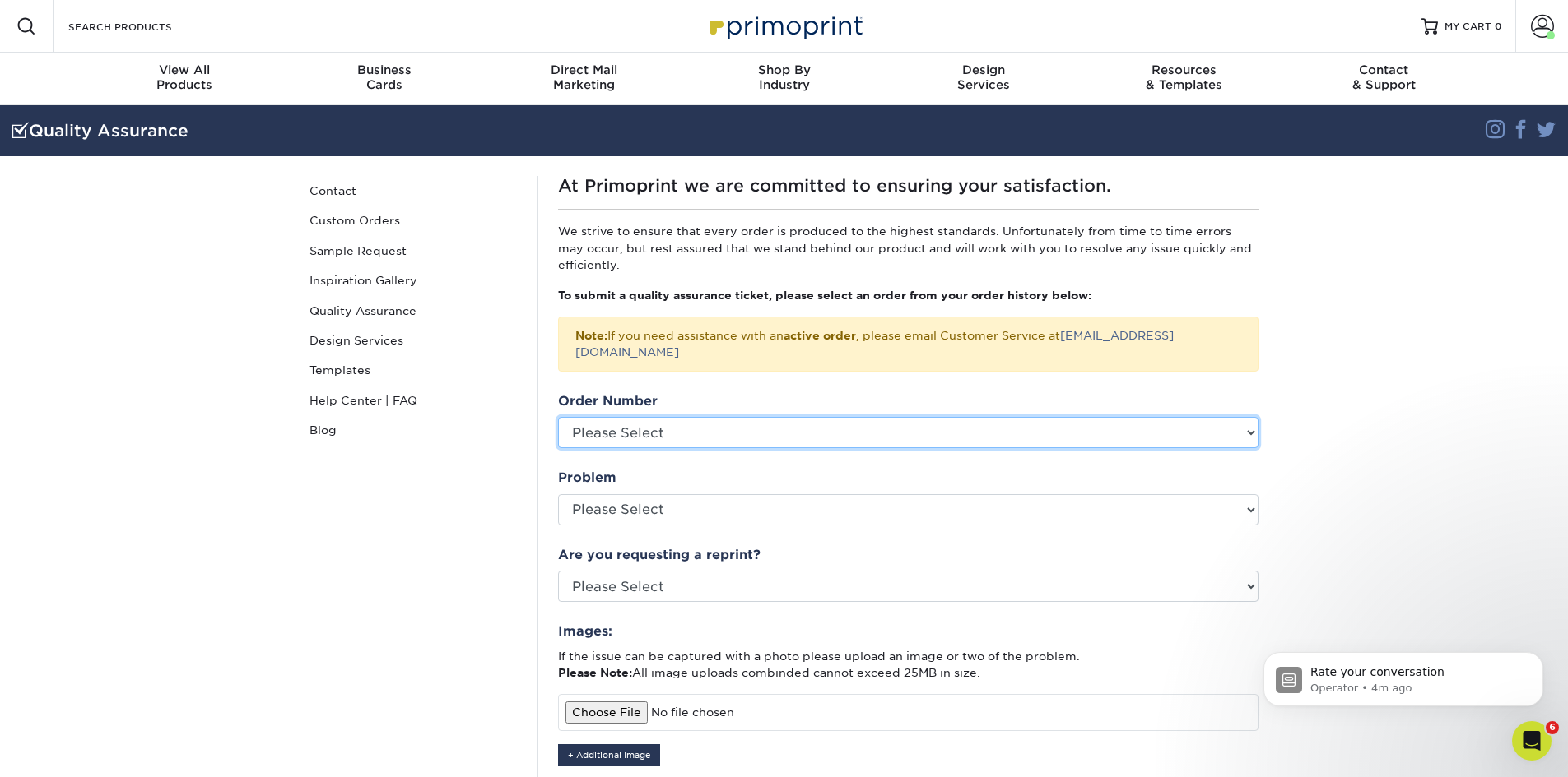
click at [691, 417] on select "Please Select P2171883 P2170250 P2162714 P2141009 P2138274 P2132024 P2123060 P2…" at bounding box center [908, 432] width 701 height 31
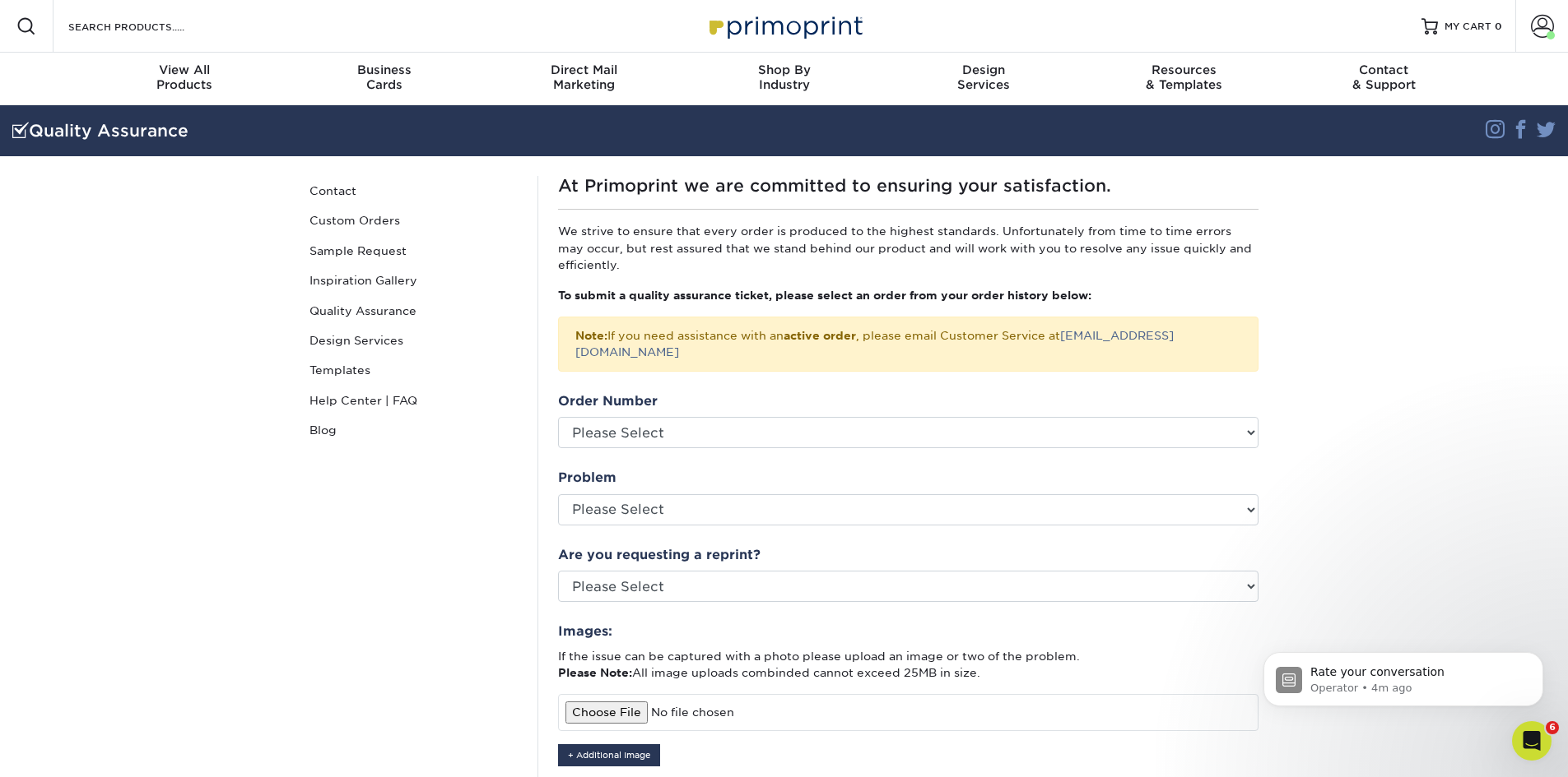
click at [1353, 290] on section "Quality Assurance Instagram Facebook Twitter Quality Assurance Contact Custom O…" at bounding box center [784, 585] width 1568 height 960
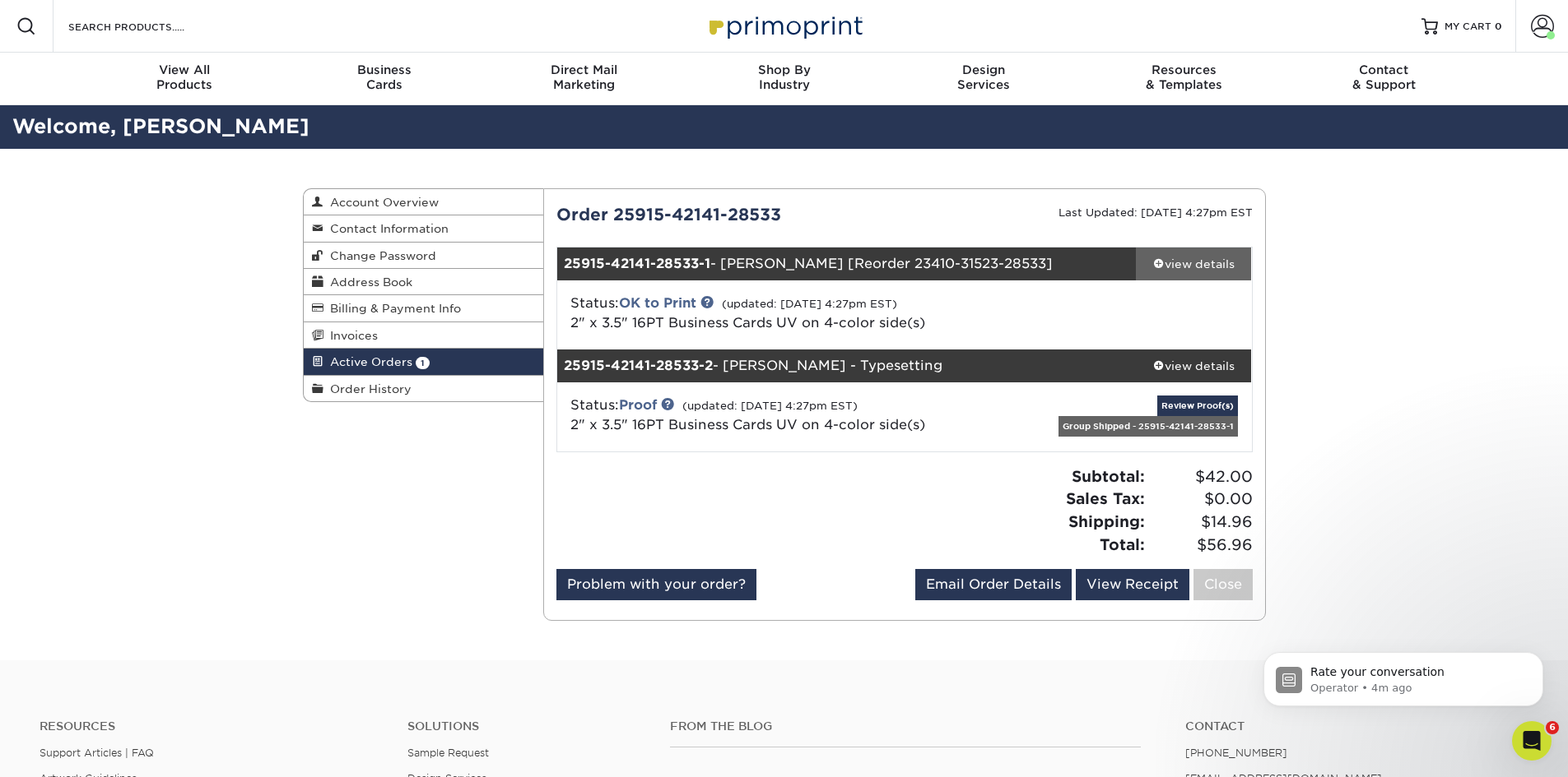
click at [1157, 261] on span at bounding box center [1158, 263] width 12 height 12
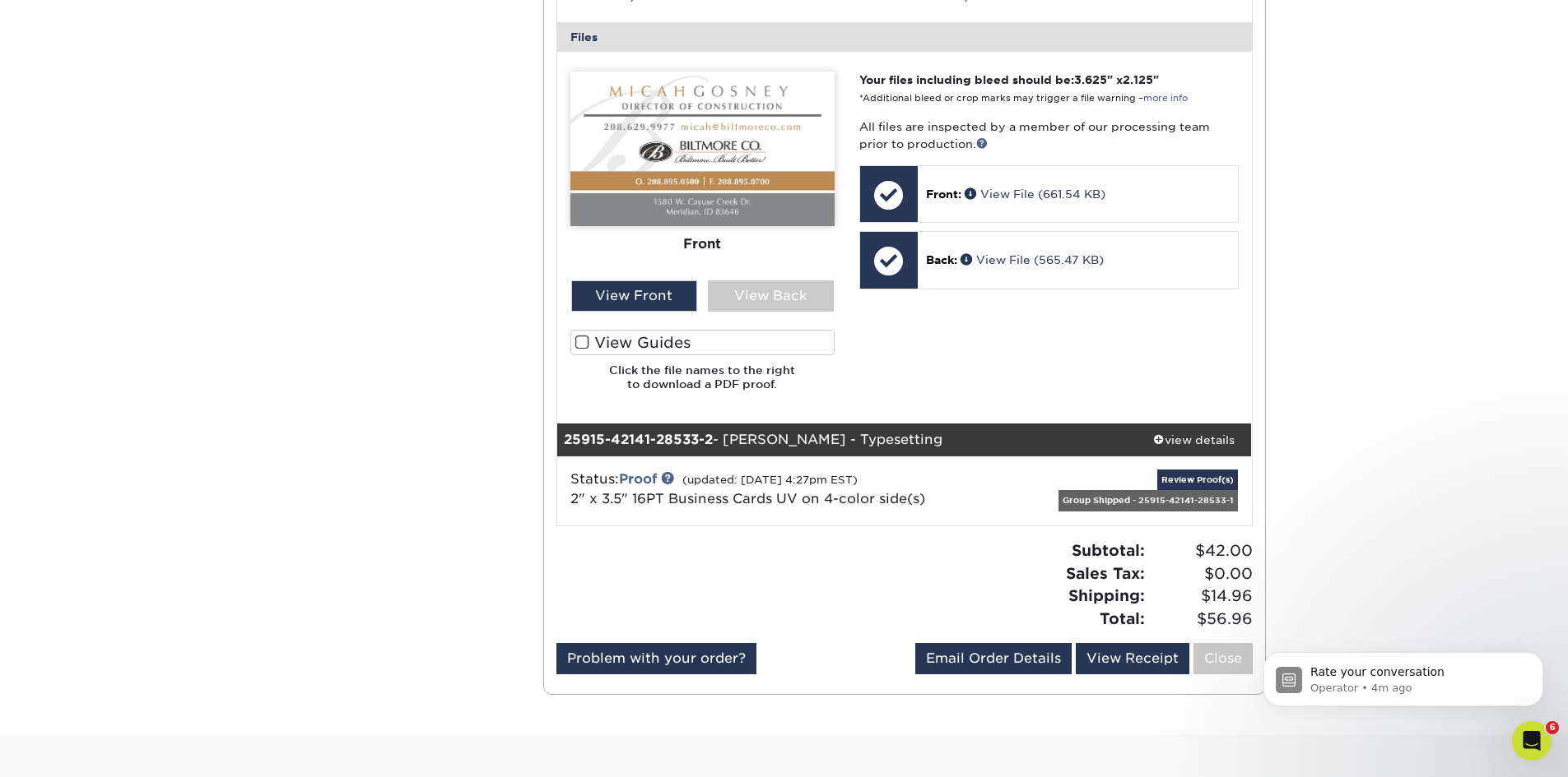
scroll to position [740, 0]
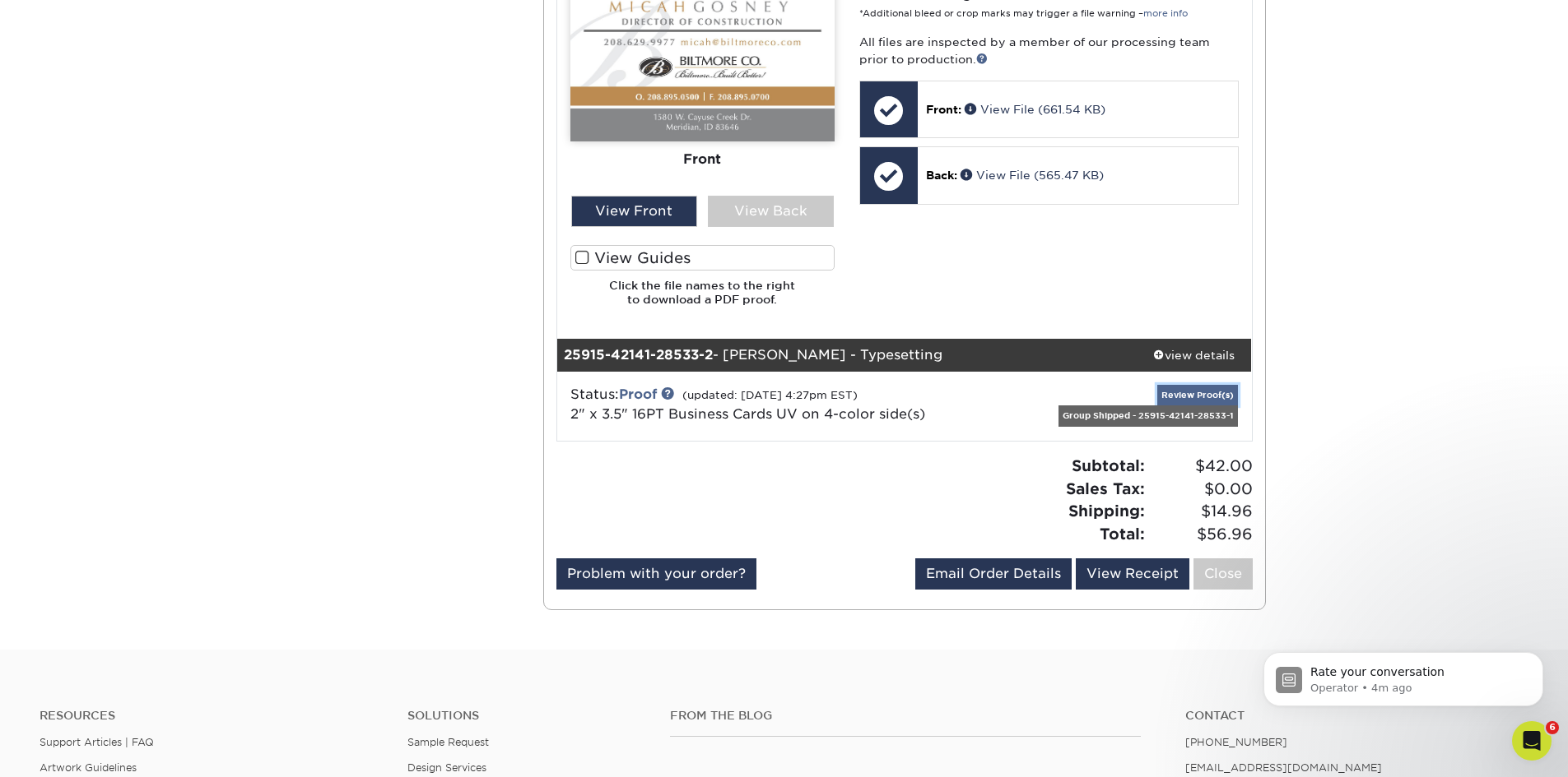
click at [1167, 392] on link "Review Proof(s)" at bounding box center [1197, 395] width 80 height 20
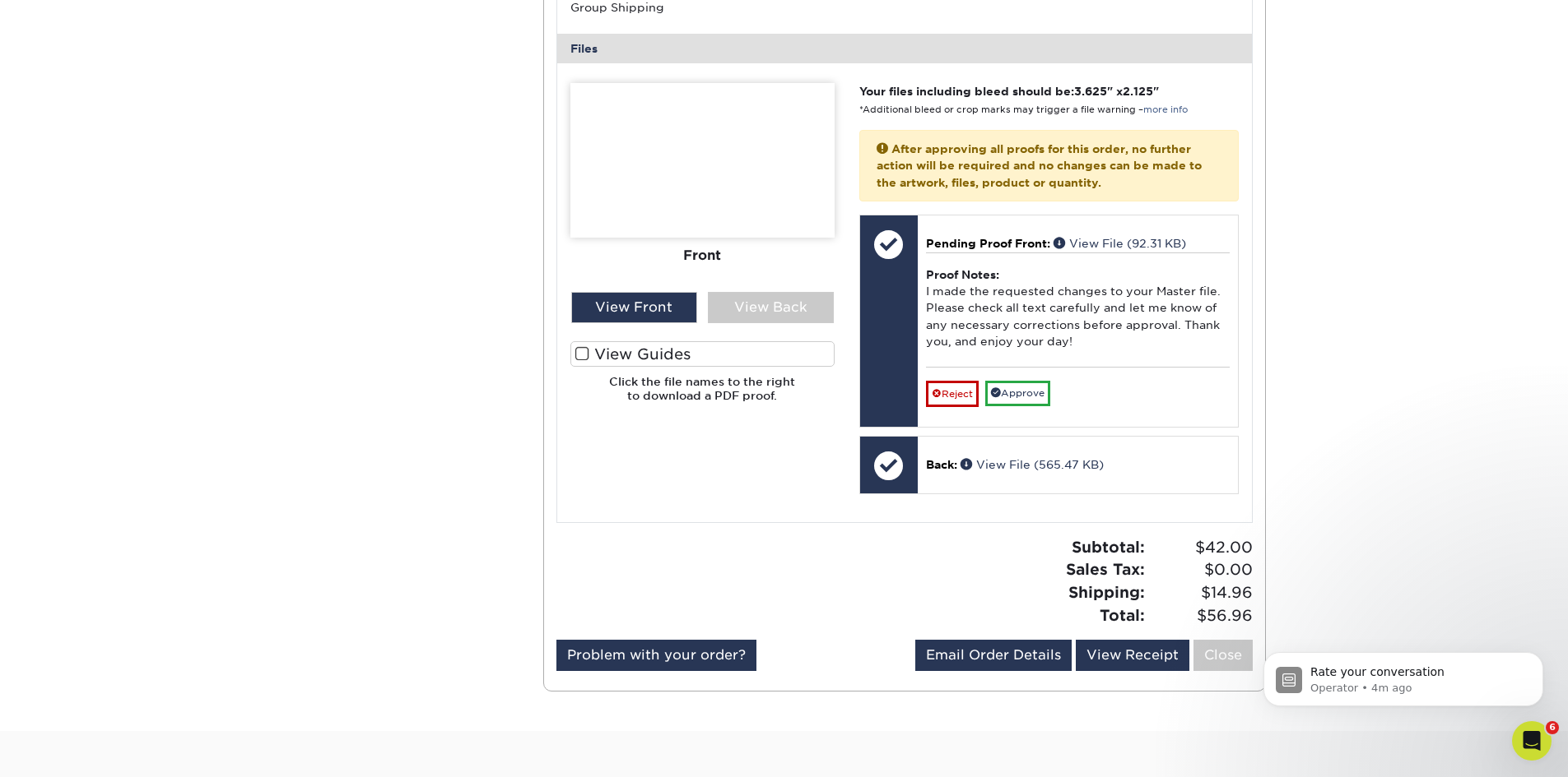
scroll to position [1481, 0]
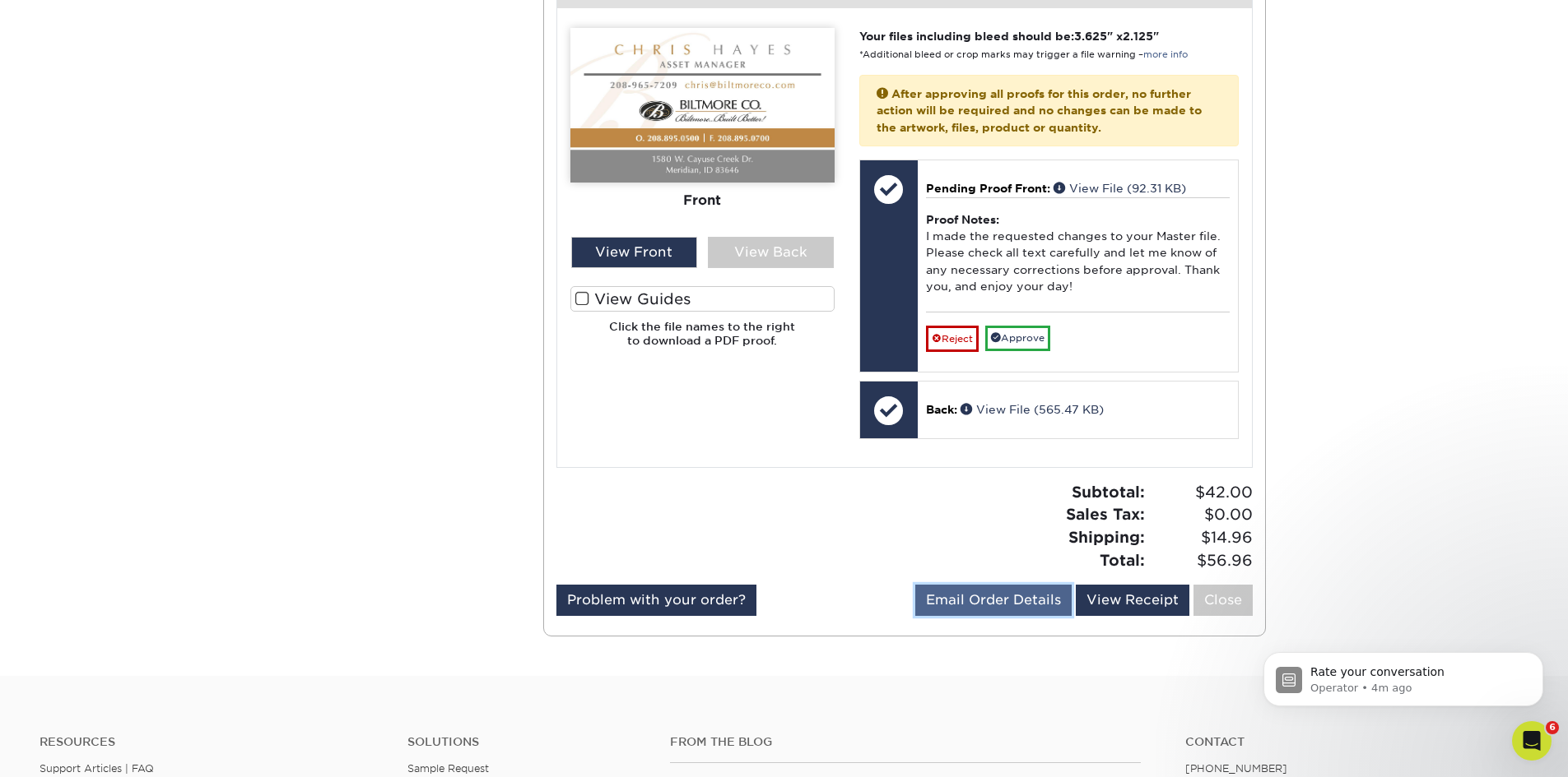
click at [958, 600] on link "Email Order Details" at bounding box center [993, 600] width 156 height 31
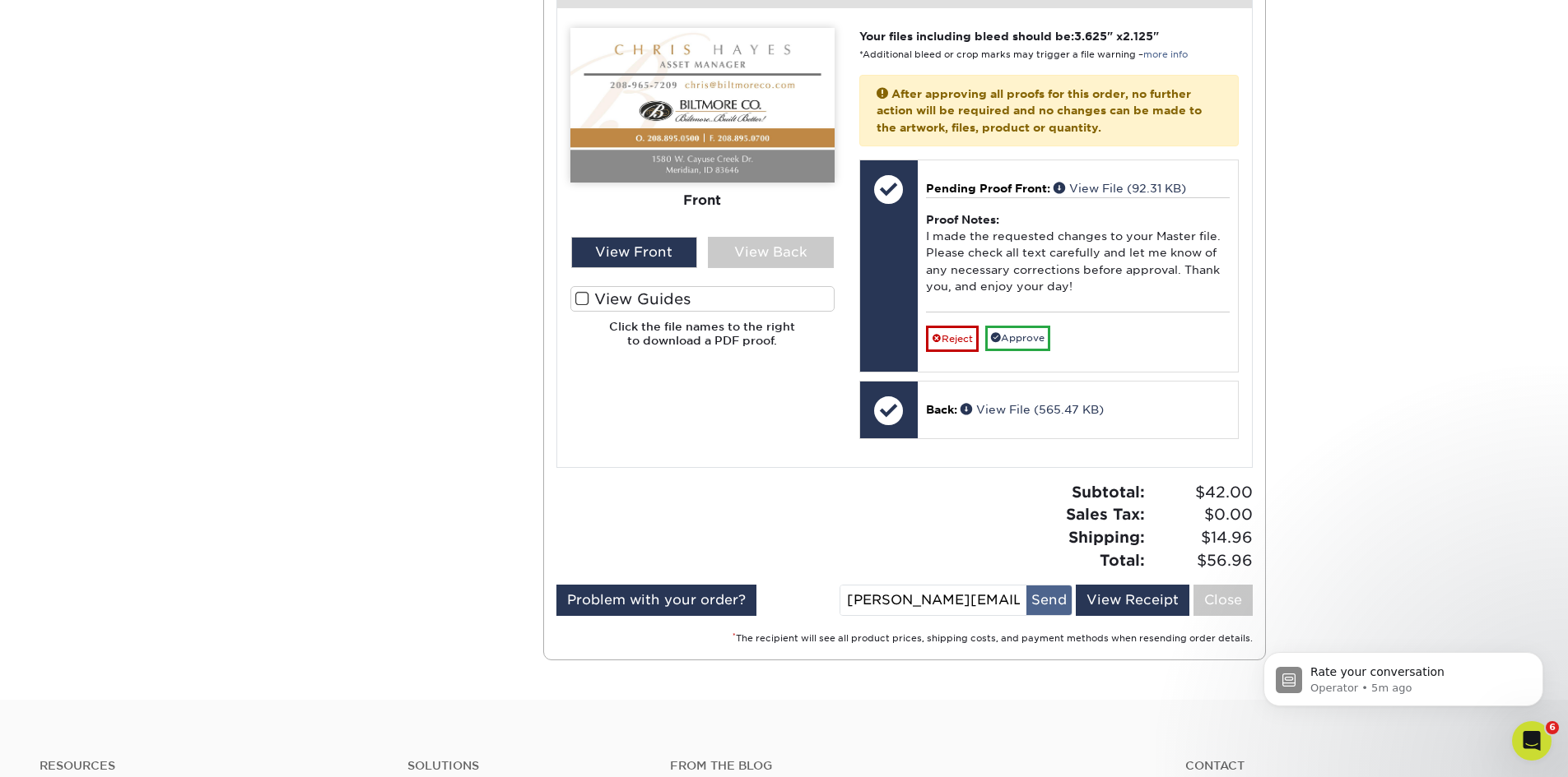
click at [1040, 605] on button "Send" at bounding box center [1048, 600] width 45 height 29
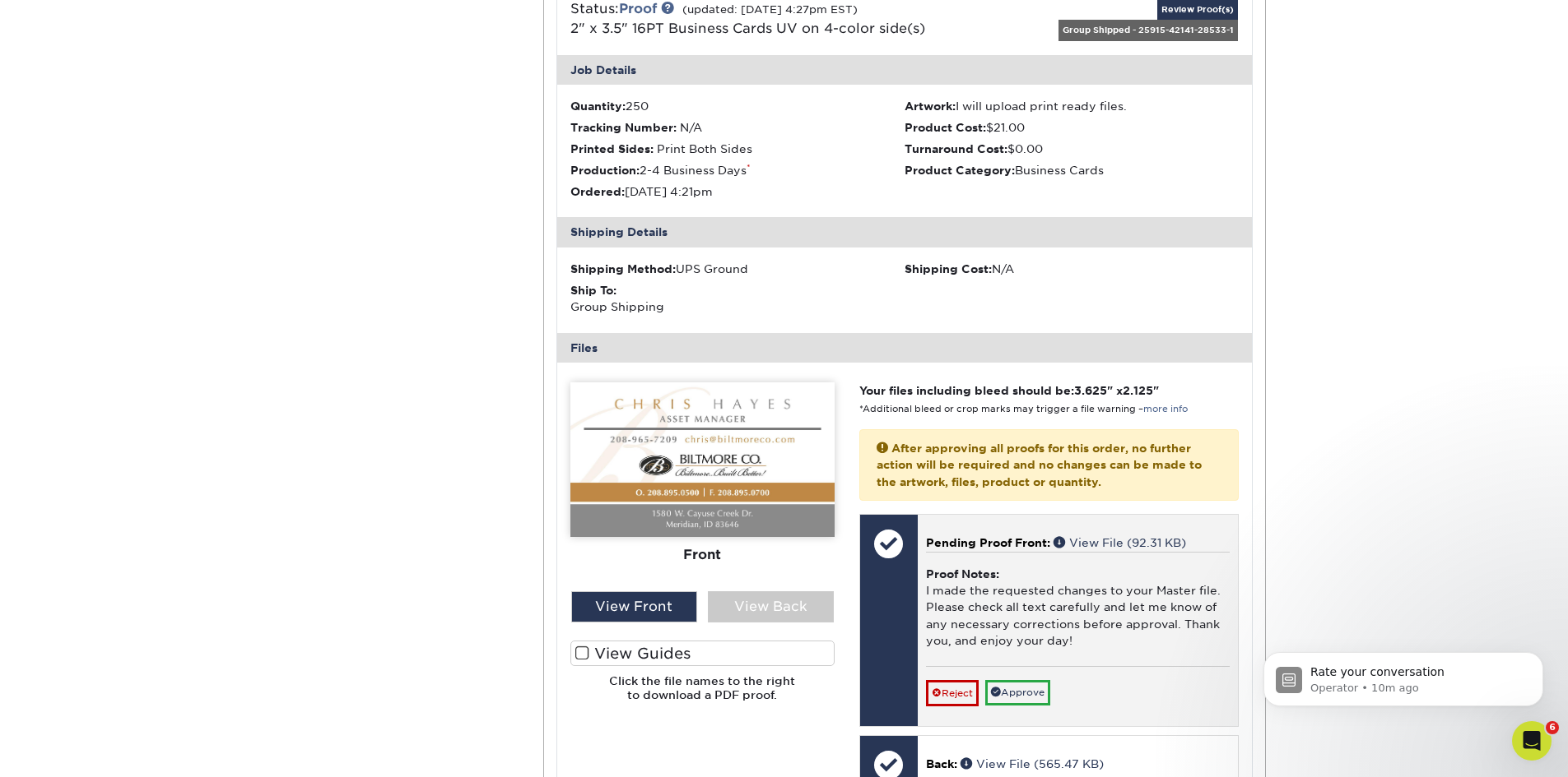
scroll to position [1152, 0]
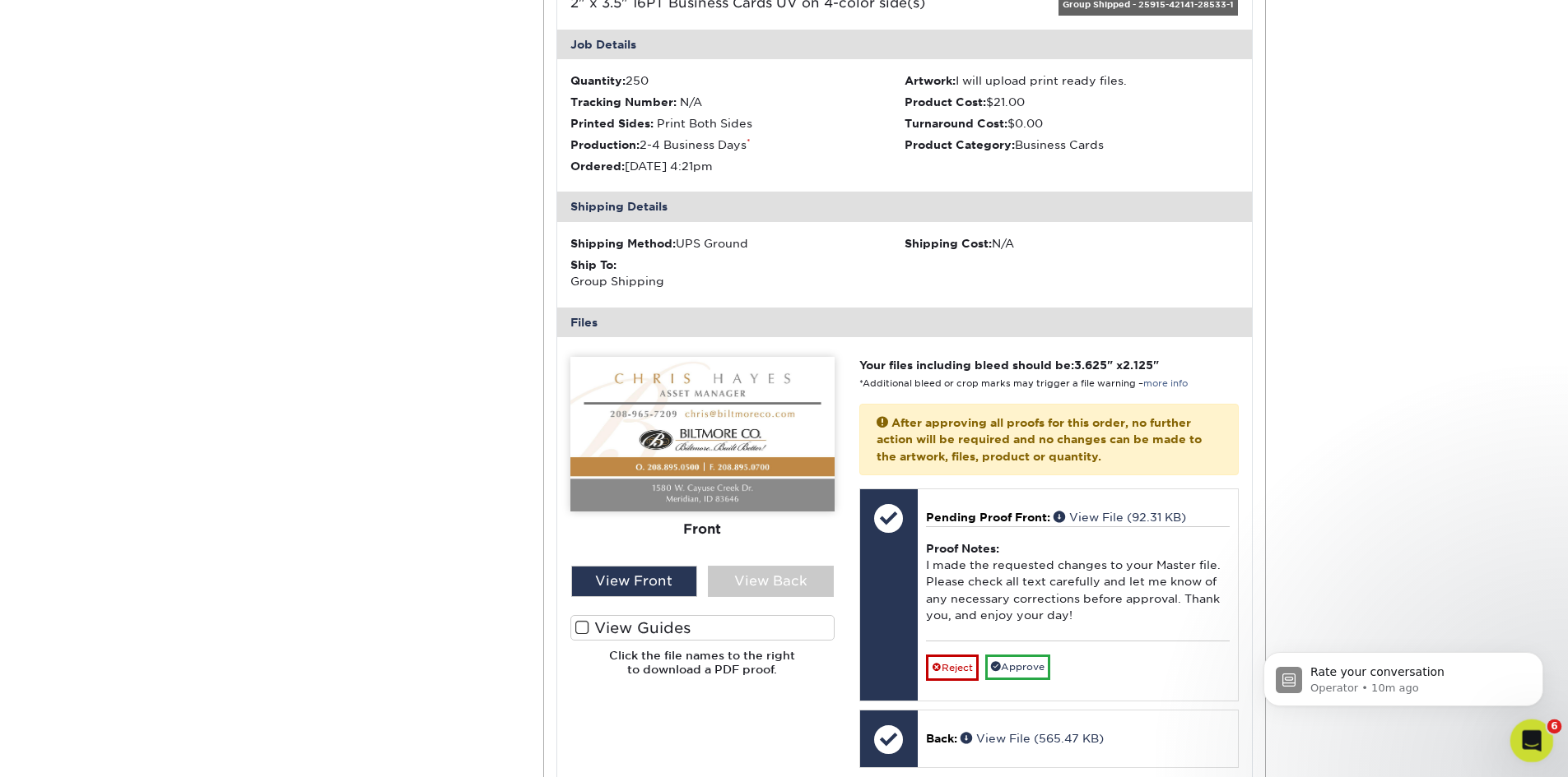
click at [1530, 740] on icon "Open Intercom Messenger" at bounding box center [1530, 739] width 27 height 27
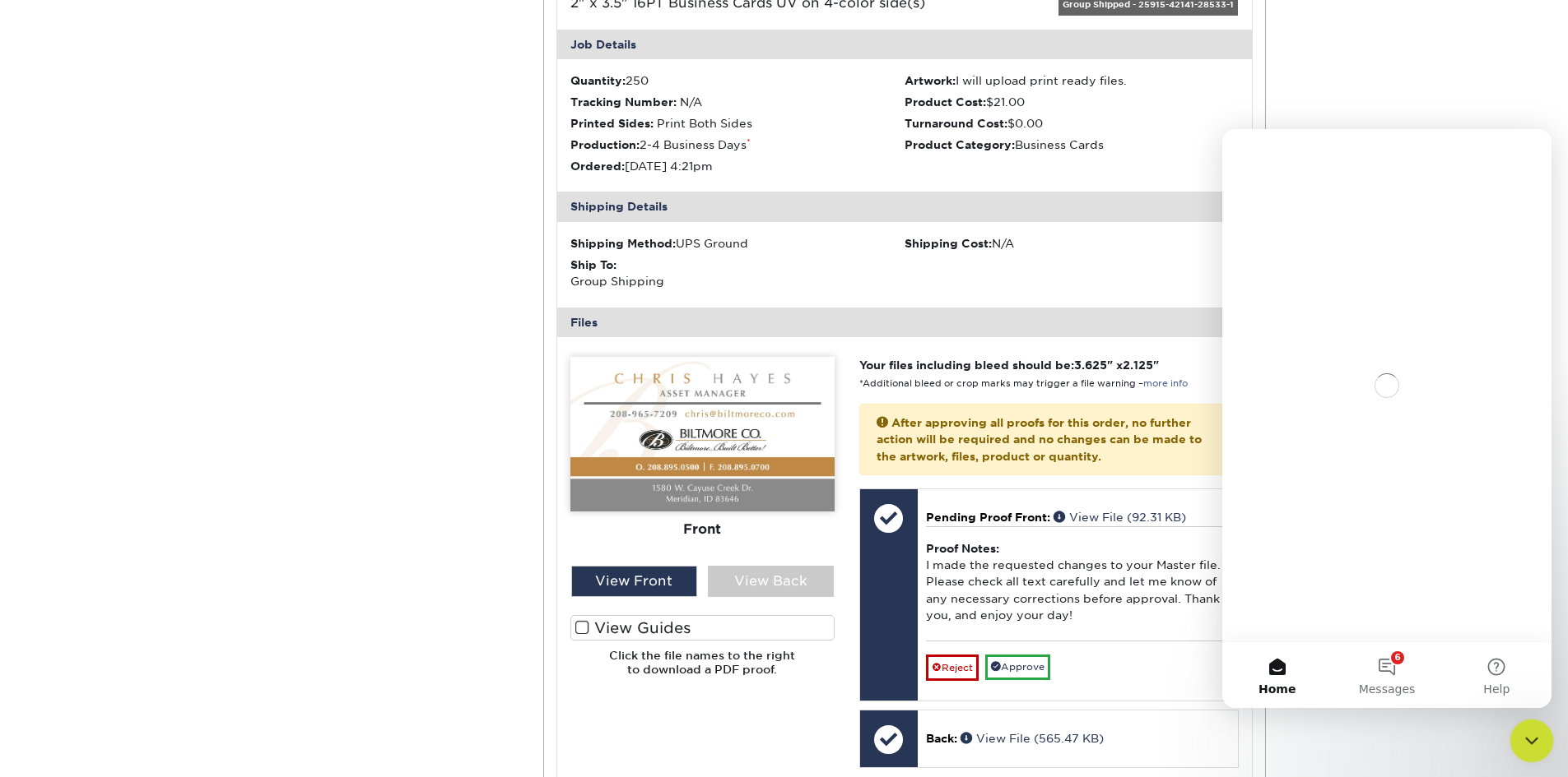
scroll to position [0, 0]
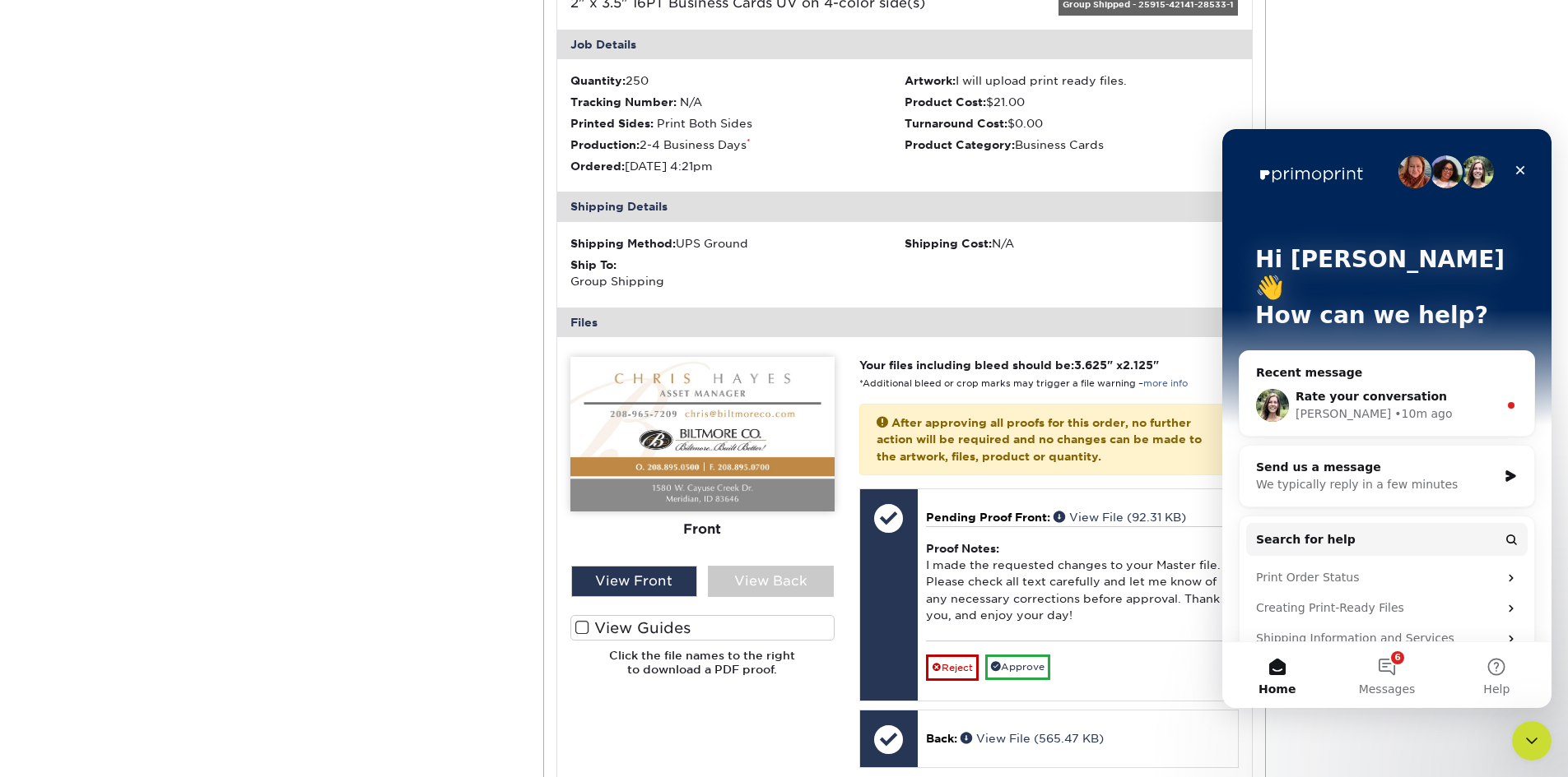
click at [1369, 477] on div "We typically reply in a few minutes" at bounding box center [1376, 485] width 242 height 17
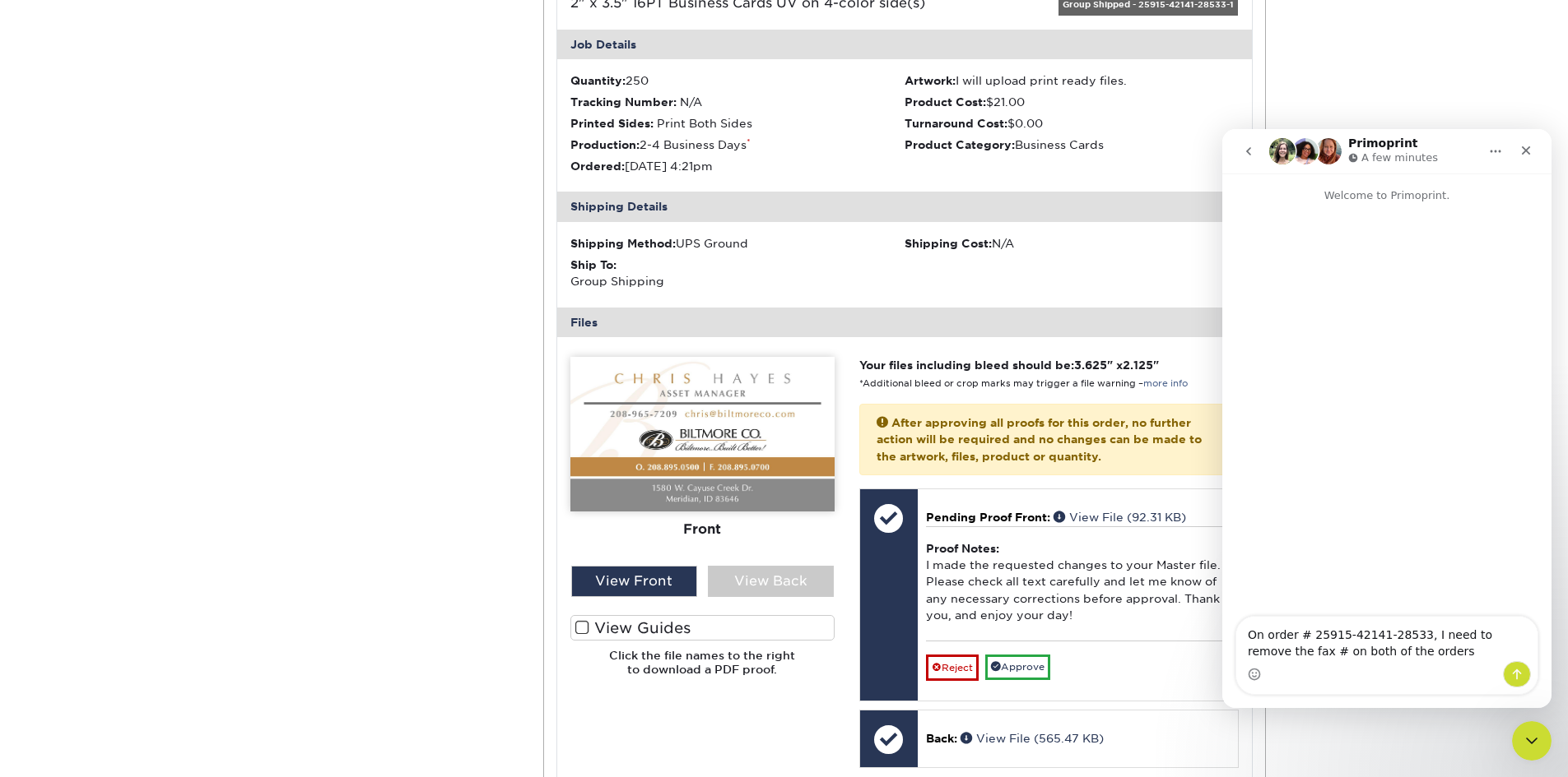
type textarea "On order # 25915-42141-28533, I need to remove the fax # on both of the orders."
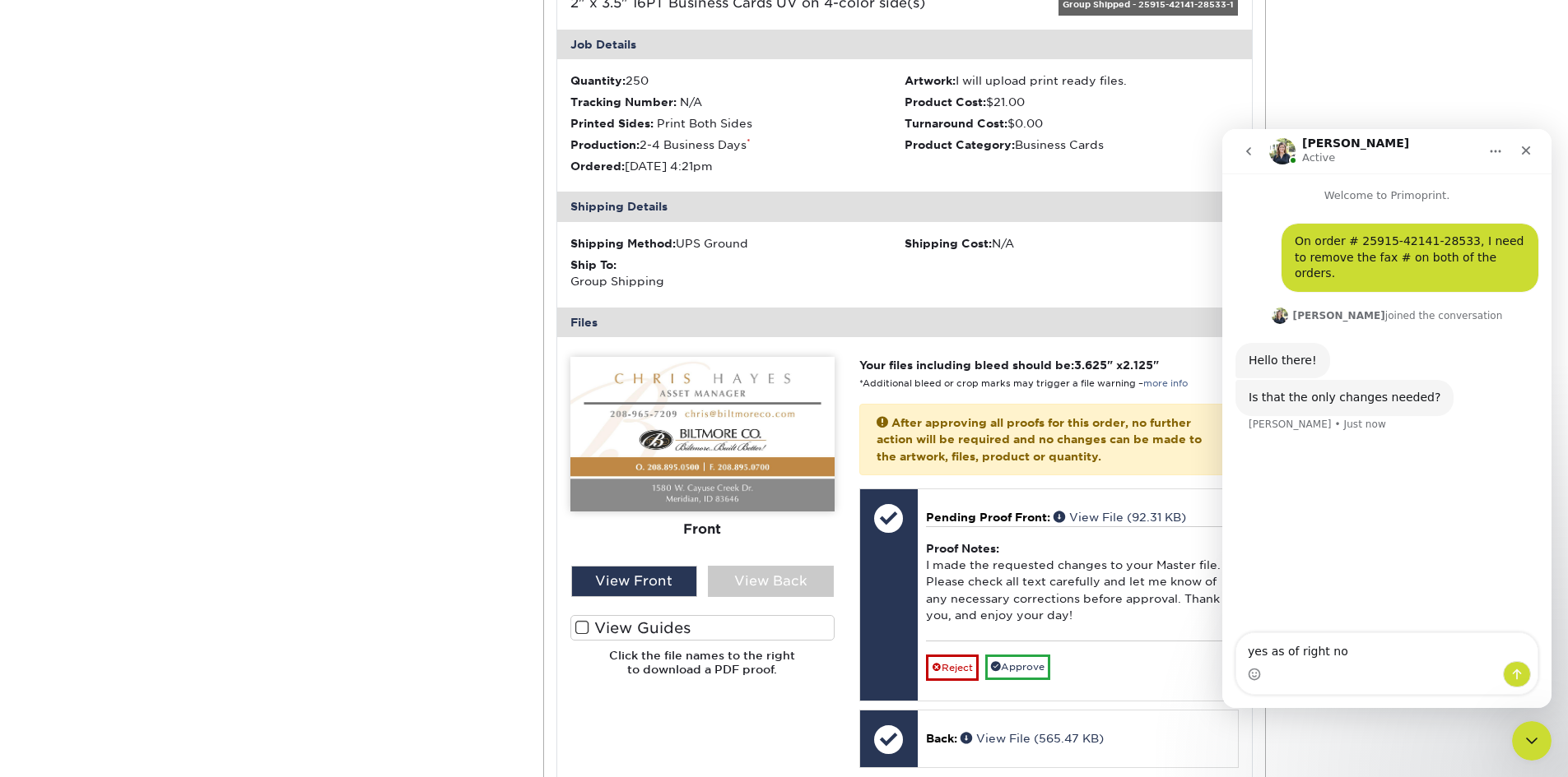
type textarea "yes as of right now"
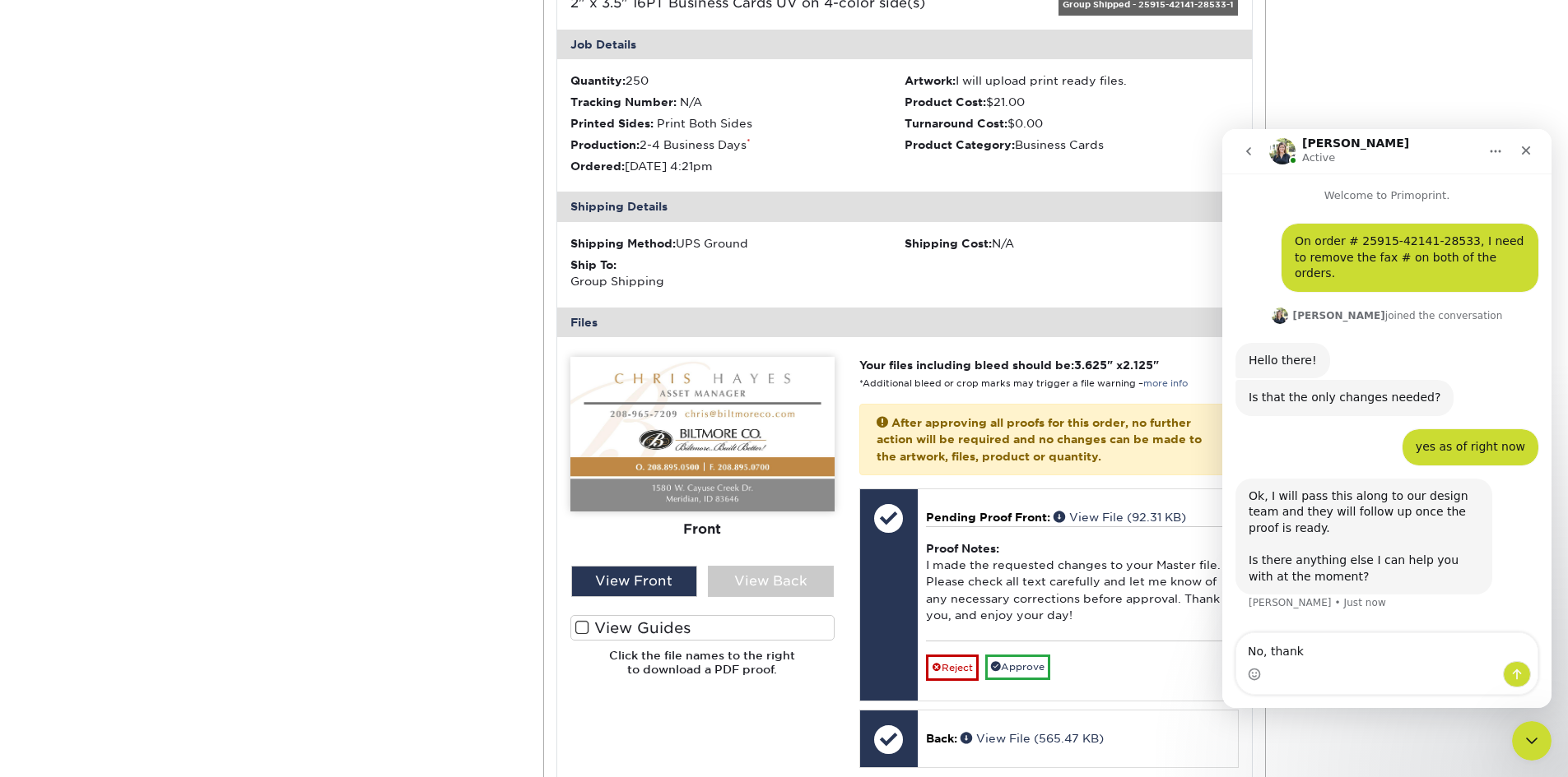
type textarea "No, thanks"
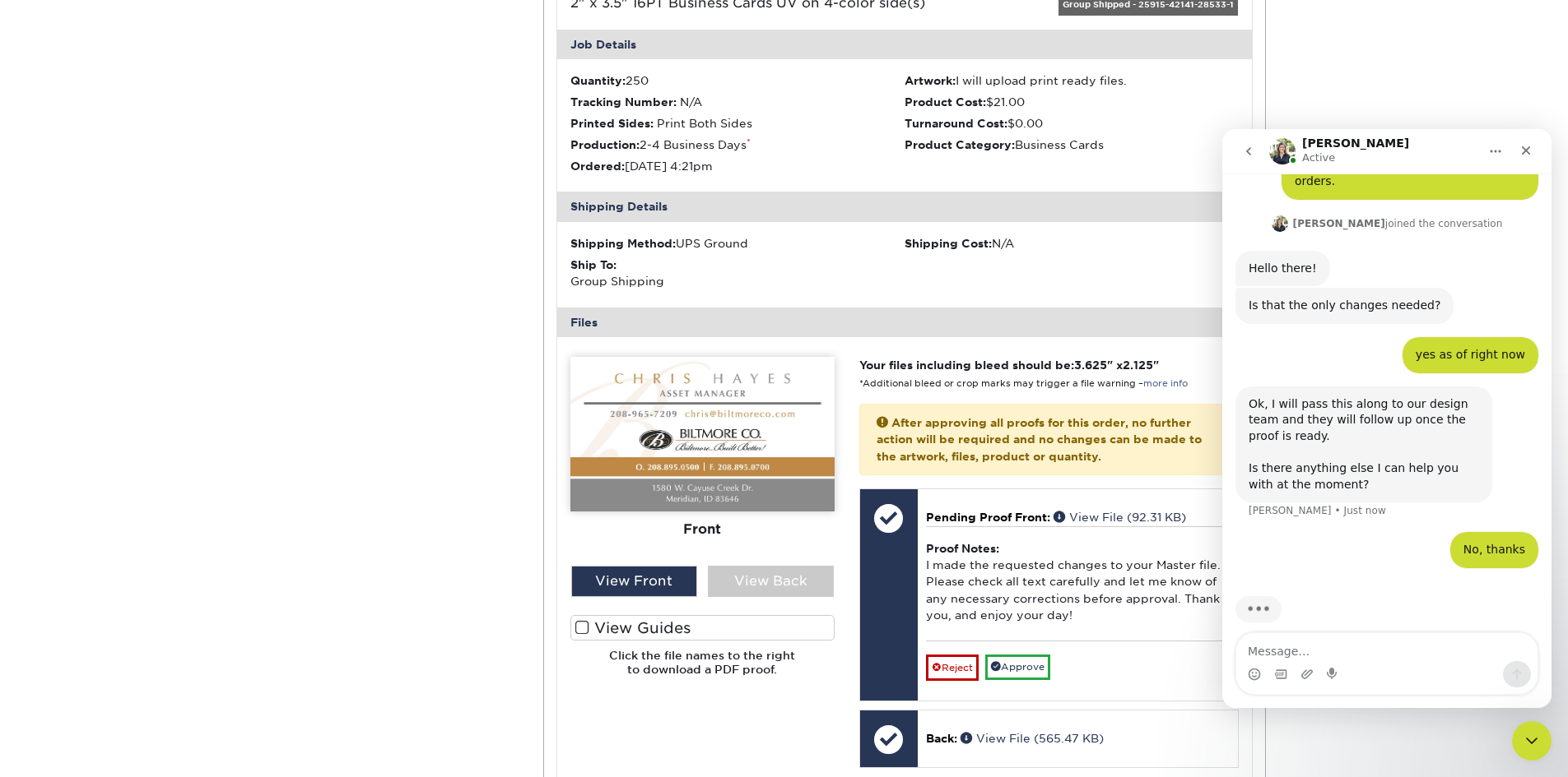
scroll to position [78, 0]
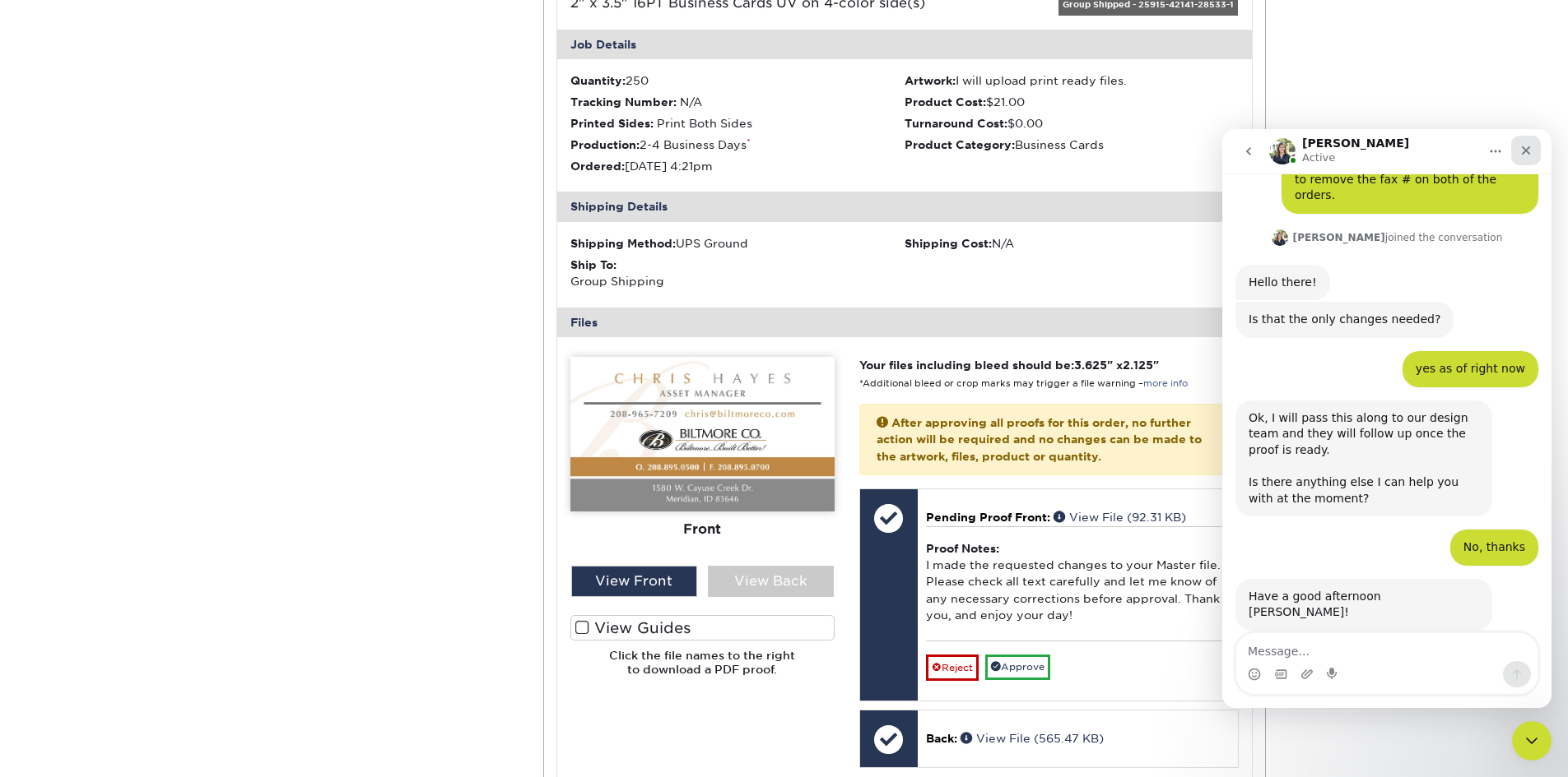
click at [1527, 144] on icon "Close" at bounding box center [1525, 151] width 13 height 13
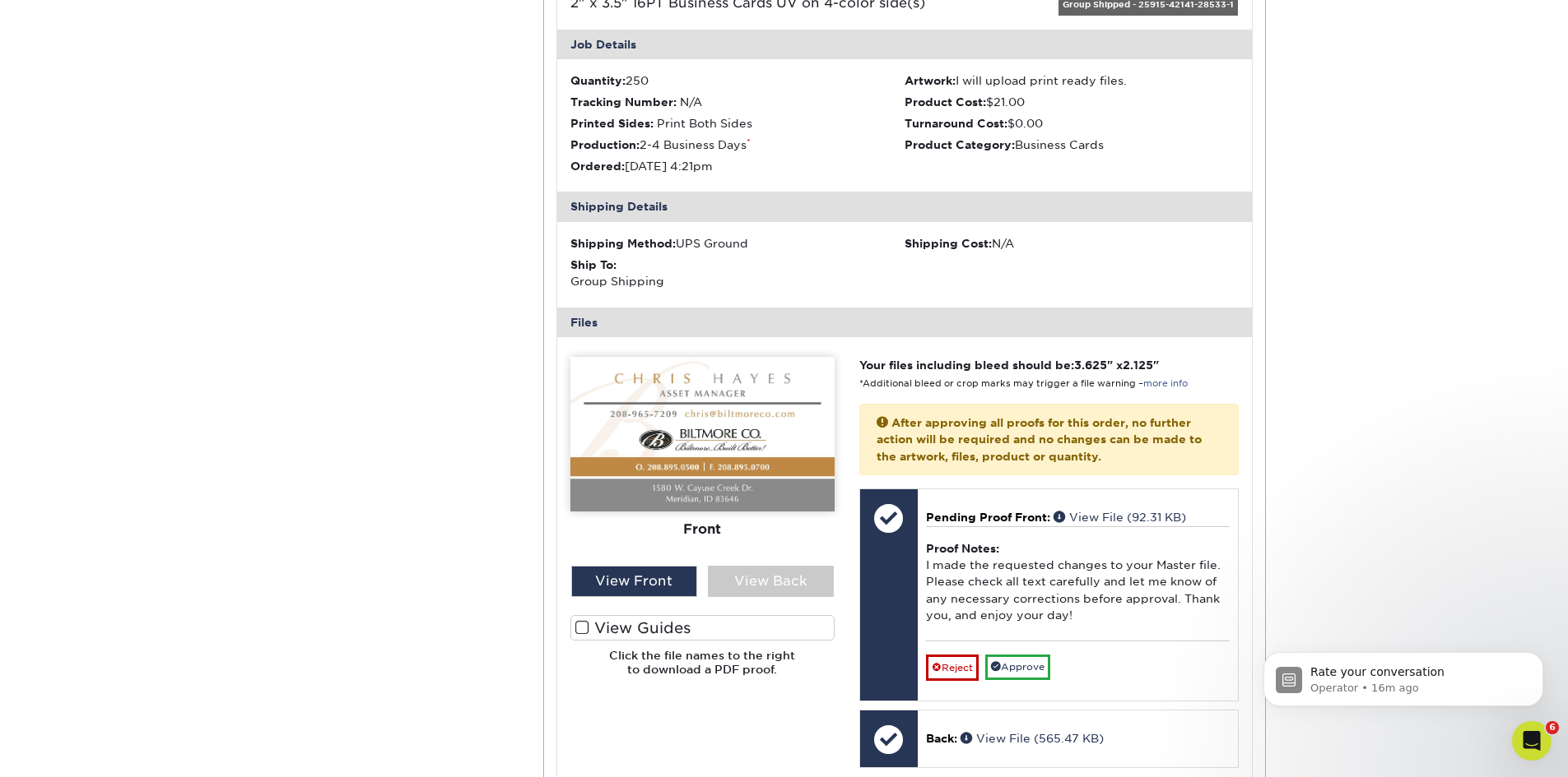
scroll to position [0, 0]
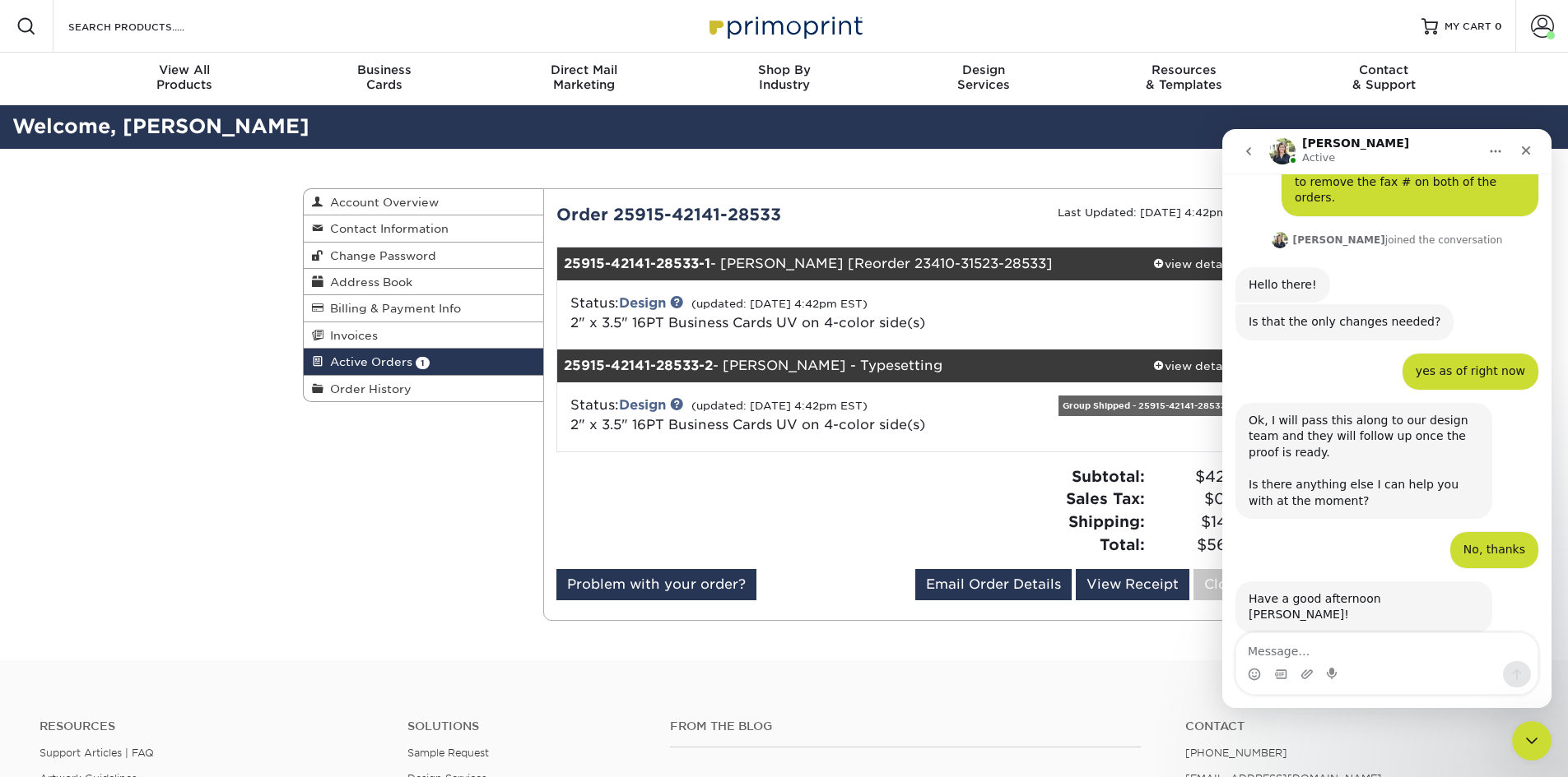
scroll to position [78, 0]
click at [1535, 148] on div "Close" at bounding box center [1525, 150] width 29 height 29
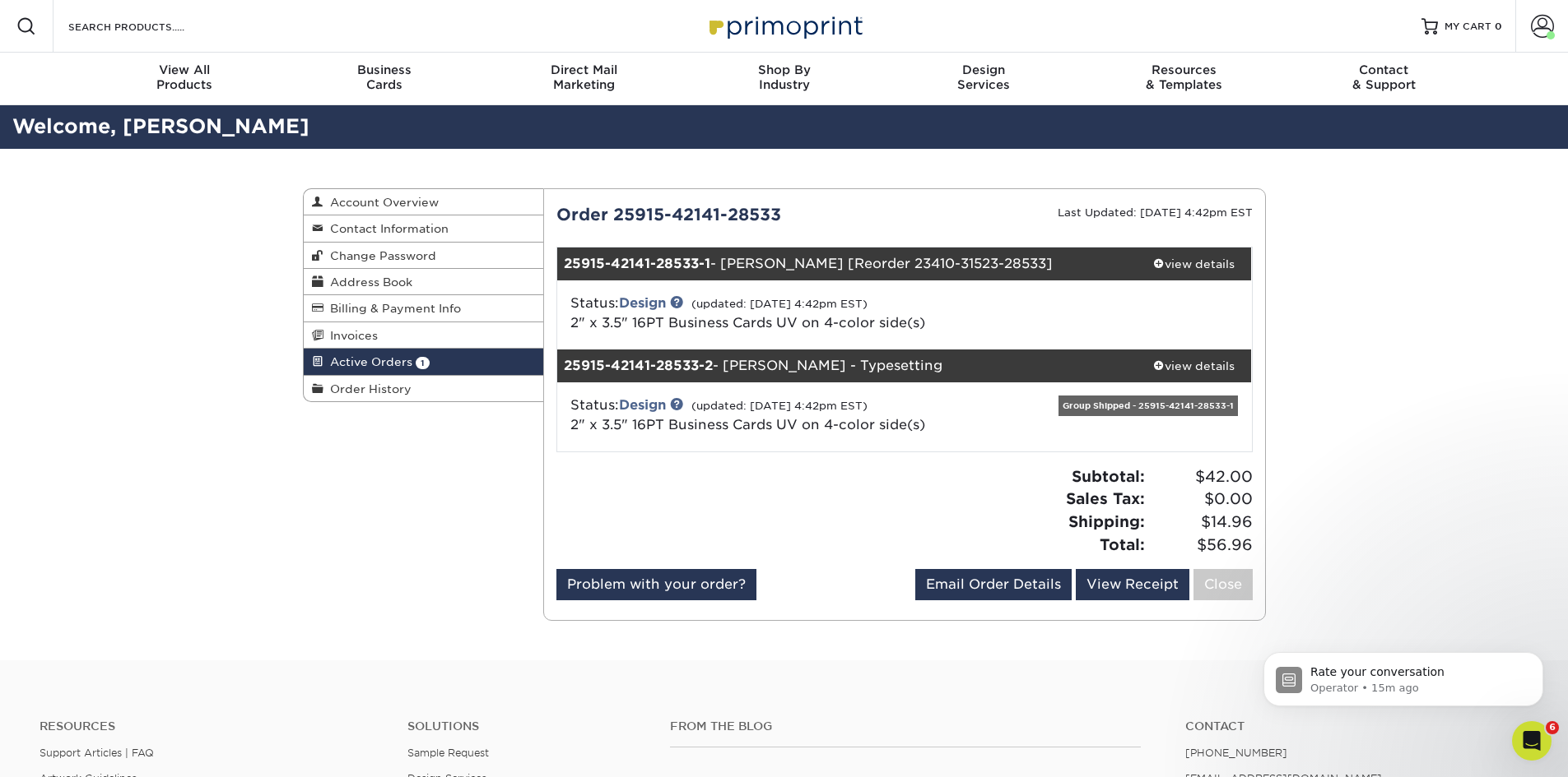
scroll to position [0, 0]
click at [1153, 361] on span at bounding box center [1158, 364] width 12 height 12
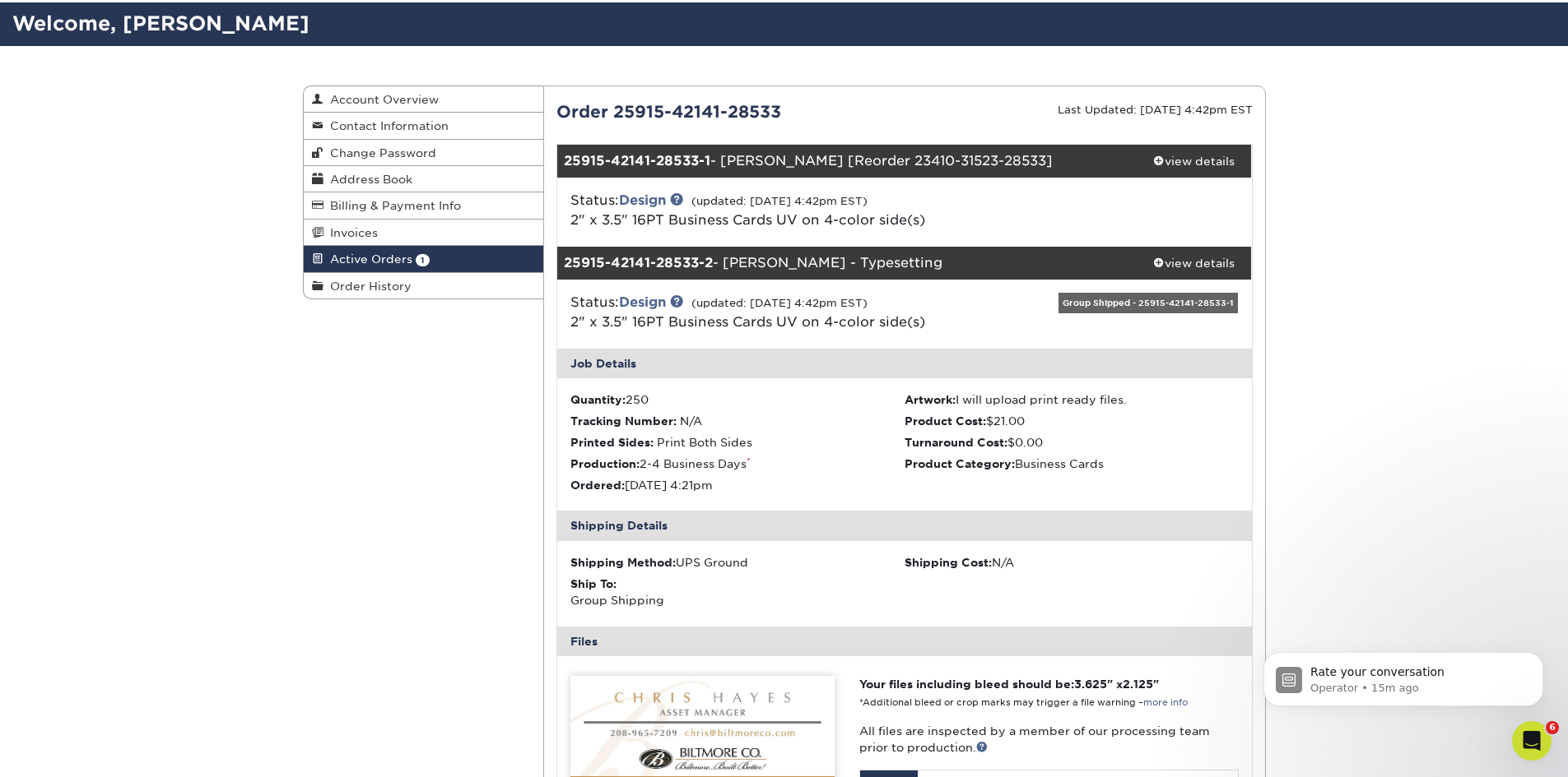
scroll to position [412, 0]
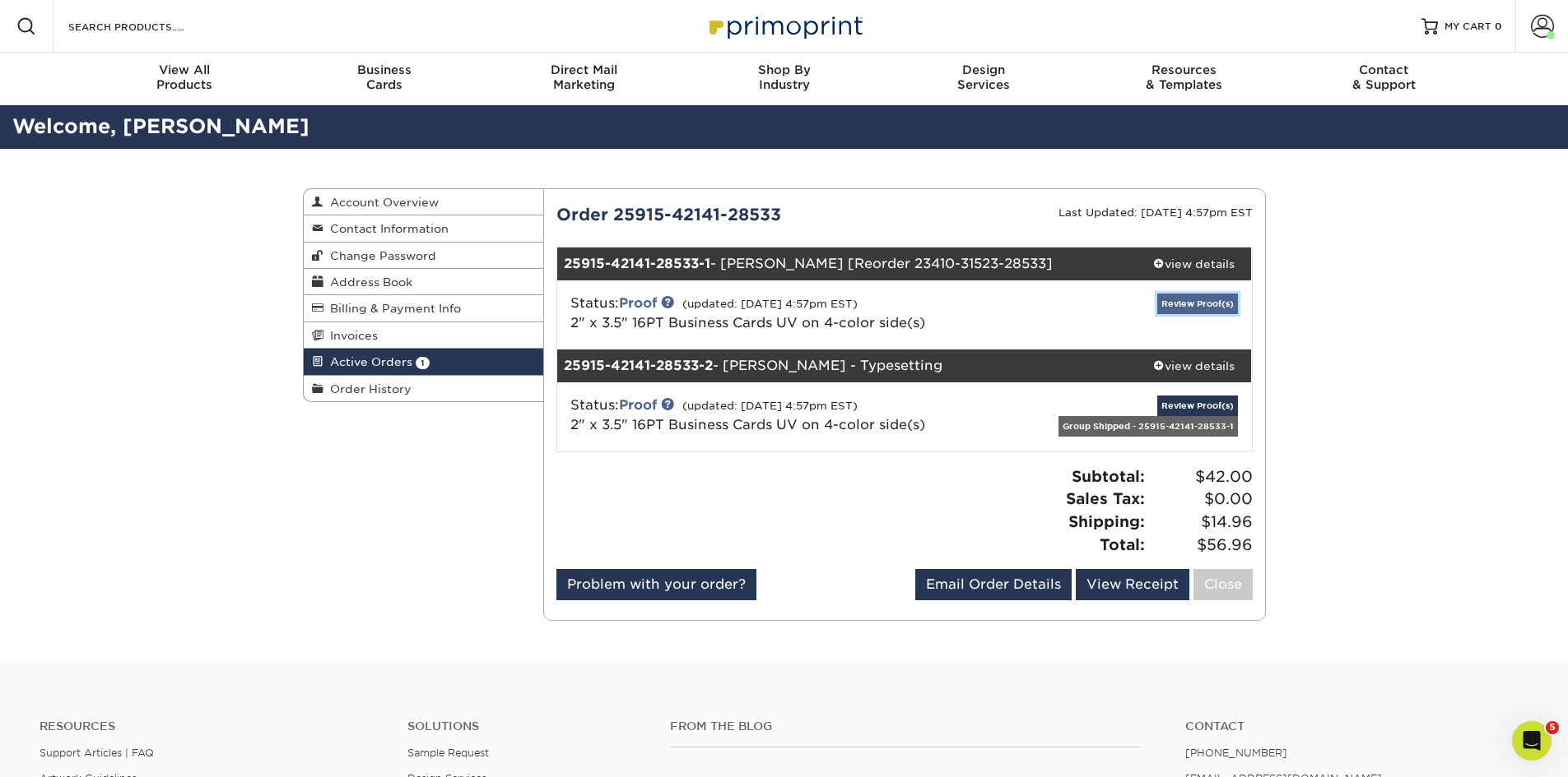
click at [1211, 306] on link "Review Proof(s)" at bounding box center [1197, 304] width 80 height 20
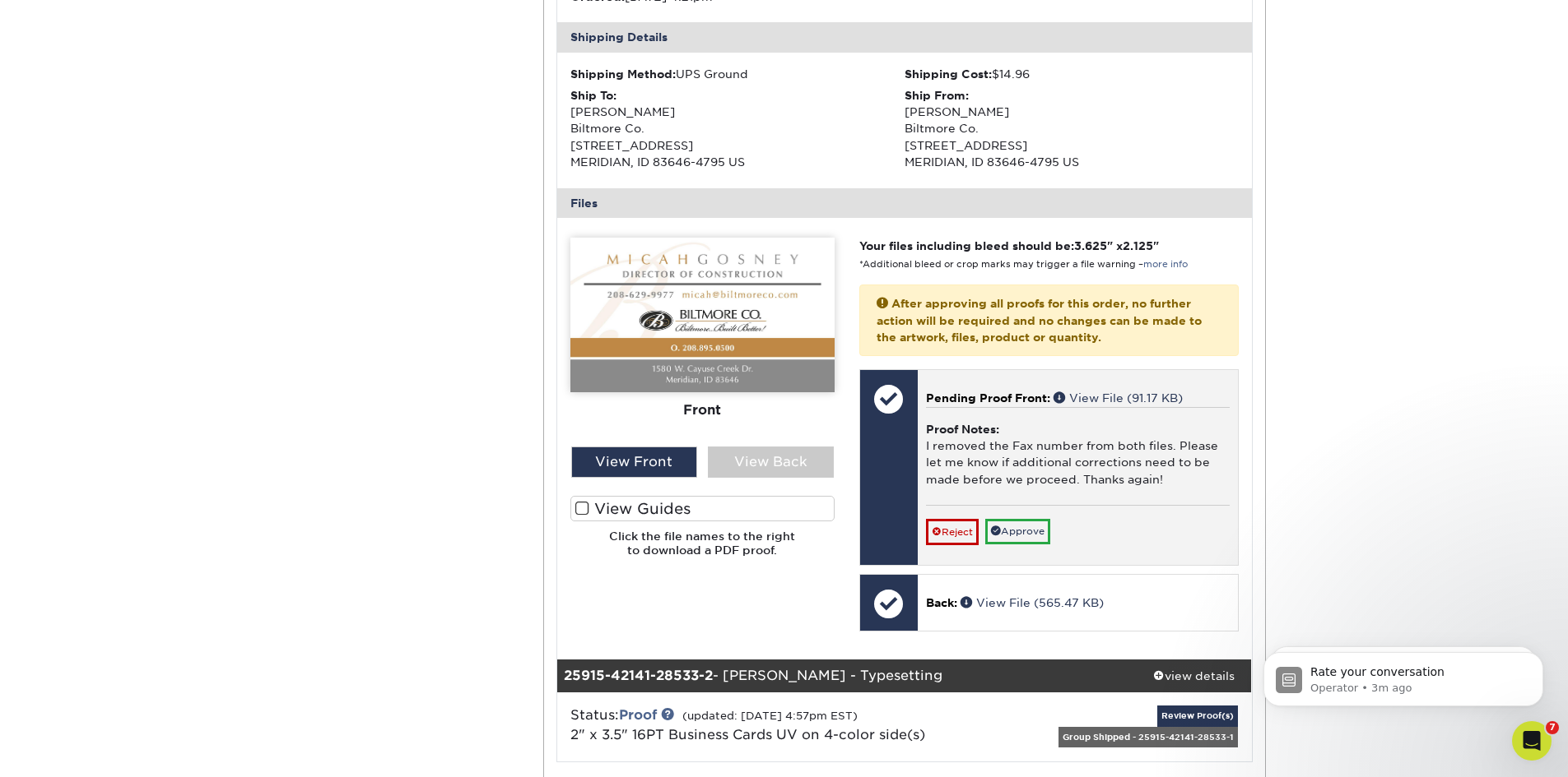
scroll to position [494, 0]
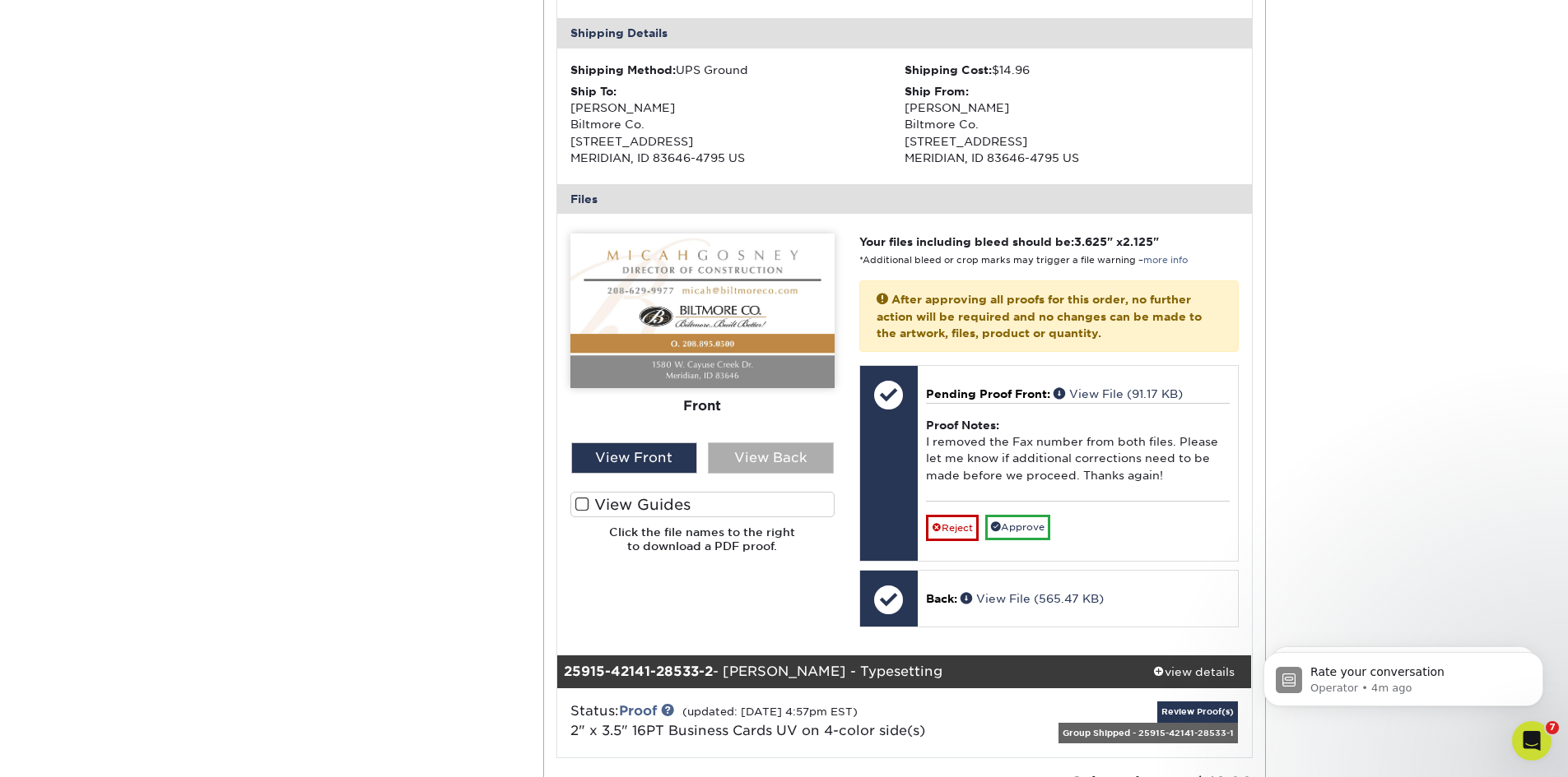
click at [776, 459] on div "View Back" at bounding box center [770, 458] width 126 height 31
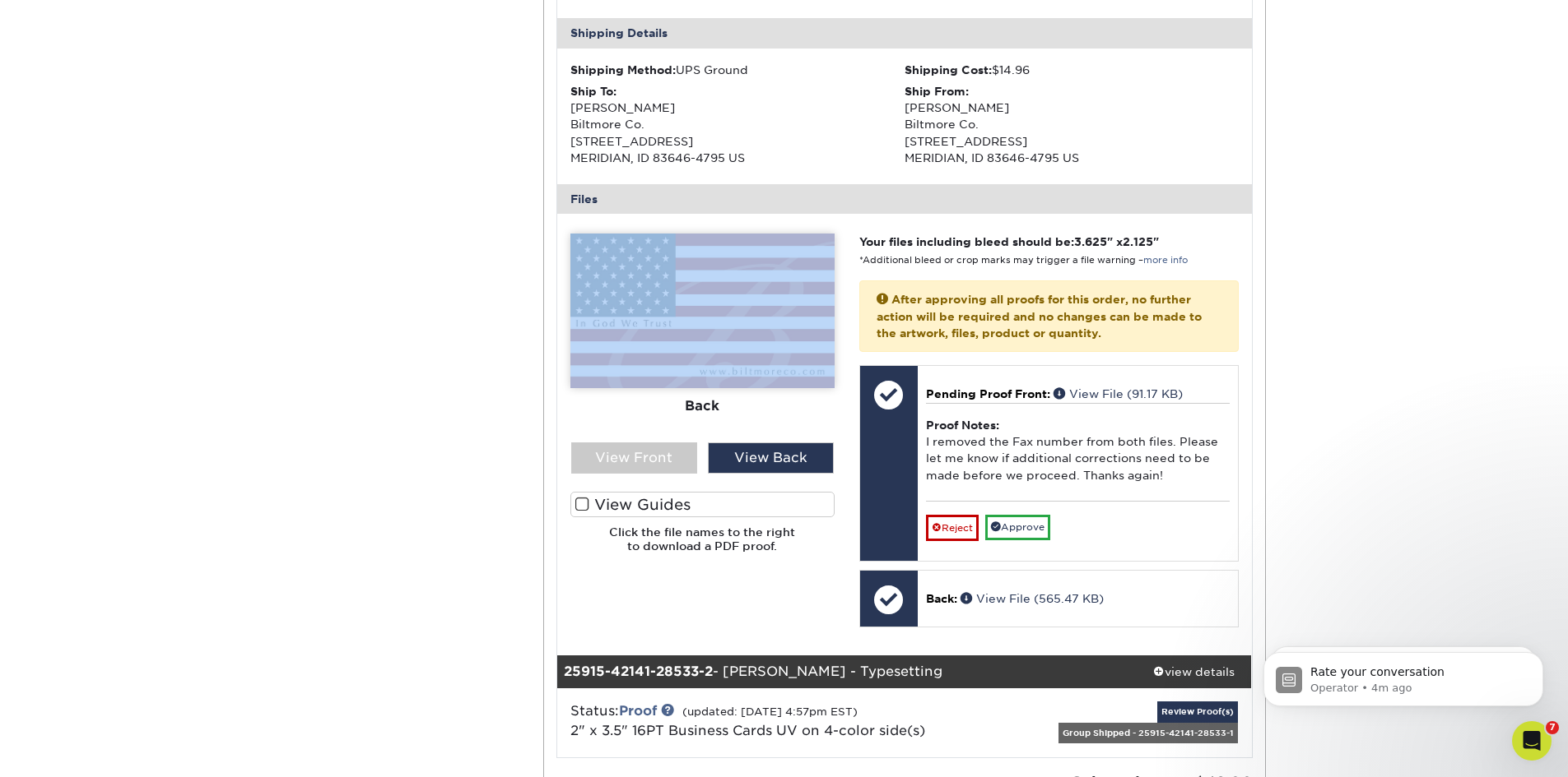
drag, startPoint x: 591, startPoint y: 233, endPoint x: 717, endPoint y: 288, distance: 137.5
click at [716, 290] on div "The file uploader is not compatible with mobile devices. Please increase your b…" at bounding box center [904, 435] width 694 height 442
click at [747, 306] on img at bounding box center [702, 311] width 264 height 155
click at [653, 450] on div "View Front" at bounding box center [634, 458] width 126 height 31
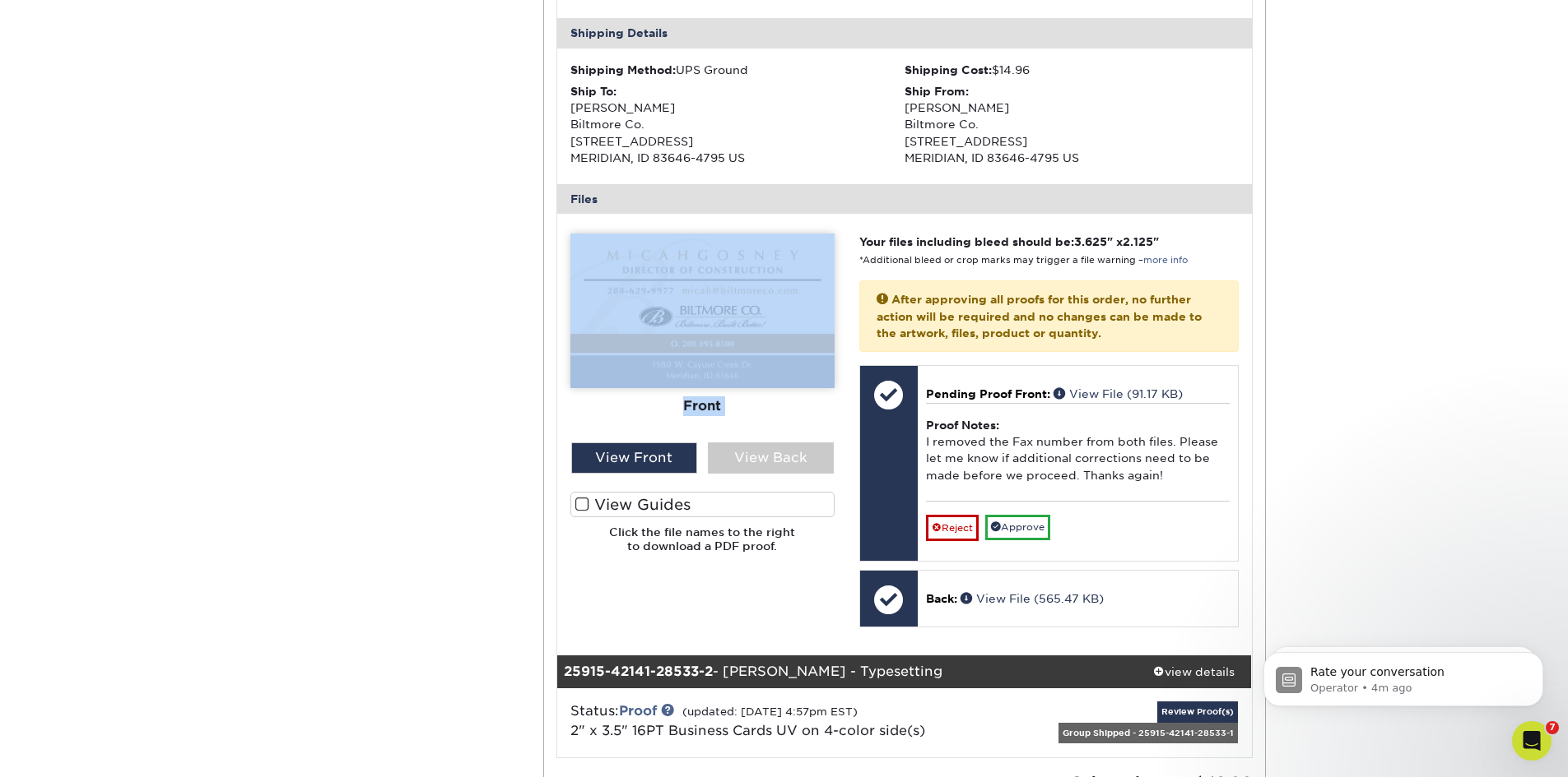
click at [624, 372] on img at bounding box center [702, 311] width 264 height 155
click at [719, 302] on img at bounding box center [702, 311] width 264 height 155
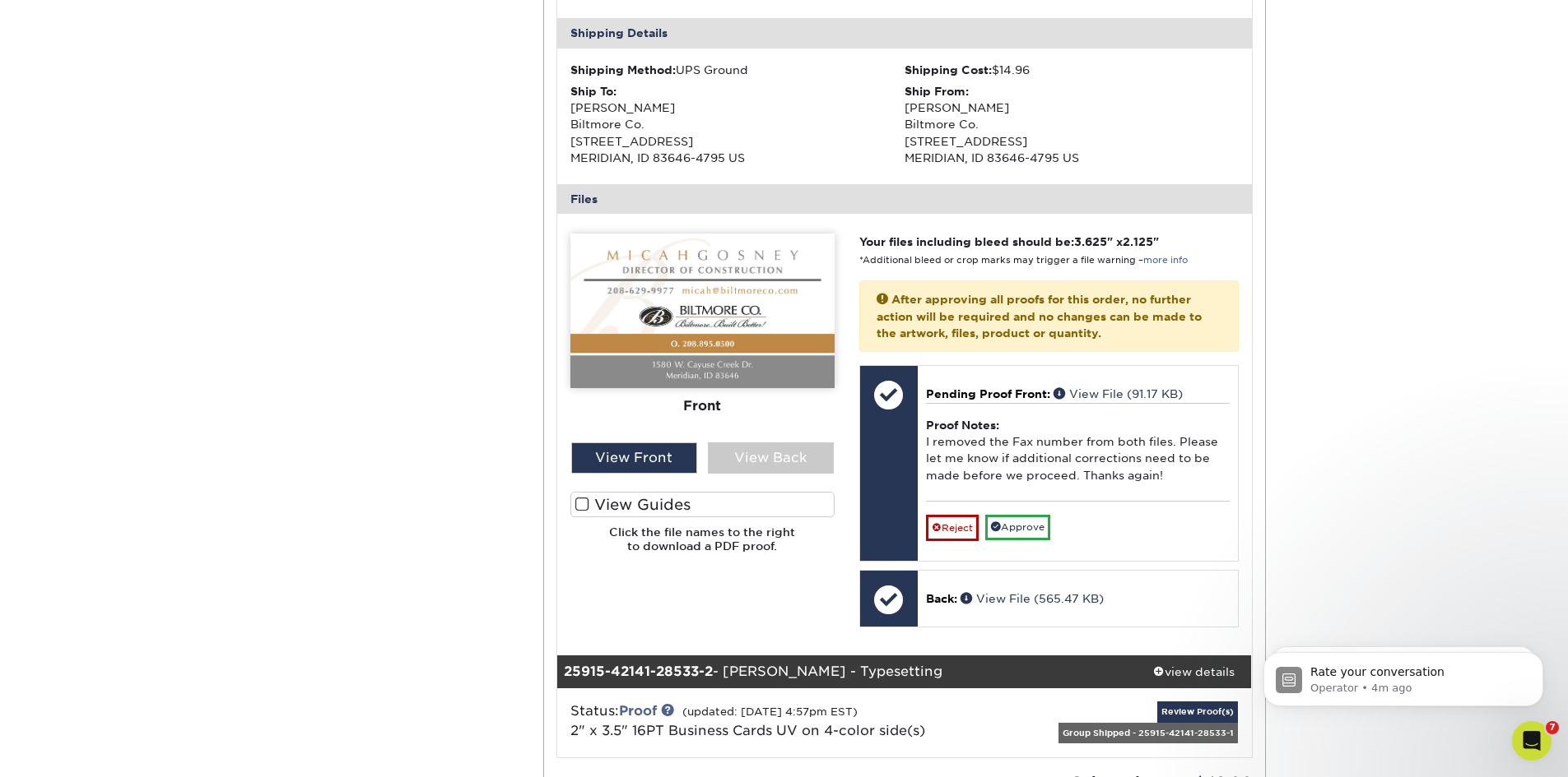
click at [1388, 284] on div "Active Orders Account Overview Contact Information Change Password Address Book…" at bounding box center [784, 311] width 1568 height 1313
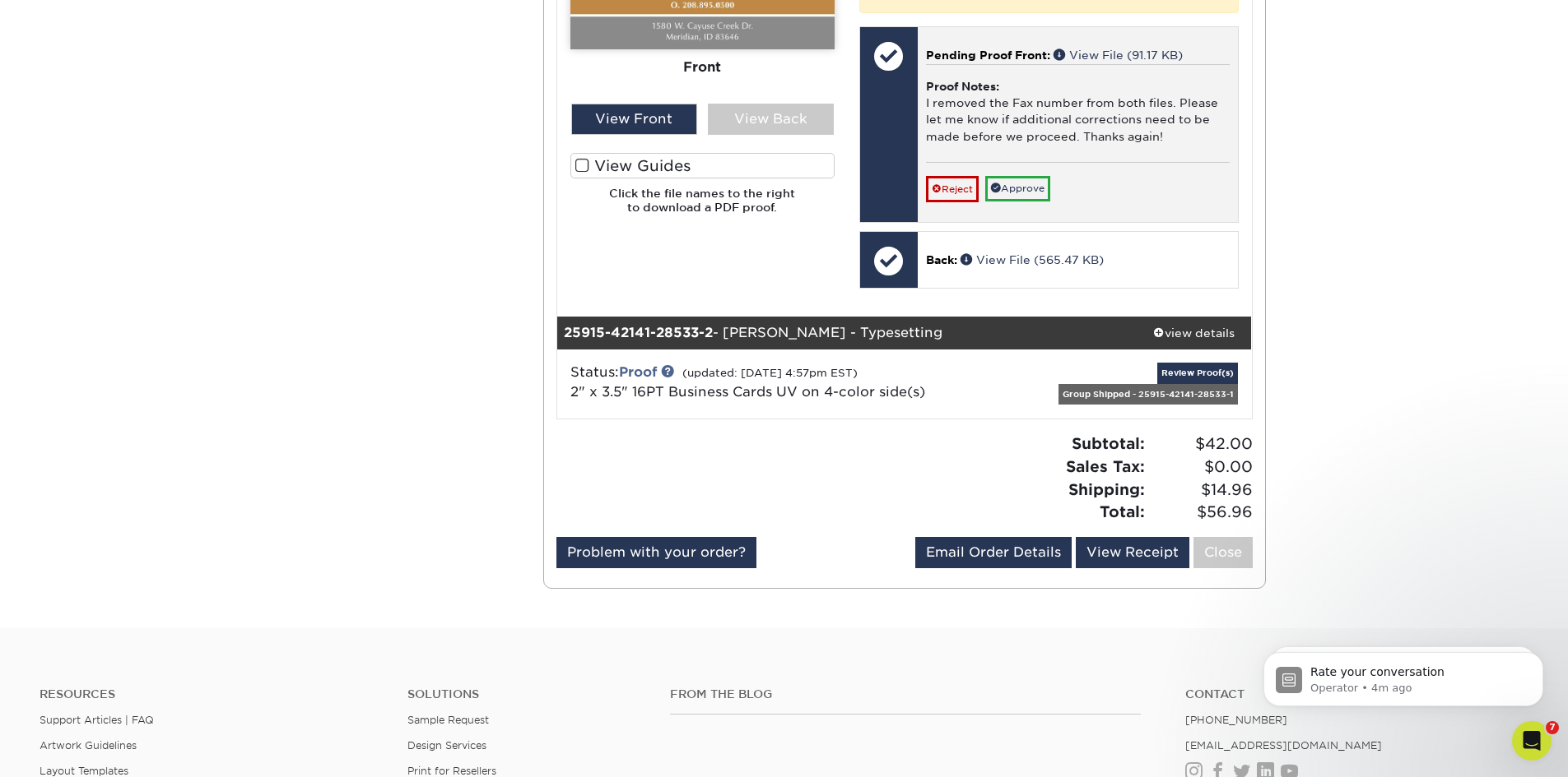
scroll to position [905, 0]
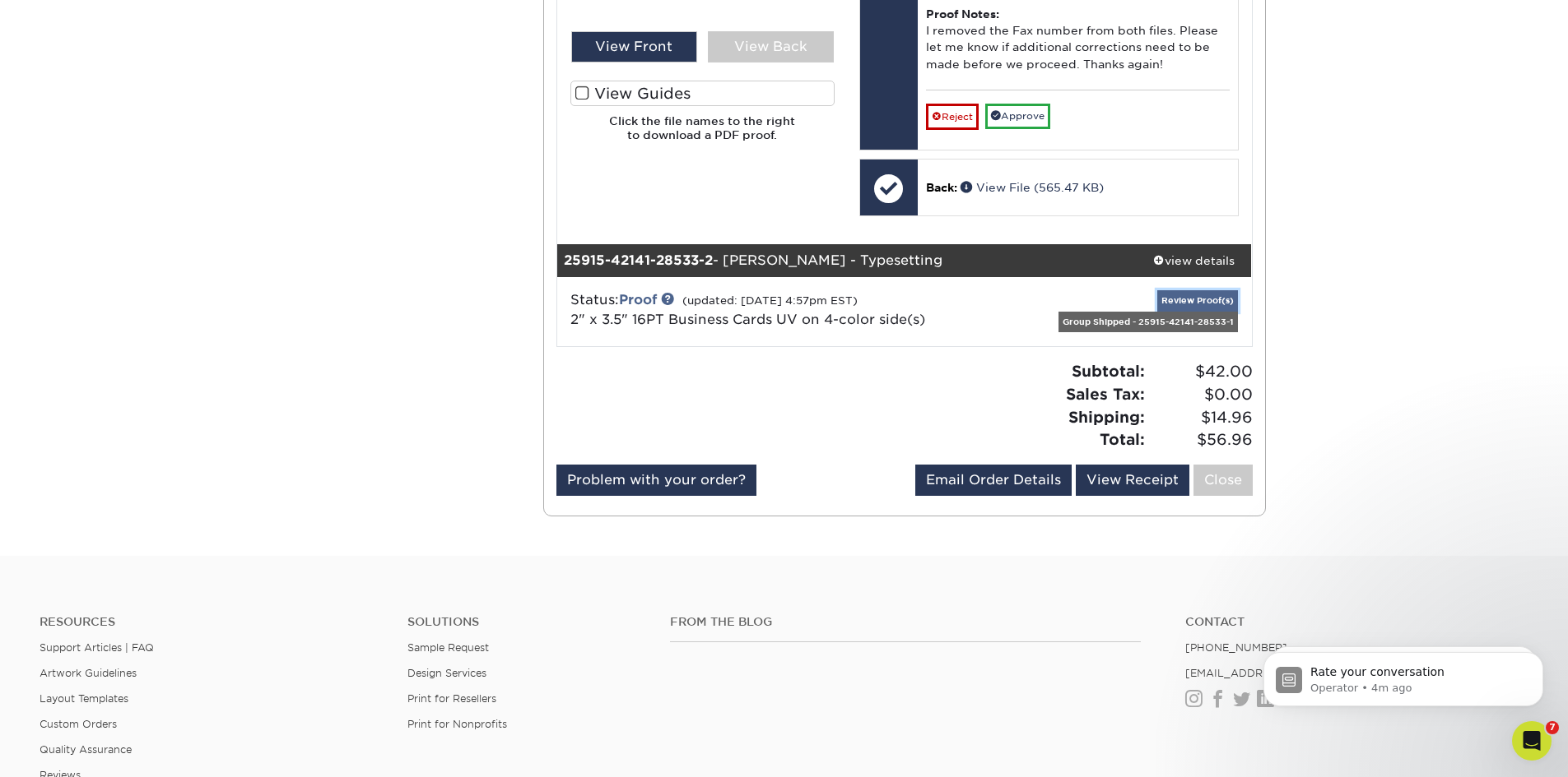
click at [1167, 298] on link "Review Proof(s)" at bounding box center [1197, 300] width 80 height 20
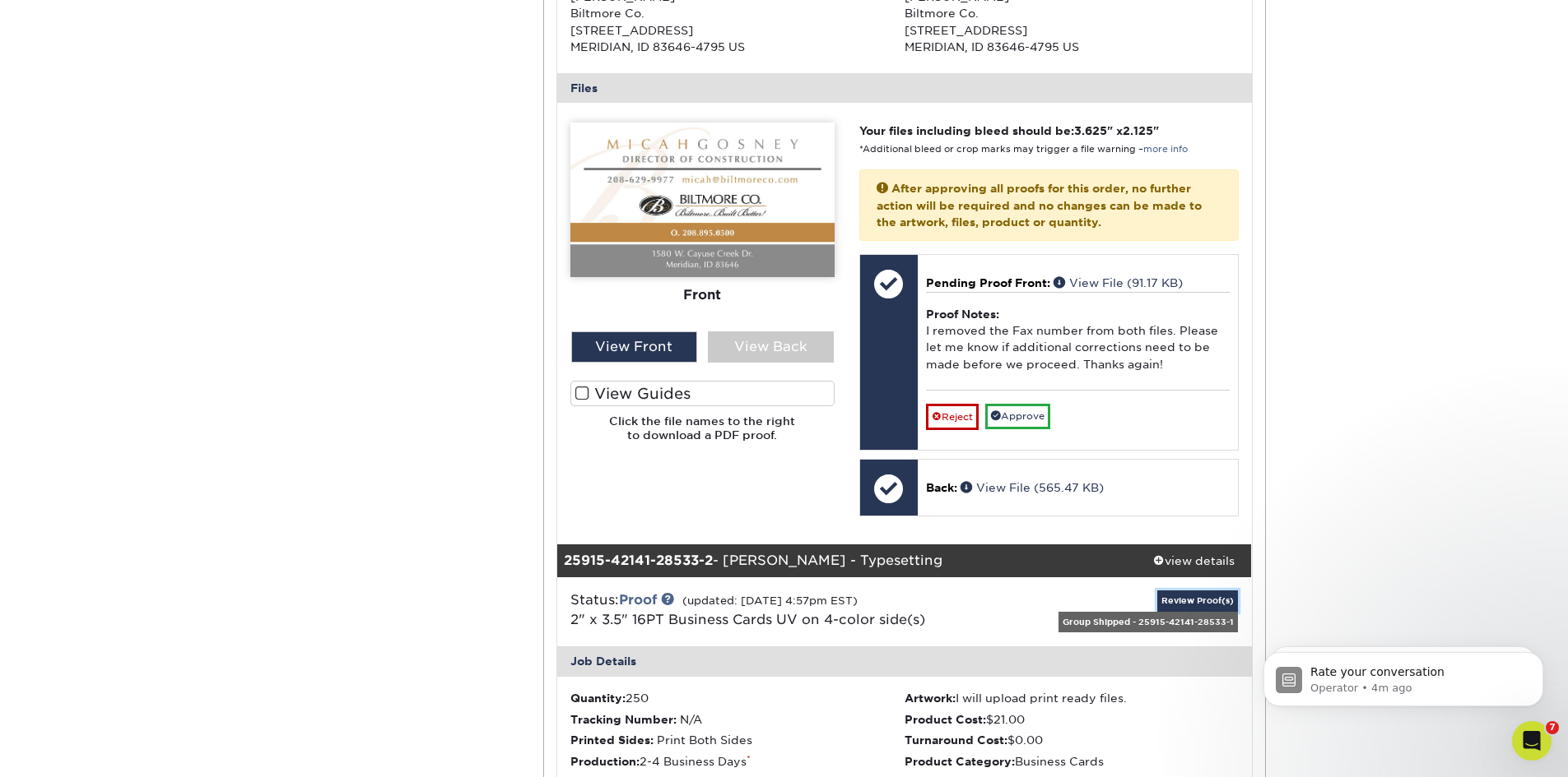
scroll to position [576, 0]
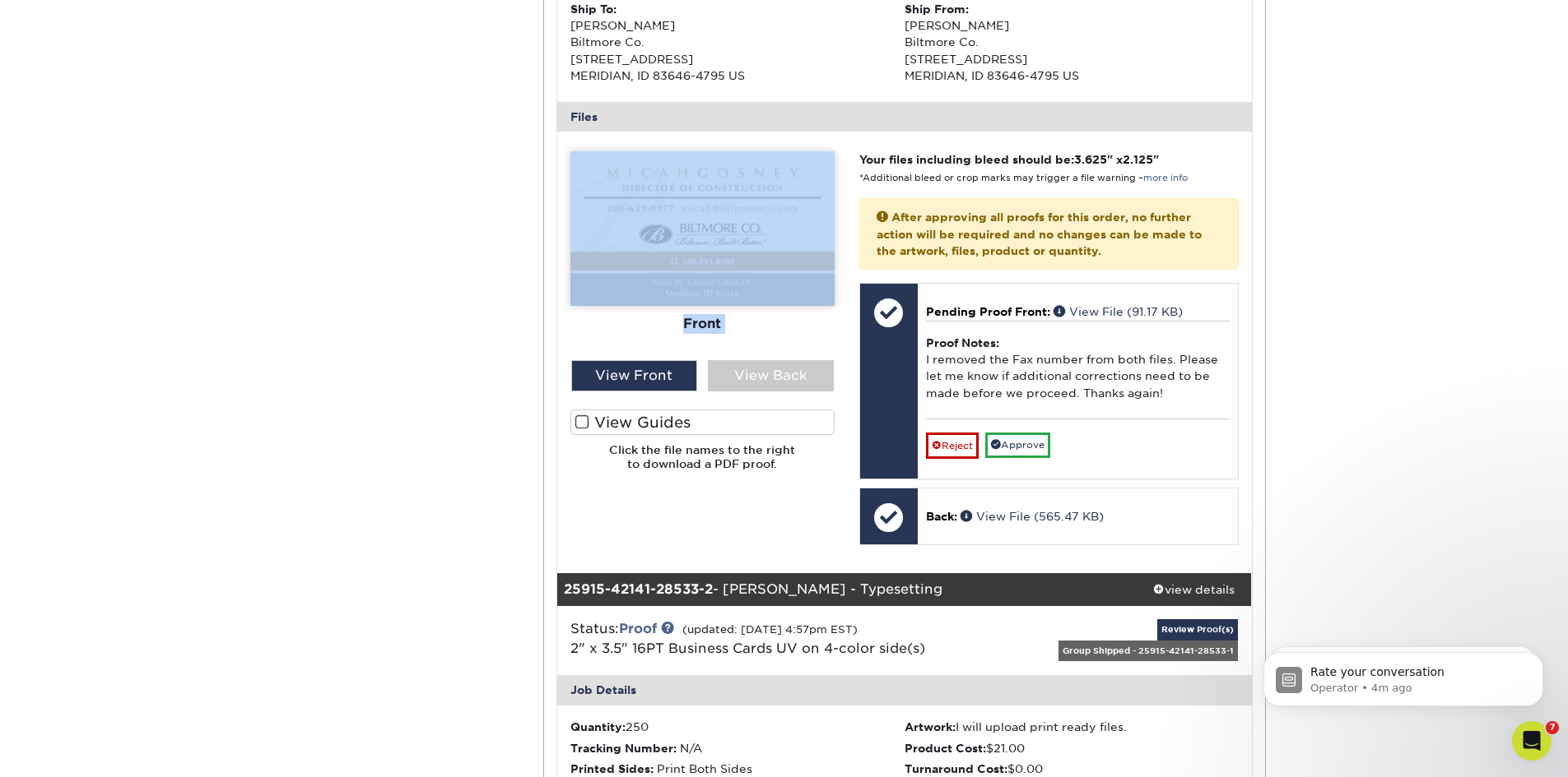
drag, startPoint x: 562, startPoint y: 149, endPoint x: 820, endPoint y: 395, distance: 356.5
click at [820, 395] on div "Please Upload Your Files We accept: PDF , JPEG 1 or TIFF 1 files. Submitting AI…" at bounding box center [904, 352] width 693 height 415
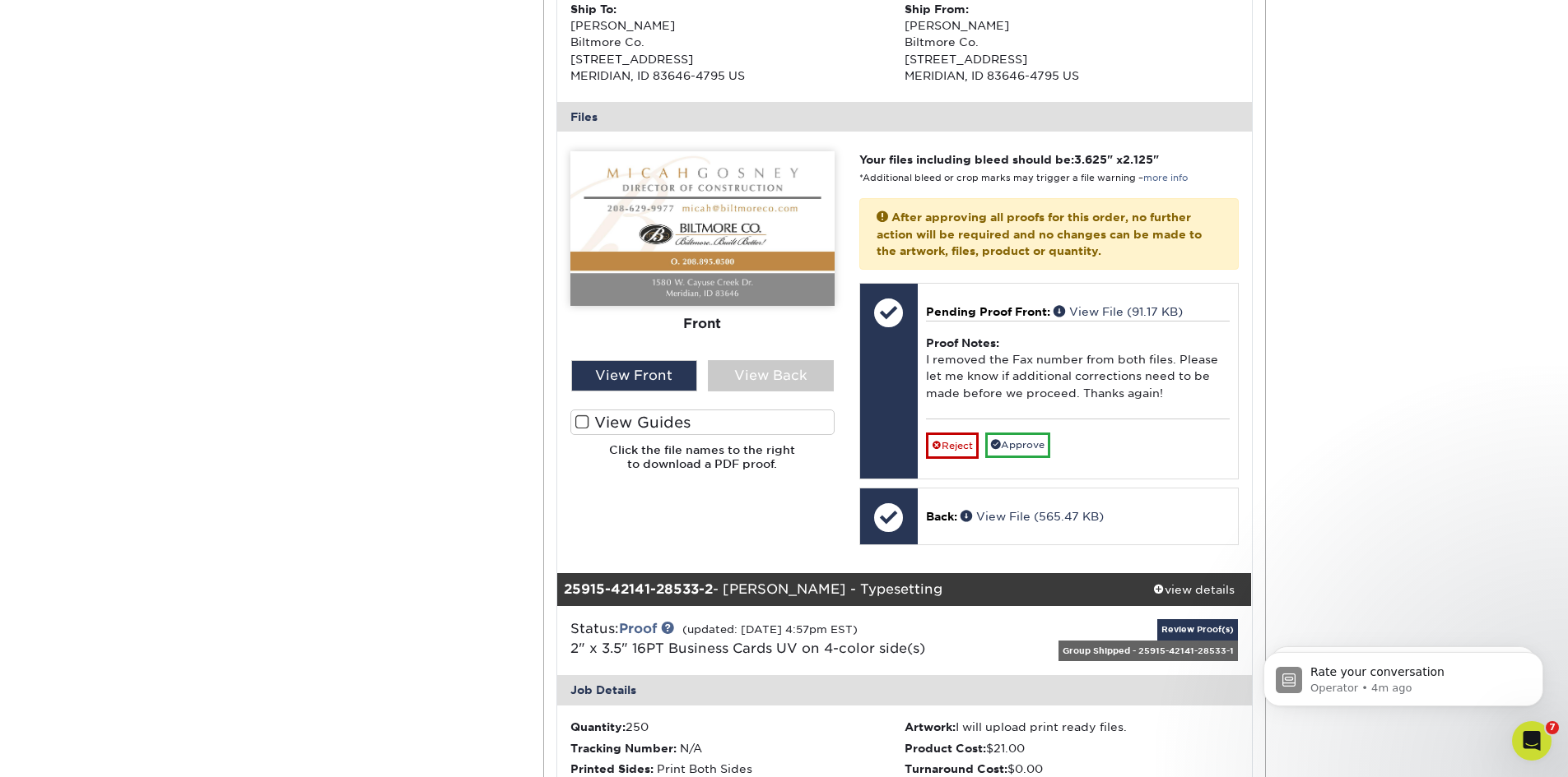
drag, startPoint x: 1465, startPoint y: 330, endPoint x: 1419, endPoint y: 359, distance: 54.4
click at [1462, 330] on div "Active Orders Account Overview Contact Information Change Password Address Book…" at bounding box center [784, 604] width 1568 height 2062
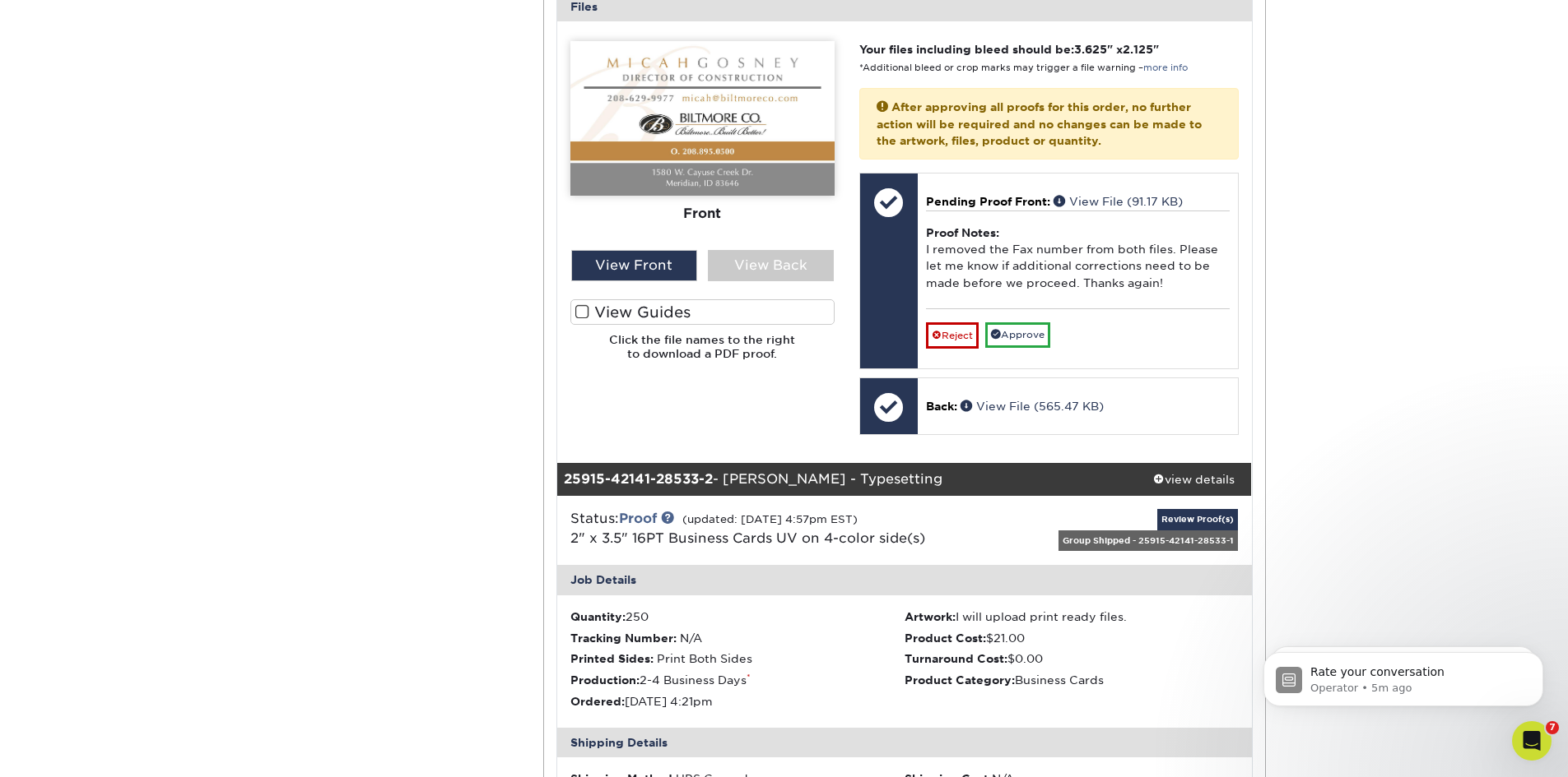
scroll to position [658, 0]
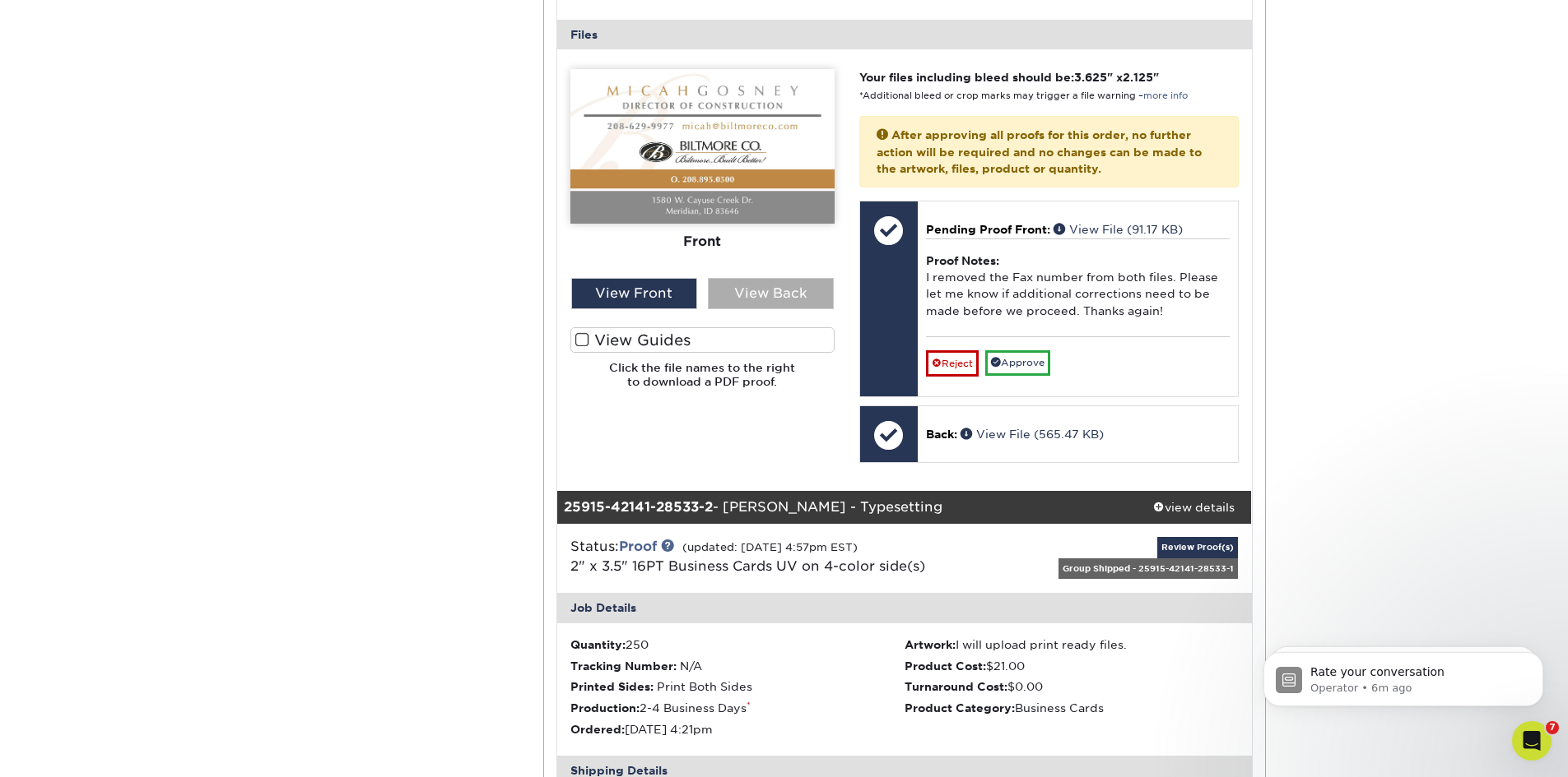
drag, startPoint x: 756, startPoint y: 289, endPoint x: 751, endPoint y: 279, distance: 11.2
click at [756, 289] on div "View Back" at bounding box center [770, 293] width 126 height 31
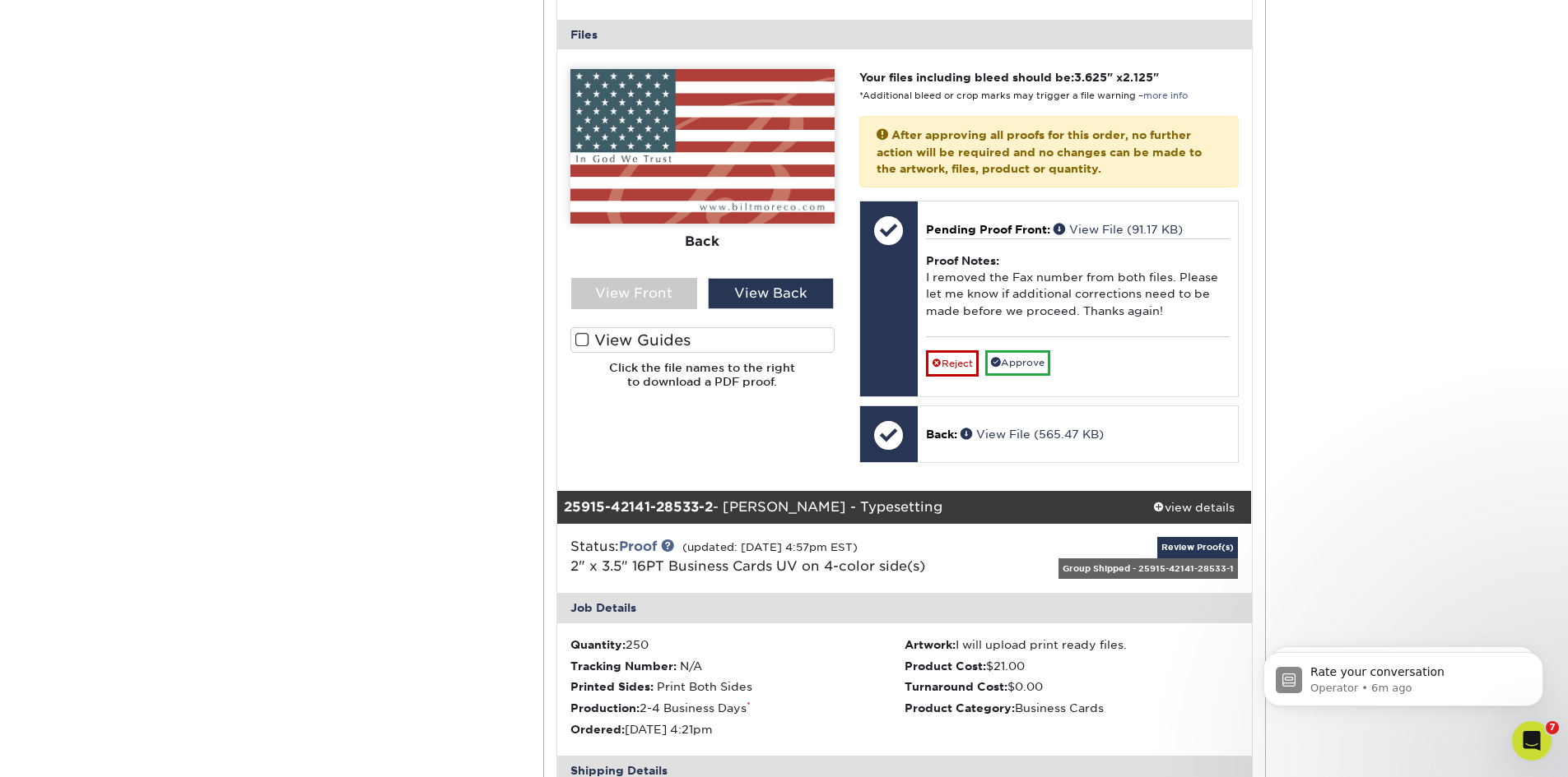
drag, startPoint x: 563, startPoint y: 63, endPoint x: 589, endPoint y: 152, distance: 92.7
click at [589, 158] on div "Please Upload Your Files We accept: PDF , JPEG 1 or TIFF 1 files. Submitting AI…" at bounding box center [904, 270] width 693 height 415
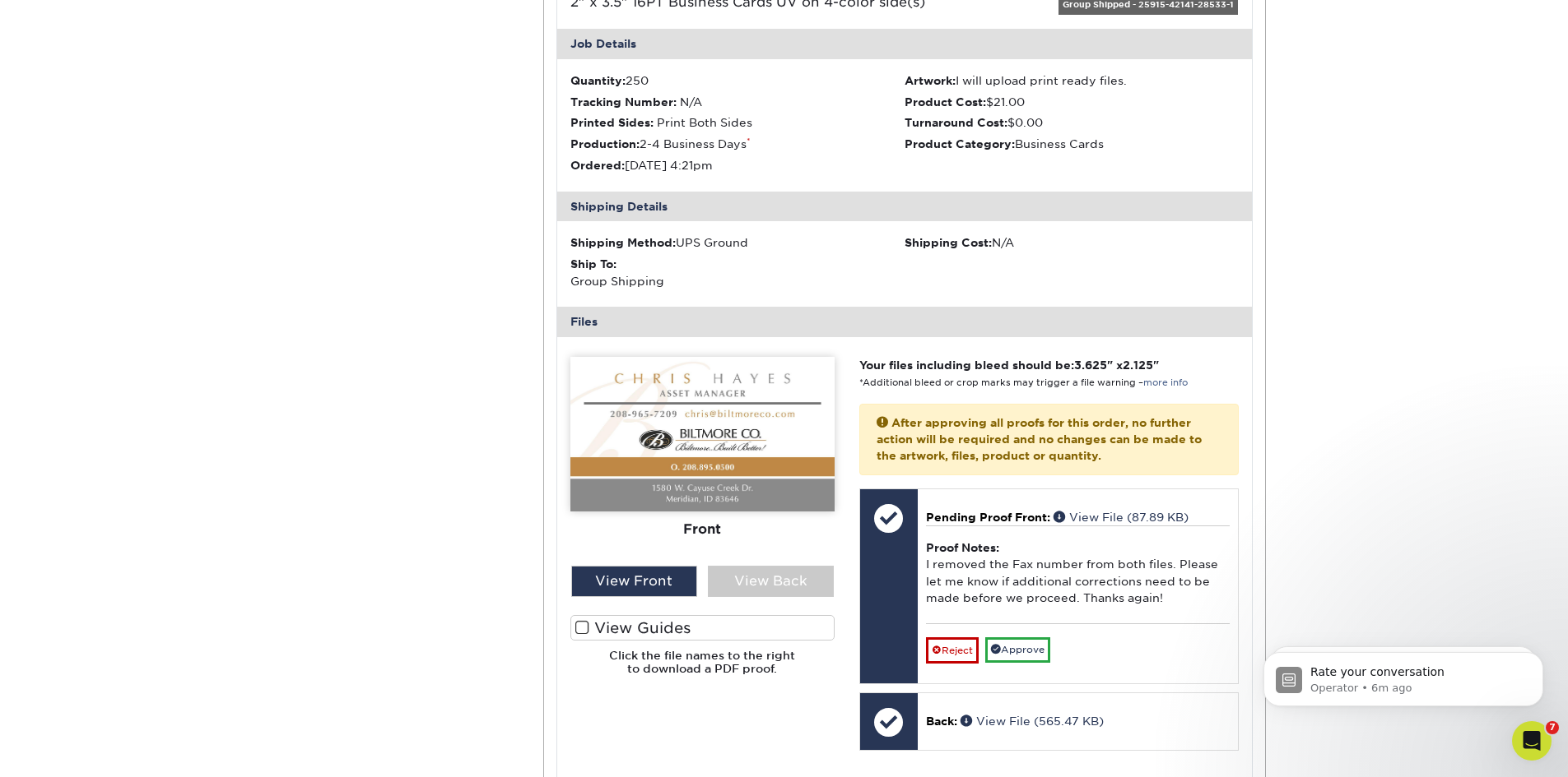
scroll to position [1316, 0]
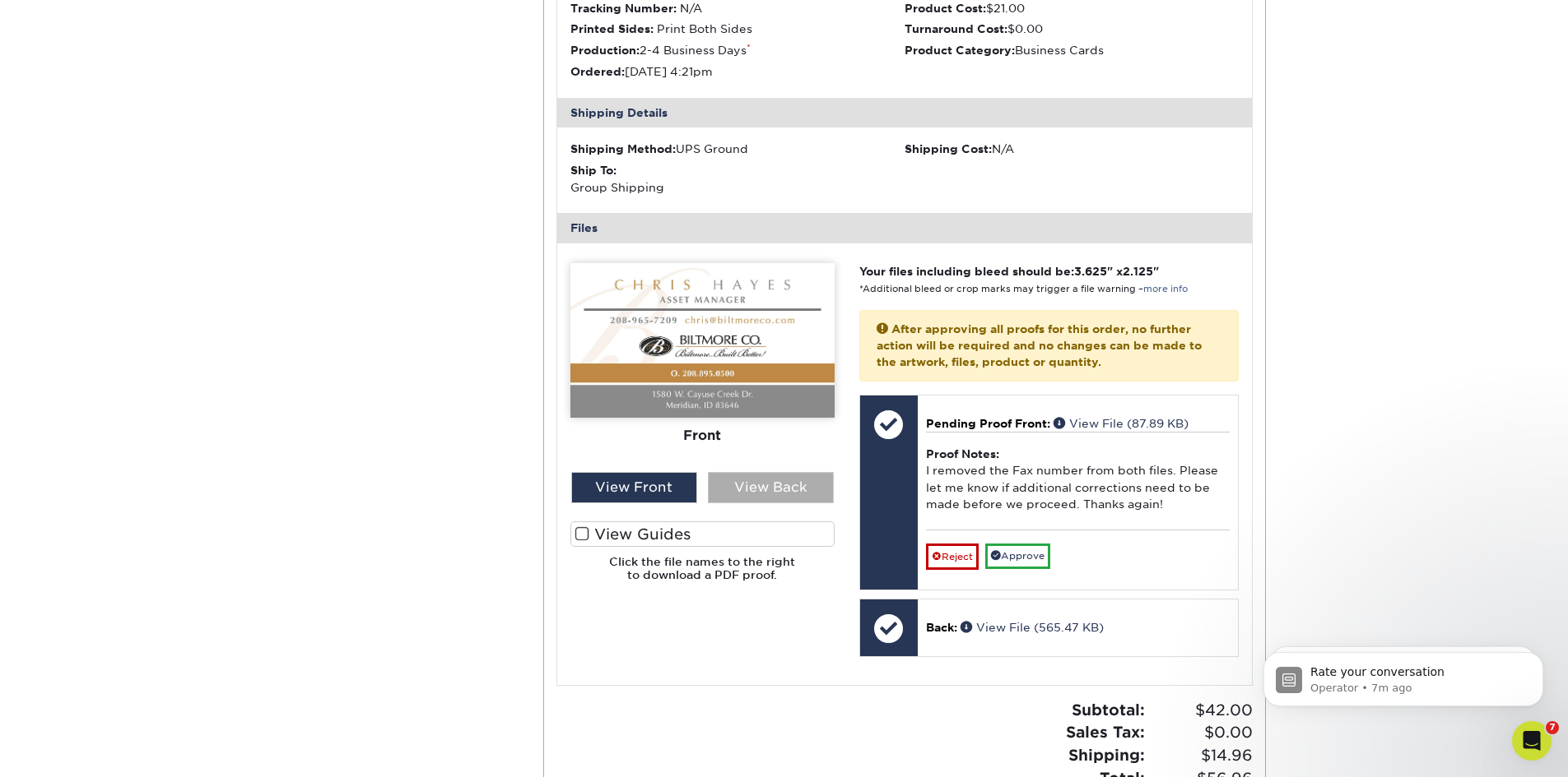
click at [786, 487] on div "View Back" at bounding box center [770, 487] width 126 height 31
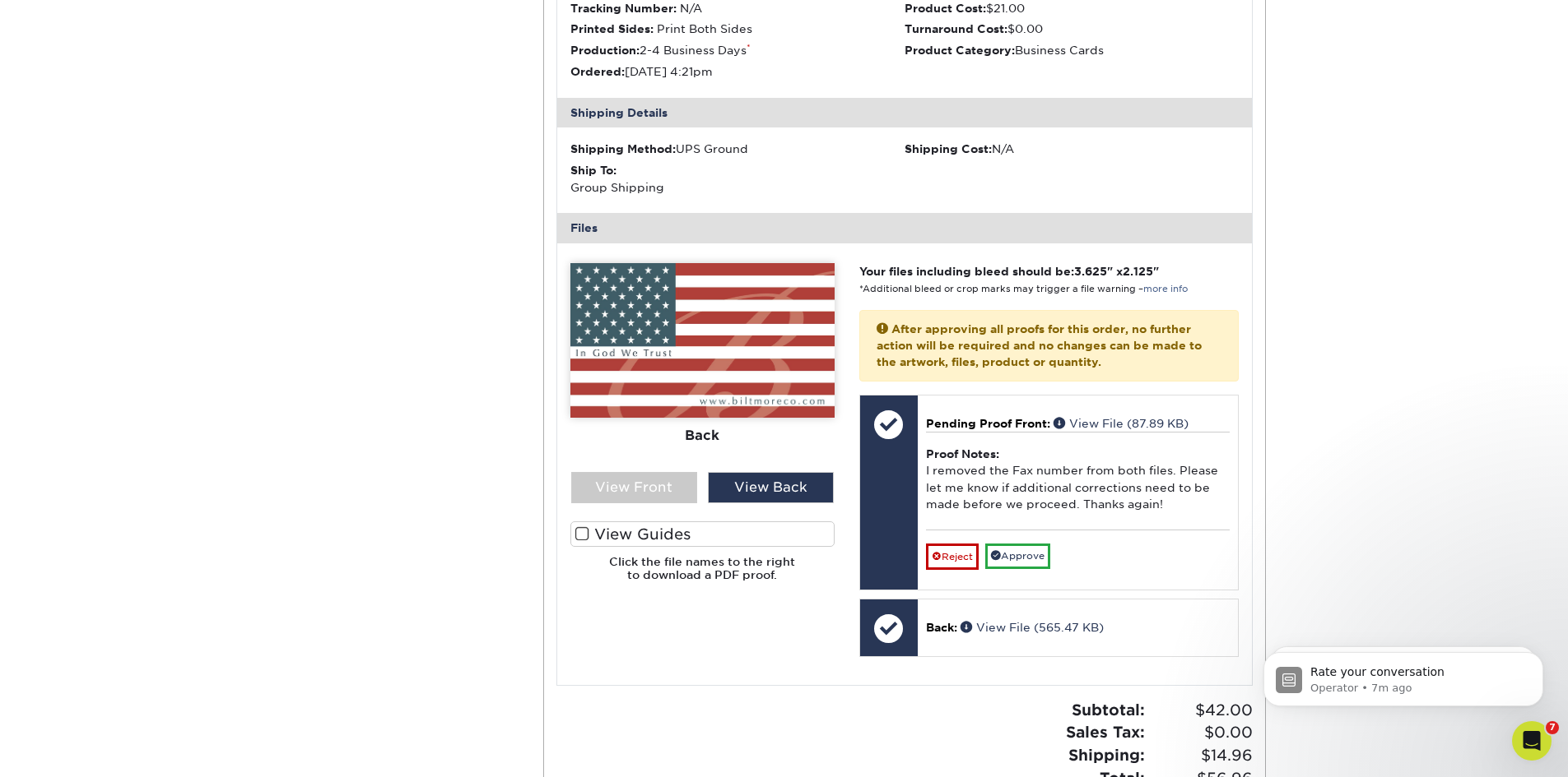
drag, startPoint x: 569, startPoint y: 260, endPoint x: 571, endPoint y: 354, distance: 94.0
click at [571, 356] on div "Please Upload Your Files We accept: PDF , JPEG 1 or TIFF 1 files. Submitting AI…" at bounding box center [904, 464] width 693 height 415
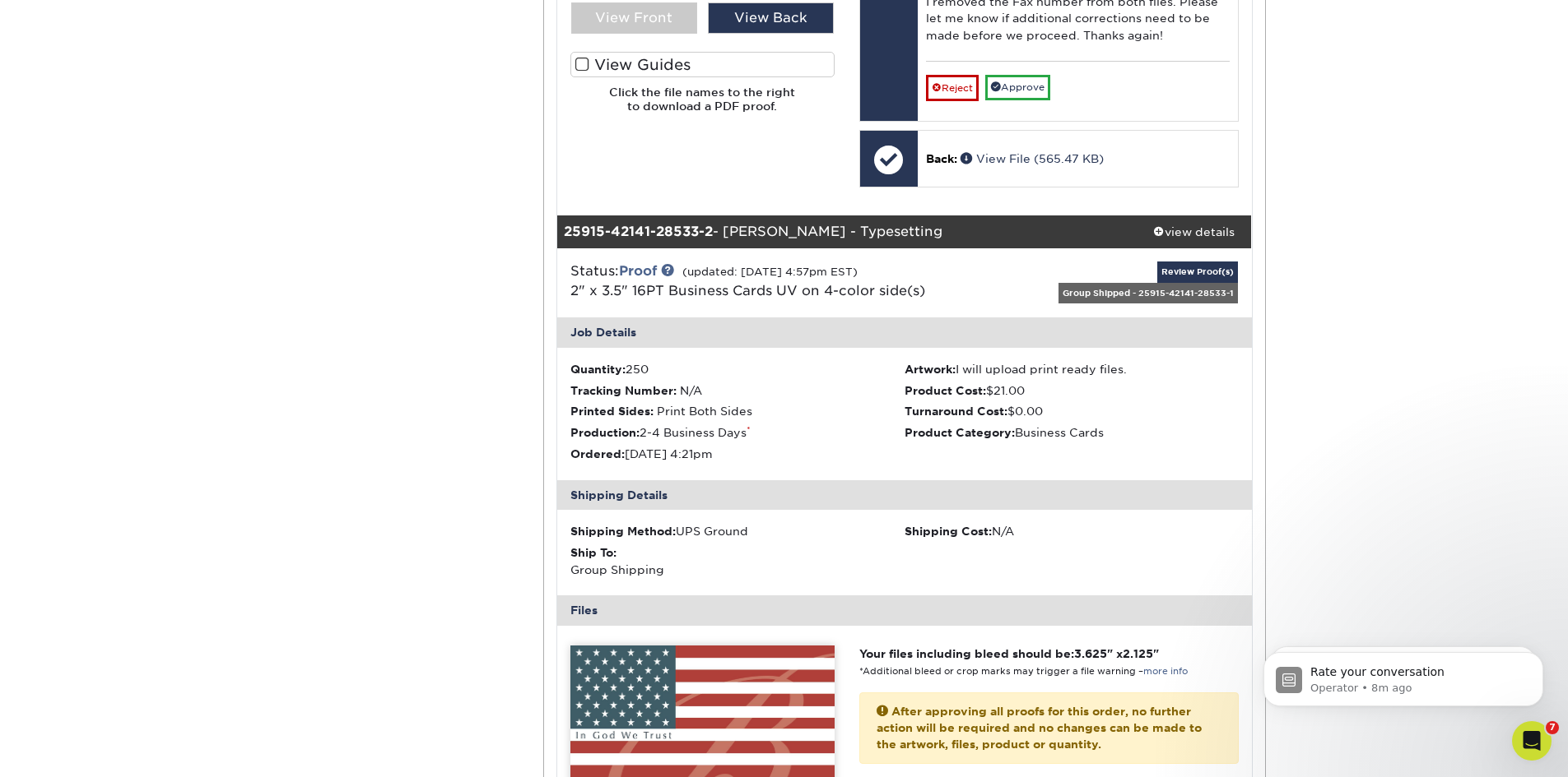
scroll to position [905, 0]
